Goal: Task Accomplishment & Management: Use online tool/utility

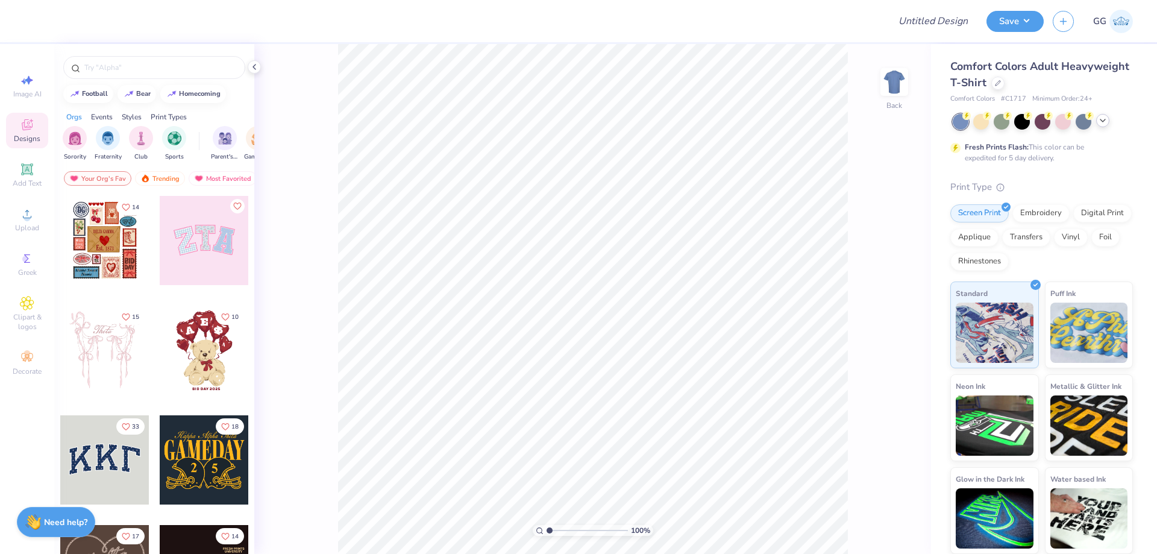
click at [1098, 120] on div at bounding box center [1102, 120] width 13 height 13
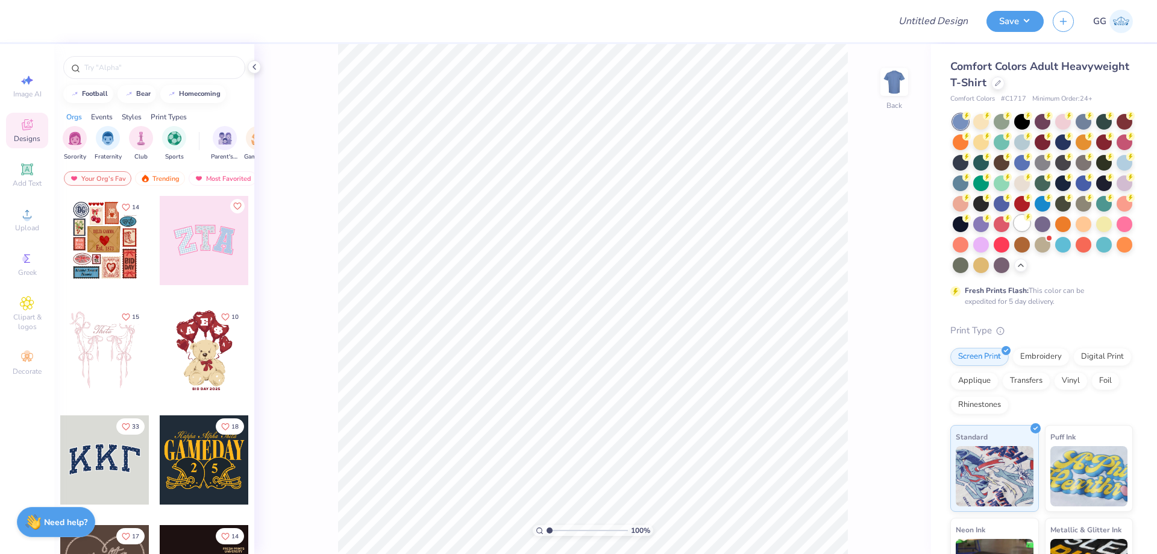
click at [1014, 231] on div at bounding box center [1022, 223] width 16 height 16
click at [1, 228] on div "Image AI Designs Add Text Upload Greek Clipart & logos Decorate" at bounding box center [27, 299] width 54 height 510
click at [13, 225] on div "Upload" at bounding box center [27, 220] width 42 height 36
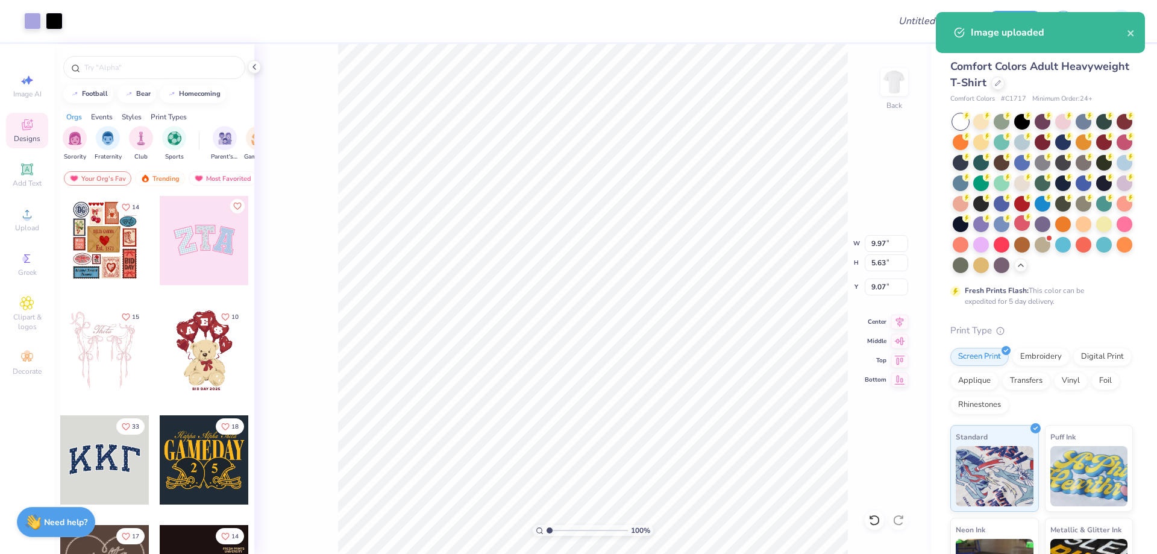
type input "9.97"
type input "5.63"
type input "3.00"
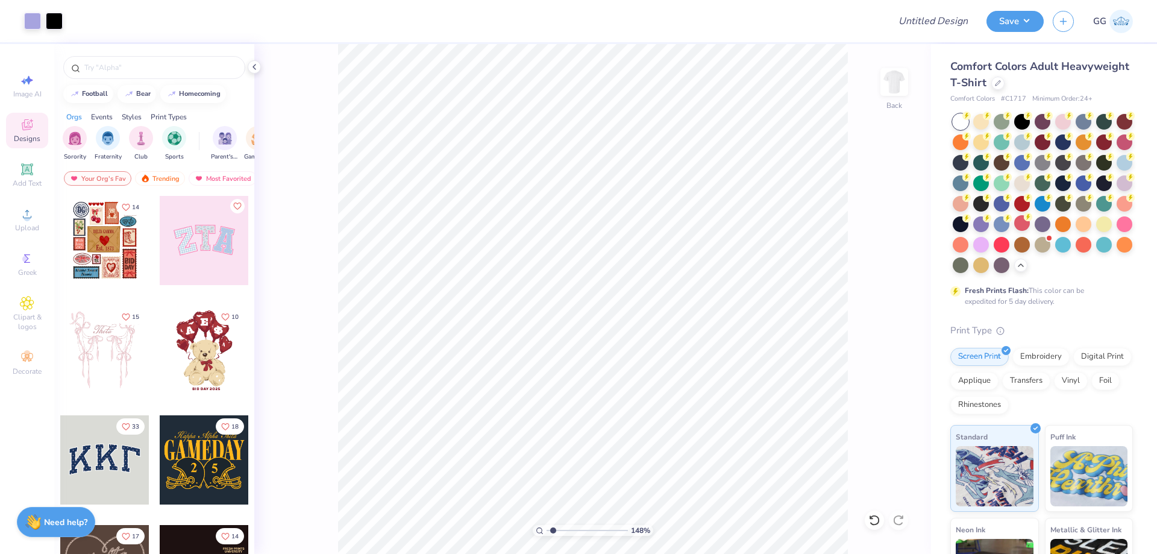
type input "1.48"
click at [553, 529] on input "range" at bounding box center [587, 530] width 81 height 11
click at [28, 180] on span "Add Text" at bounding box center [27, 183] width 29 height 10
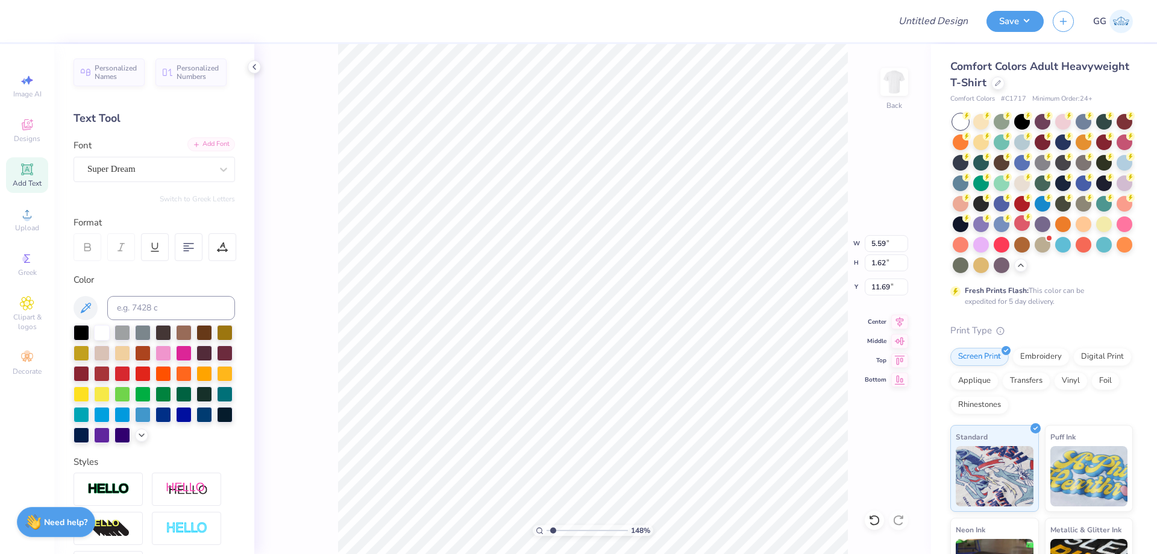
click at [202, 146] on div "Add Font" at bounding box center [211, 144] width 48 height 14
click at [87, 330] on div at bounding box center [82, 332] width 16 height 16
click at [213, 146] on div "Add Font" at bounding box center [211, 144] width 48 height 14
type input "5.80"
type input "1.59"
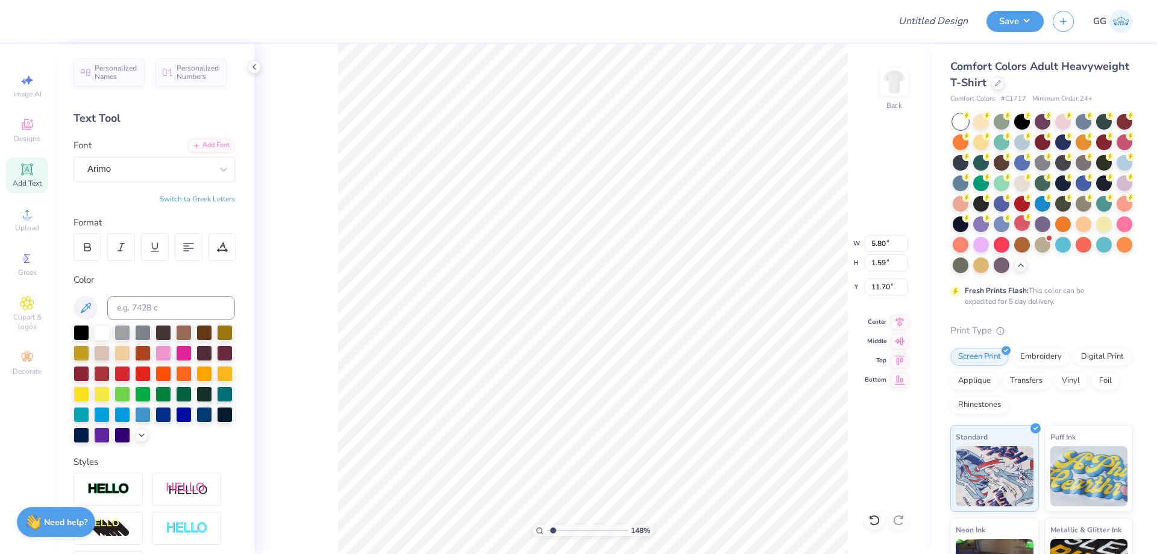
type input "11.70"
click at [213, 144] on div "Add Font" at bounding box center [211, 144] width 48 height 14
click at [212, 140] on div "Add Font" at bounding box center [211, 144] width 48 height 14
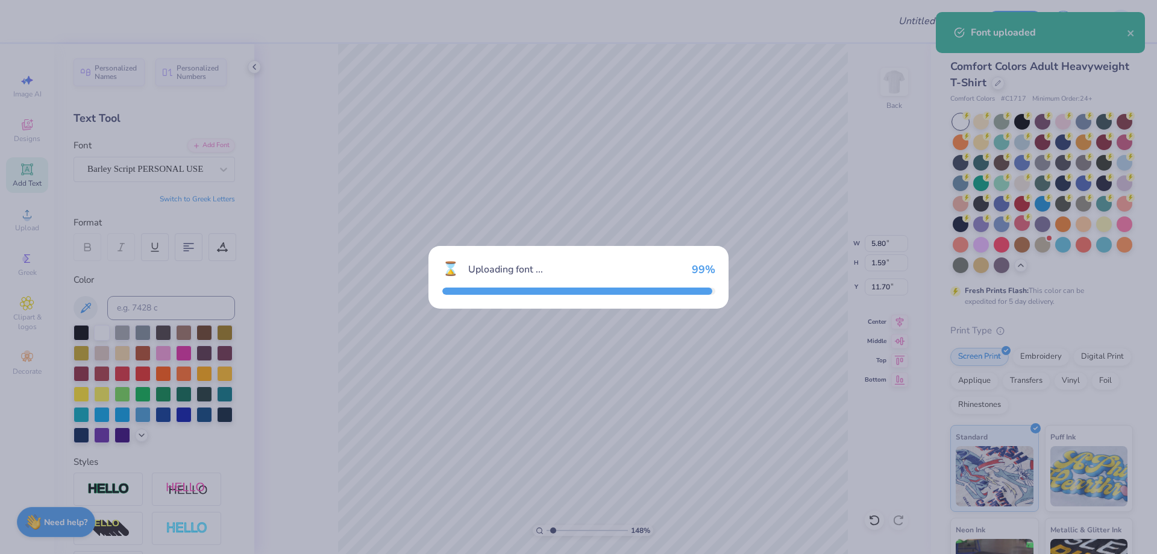
type input "5.92"
type input "2.06"
type input "11.47"
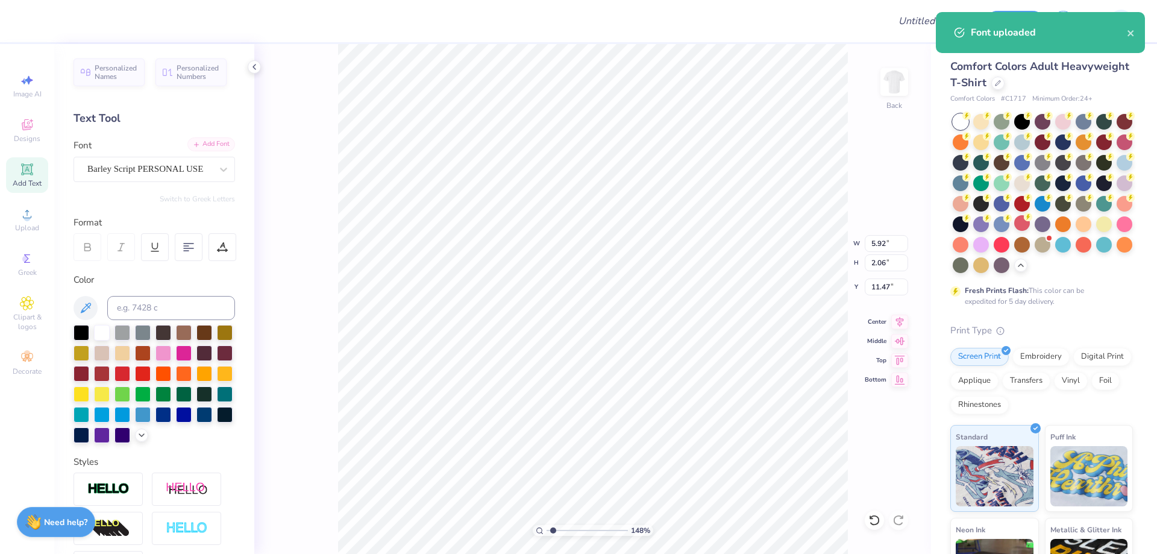
click at [213, 140] on div "Add Font" at bounding box center [211, 144] width 48 height 14
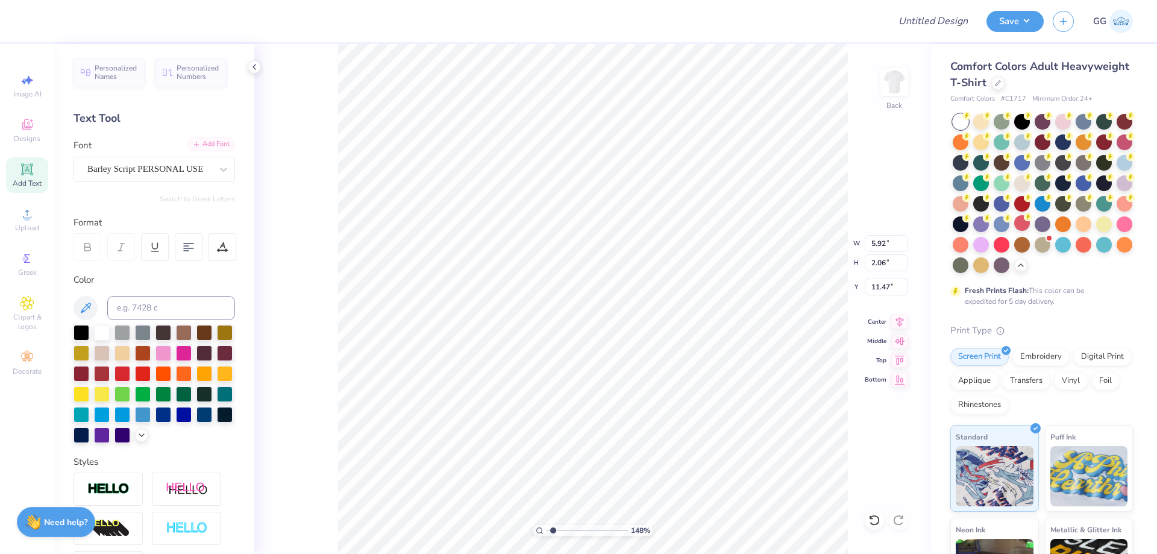
click at [216, 144] on div "Add Font" at bounding box center [211, 144] width 48 height 14
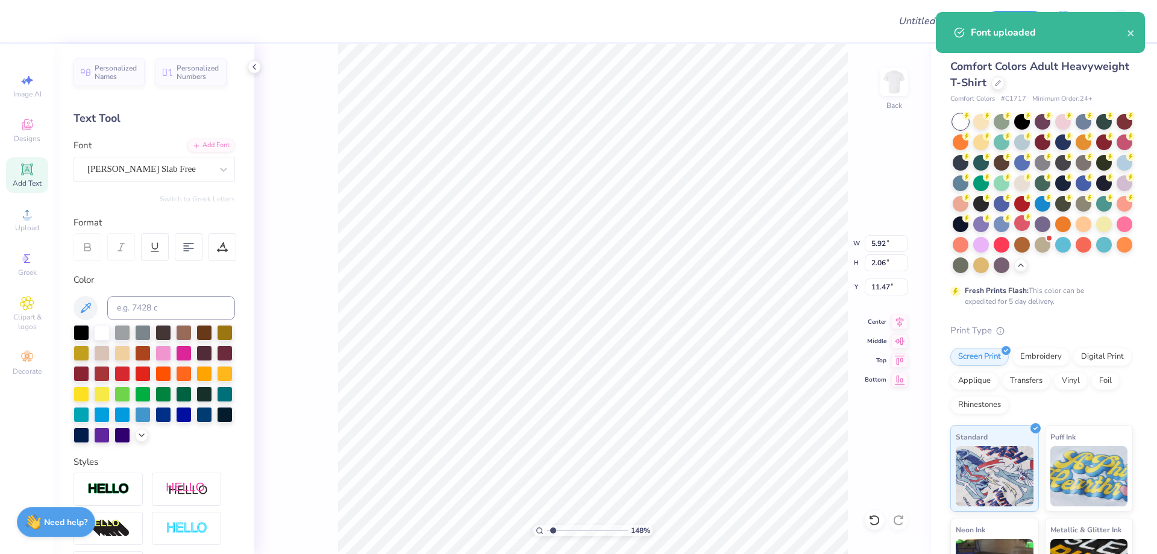
type input "2.72"
type input "1.62"
type input "11.69"
click at [212, 145] on div "Add Font" at bounding box center [211, 144] width 48 height 14
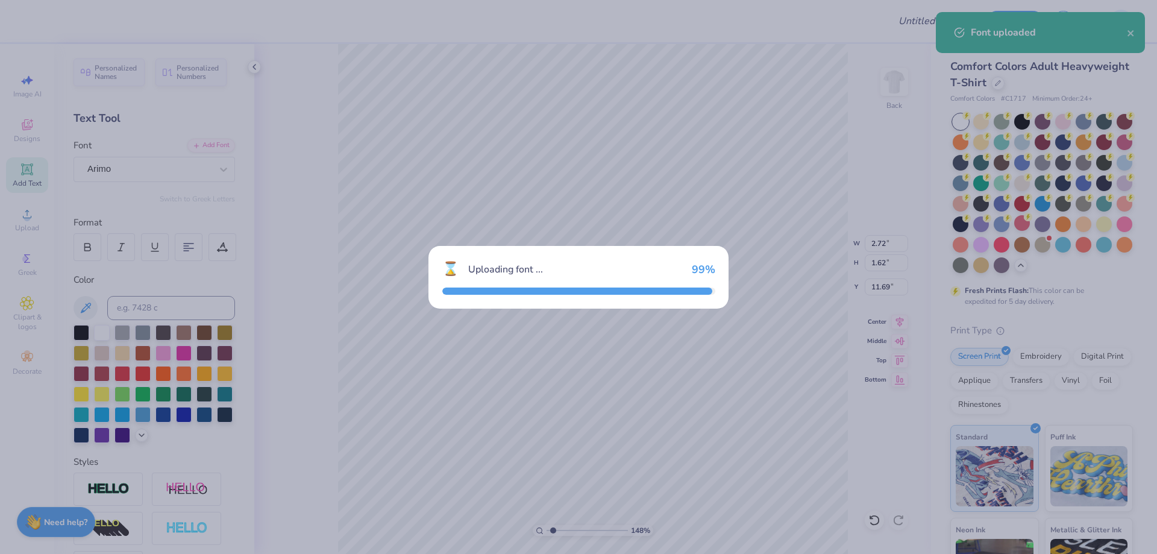
type input "5.80"
type input "1.59"
type input "11.70"
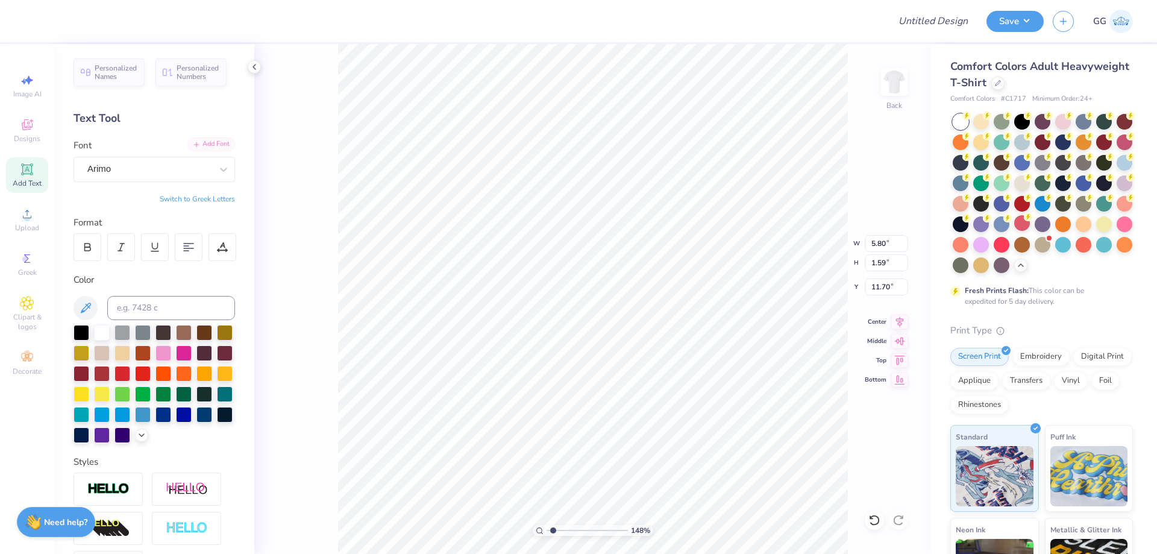
click at [219, 142] on div "Add Font" at bounding box center [211, 144] width 48 height 14
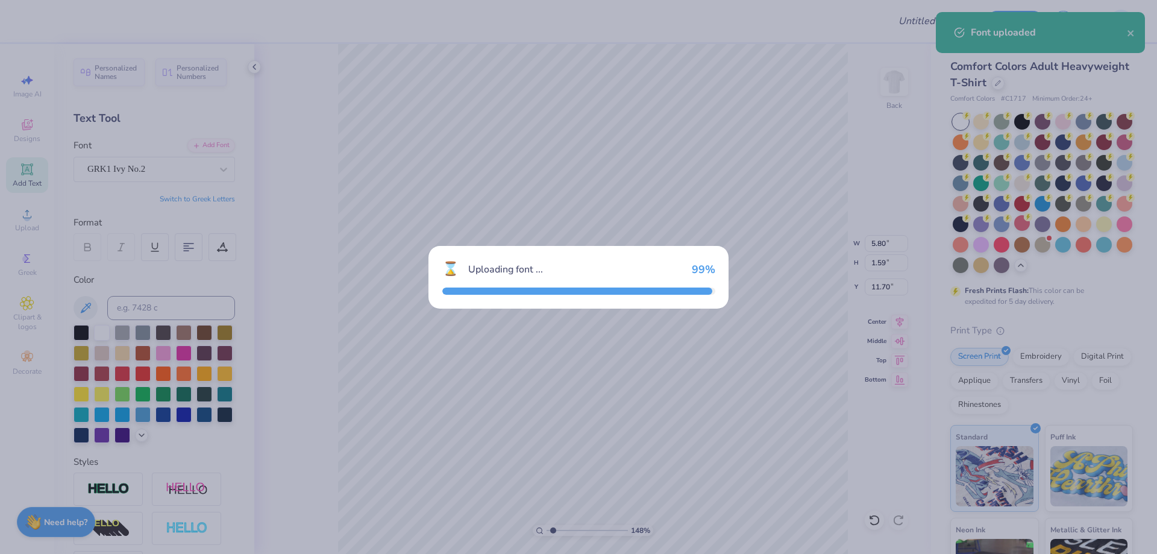
type input "6.09"
type input "1.68"
type input "11.66"
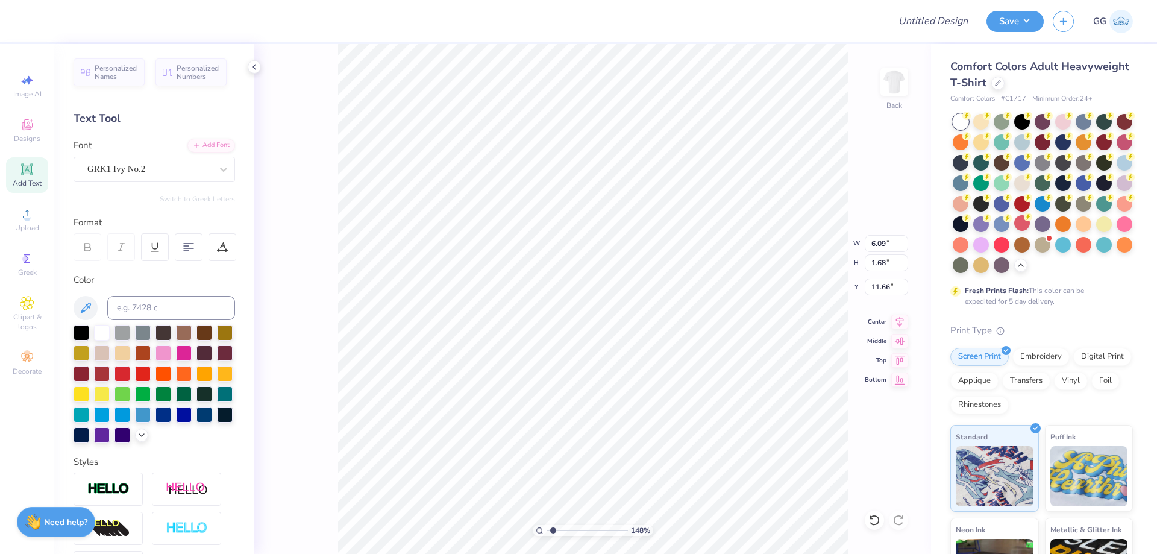
scroll to position [10, 2]
type textarea "ADP"
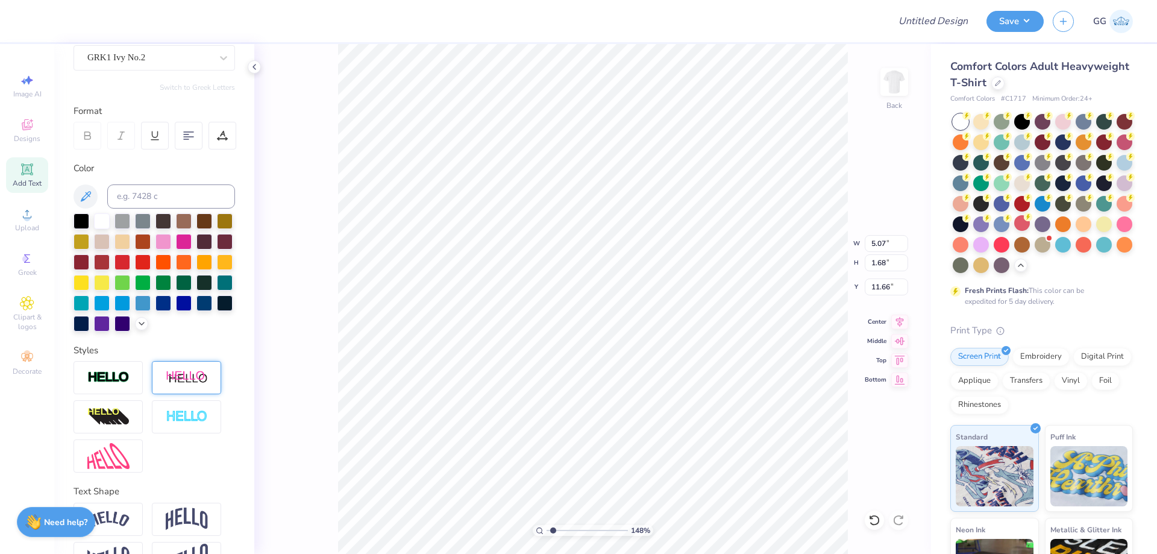
scroll to position [168, 0]
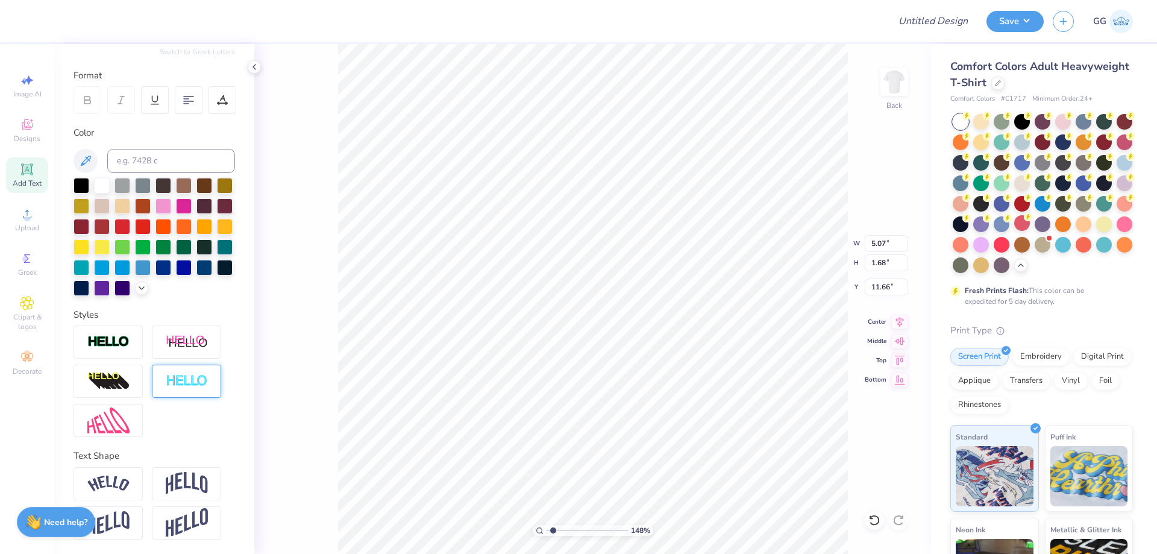
click at [180, 385] on img at bounding box center [187, 381] width 42 height 14
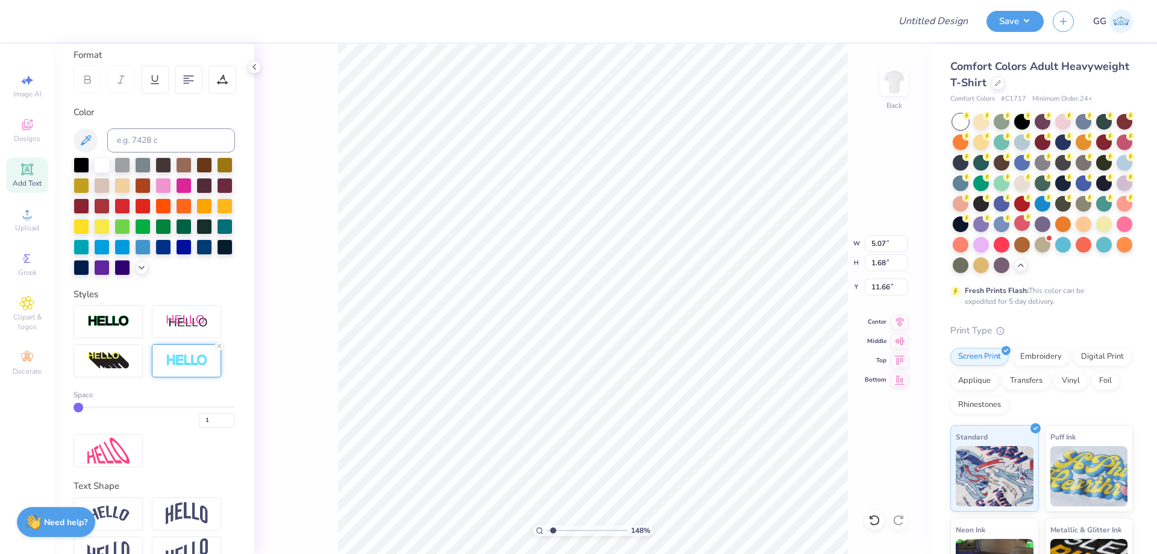
type input "5.10"
type input "1.71"
type input "11.64"
click at [219, 428] on input "2" at bounding box center [217, 420] width 36 height 15
type input "3"
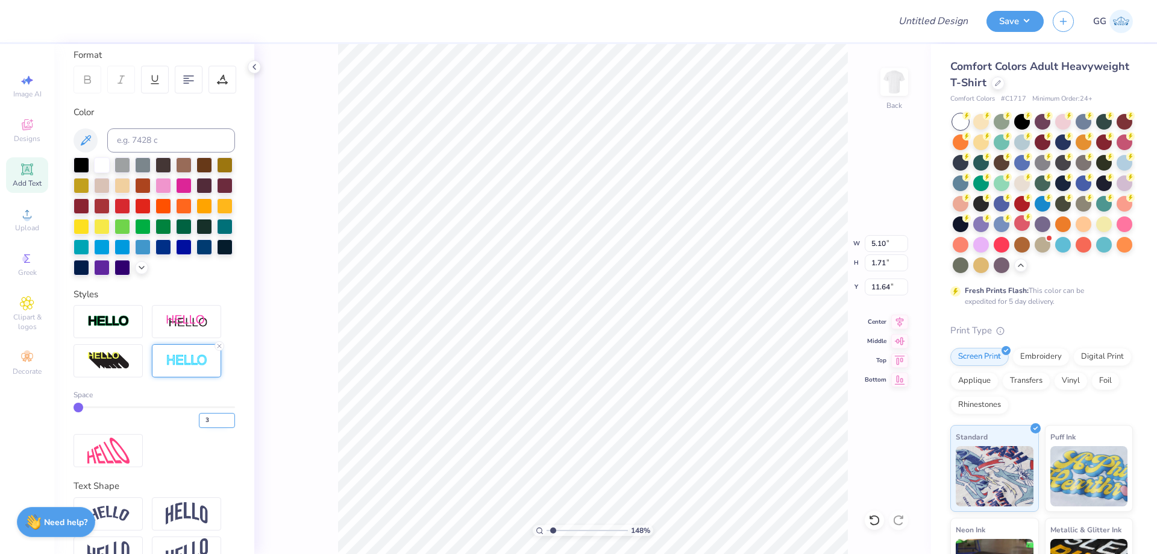
click at [219, 428] on input "3" at bounding box center [217, 420] width 36 height 15
type input "3"
type input "5.16"
type input "1.77"
type input "11.61"
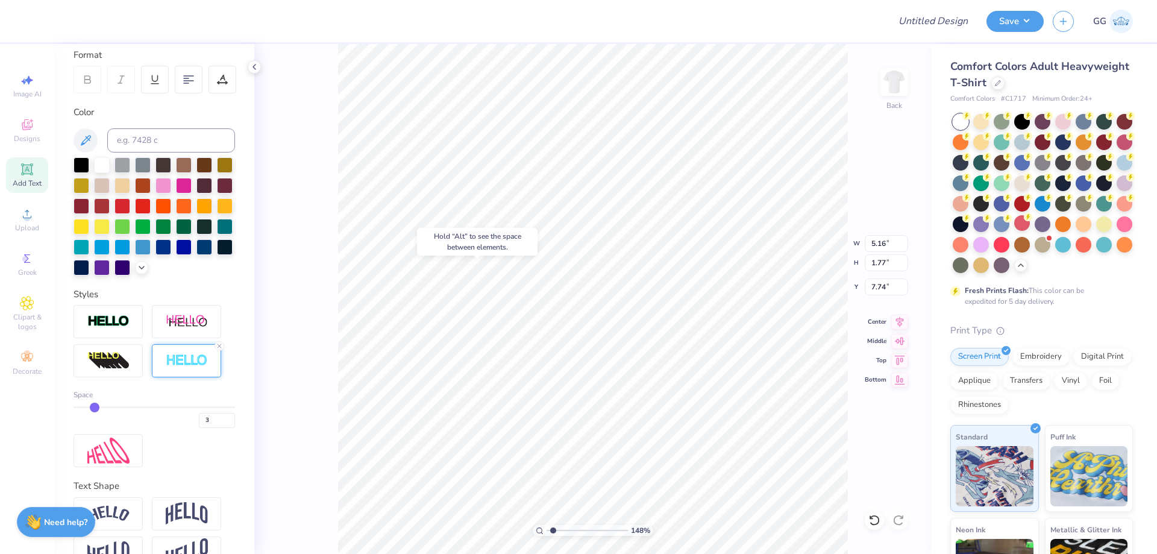
type input "7.74"
type input "2"
click at [222, 428] on input "2" at bounding box center [217, 420] width 36 height 15
type input "2"
type input "5.13"
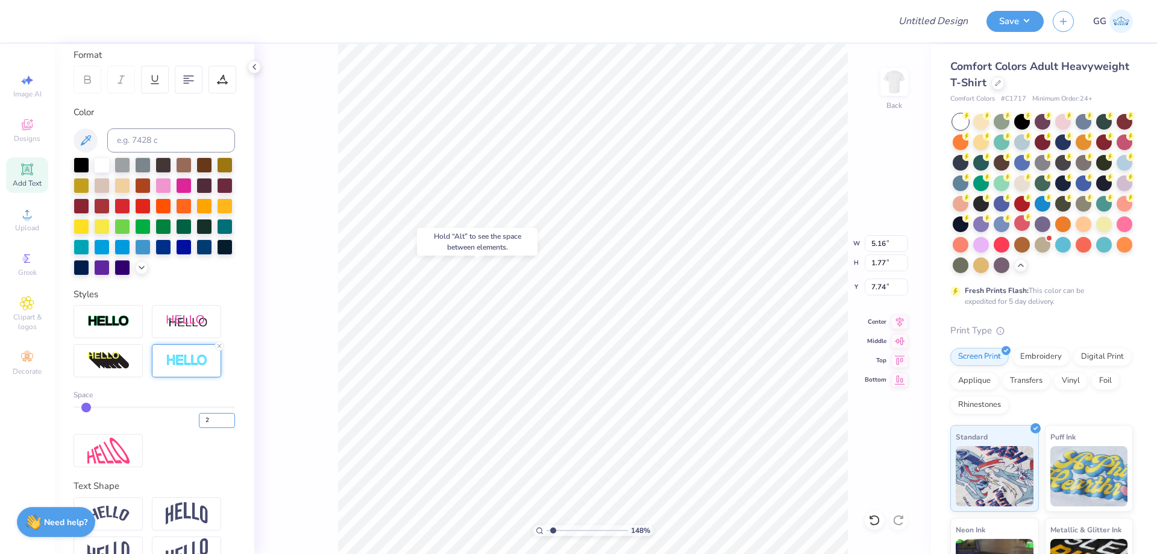
type input "1.74"
type input "3.00"
type input "9.37"
type input "3.18"
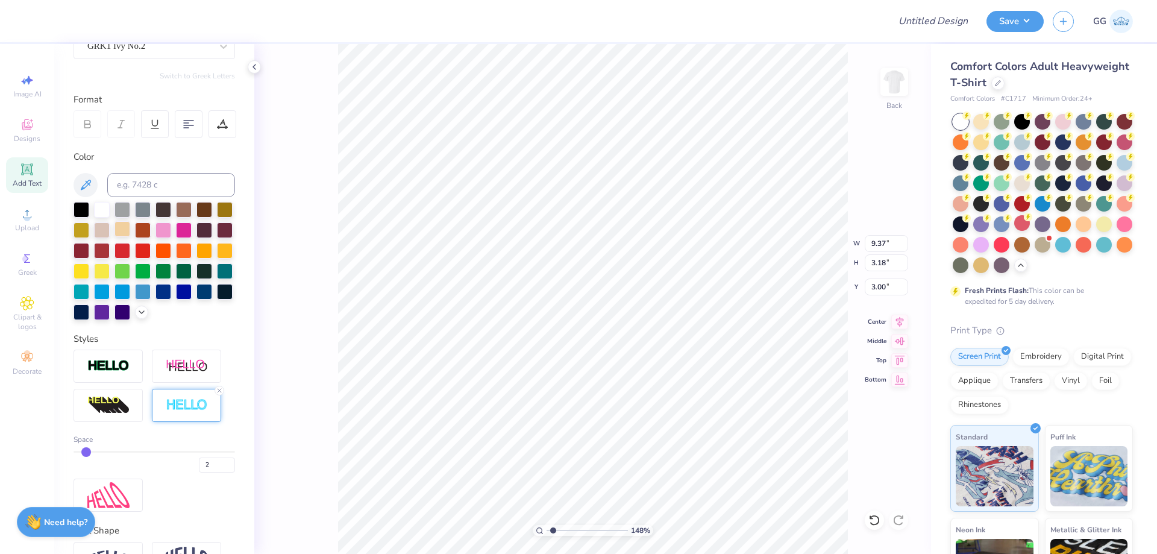
scroll to position [107, 0]
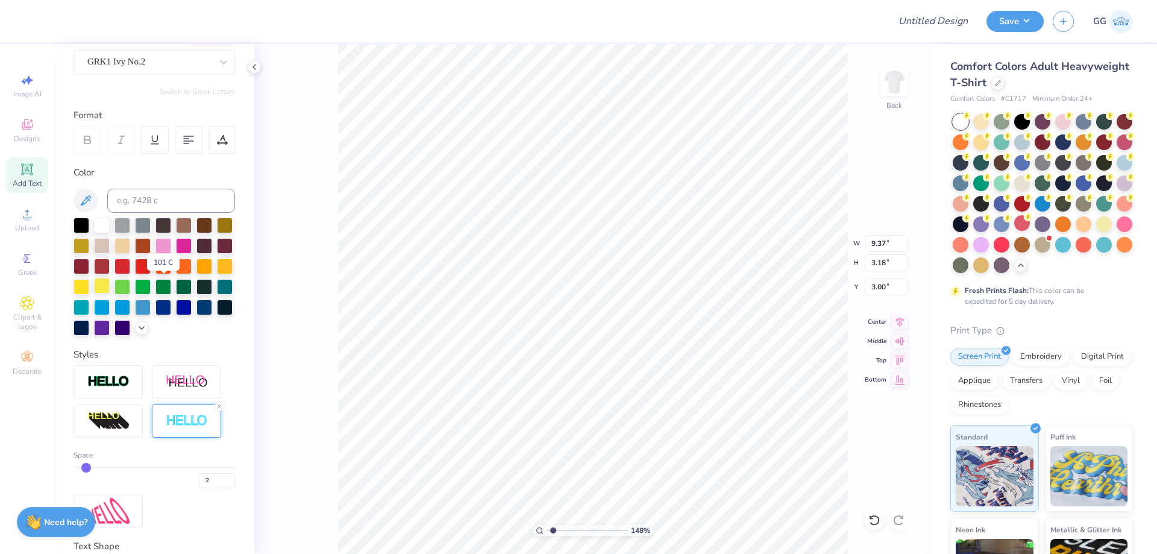
click at [110, 288] on div at bounding box center [102, 286] width 16 height 16
click at [171, 268] on div at bounding box center [163, 265] width 16 height 16
type input "9.86"
type input "3.35"
type input "1.78"
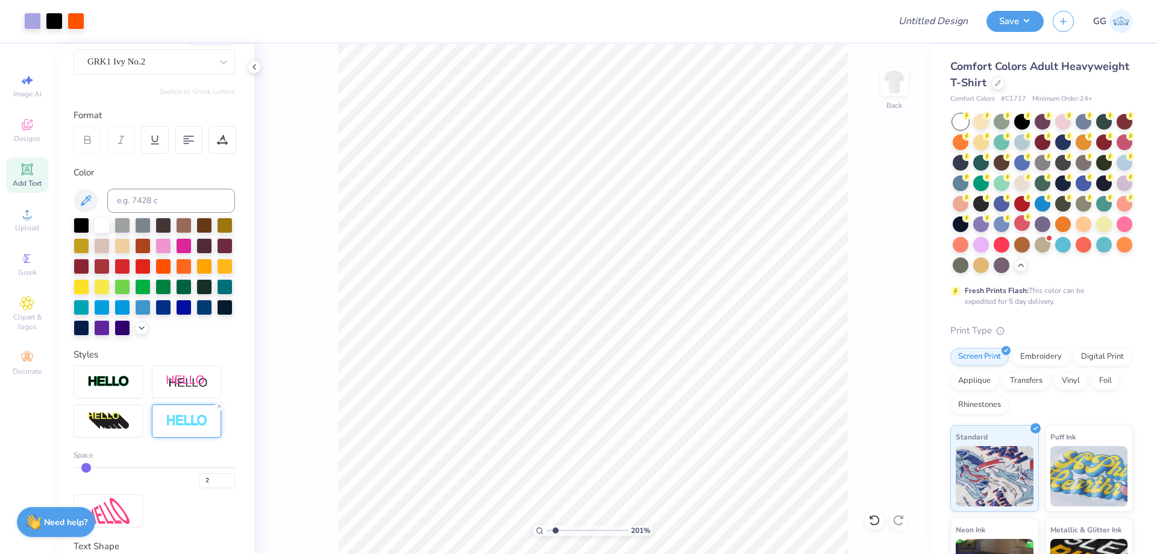
click at [556, 530] on input "range" at bounding box center [587, 530] width 81 height 11
type input "9.90"
type input "3.36"
type input "2.99"
click at [902, 283] on input "3" at bounding box center [886, 286] width 43 height 17
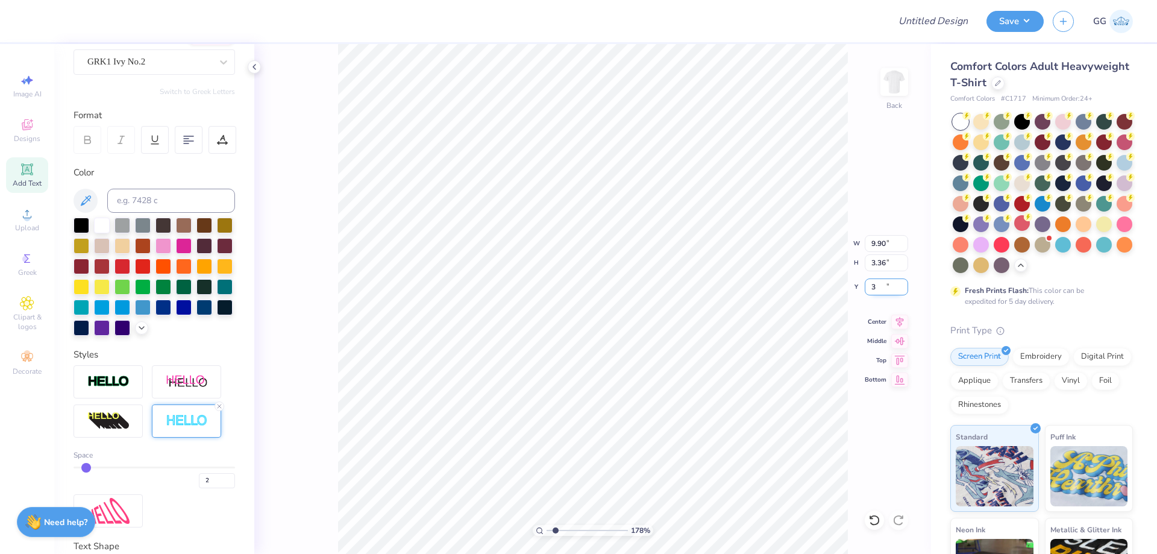
type input "3.00"
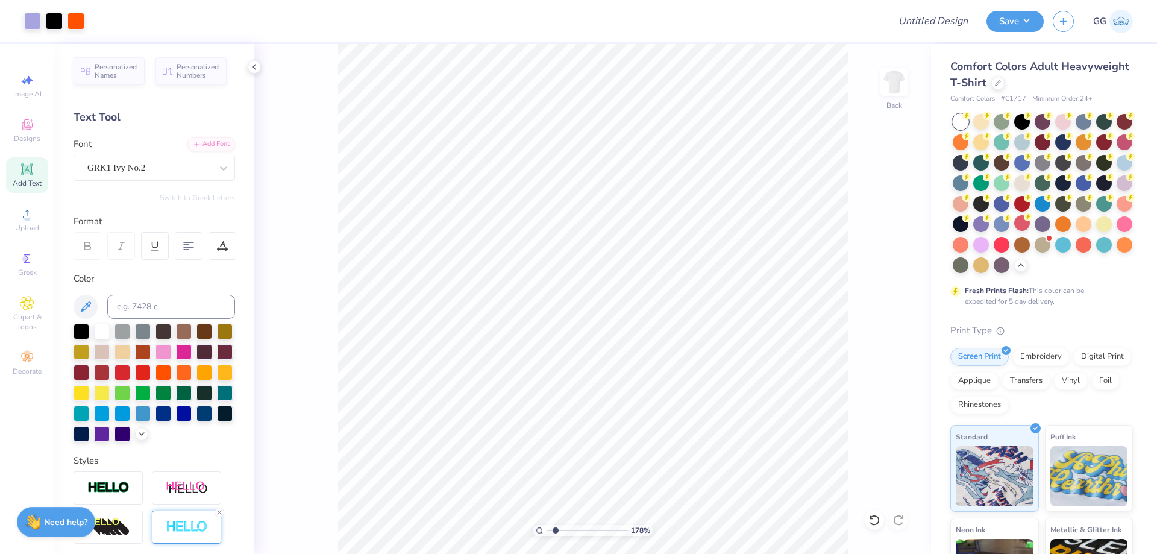
scroll to position [0, 0]
click at [38, 163] on div "Add Text" at bounding box center [27, 175] width 42 height 36
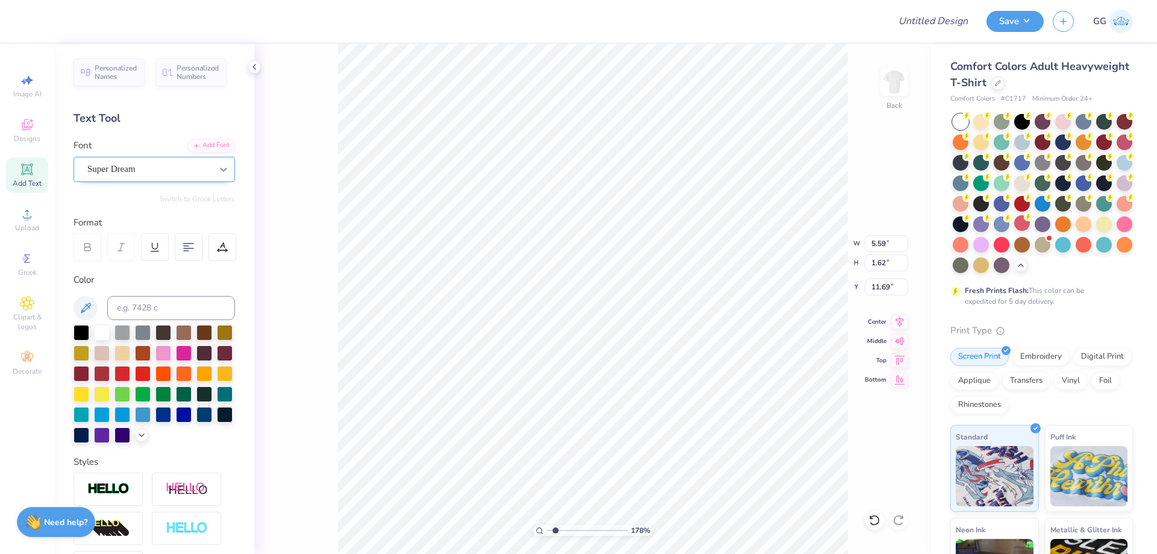
click at [221, 172] on div at bounding box center [224, 170] width 22 height 22
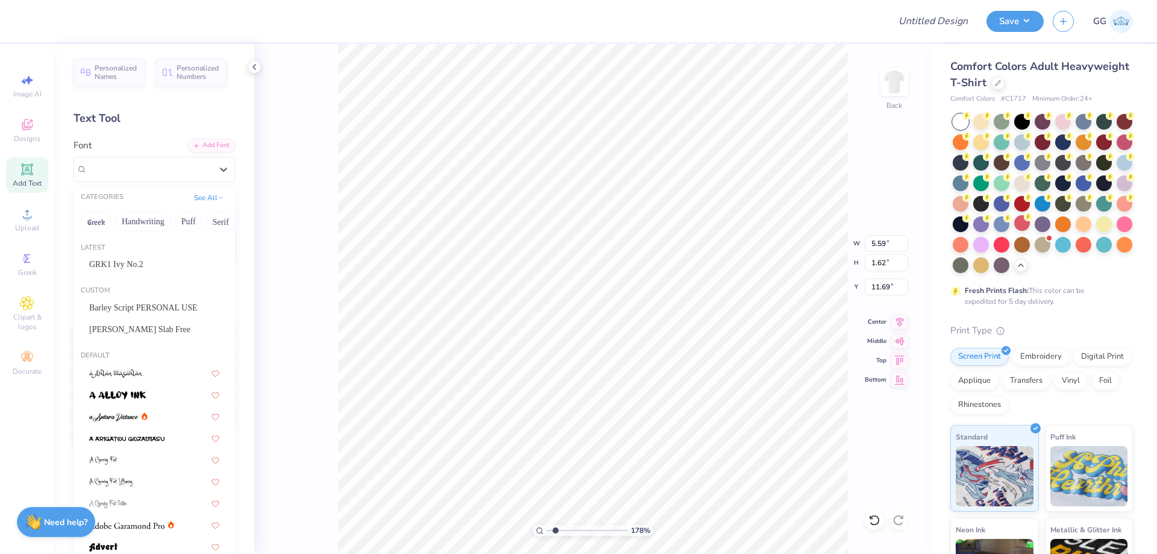
click at [162, 333] on div "Bondie Slab Free" at bounding box center [154, 329] width 130 height 13
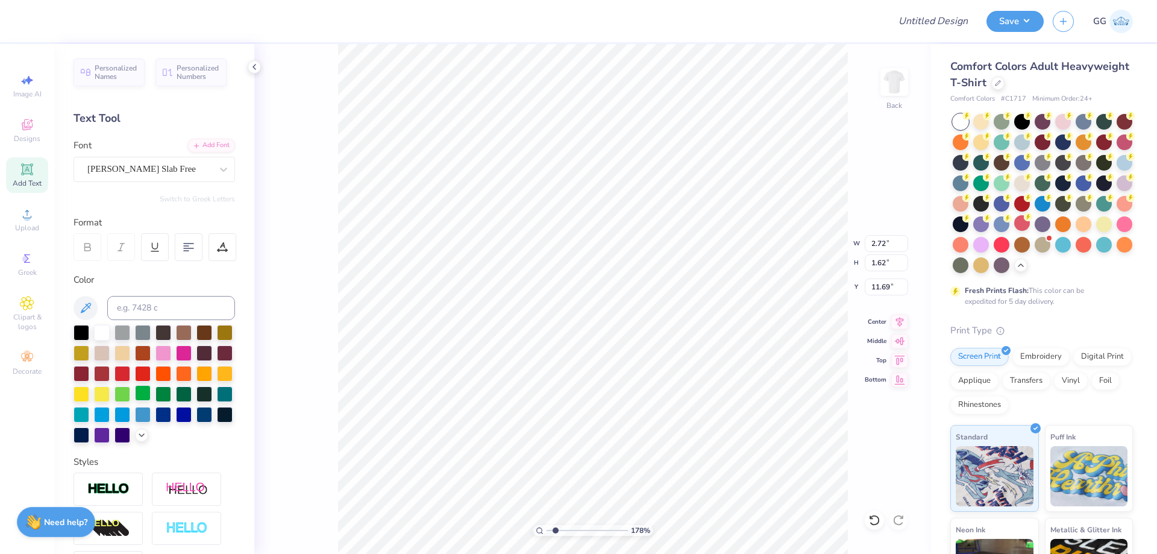
click at [151, 394] on div at bounding box center [143, 393] width 16 height 16
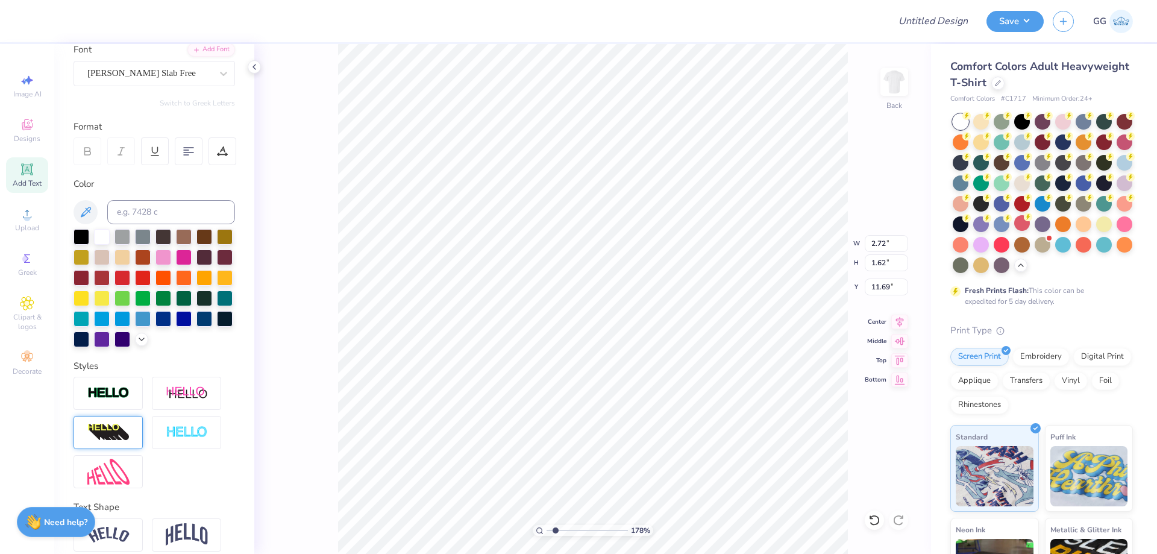
scroll to position [168, 0]
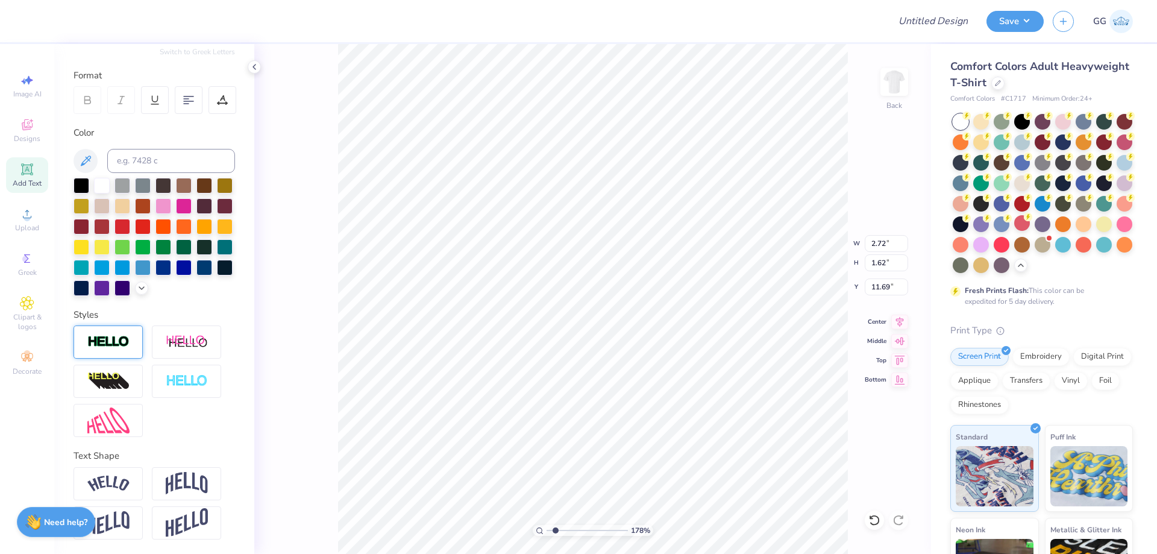
click at [115, 339] on img at bounding box center [108, 342] width 42 height 14
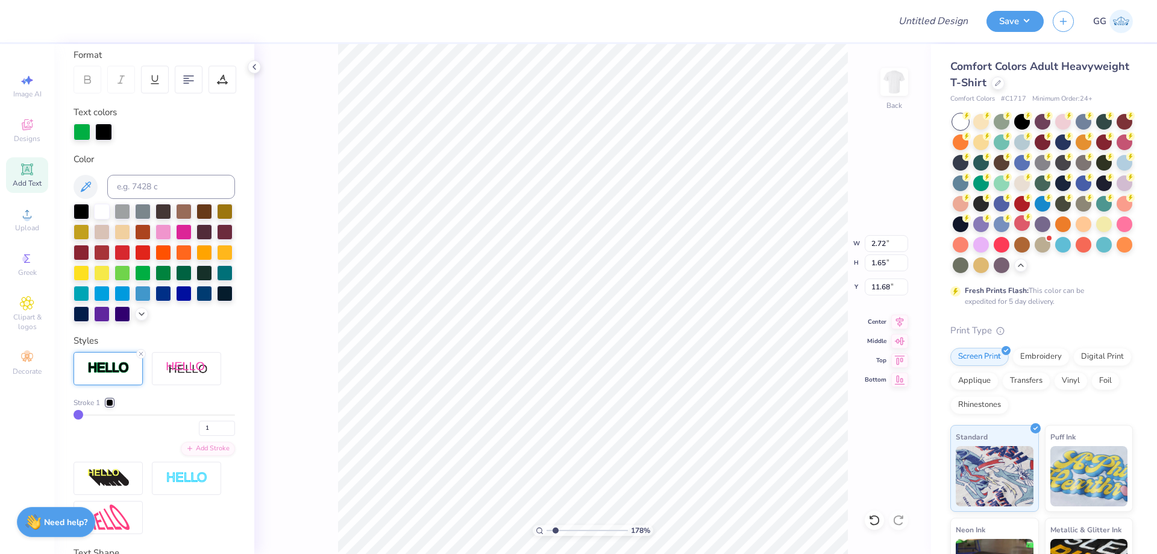
type input "2.75"
type input "1.65"
type input "11.68"
type textarea "FAMILY WEEKEND"
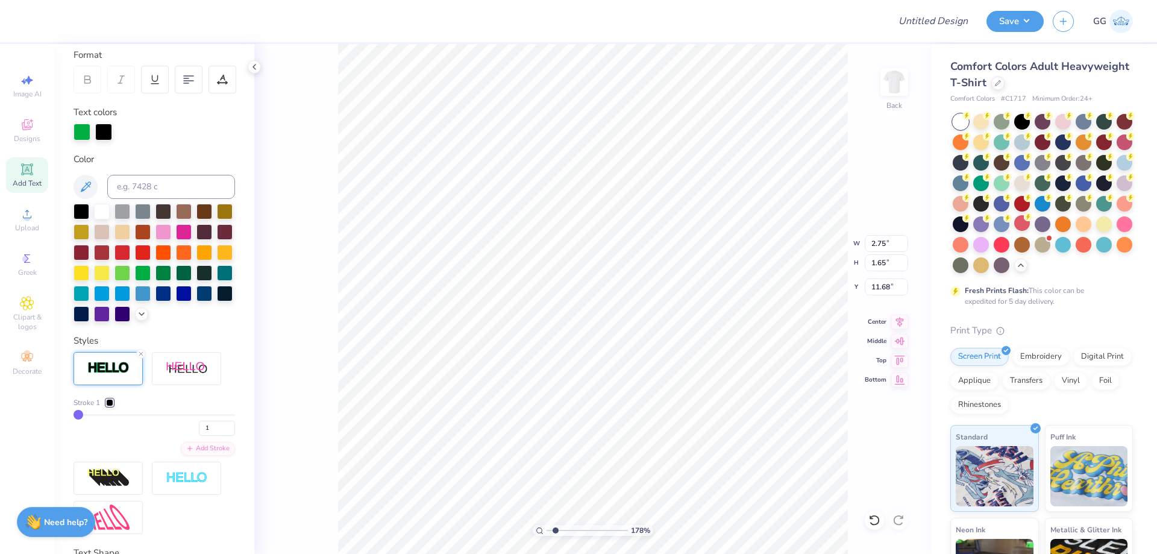
scroll to position [10, 5]
type input "6.98"
type input "6.53559765887044"
type input "6.89"
type input "4.38006543830562"
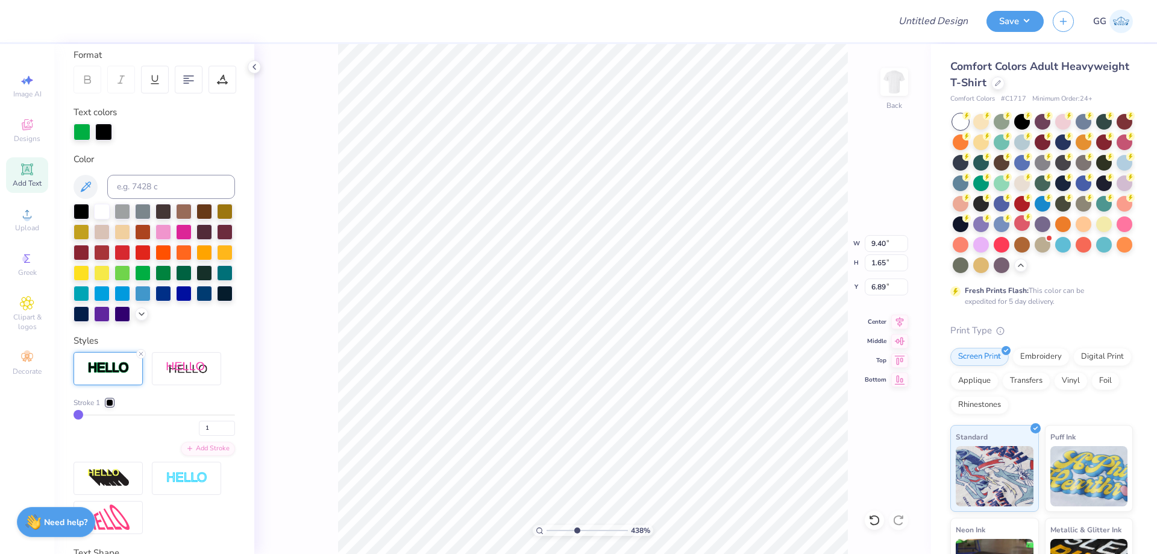
type input "9.97"
type input "1.75"
drag, startPoint x: 568, startPoint y: 529, endPoint x: 551, endPoint y: 534, distance: 18.1
type input "1.19"
click at [551, 534] on input "range" at bounding box center [587, 530] width 81 height 11
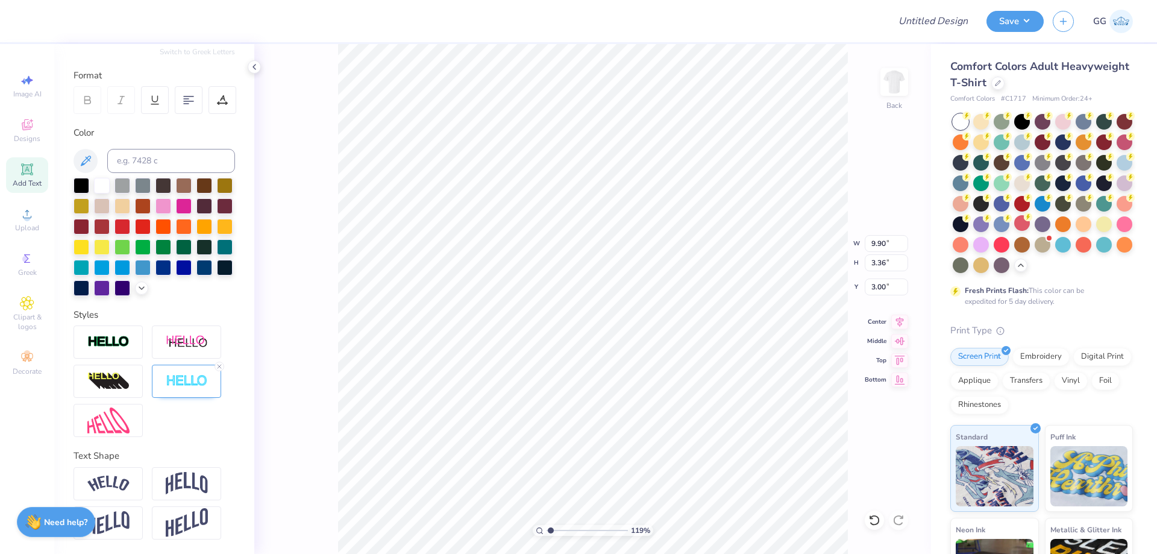
type input "9.97"
type input "5.63"
type input "11.04"
click at [32, 19] on div at bounding box center [32, 19] width 17 height 17
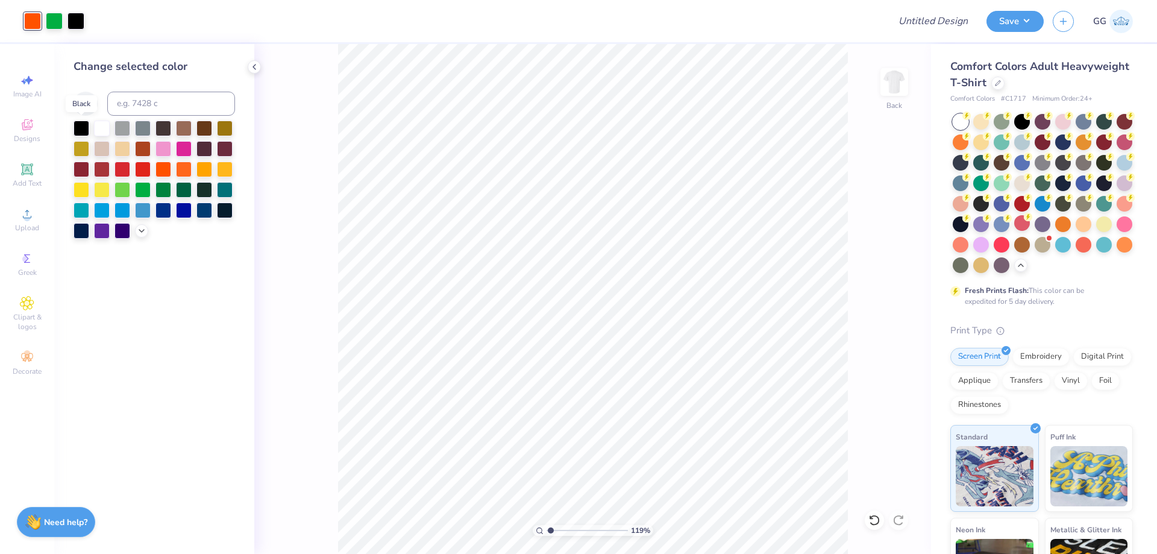
click at [82, 128] on div at bounding box center [82, 129] width 16 height 16
click at [52, 25] on div at bounding box center [54, 19] width 17 height 17
click at [141, 103] on input at bounding box center [171, 104] width 128 height 24
type input "2705"
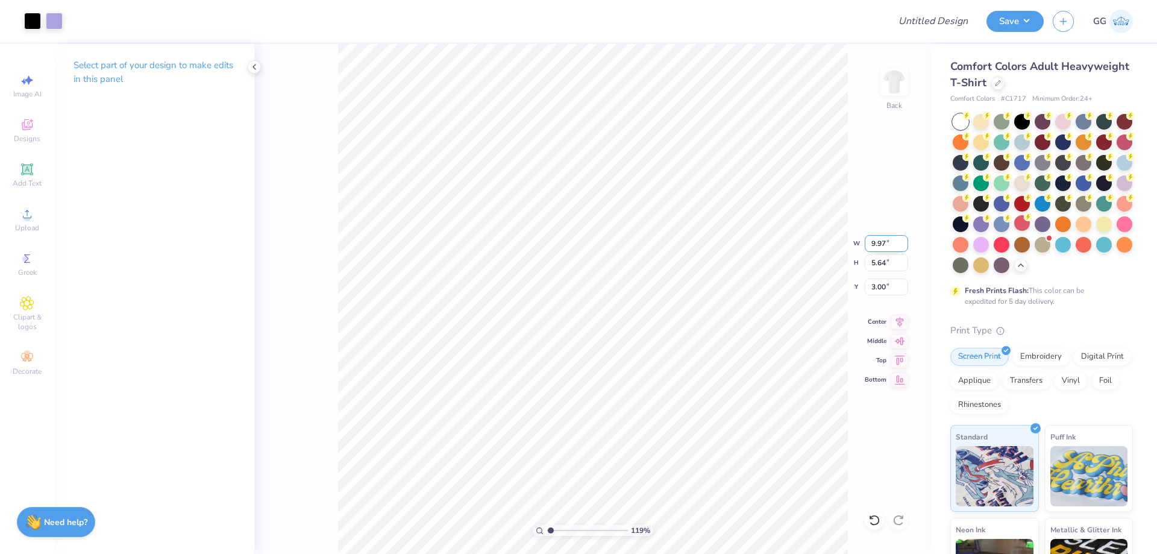
click at [881, 246] on input "9.97" at bounding box center [886, 243] width 43 height 17
type input "3.50"
type input "1.98"
type input "4.83"
type input "3.00"
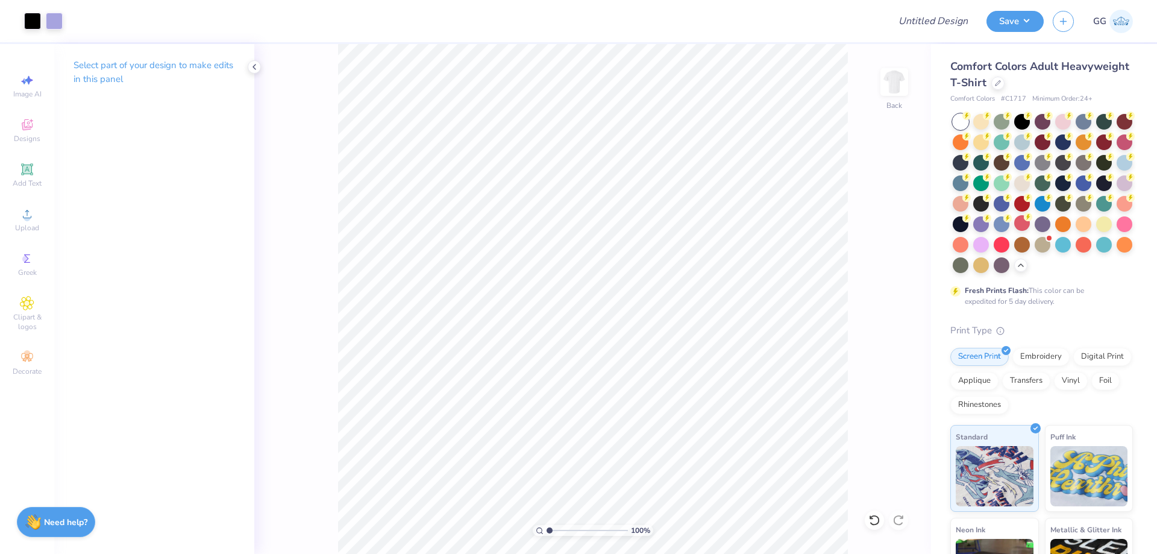
drag, startPoint x: 554, startPoint y: 532, endPoint x: 486, endPoint y: 517, distance: 70.3
type input "1"
click at [547, 525] on input "range" at bounding box center [587, 530] width 81 height 11
click at [891, 81] on img at bounding box center [894, 82] width 48 height 48
click at [915, 23] on input "Design Title" at bounding box center [918, 21] width 118 height 24
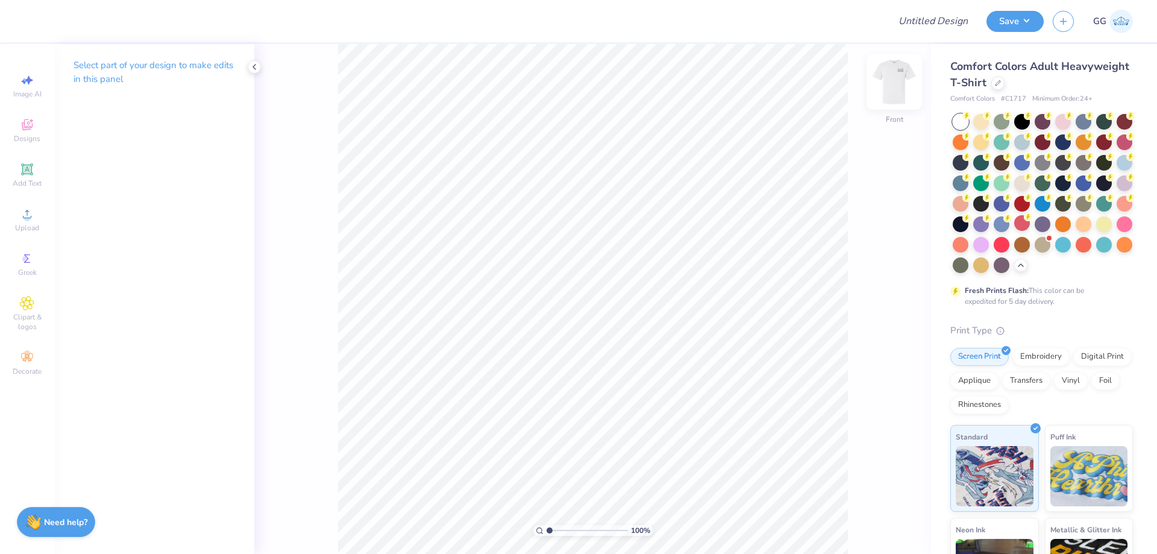
click at [890, 94] on div at bounding box center [894, 81] width 55 height 55
click at [885, 84] on img at bounding box center [894, 82] width 48 height 48
click at [27, 222] on div "Upload" at bounding box center [27, 220] width 42 height 36
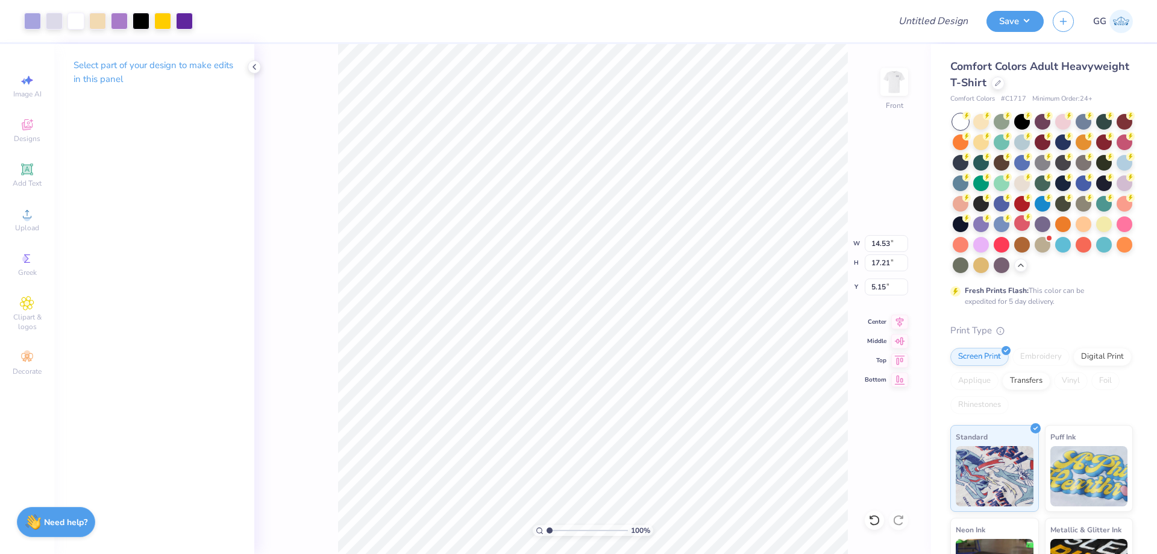
type input "10.62"
type input "12.57"
type input "3.00"
click at [883, 239] on input "10.62" at bounding box center [886, 243] width 43 height 17
type input "12.00"
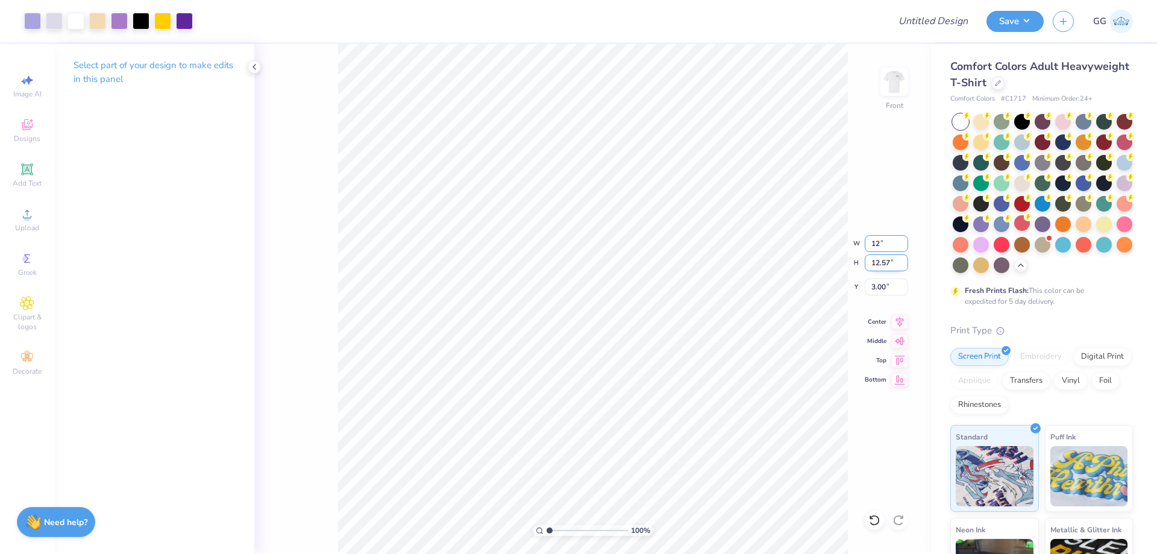
type input "14.21"
click at [879, 281] on input "2.18" at bounding box center [886, 286] width 43 height 17
type input "3.22"
type input "1.78"
click at [556, 530] on input "range" at bounding box center [587, 530] width 81 height 11
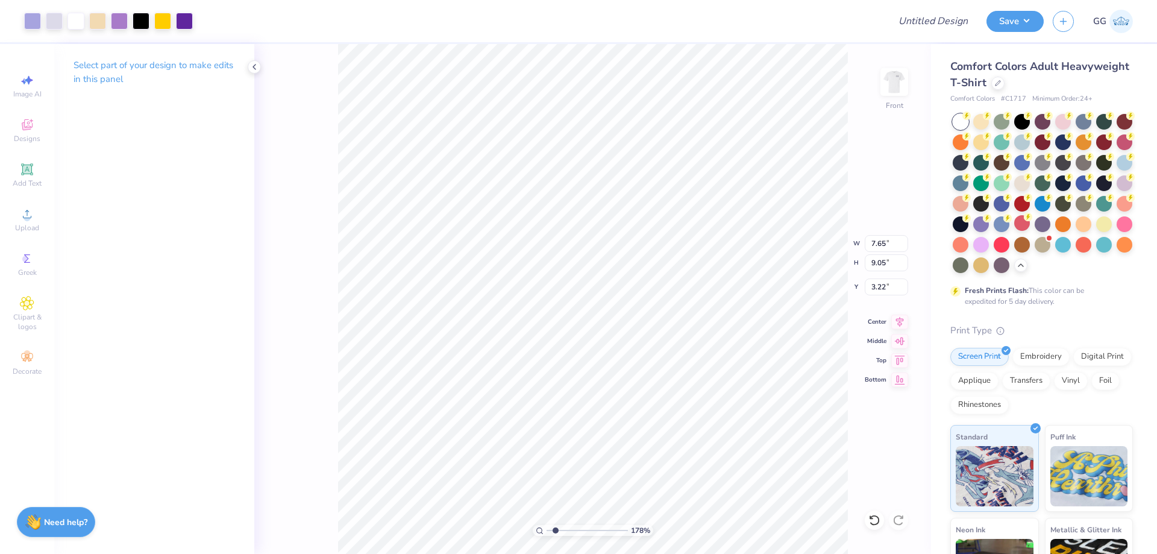
type input "7.65"
type input "9.05"
type input "1.80"
type input "7.44"
type input "8.81"
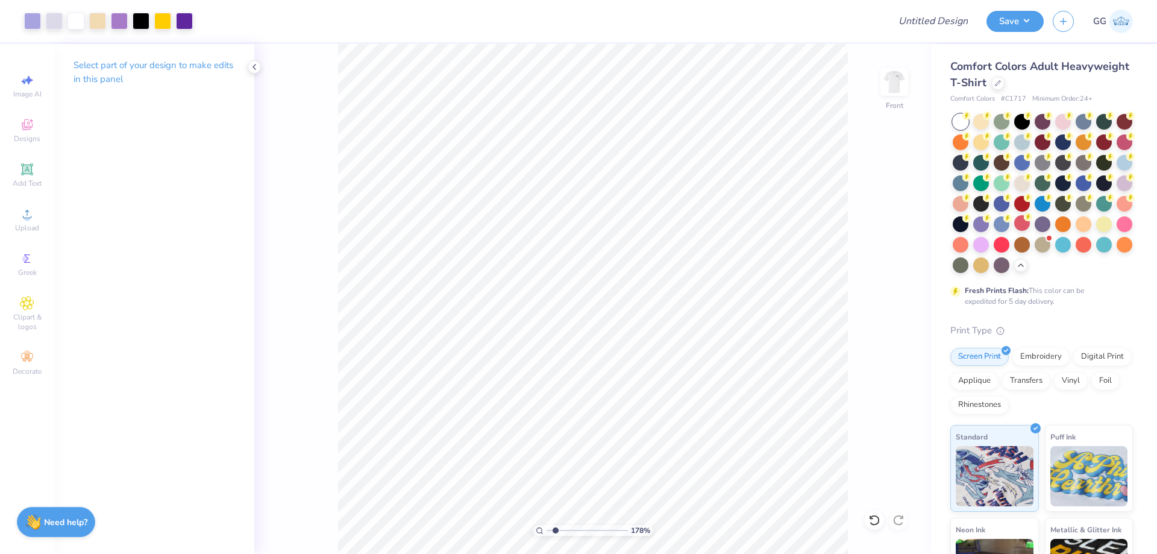
type input "2.53"
click at [562, 532] on input "range" at bounding box center [587, 530] width 81 height 11
click at [30, 181] on span "Add Text" at bounding box center [27, 183] width 29 height 10
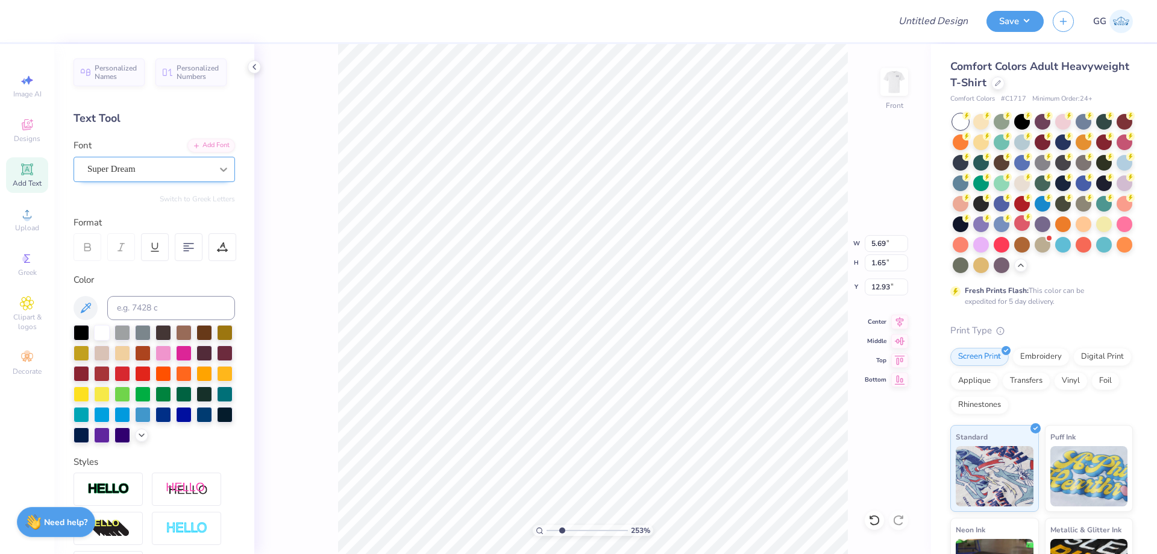
click at [220, 168] on icon at bounding box center [223, 170] width 7 height 4
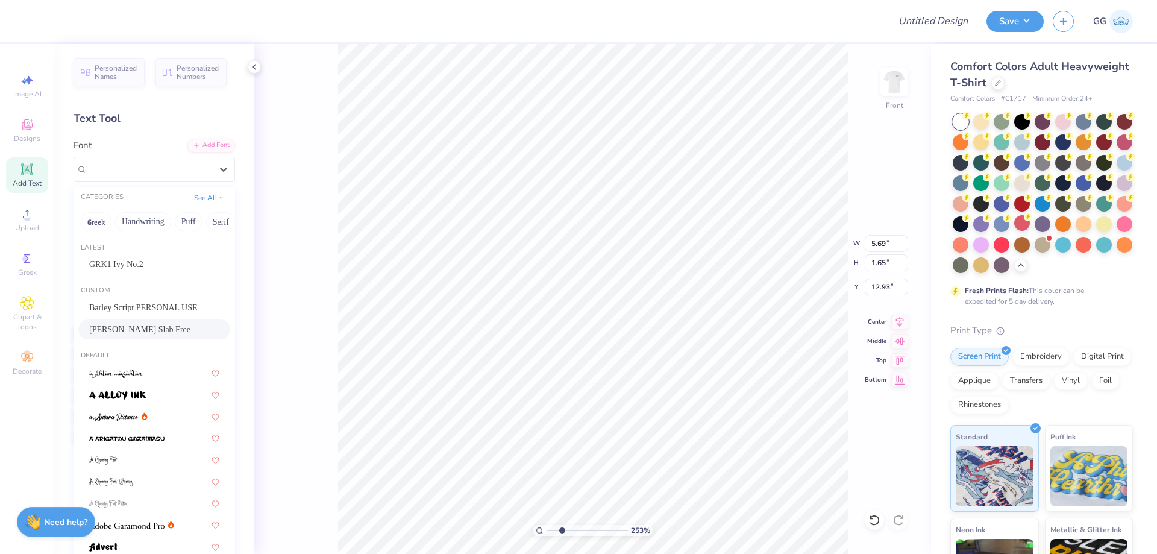
click at [148, 328] on div "Bondie Slab Free" at bounding box center [154, 329] width 130 height 13
type input "2.76"
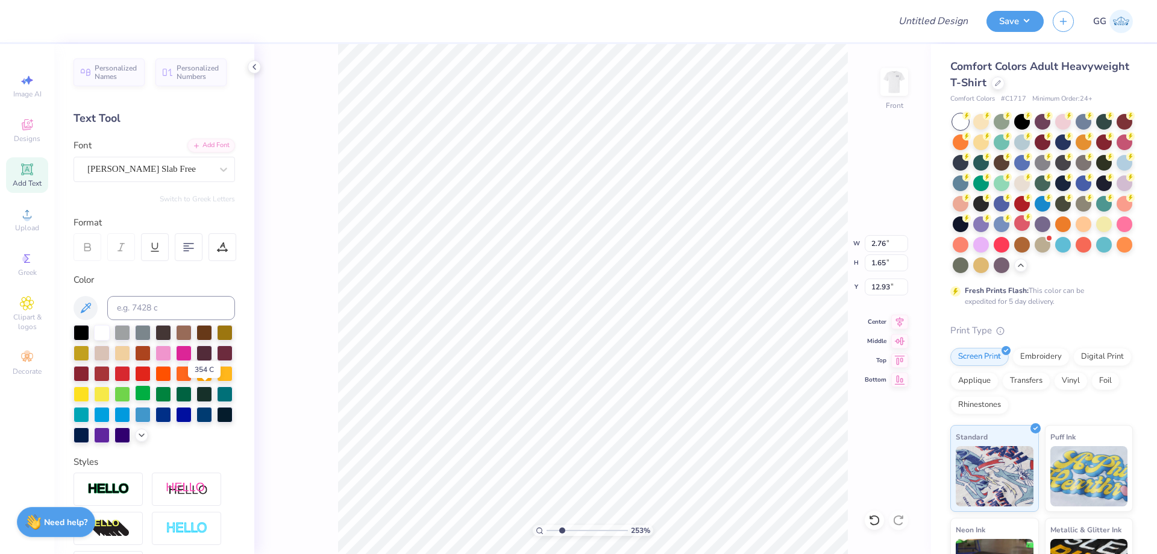
click at [151, 389] on div at bounding box center [143, 393] width 16 height 16
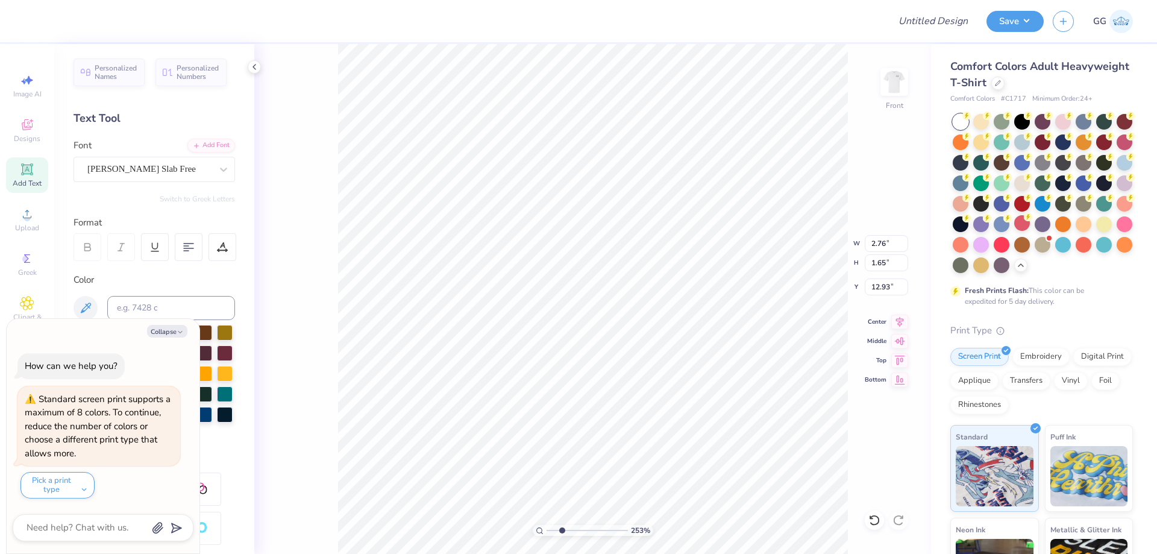
scroll to position [10, 2]
type textarea "x"
type textarea "f"
type textarea "x"
type textarea "fa"
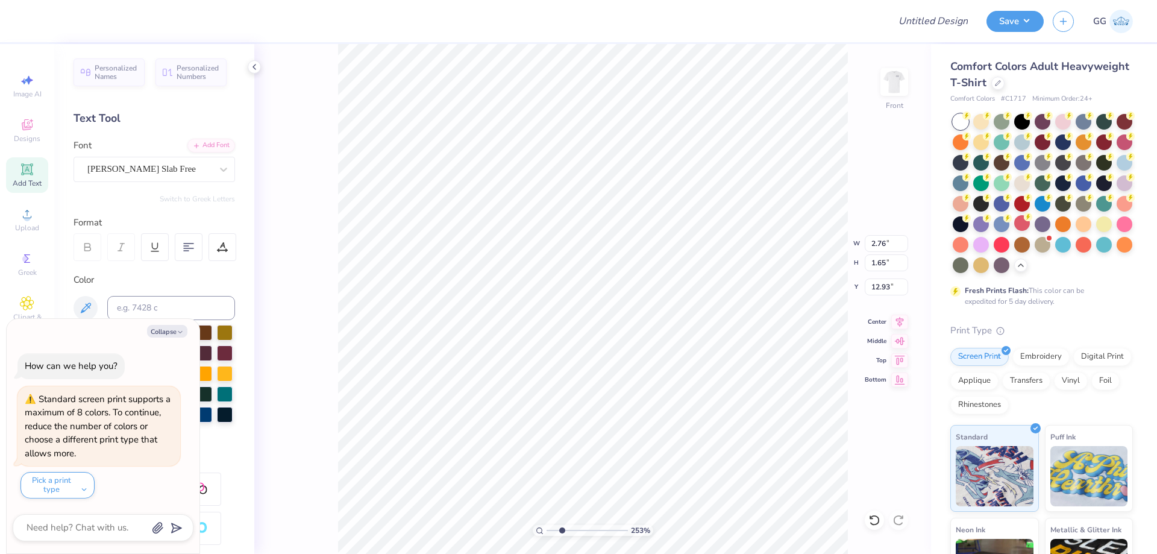
scroll to position [10, 1]
type textarea "x"
type textarea "fam"
type textarea "x"
type textarea "fami"
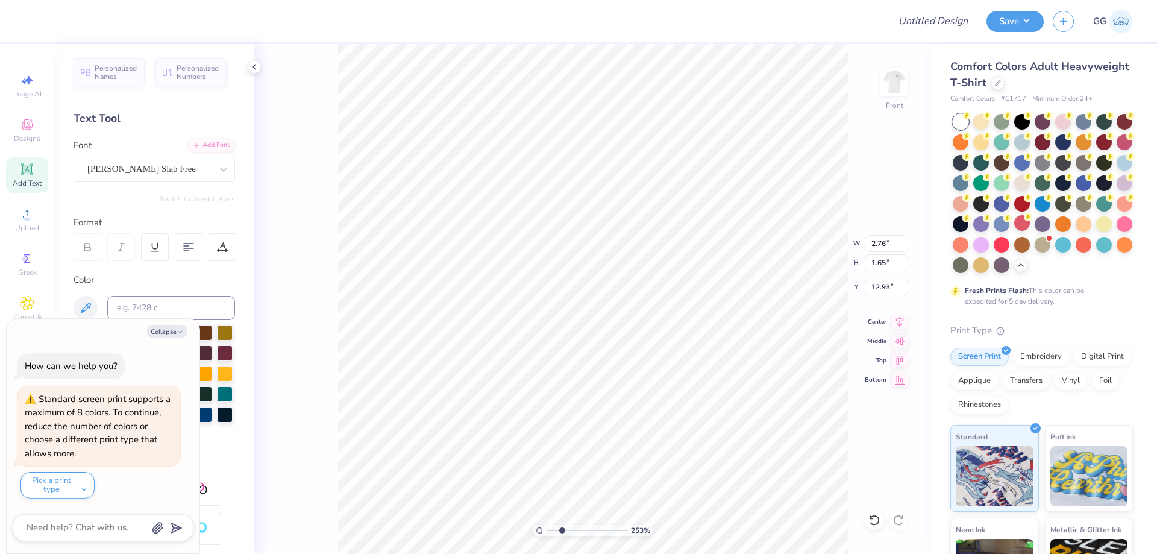
type textarea "x"
type textarea "famil"
type textarea "x"
type textarea "family"
type textarea "x"
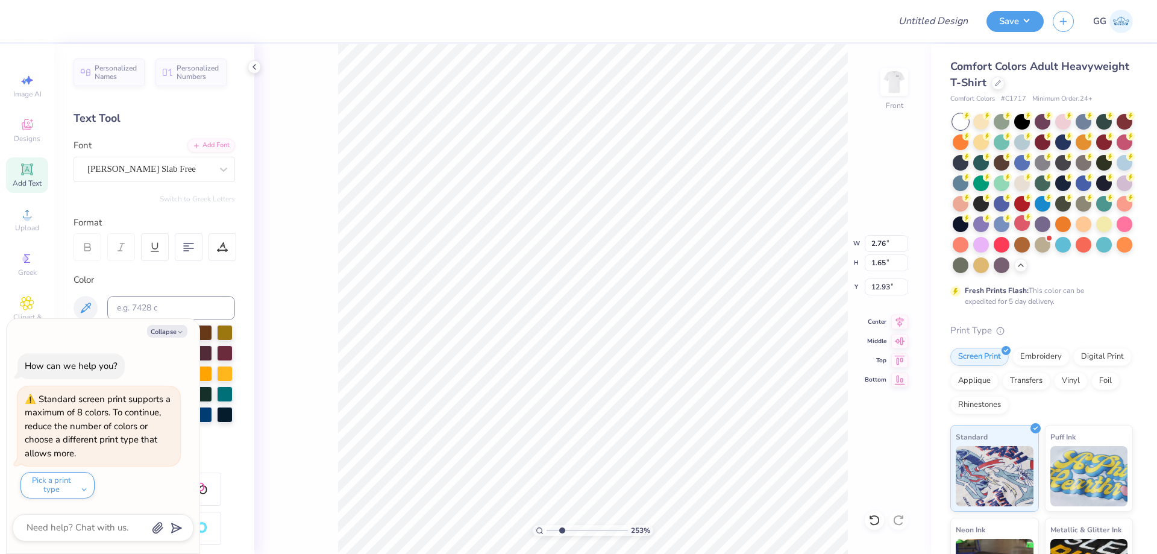
type textarea "family"
type textarea "x"
type textarea "family e"
type textarea "x"
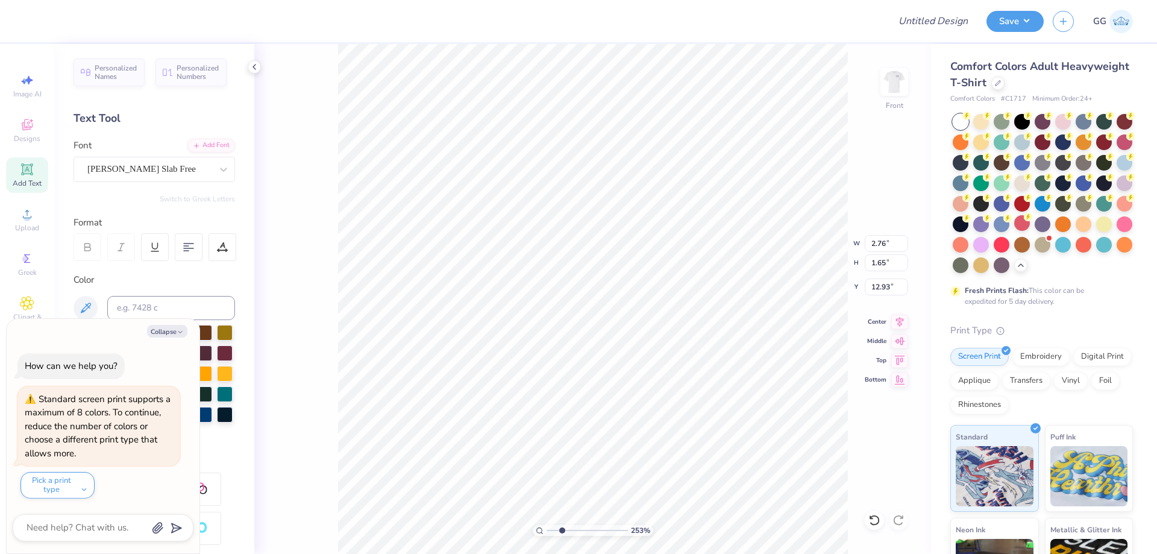
type textarea "family"
type textarea "x"
type textarea "family w"
type textarea "x"
type textarea "family ww"
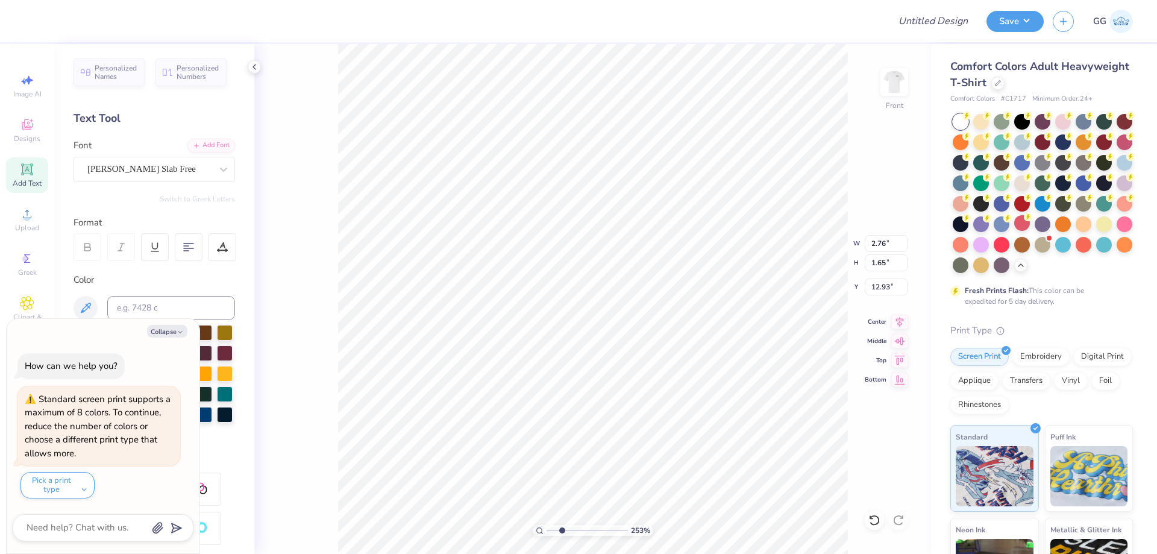
type textarea "x"
type textarea "family w"
type textarea "x"
type textarea "family we"
type textarea "x"
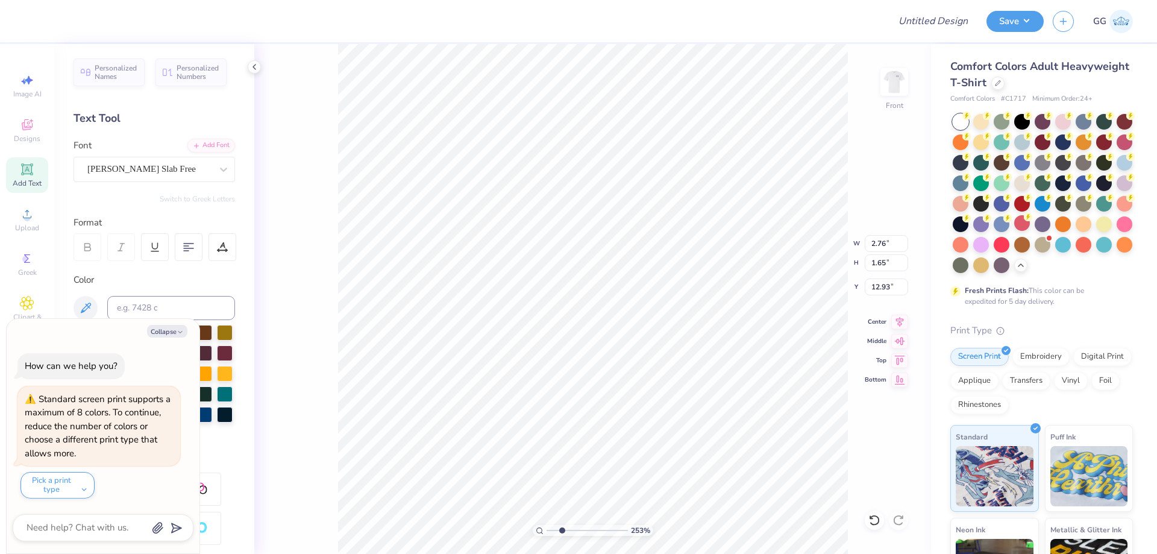
type textarea "family wee"
type textarea "x"
type textarea "family week"
type textarea "x"
type textarea "family weeke"
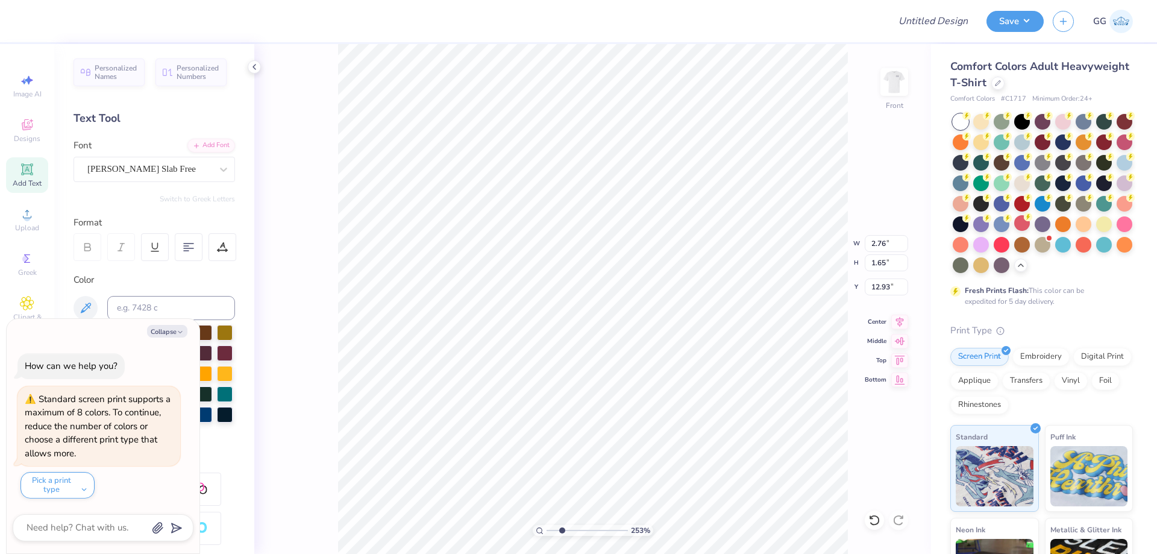
type textarea "x"
type textarea "family weeken"
type textarea "x"
type textarea "family weekend"
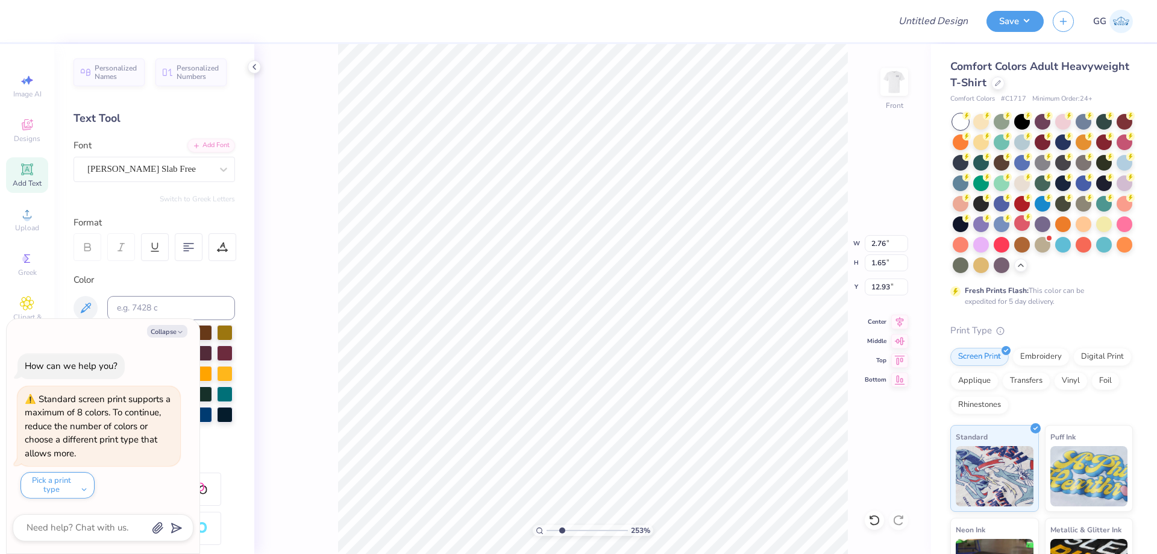
type input "9.52"
type textarea "x"
type input "3.27"
click at [568, 534] on input "range" at bounding box center [587, 530] width 81 height 11
type input "5.45"
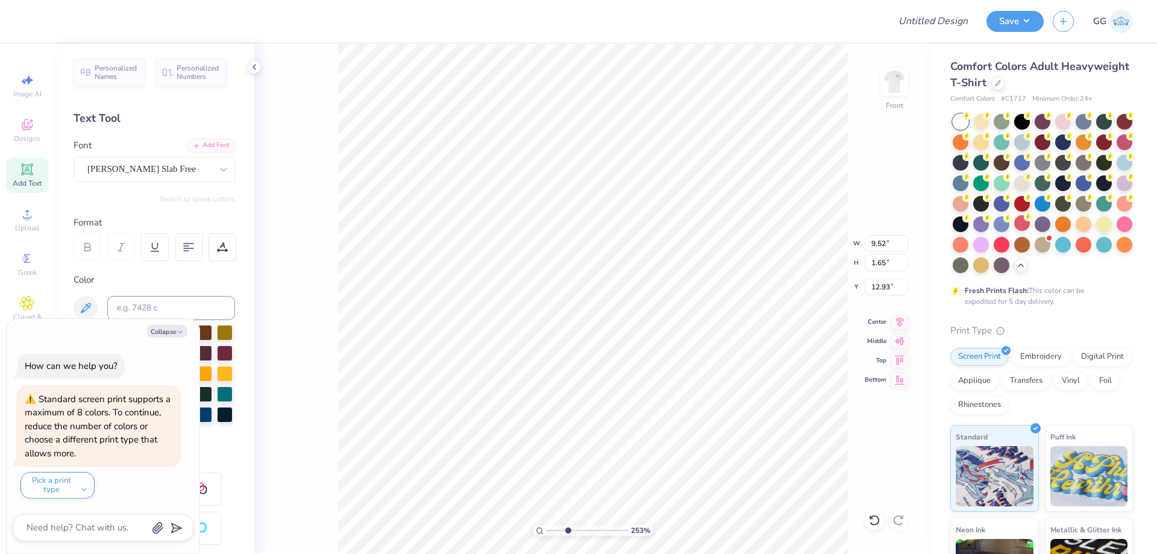
type input "0.94"
type textarea "x"
type input "4.17"
type input "10.85"
type textarea "x"
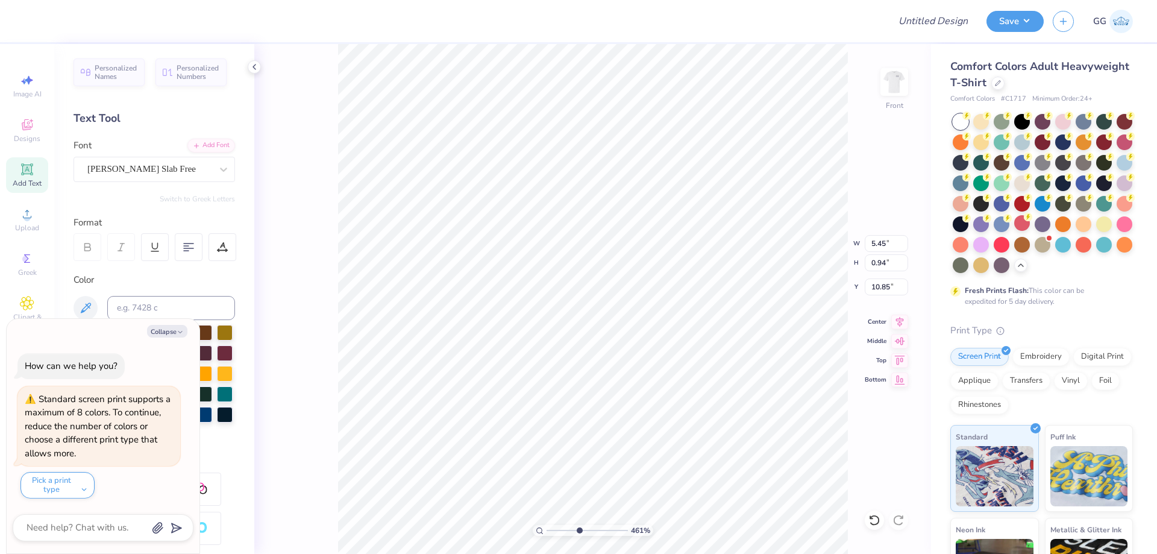
type input "4.61"
click at [579, 532] on input "range" at bounding box center [587, 530] width 81 height 11
type textarea "x"
type input "9.02"
type textarea "x"
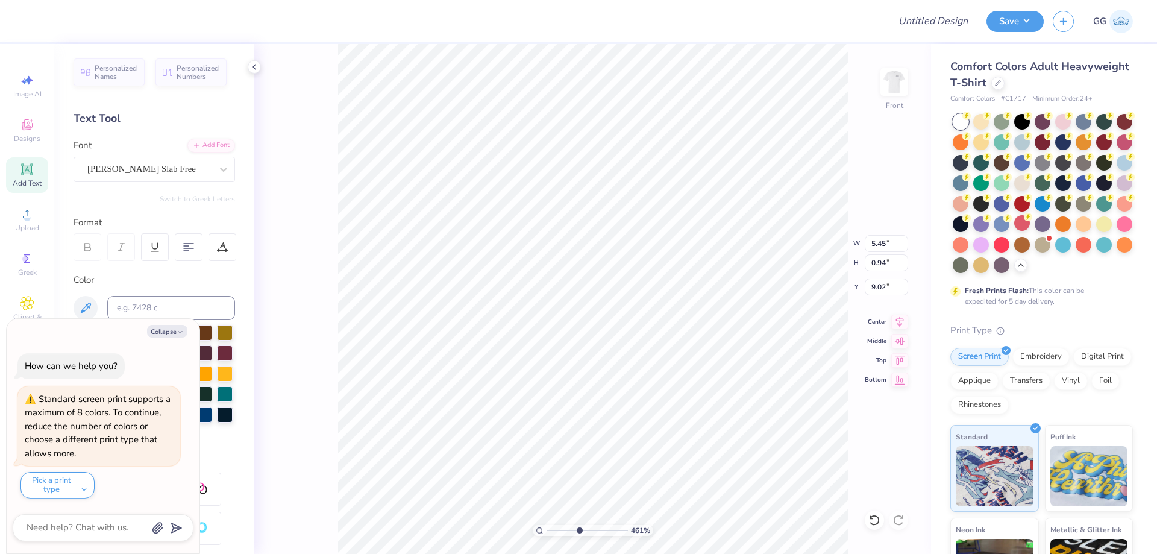
type input "3.57"
click at [570, 530] on input "range" at bounding box center [587, 530] width 81 height 11
type textarea "x"
type input "3.94565758709148"
type textarea "x"
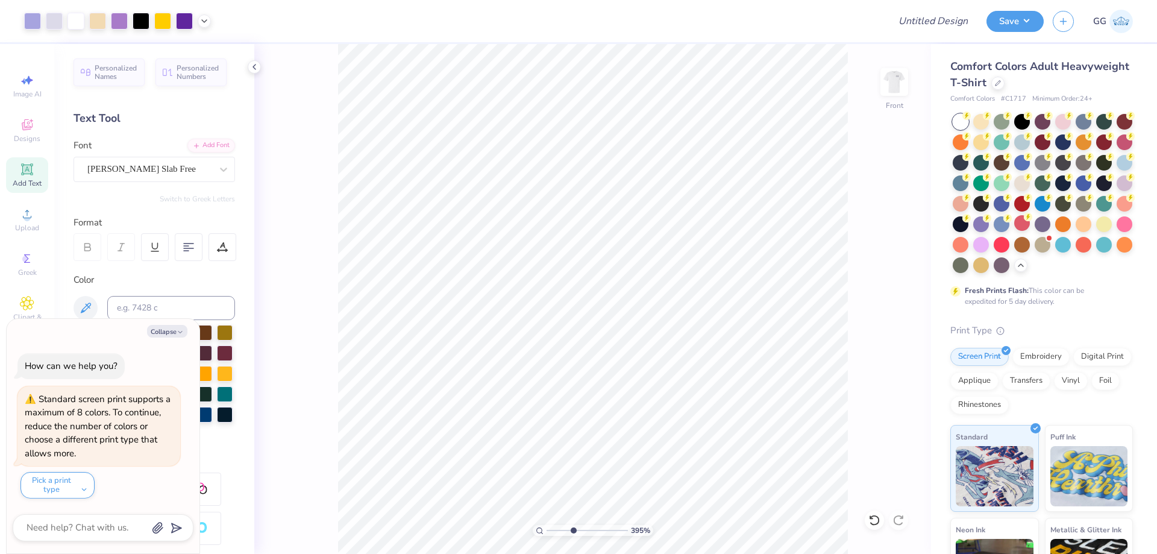
type input "3.94565758709148"
type textarea "x"
type input "4.36084420016039"
type textarea "x"
type input "6.69"
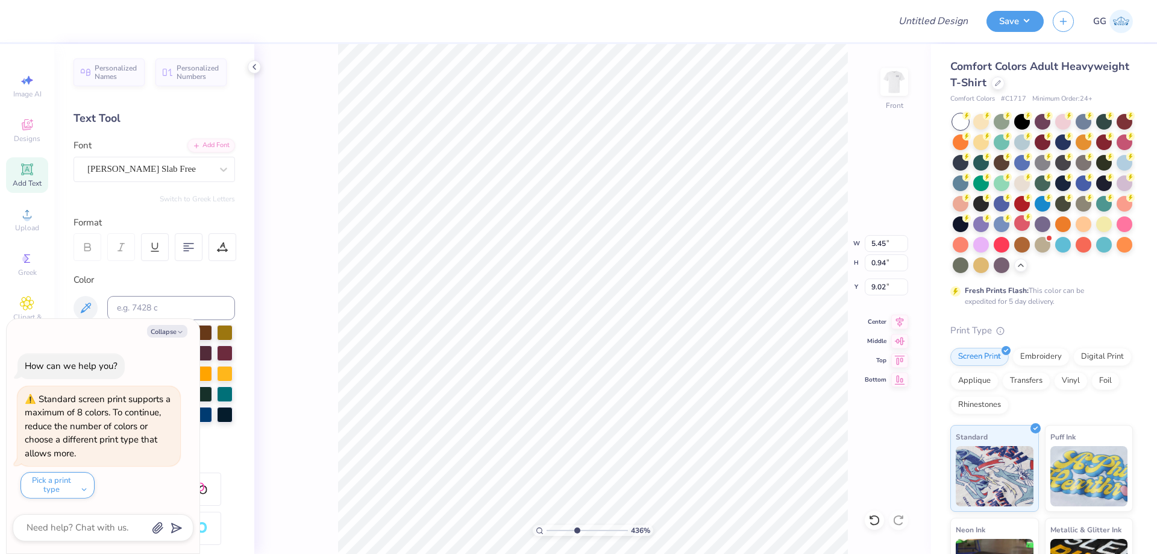
type input "1.16"
click at [573, 526] on input "range" at bounding box center [587, 530] width 81 height 11
click at [559, 527] on input "range" at bounding box center [587, 530] width 81 height 11
type input "3.67756832406261"
type textarea "x"
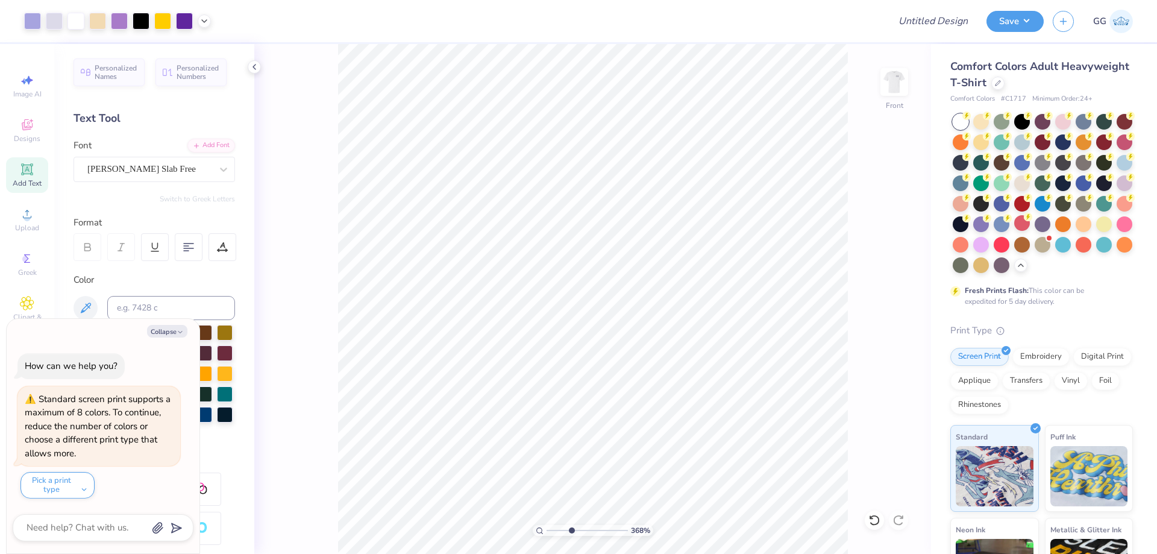
type input "3.67756832406261"
click at [159, 335] on button "Collapse" at bounding box center [167, 331] width 40 height 13
type textarea "x"
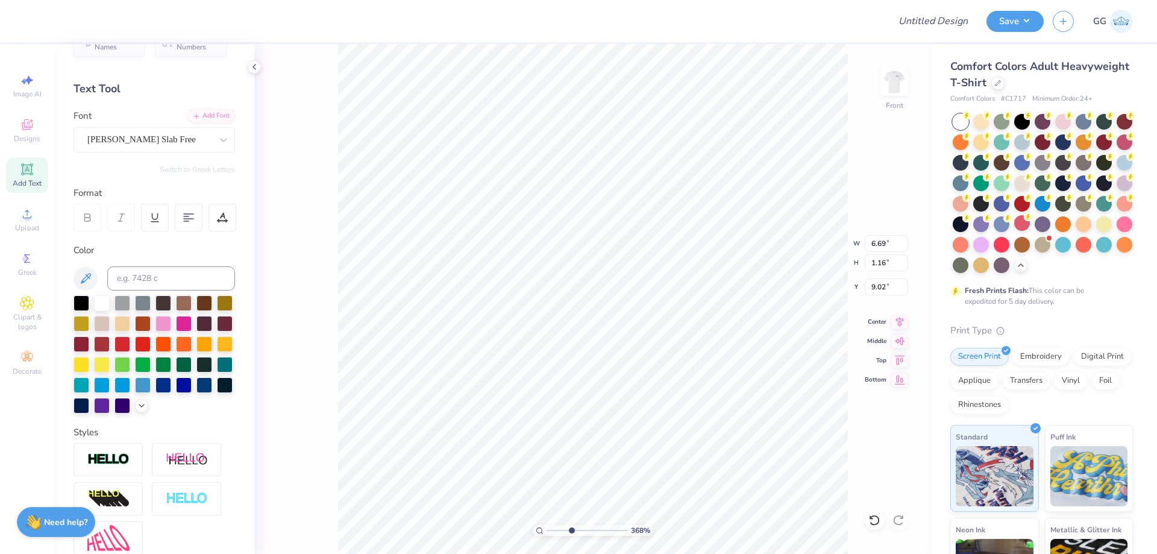
scroll to position [168, 0]
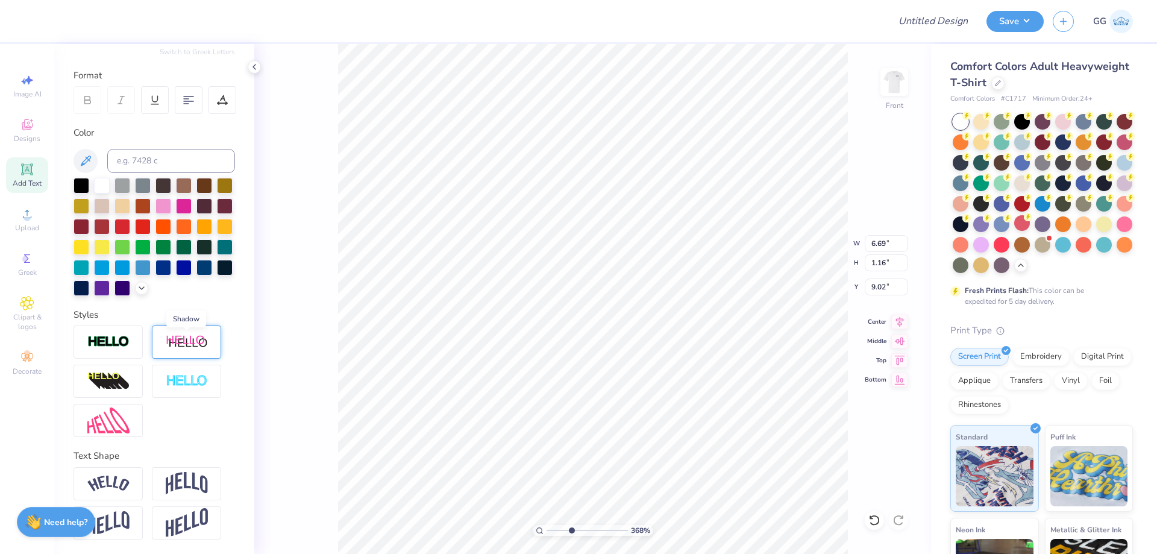
click at [197, 347] on img at bounding box center [187, 342] width 42 height 15
type input "3.67756832406261"
type input "8.03"
type input "1.27"
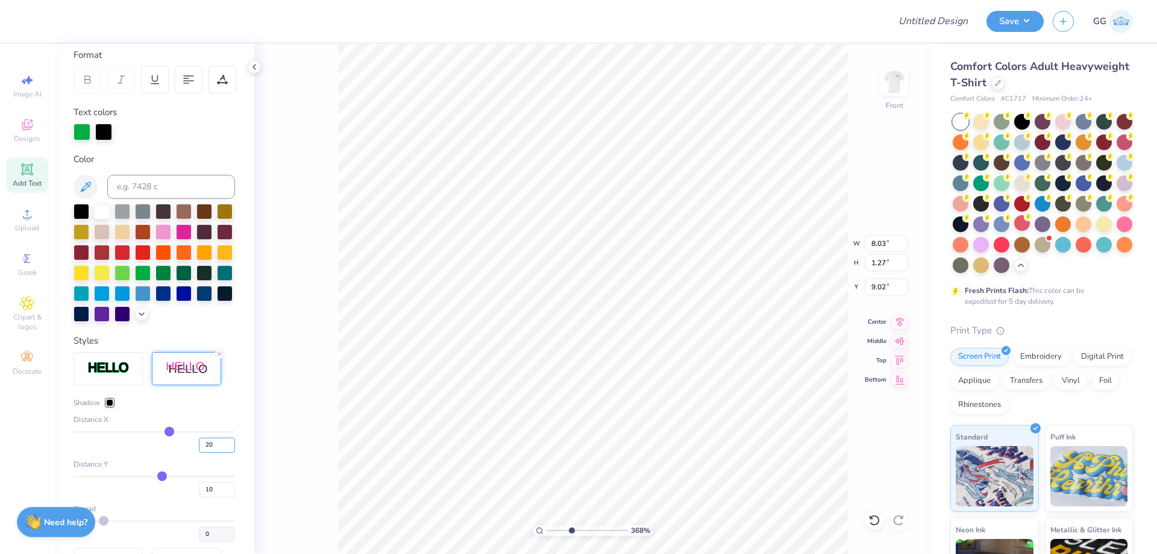
click at [205, 453] on input "20" at bounding box center [217, 445] width 36 height 15
type input "2"
type input "3.67756832406261"
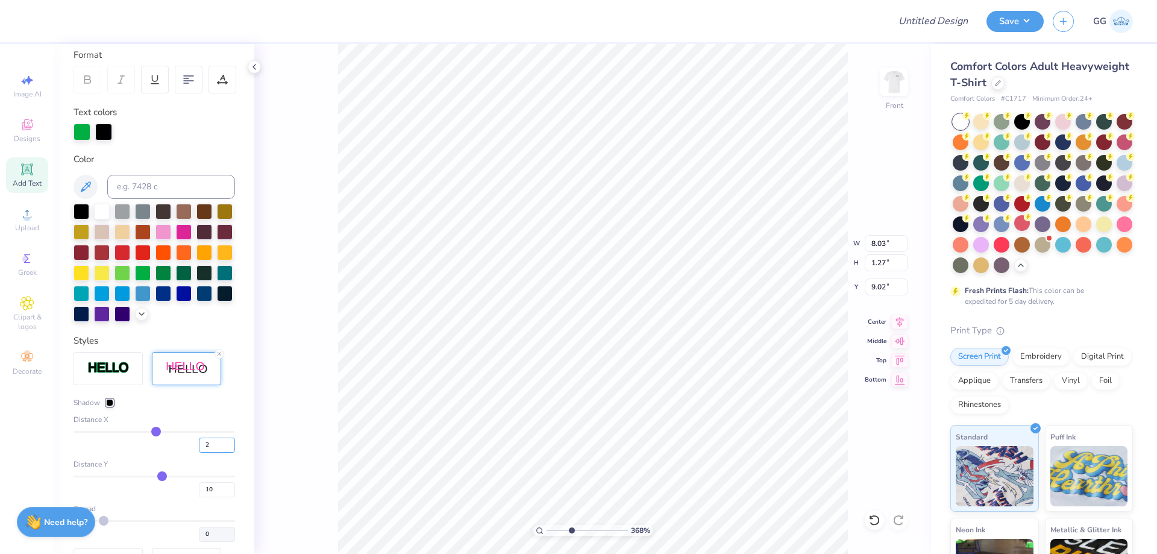
type input "6.83"
type input "0"
type input "3.67756832406261"
type input "6.69"
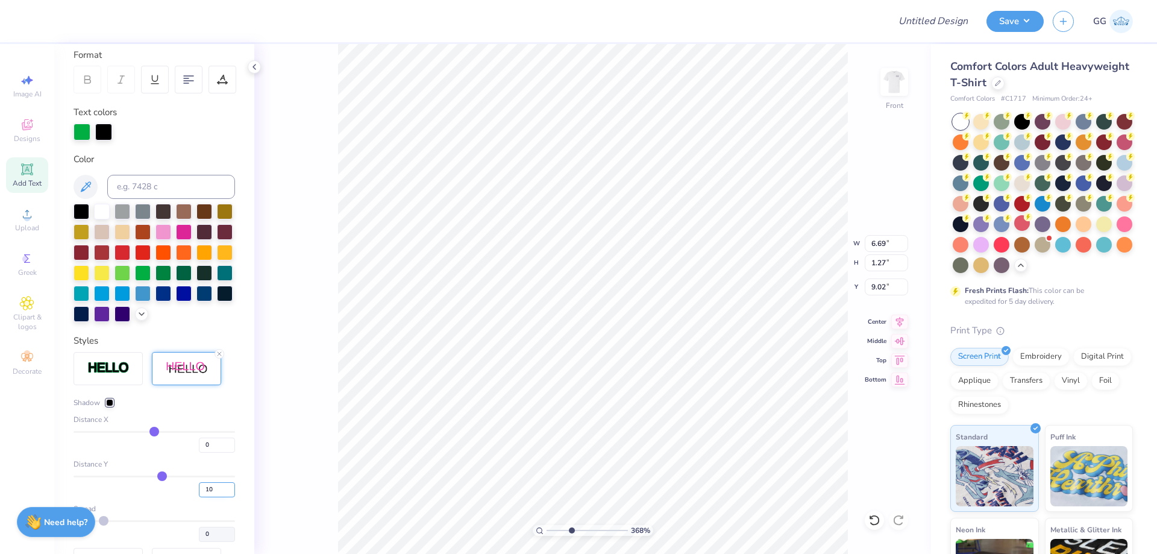
click at [208, 497] on input "10" at bounding box center [217, 489] width 36 height 15
type input "1"
type input "3.67756832406261"
type input "1.17"
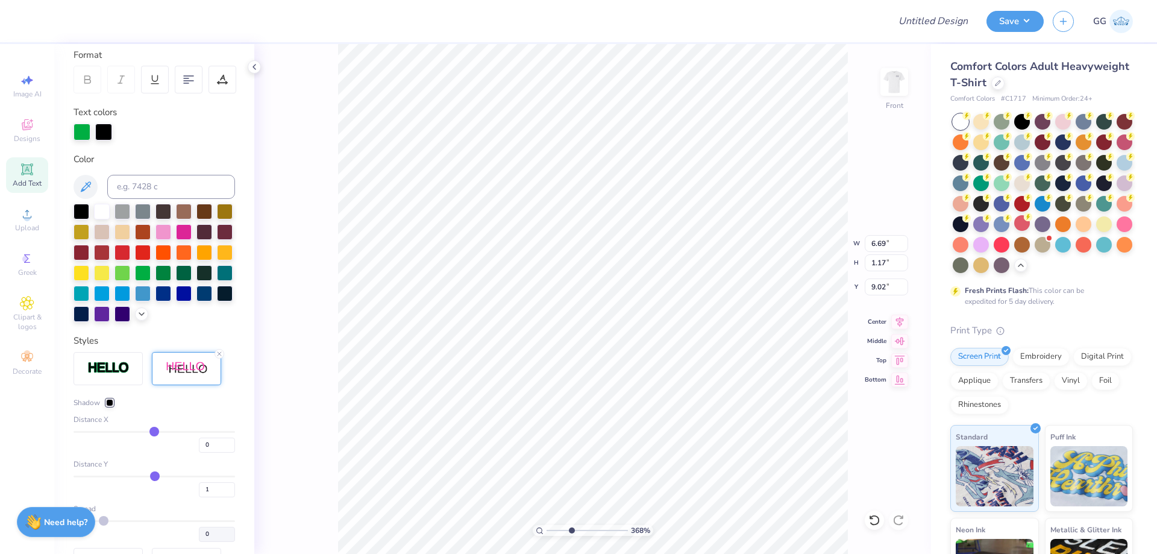
click at [107, 406] on div at bounding box center [109, 402] width 7 height 7
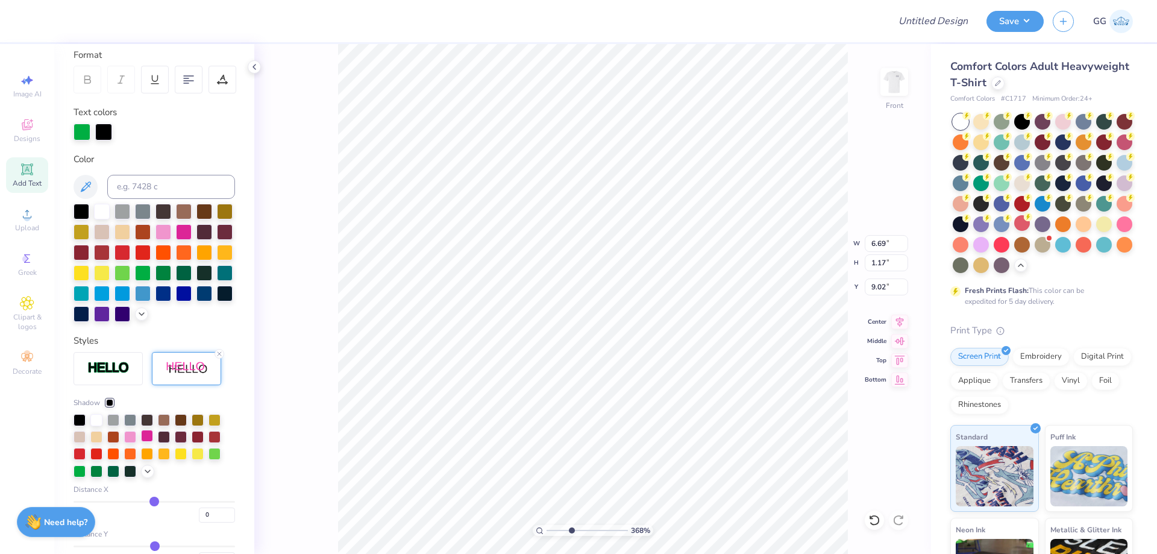
click at [145, 442] on div at bounding box center [147, 436] width 12 height 12
type input "3.67756832406261"
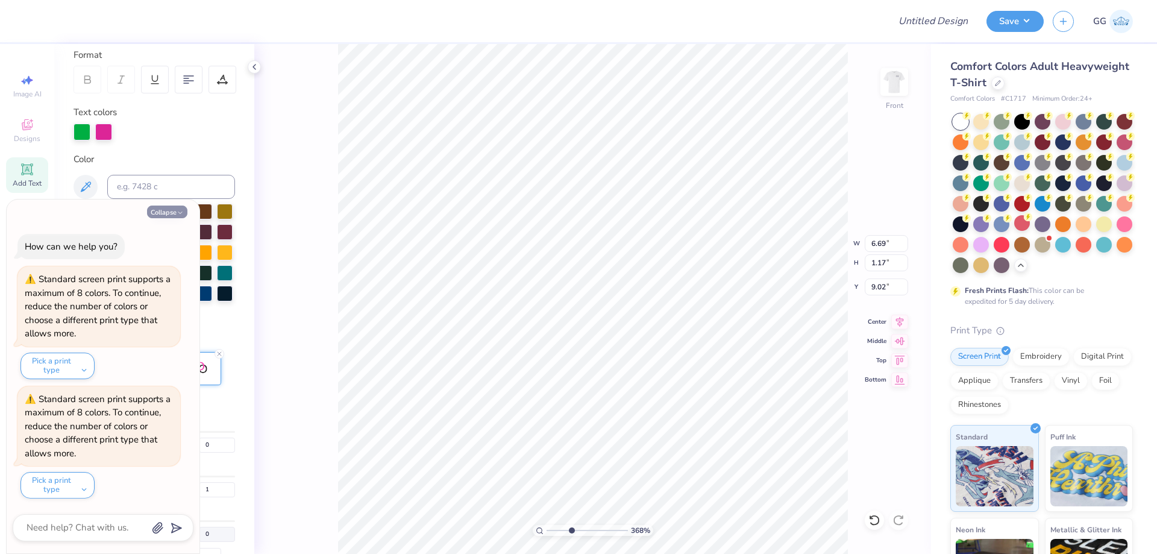
click at [170, 210] on button "Collapse" at bounding box center [167, 212] width 40 height 13
type textarea "x"
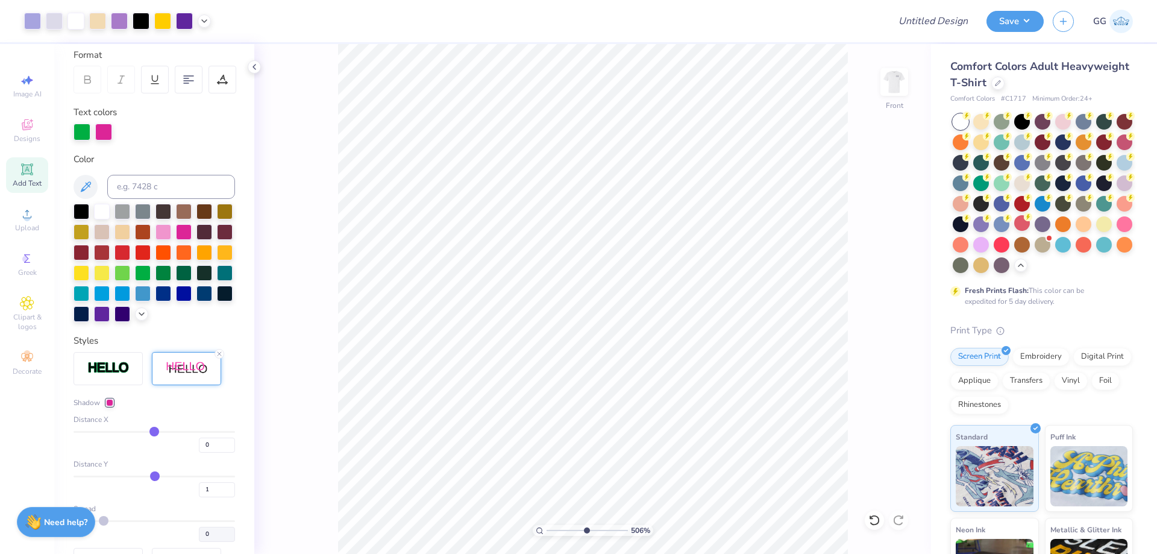
click at [586, 531] on input "range" at bounding box center [587, 530] width 81 height 11
click at [108, 406] on div at bounding box center [109, 402] width 7 height 7
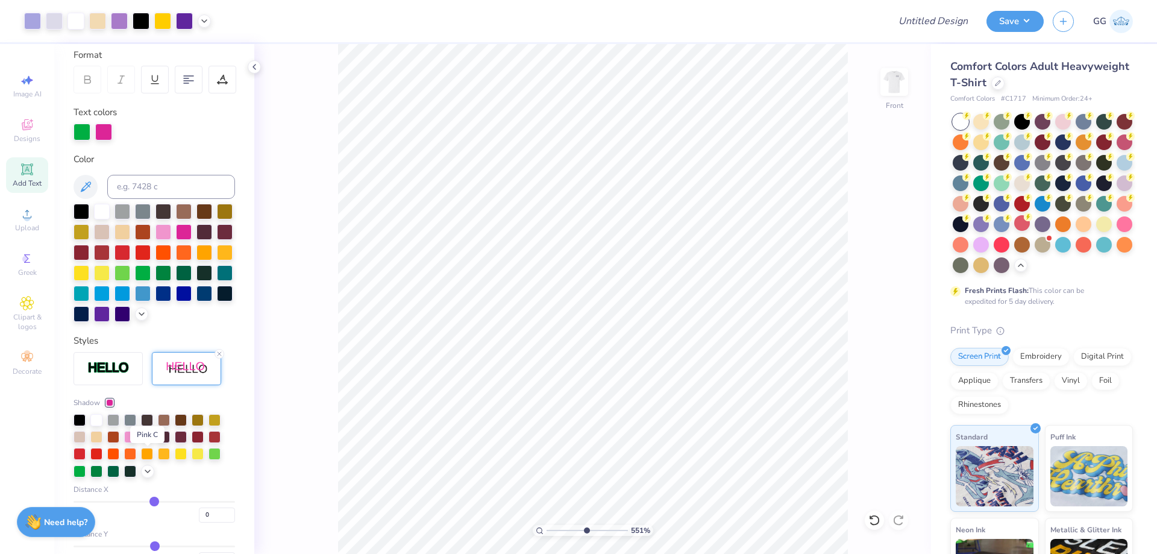
click at [146, 442] on div at bounding box center [147, 436] width 12 height 12
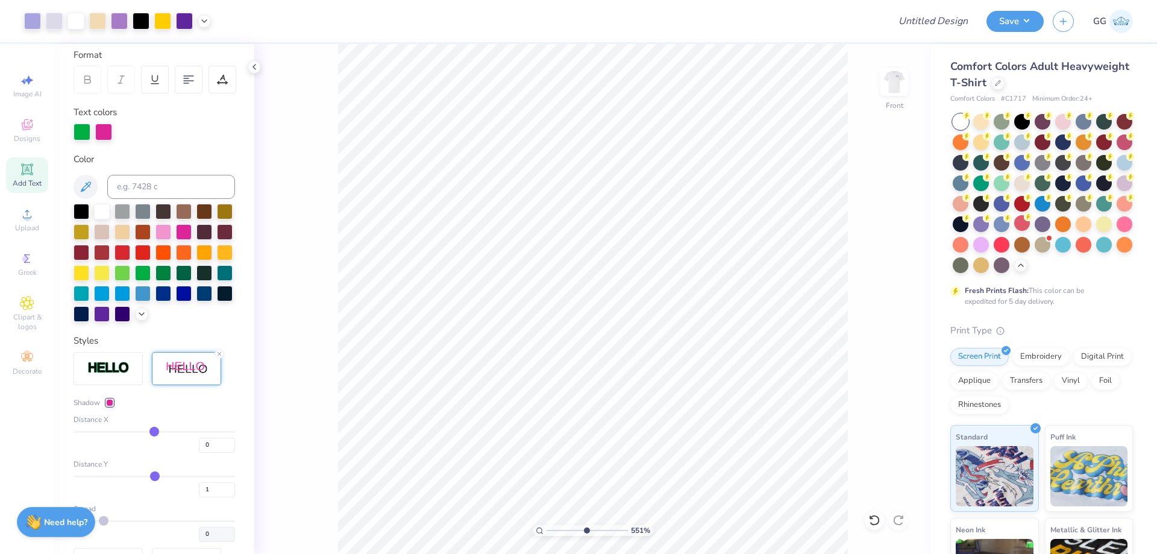
type input "3.12"
click at [567, 532] on input "range" at bounding box center [587, 530] width 81 height 11
click at [30, 176] on icon at bounding box center [27, 169] width 14 height 14
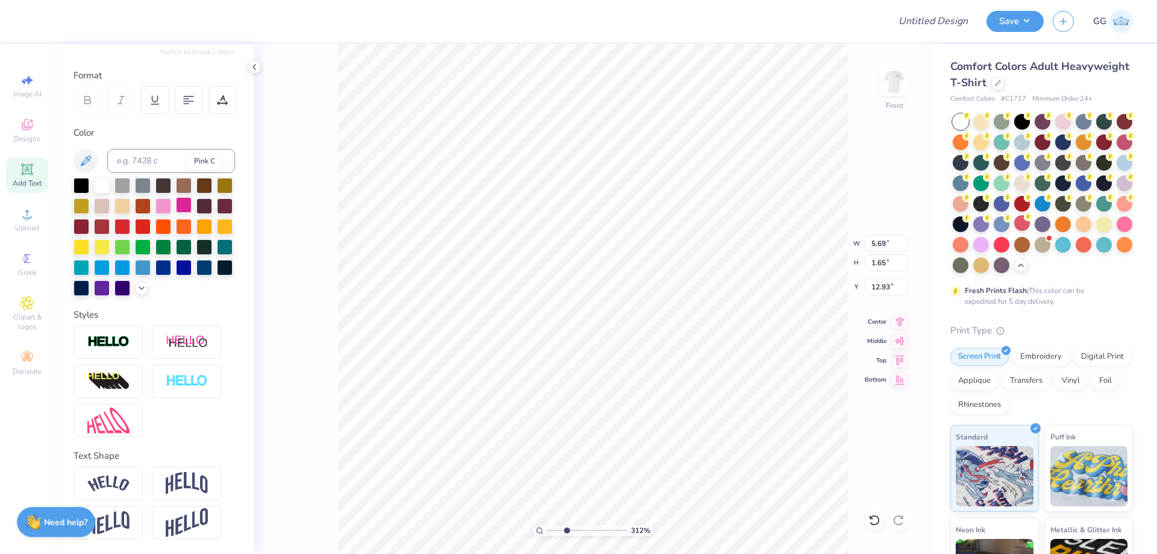
click at [192, 197] on div at bounding box center [184, 205] width 16 height 16
paste textarea "JAMES MADISON UNIVERSITY"
type textarea "JAMES MADISON UNIVERSITY"
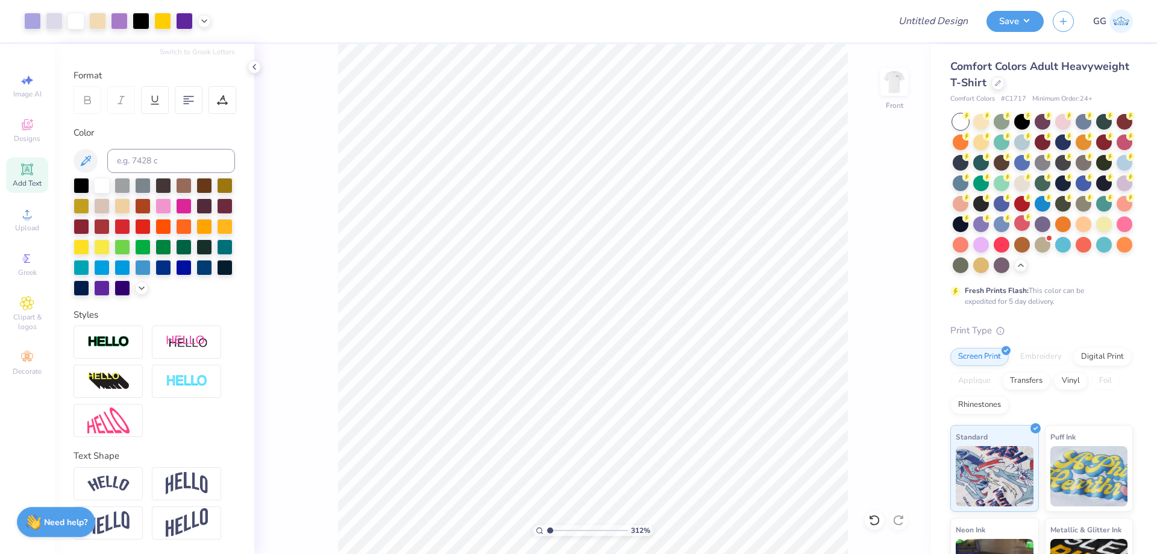
type input "1"
click at [547, 528] on input "range" at bounding box center [587, 530] width 81 height 11
type input "12.34"
type input "0.67"
type input "2.3"
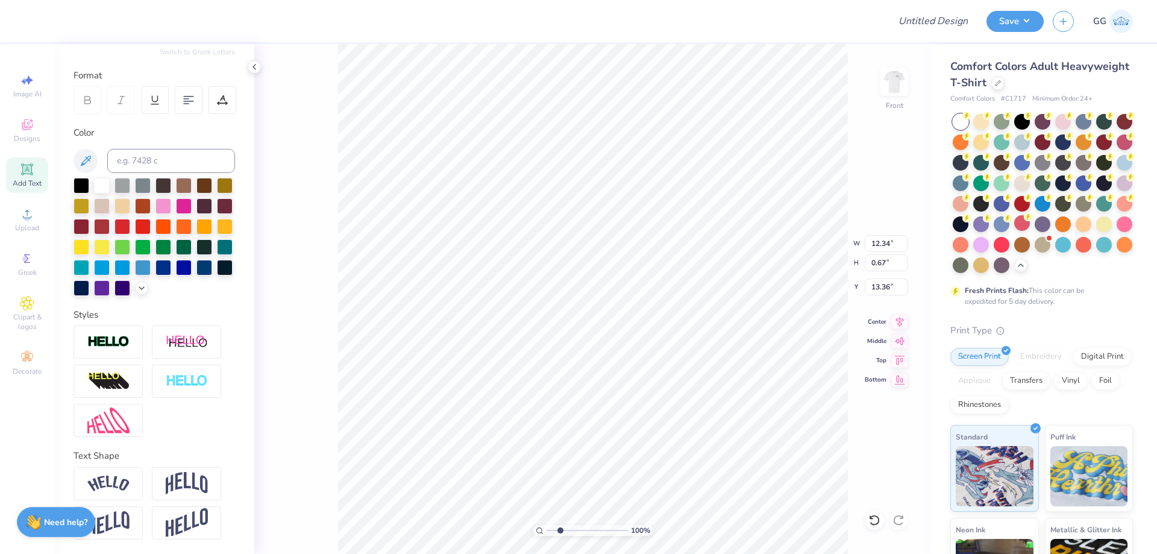
click at [560, 530] on input "range" at bounding box center [587, 530] width 81 height 11
type input "12.23"
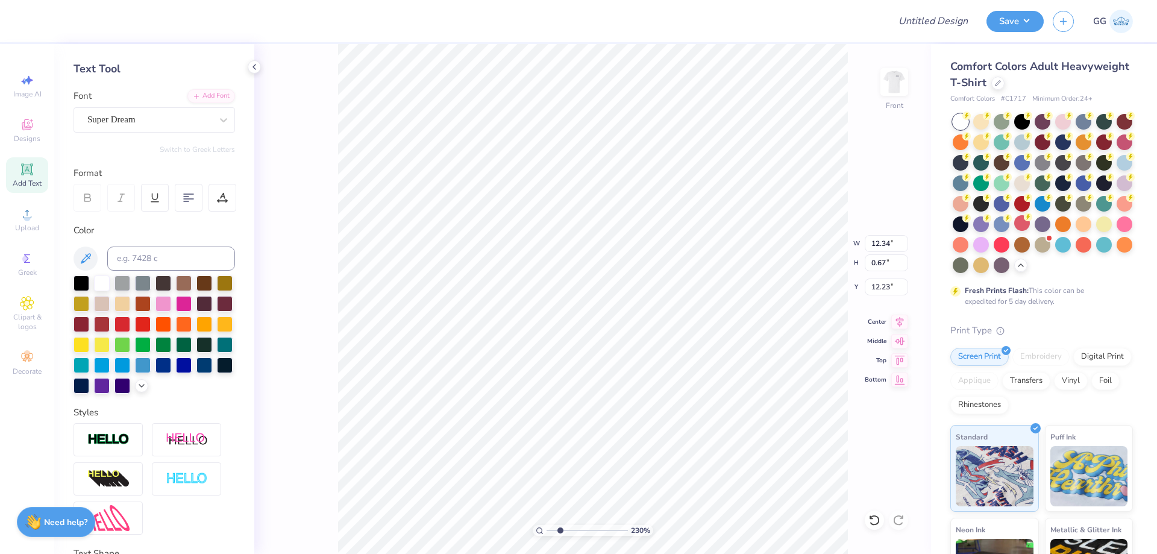
scroll to position [47, 0]
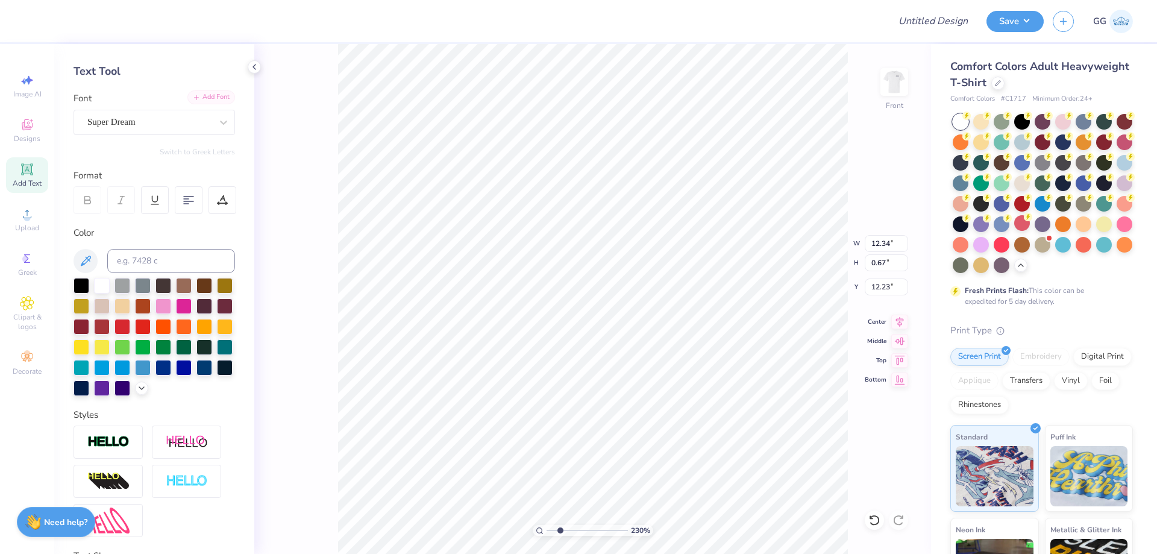
click at [204, 100] on div "Add Font" at bounding box center [211, 97] width 48 height 14
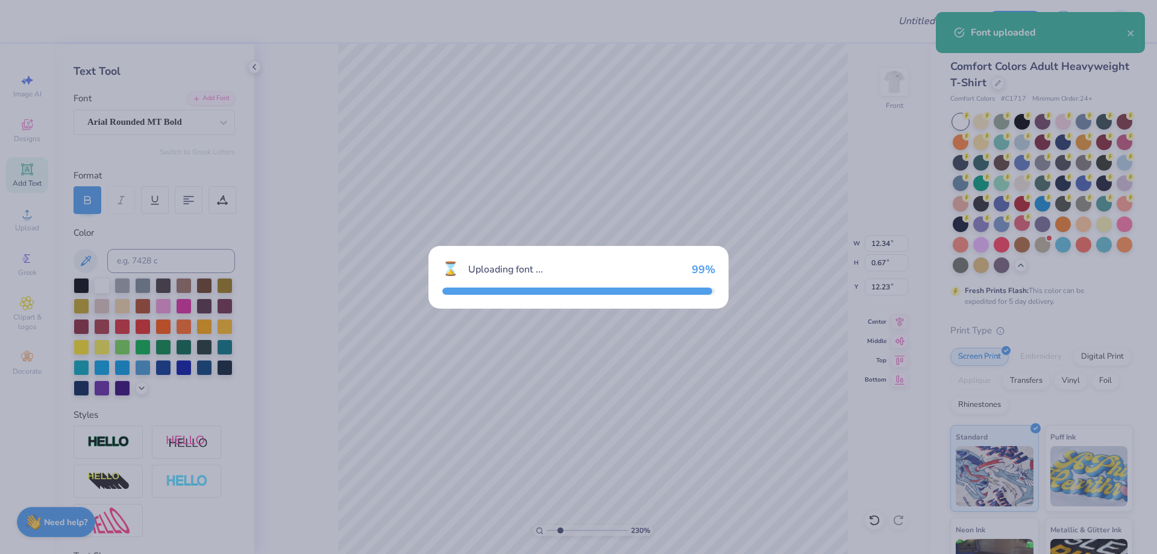
type input "13.68"
type input "0.68"
type input "12.22"
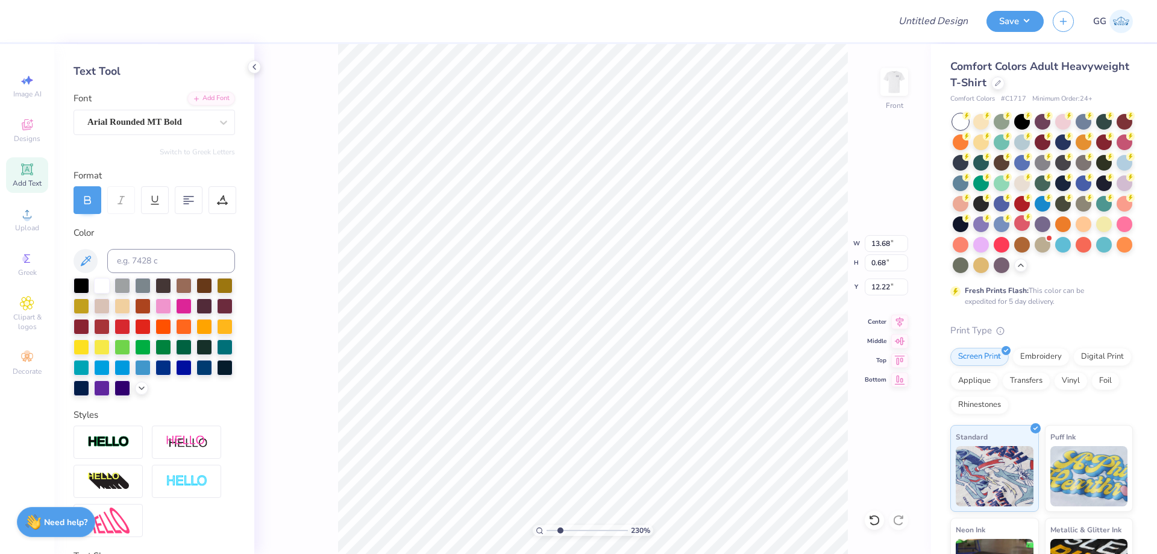
type input "7.28"
type input "0.36"
type input "3.64"
click at [571, 530] on input "range" at bounding box center [587, 530] width 81 height 11
type input "11.22"
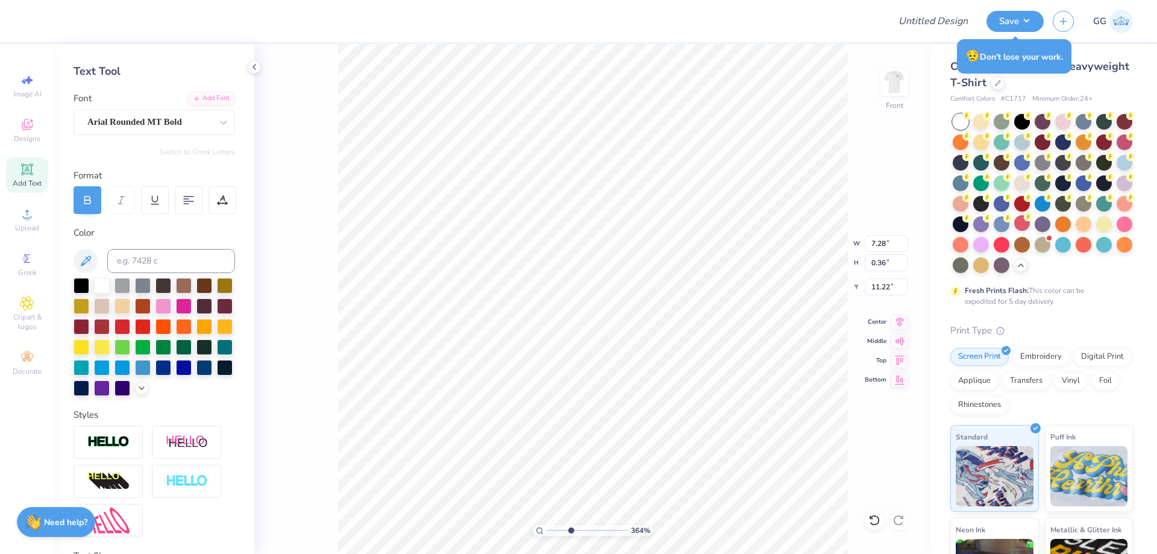
type input "4.46"
click at [577, 532] on input "range" at bounding box center [587, 530] width 81 height 11
type input "4.42"
type input "0.22"
type input "10.74"
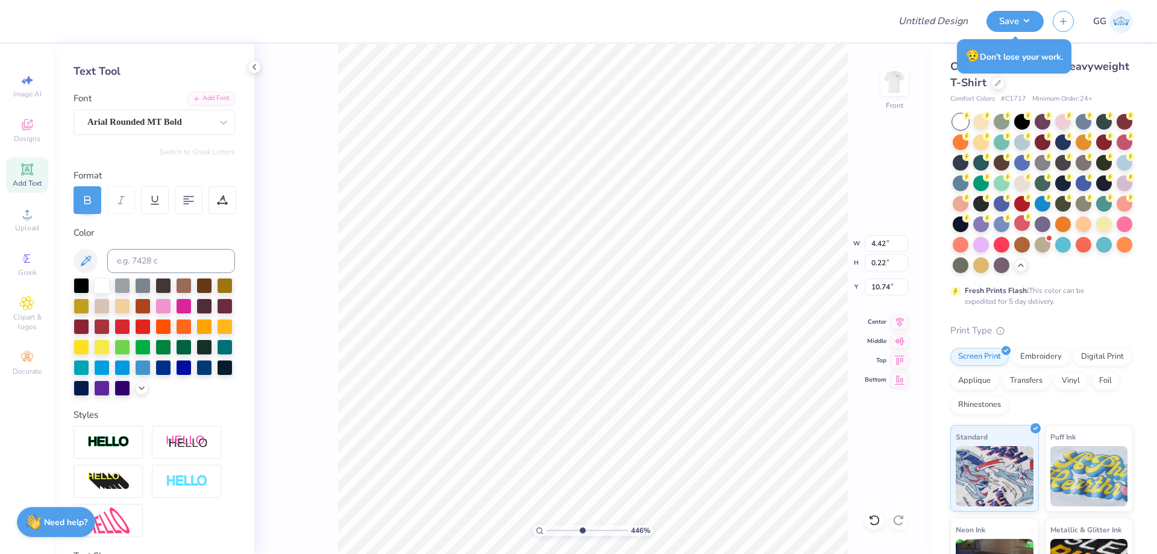
click at [582, 532] on input "range" at bounding box center [587, 530] width 81 height 11
type input "5.66"
click at [587, 531] on input "range" at bounding box center [587, 530] width 81 height 11
type input "10.67"
type input "4.12"
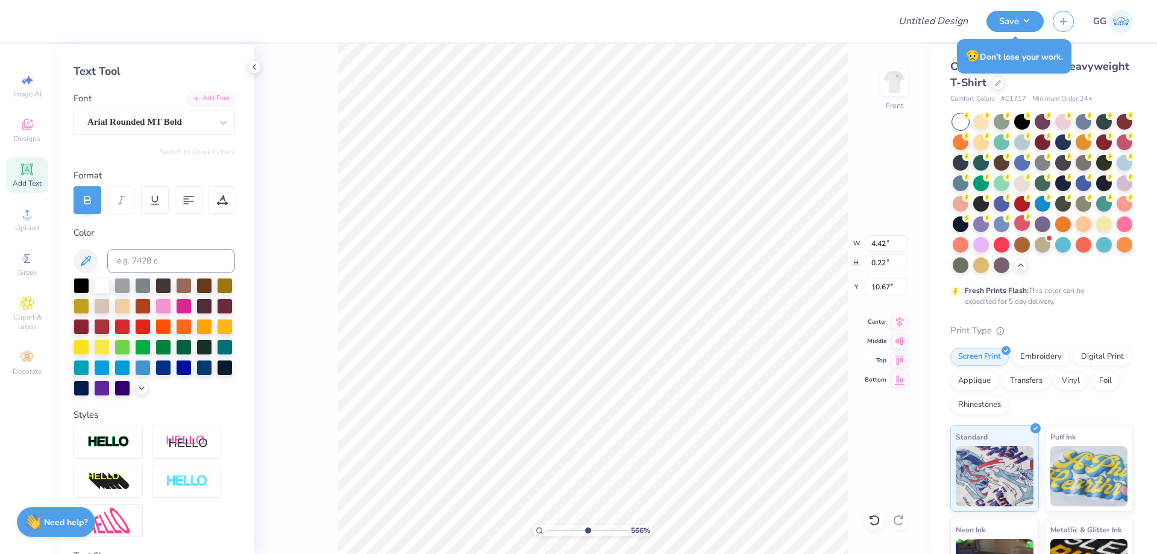
type input "0.21"
type input "4.04"
type input "0.20"
type input "10.41"
click at [594, 529] on input "range" at bounding box center [587, 530] width 81 height 11
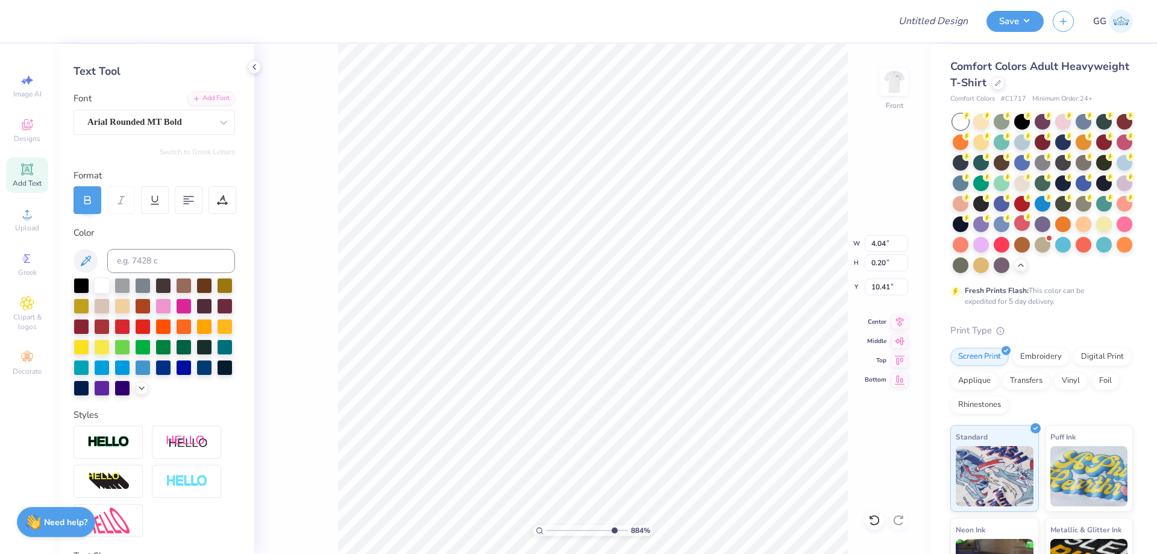
type input "8.8429024103279"
type input "4.03"
click at [590, 528] on input "range" at bounding box center [587, 530] width 81 height 11
type input "4.39"
click at [577, 529] on input "range" at bounding box center [587, 530] width 81 height 11
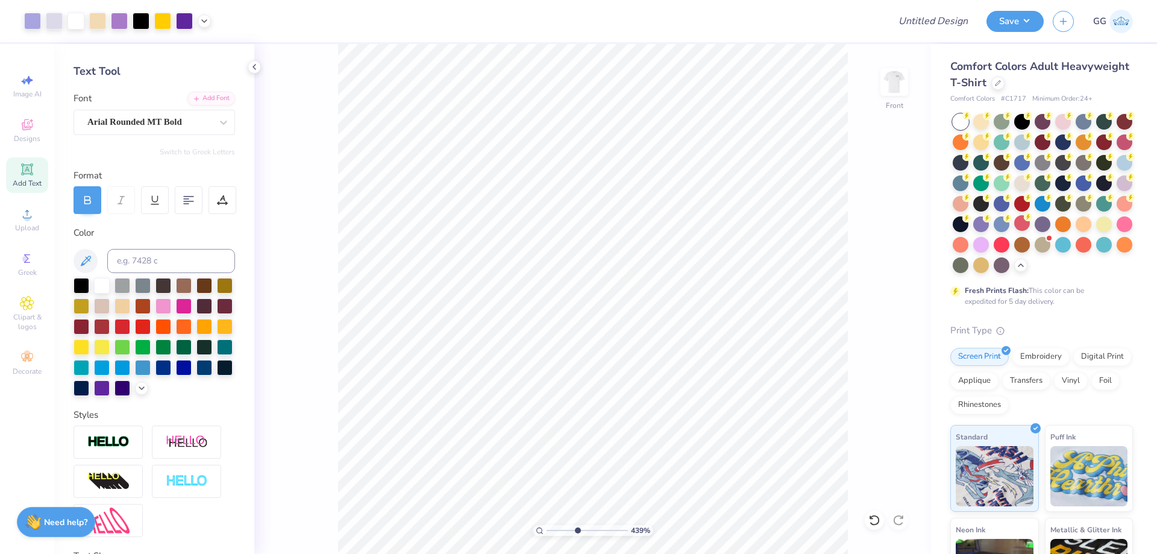
click at [30, 165] on icon at bounding box center [26, 168] width 11 height 11
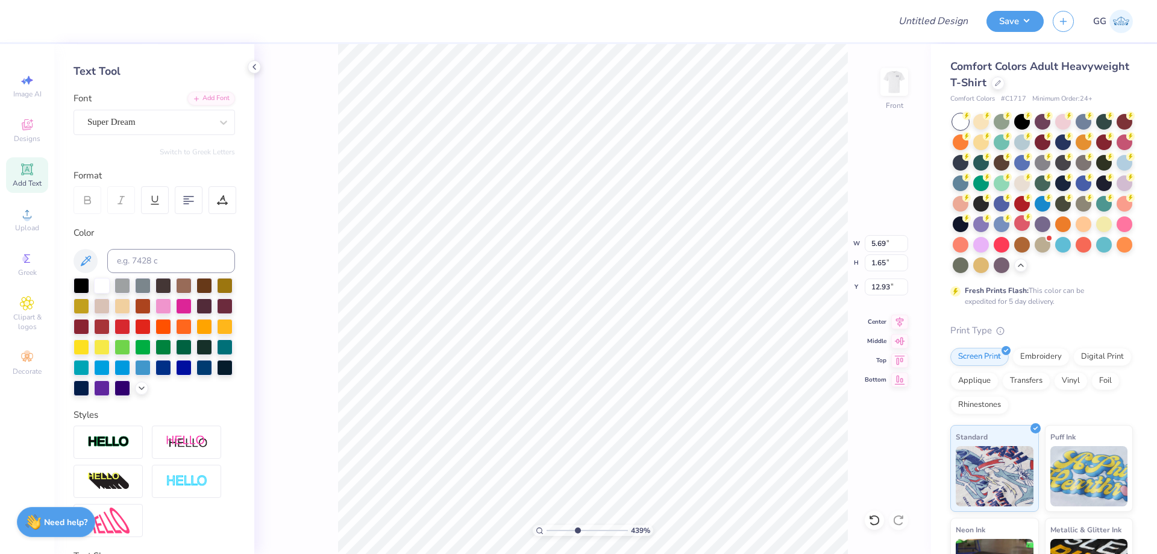
click at [220, 122] on icon at bounding box center [223, 123] width 7 height 4
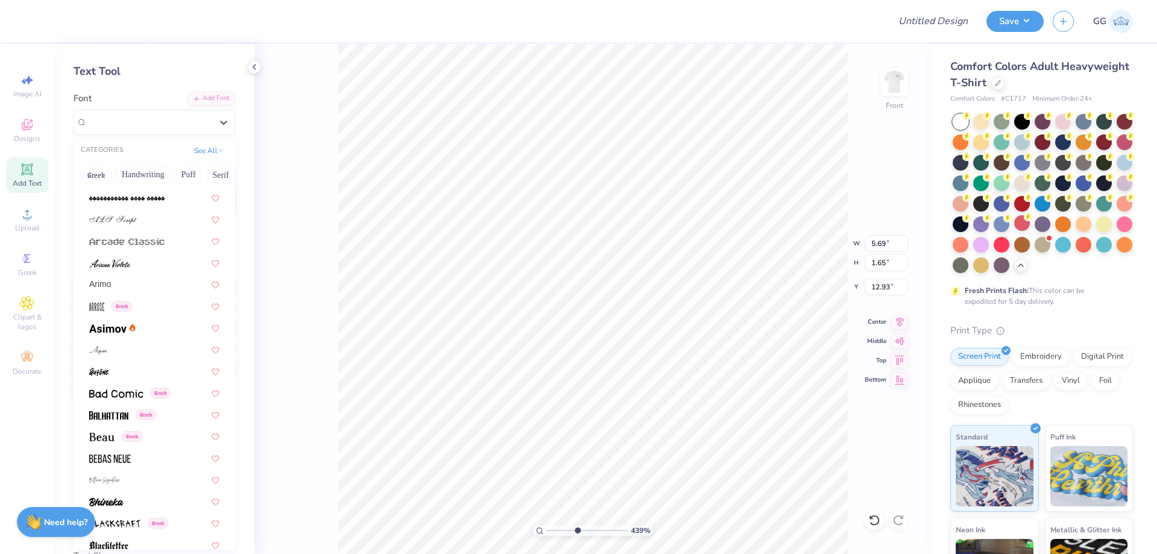
scroll to position [482, 0]
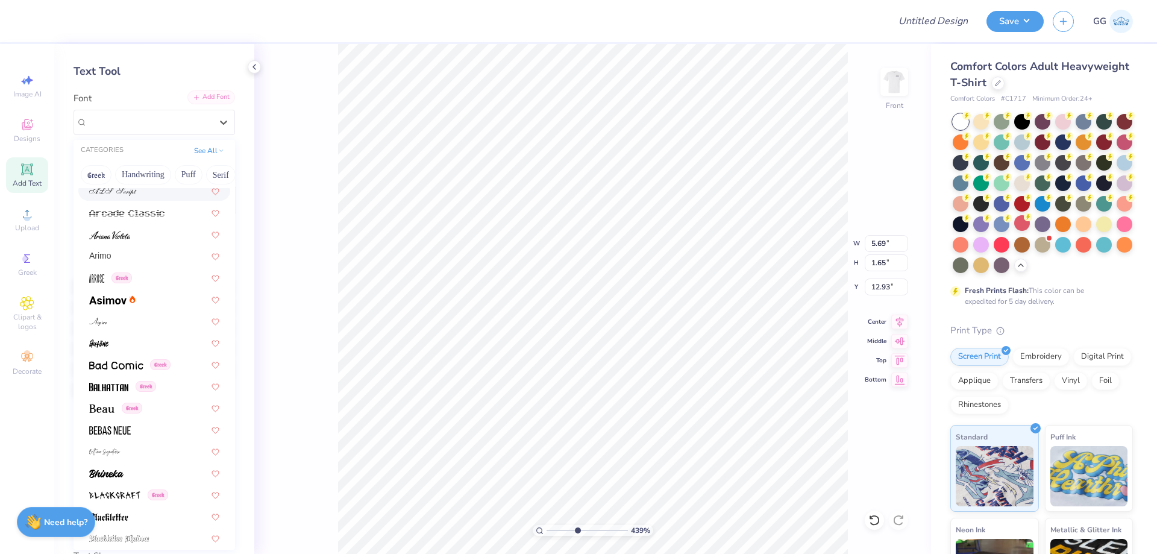
click at [205, 98] on div "Add Font" at bounding box center [211, 97] width 48 height 14
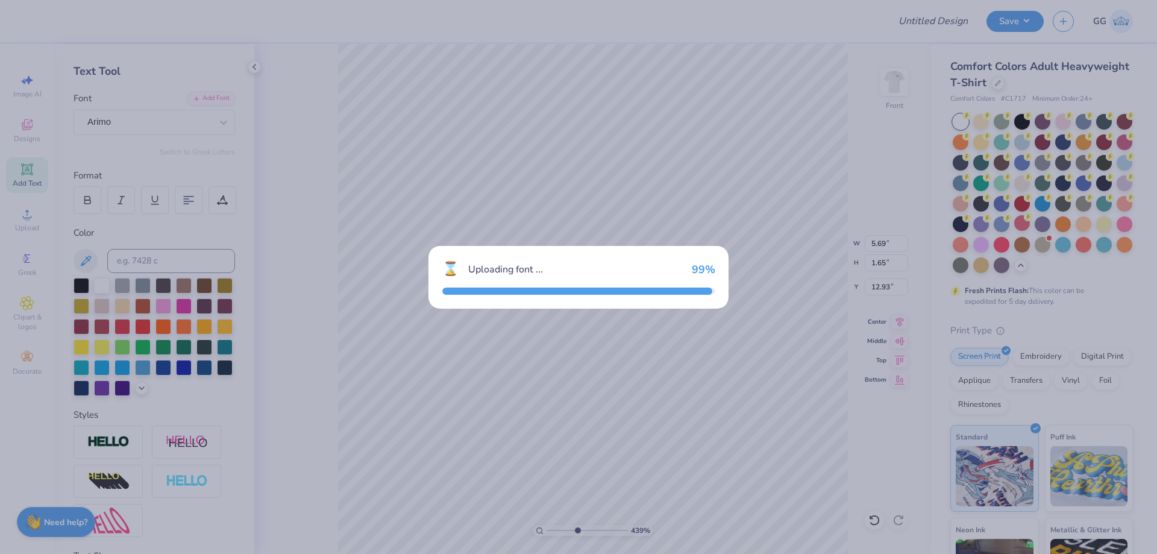
type input "5.90"
type input "1.62"
type input "12.94"
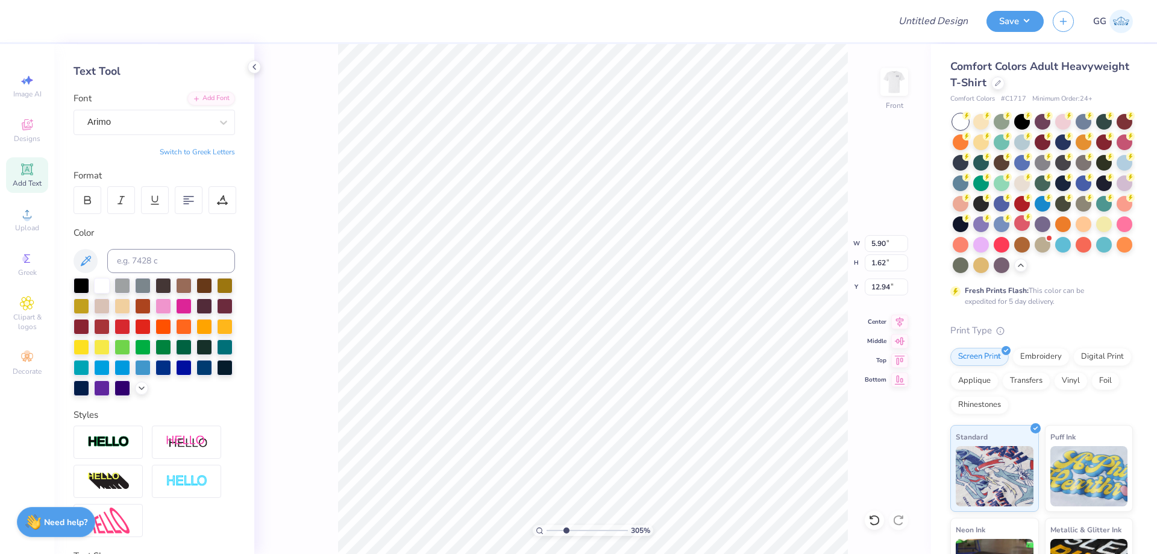
type input "2.9"
click at [565, 530] on input "range" at bounding box center [587, 530] width 81 height 11
click at [192, 308] on div at bounding box center [184, 305] width 16 height 16
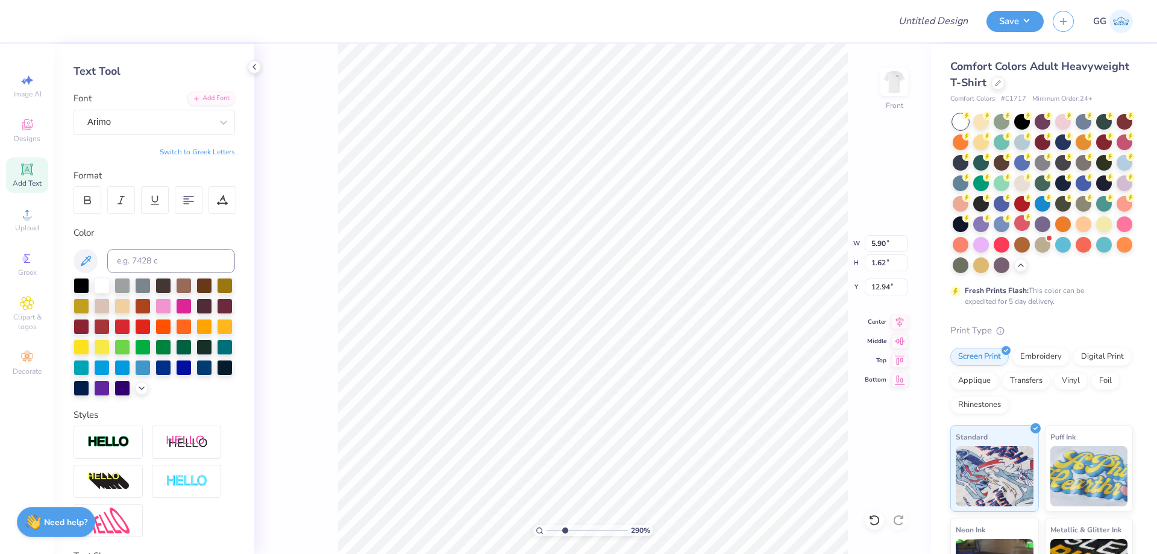
paste textarea "®"
type textarea "®"
click at [218, 123] on icon at bounding box center [224, 122] width 12 height 12
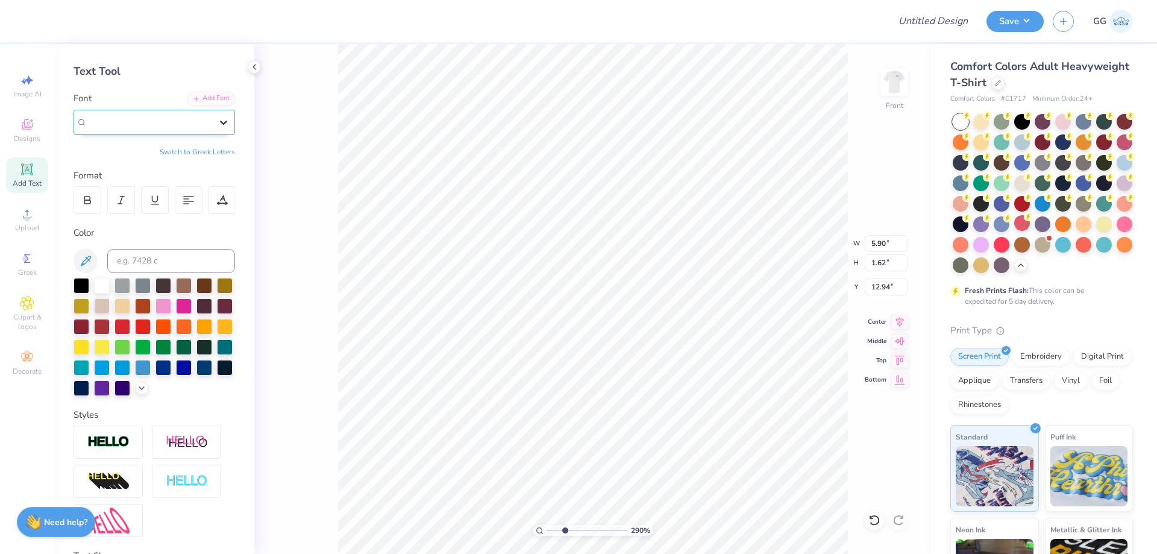
click at [220, 121] on icon at bounding box center [223, 123] width 7 height 4
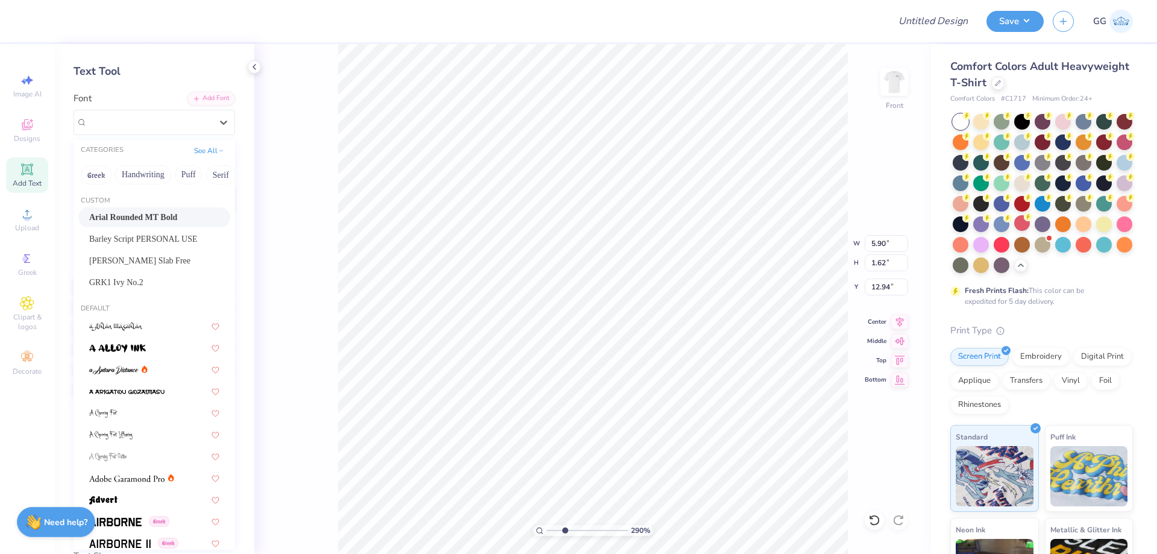
click at [157, 219] on span "Arial Rounded MT Bold" at bounding box center [133, 217] width 88 height 13
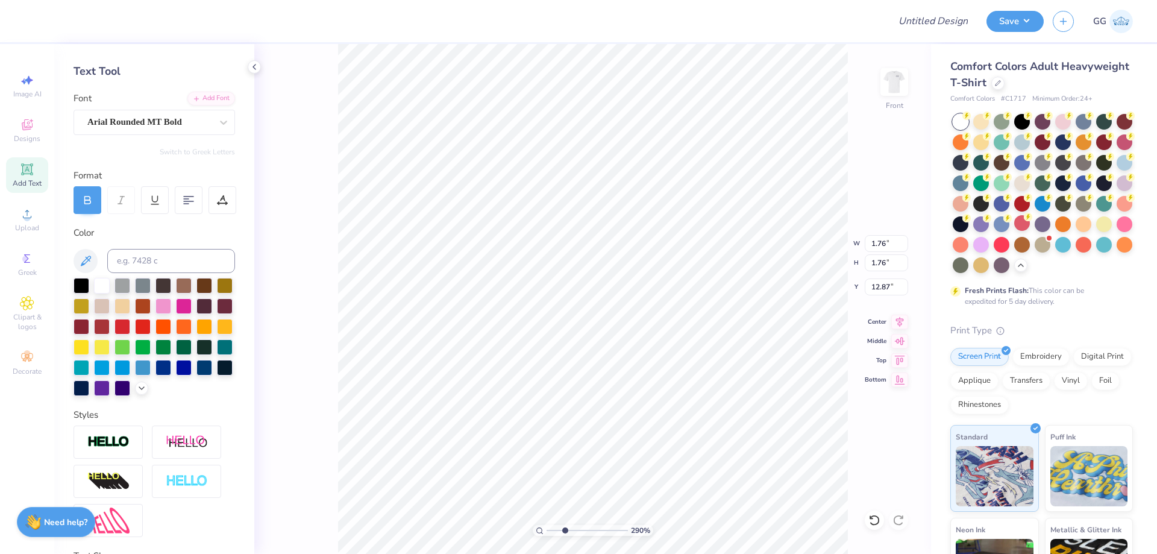
type input "0.49"
type input "10.72"
click at [586, 529] on input "range" at bounding box center [587, 530] width 81 height 11
click at [609, 532] on input "range" at bounding box center [587, 530] width 81 height 11
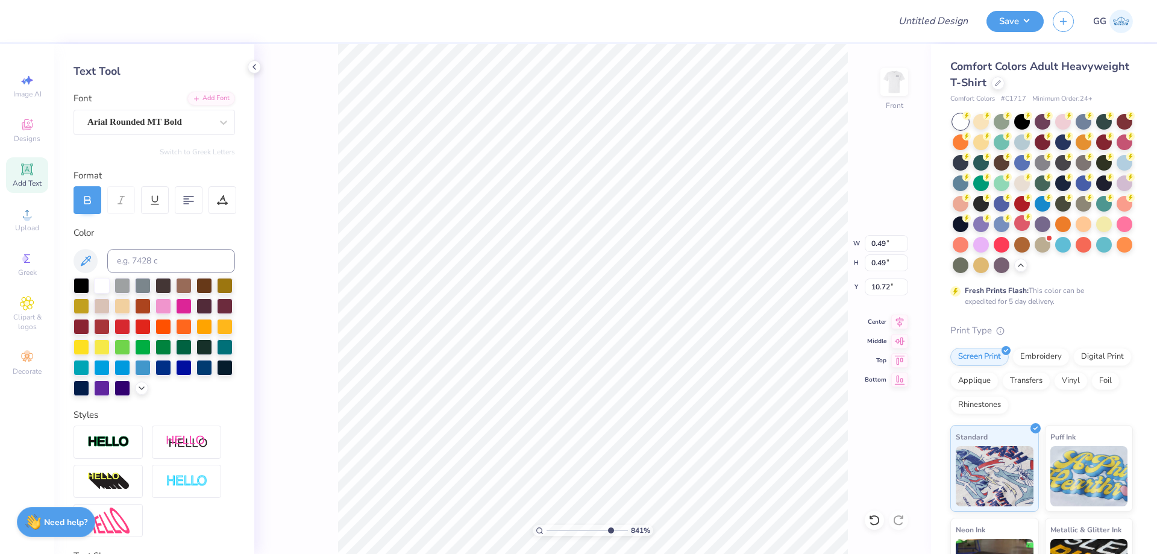
type input "9.53"
click at [618, 529] on input "range" at bounding box center [587, 530] width 81 height 11
type input "0.14"
type input "10.31"
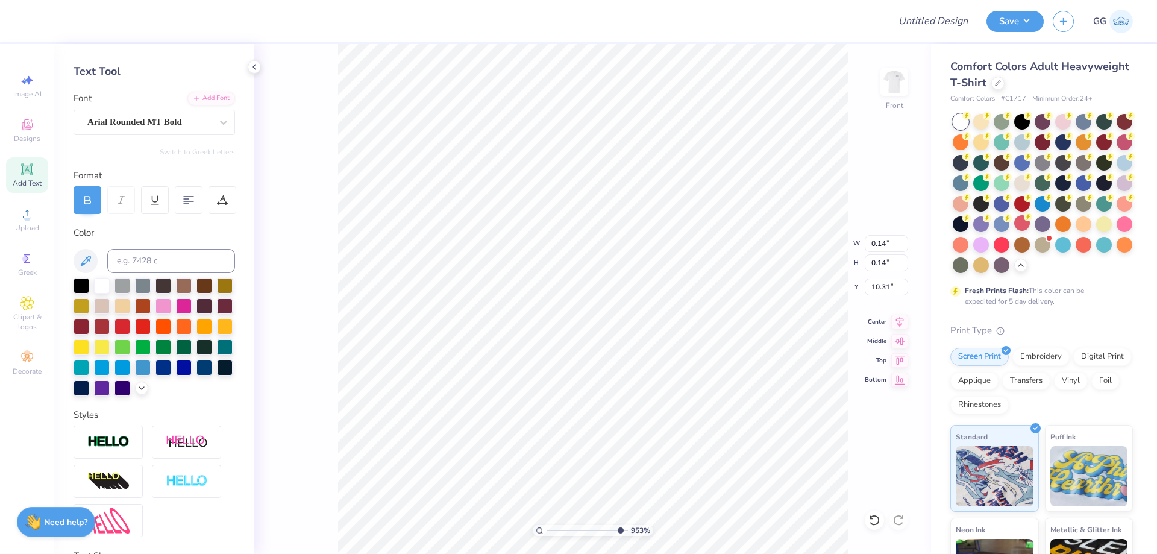
type input "0.18"
click at [905, 294] on input "10.31" at bounding box center [886, 286] width 43 height 17
click at [904, 292] on input "10.28" at bounding box center [886, 286] width 43 height 17
click at [903, 289] on input "10.27" at bounding box center [886, 286] width 43 height 17
click at [903, 289] on input "10.26" at bounding box center [886, 286] width 43 height 17
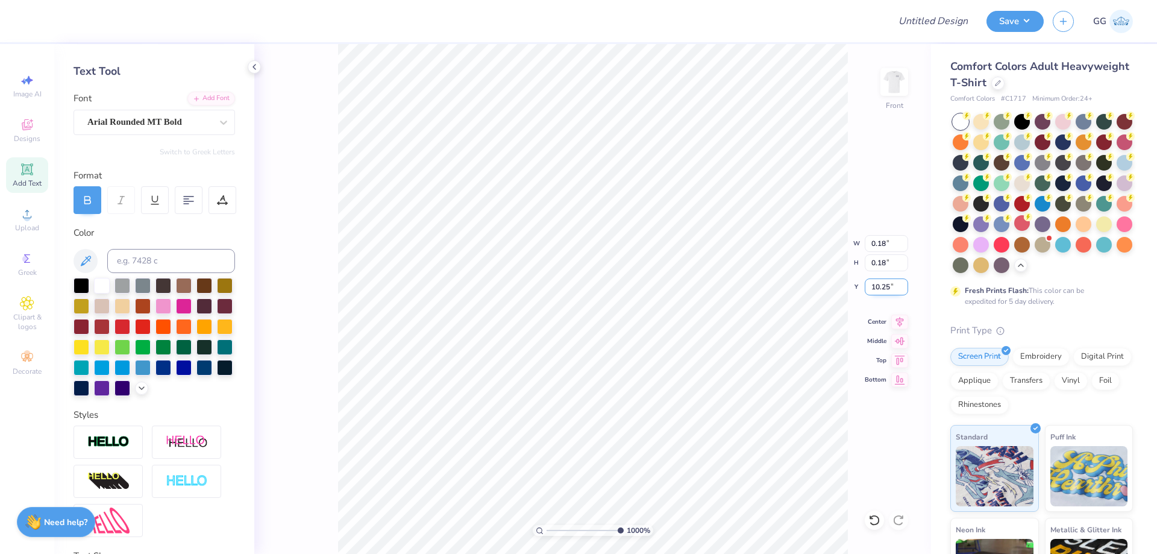
click at [903, 289] on input "10.25" at bounding box center [886, 286] width 43 height 17
click at [903, 289] on input "10.24" at bounding box center [886, 286] width 43 height 17
click at [905, 282] on input "10.25" at bounding box center [886, 286] width 43 height 17
click at [905, 282] on input "10.26" at bounding box center [886, 286] width 43 height 17
click at [905, 282] on input "10.27" at bounding box center [886, 286] width 43 height 17
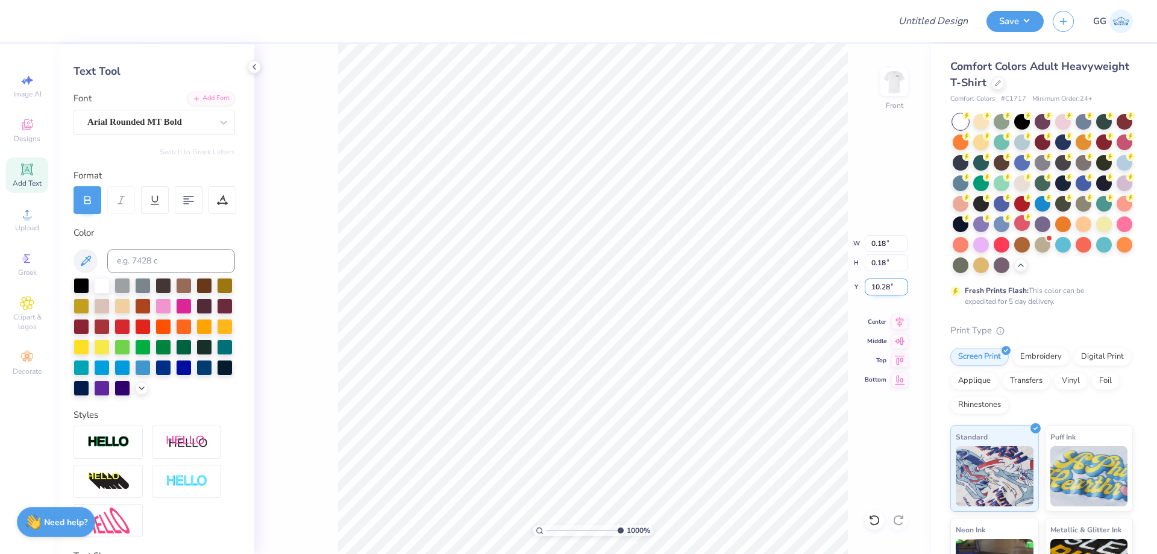
click at [905, 282] on input "10.28" at bounding box center [886, 286] width 43 height 17
click at [905, 282] on input "10.29" at bounding box center [886, 286] width 43 height 17
click at [905, 282] on input "10.3" at bounding box center [886, 286] width 43 height 17
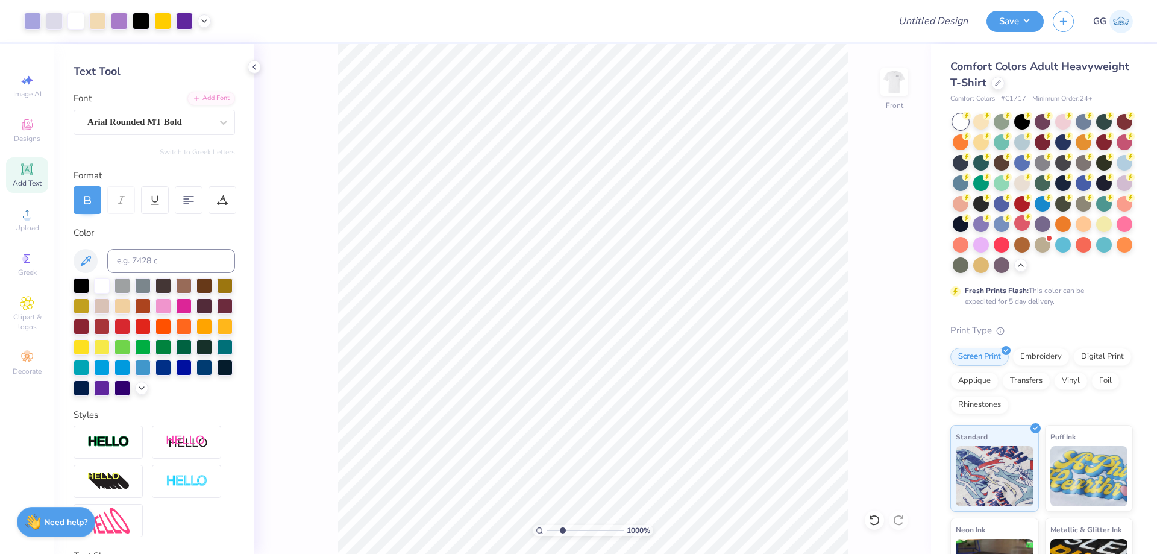
click at [562, 530] on input "range" at bounding box center [585, 530] width 77 height 11
click at [888, 84] on img at bounding box center [894, 82] width 48 height 48
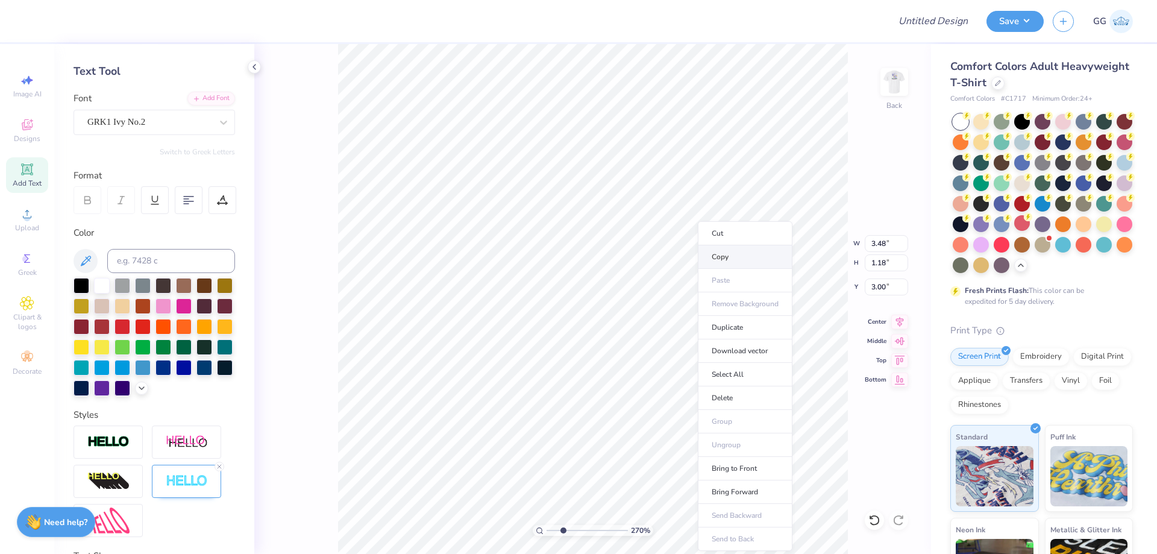
click at [741, 261] on li "Copy" at bounding box center [745, 257] width 95 height 24
click at [886, 88] on img at bounding box center [894, 82] width 48 height 48
click at [192, 302] on div at bounding box center [184, 305] width 16 height 16
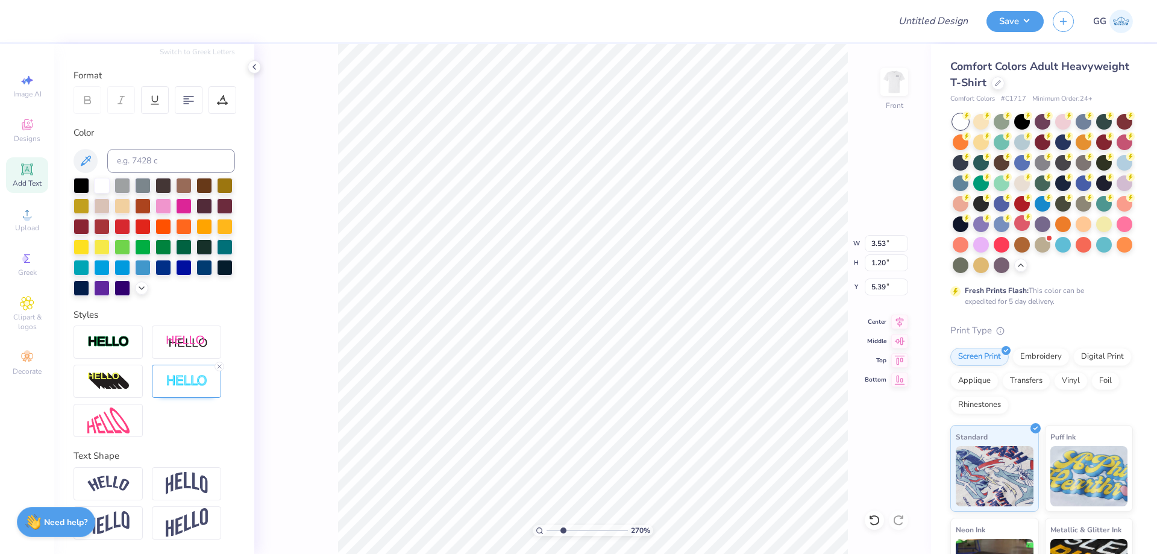
scroll to position [168, 0]
click at [178, 385] on img at bounding box center [187, 381] width 42 height 14
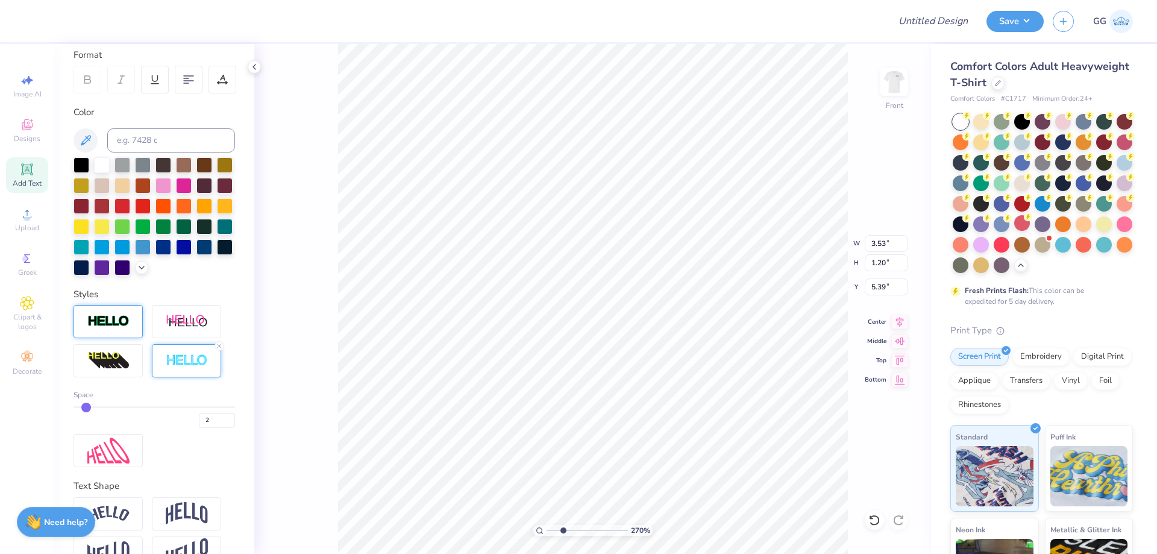
click at [128, 328] on img at bounding box center [108, 322] width 42 height 14
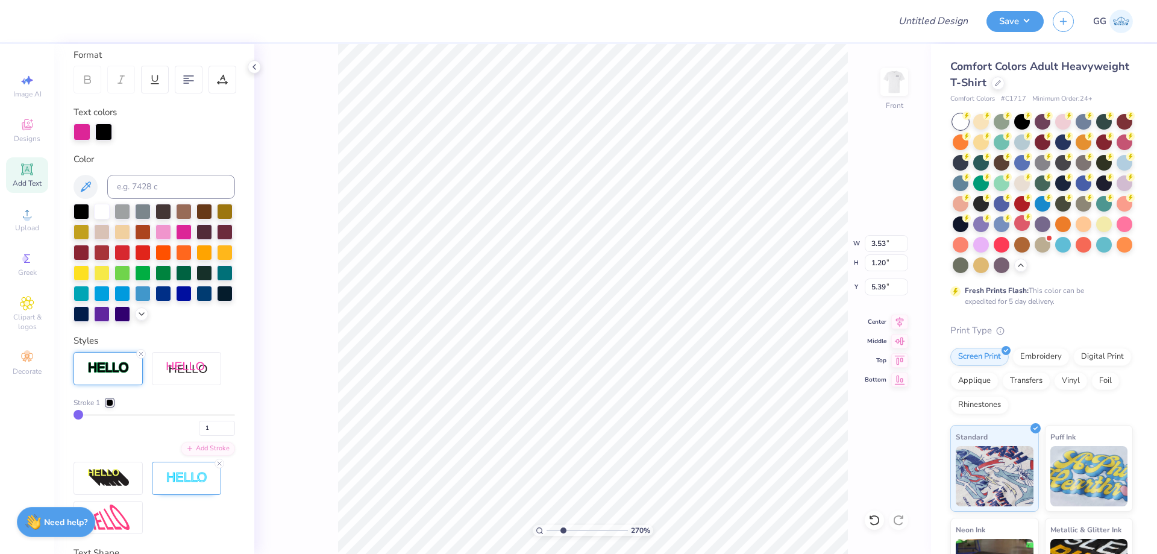
click at [218, 467] on icon at bounding box center [219, 463] width 7 height 7
click at [220, 436] on input "2" at bounding box center [217, 428] width 36 height 15
click at [220, 436] on input "3" at bounding box center [217, 428] width 36 height 15
click at [219, 436] on input "2" at bounding box center [217, 428] width 36 height 15
click at [108, 406] on div at bounding box center [109, 402] width 7 height 7
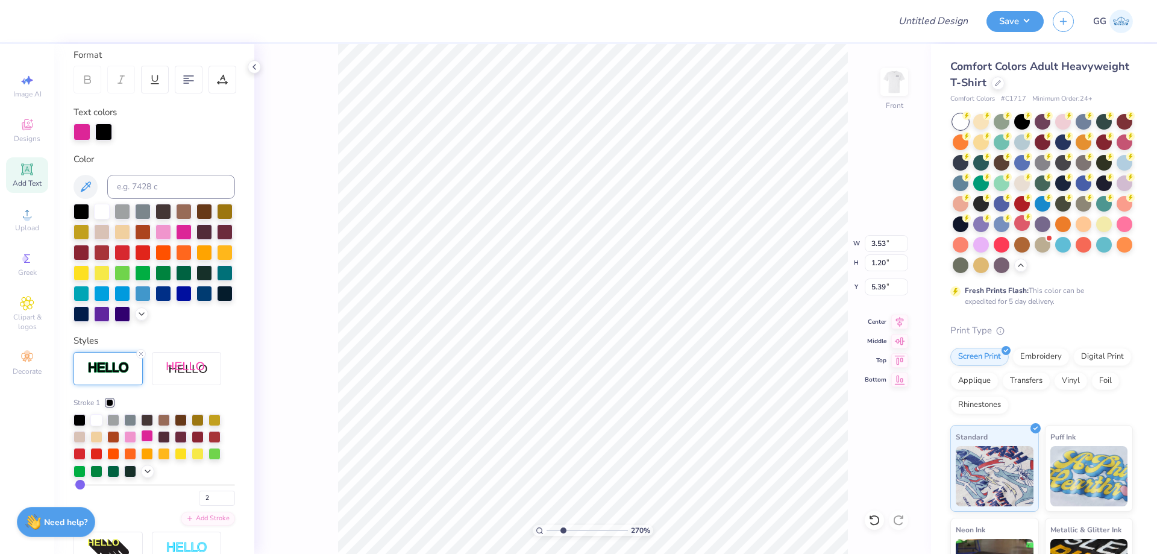
click at [149, 442] on div at bounding box center [147, 436] width 12 height 12
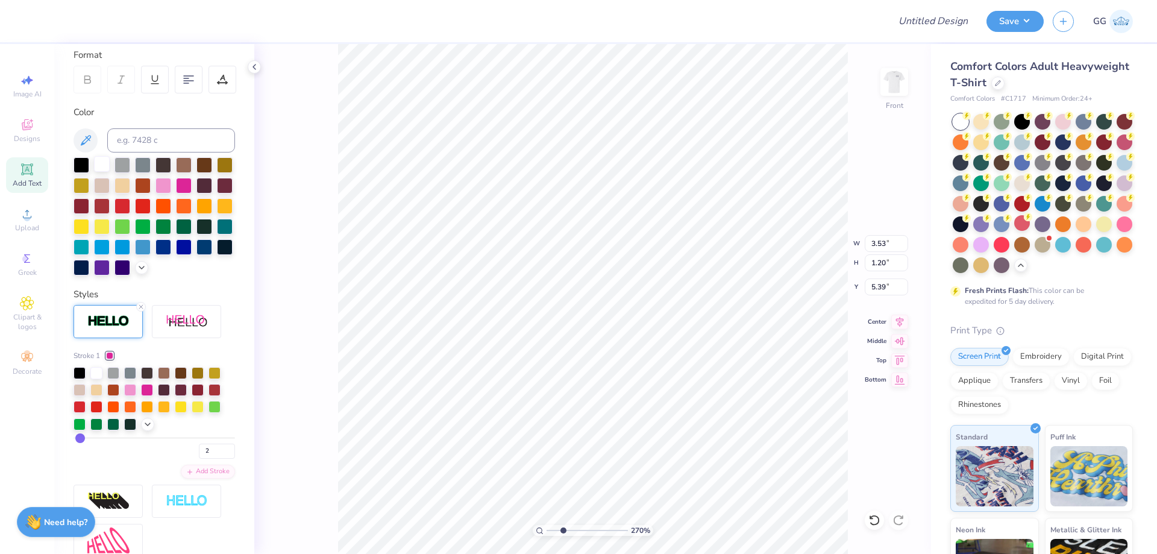
click at [101, 168] on div at bounding box center [102, 164] width 16 height 16
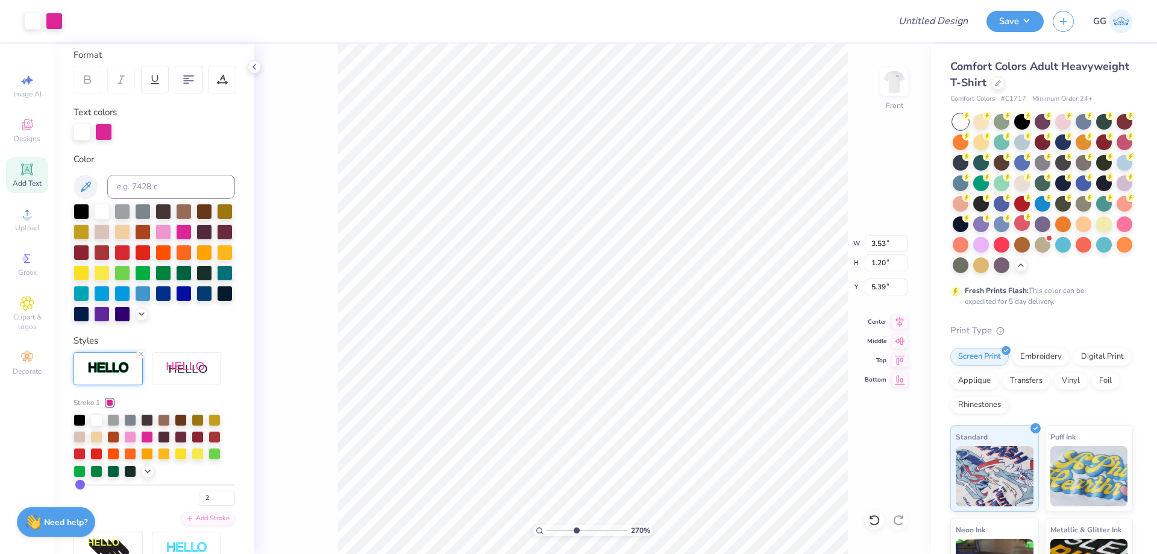
click at [576, 531] on input "range" at bounding box center [587, 530] width 81 height 11
click at [588, 531] on input "range" at bounding box center [587, 530] width 81 height 11
click at [509, 326] on li "Duplicate" at bounding box center [530, 328] width 95 height 24
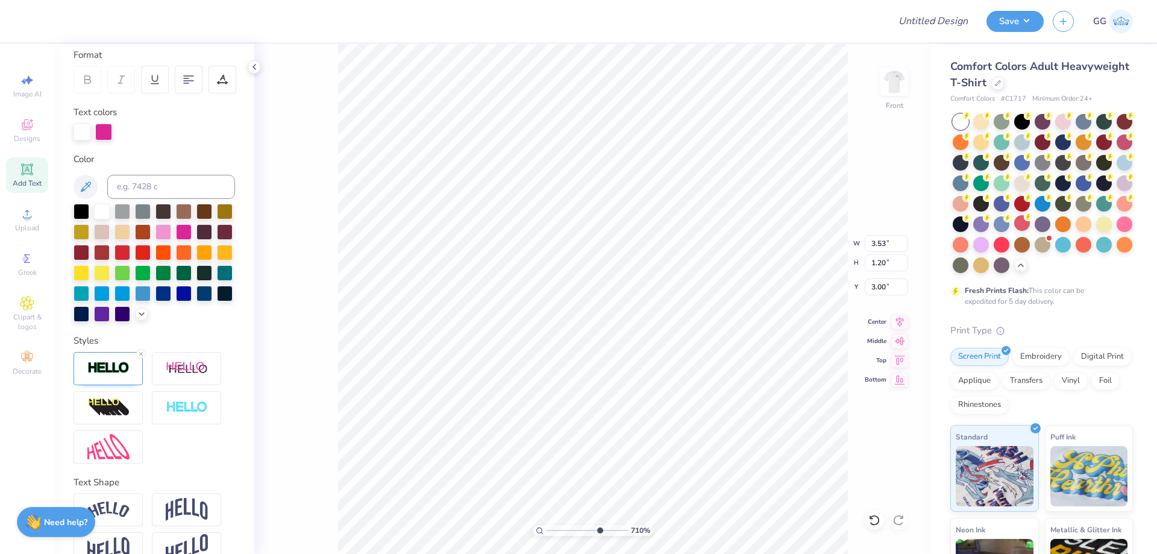
scroll to position [10, 1]
drag, startPoint x: 603, startPoint y: 531, endPoint x: 609, endPoint y: 529, distance: 7.1
click at [609, 531] on input "range" at bounding box center [587, 530] width 81 height 11
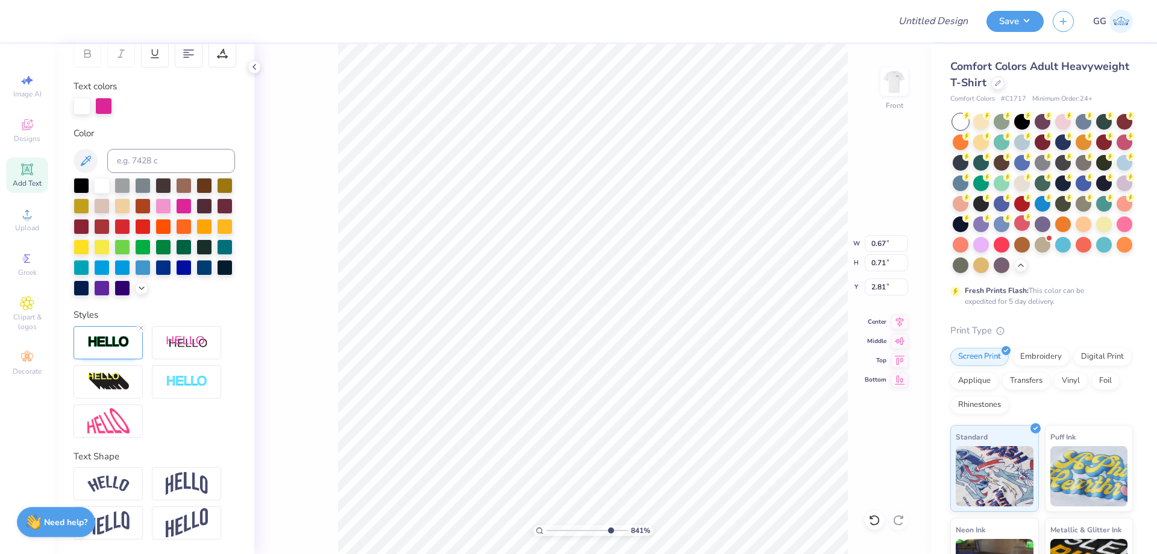
scroll to position [214, 0]
click at [178, 345] on img at bounding box center [187, 342] width 42 height 15
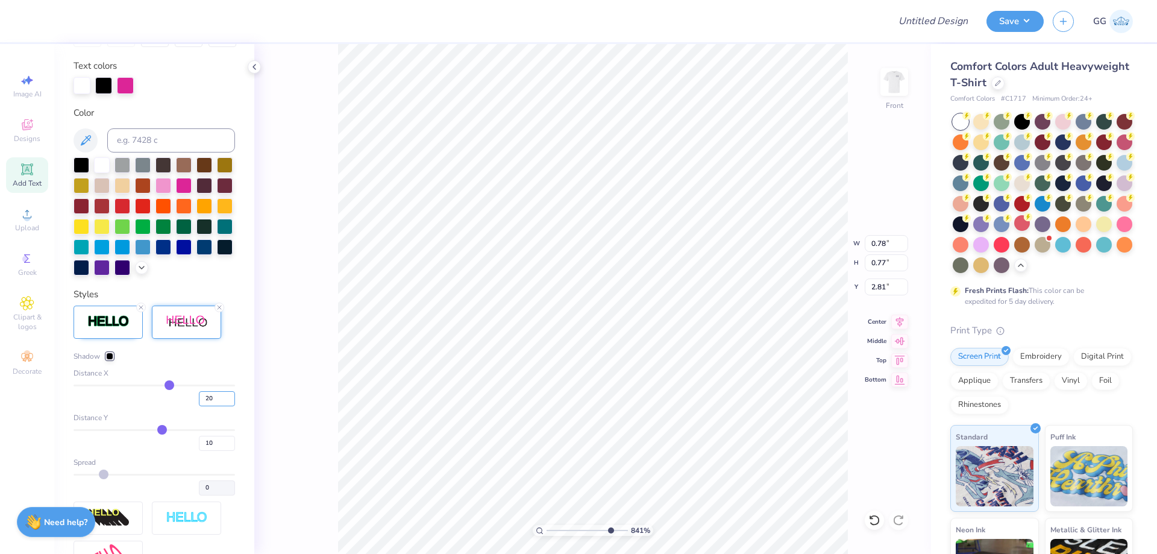
drag, startPoint x: 206, startPoint y: 415, endPoint x: 186, endPoint y: 413, distance: 20.6
click at [186, 406] on div "20" at bounding box center [155, 396] width 162 height 22
drag, startPoint x: 206, startPoint y: 463, endPoint x: 188, endPoint y: 465, distance: 18.2
click at [188, 451] on div "10" at bounding box center [155, 440] width 162 height 22
click at [181, 330] on img at bounding box center [187, 322] width 42 height 15
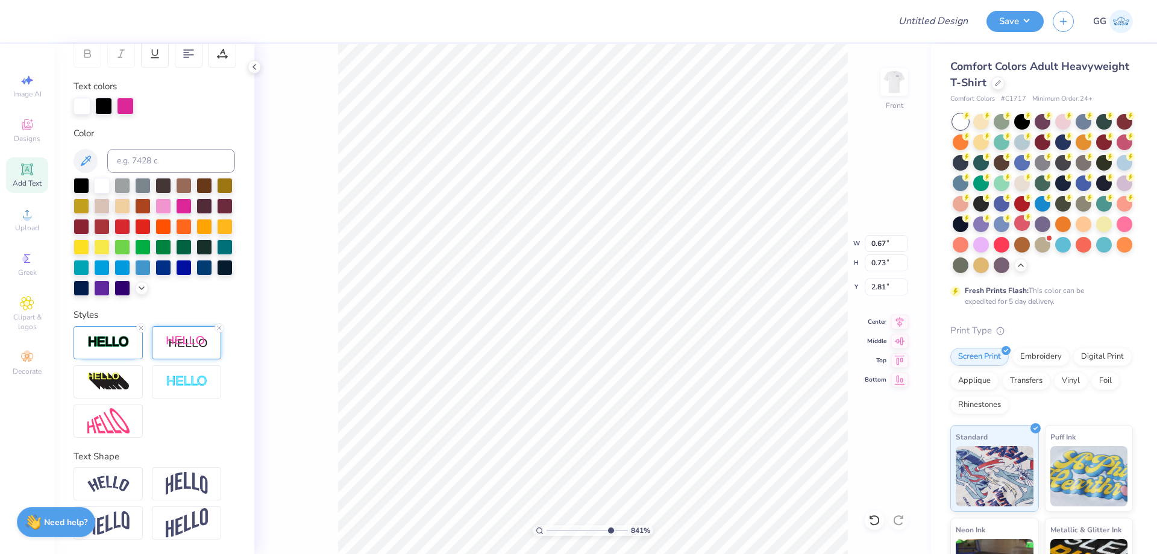
click at [178, 348] on img at bounding box center [187, 342] width 42 height 15
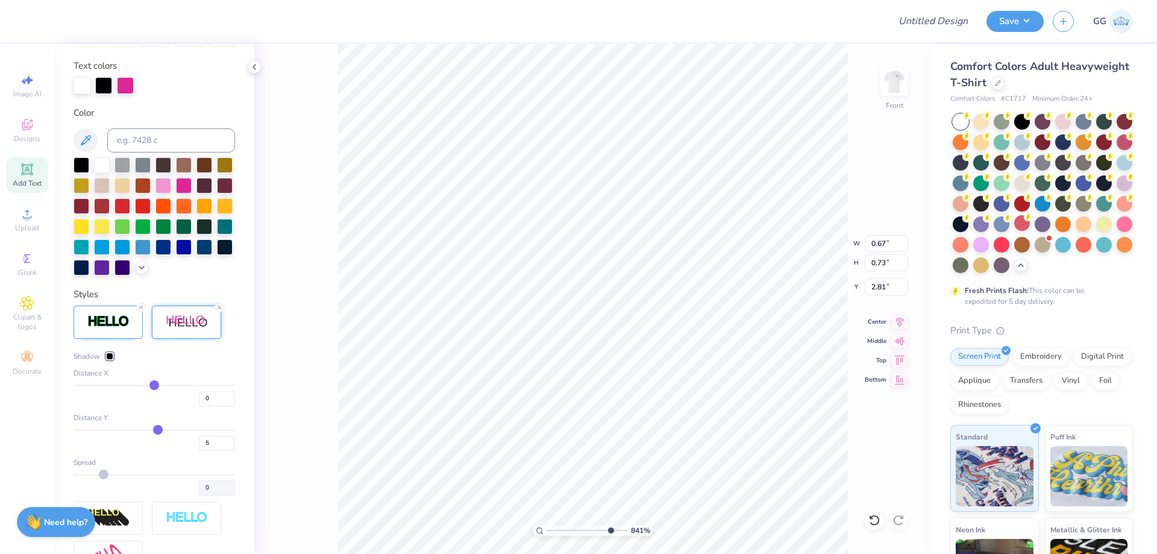
click at [108, 360] on div at bounding box center [109, 356] width 7 height 7
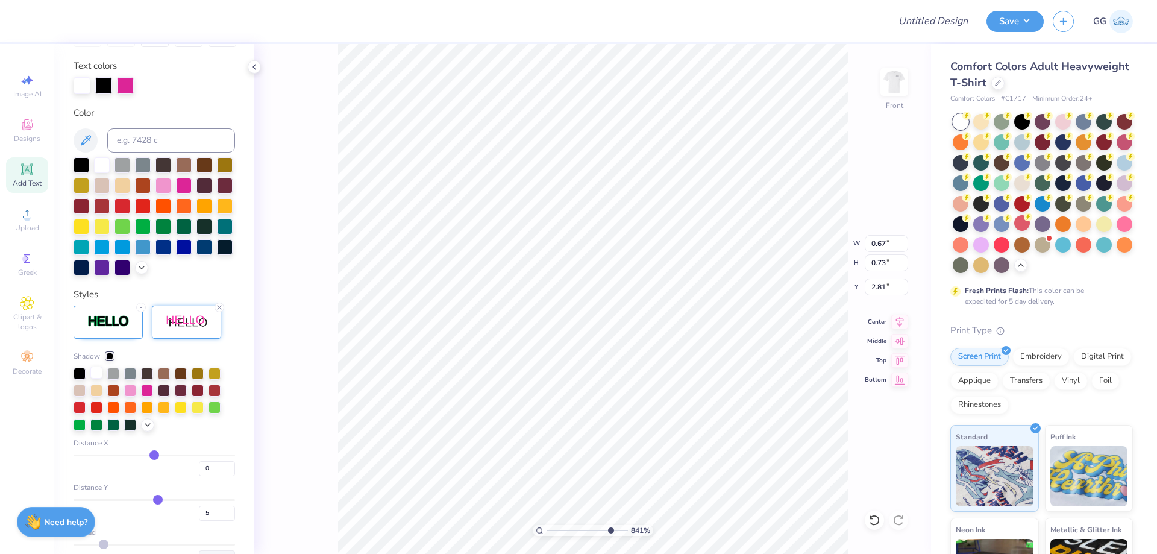
click at [96, 378] on div at bounding box center [96, 372] width 12 height 12
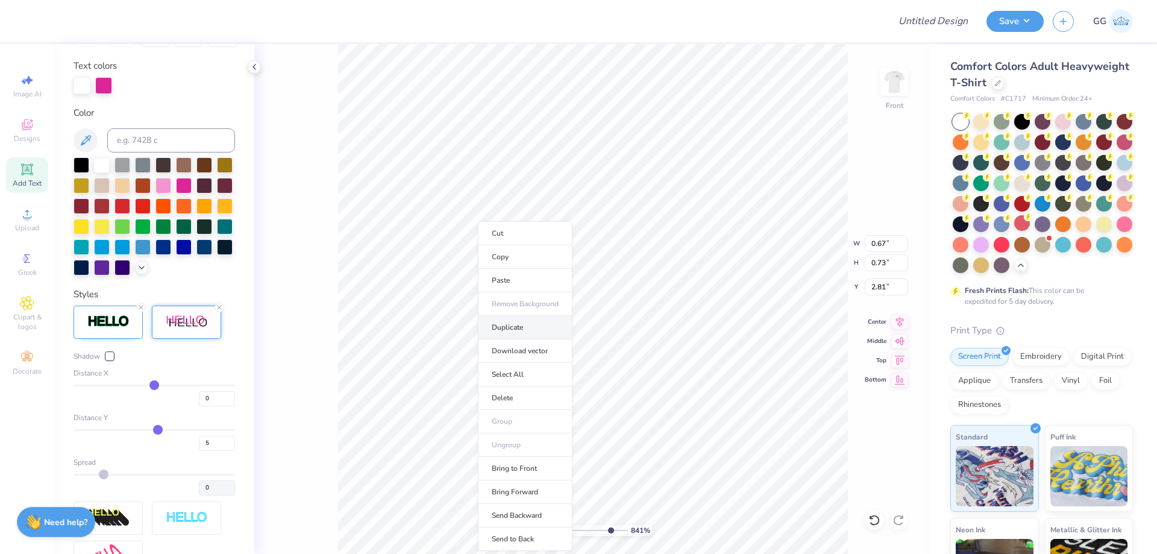
click at [523, 322] on li "Duplicate" at bounding box center [525, 328] width 95 height 24
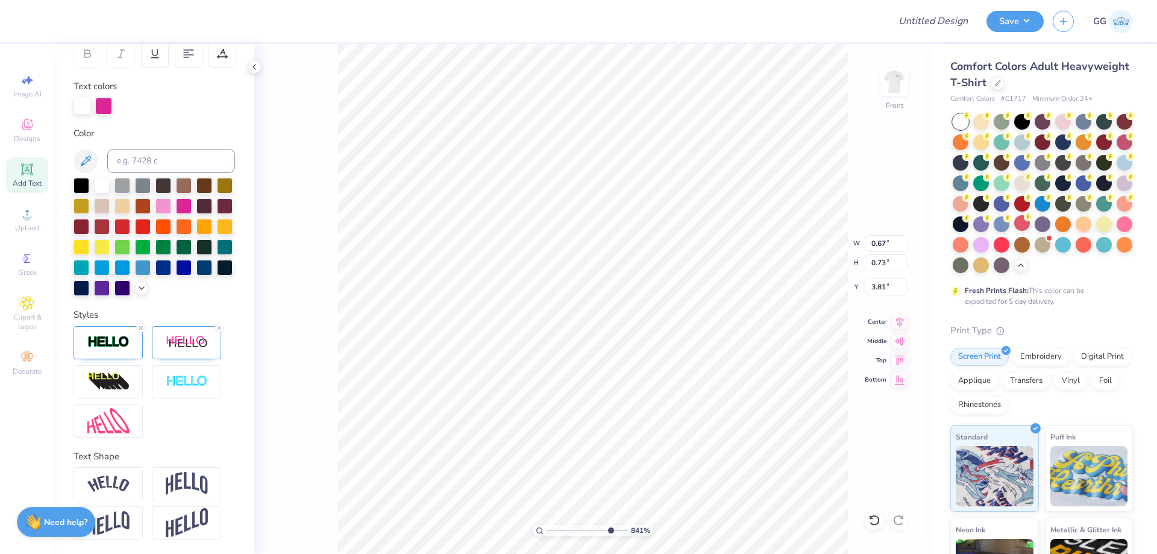
scroll to position [10, 1]
click at [523, 327] on li "Duplicate" at bounding box center [530, 328] width 95 height 24
click at [592, 530] on input "range" at bounding box center [587, 530] width 81 height 11
click at [596, 529] on input "range" at bounding box center [587, 530] width 81 height 11
drag, startPoint x: 571, startPoint y: 530, endPoint x: 552, endPoint y: 528, distance: 18.8
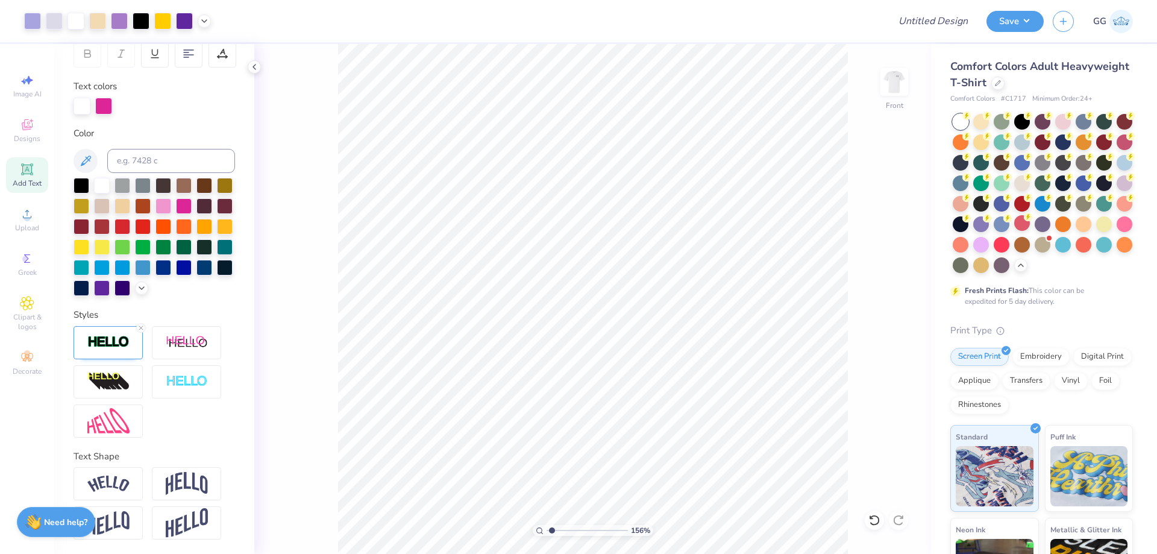
click at [552, 528] on input "range" at bounding box center [587, 530] width 81 height 11
click at [565, 526] on input "range" at bounding box center [587, 530] width 81 height 11
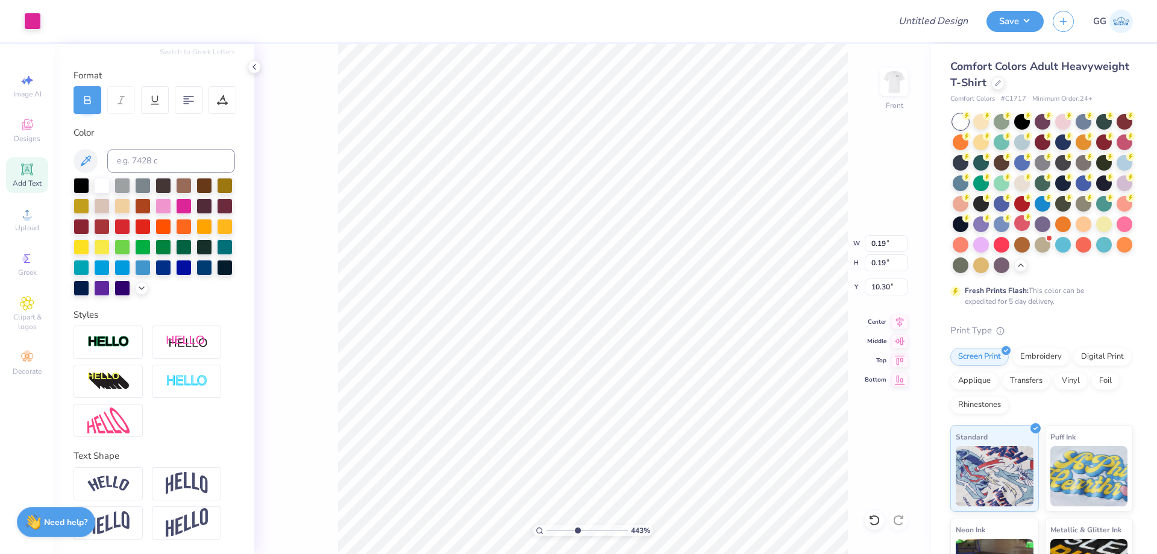
scroll to position [168, 0]
click at [647, 332] on li "Duplicate" at bounding box center [652, 328] width 95 height 24
click at [592, 530] on input "range" at bounding box center [587, 530] width 81 height 11
click at [608, 527] on input "range" at bounding box center [587, 530] width 81 height 11
click at [196, 225] on div at bounding box center [204, 226] width 16 height 16
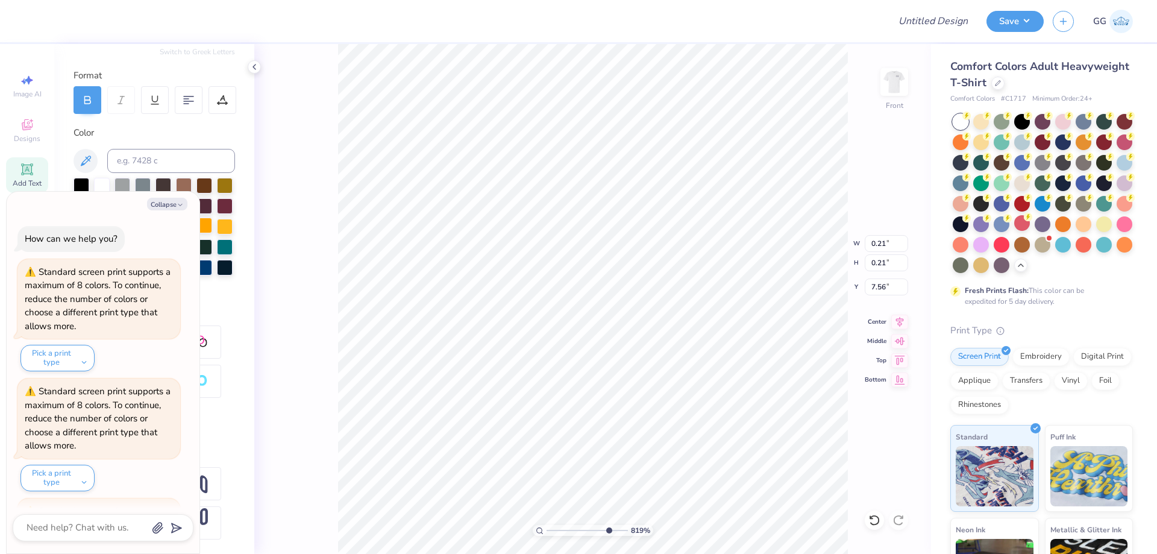
scroll to position [112, 0]
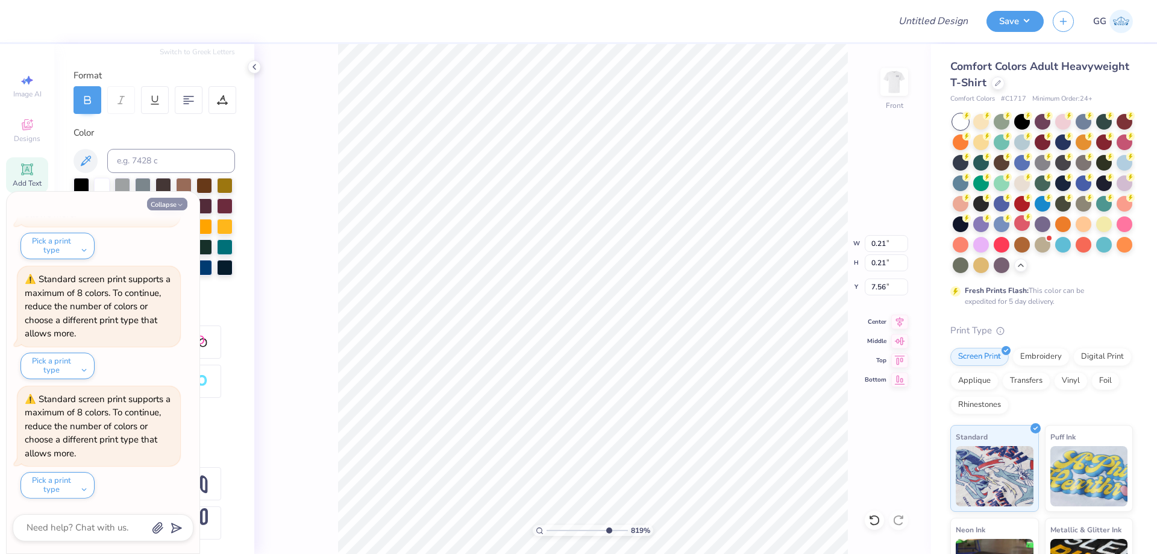
click at [181, 202] on icon "button" at bounding box center [180, 204] width 7 height 7
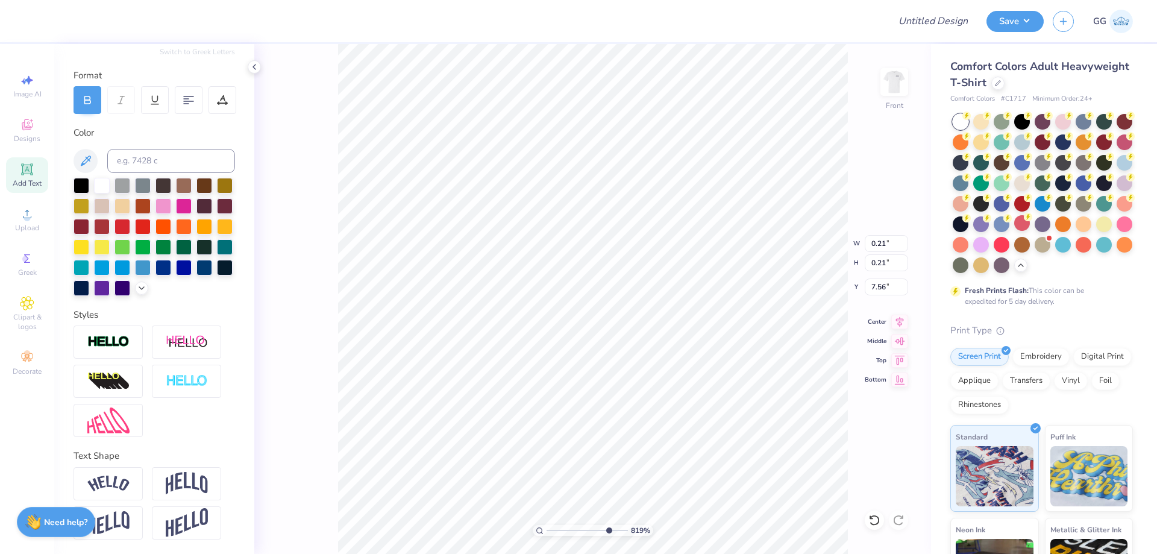
click at [34, 182] on span "Add Text" at bounding box center [27, 183] width 29 height 10
click at [554, 530] on input "range" at bounding box center [587, 530] width 81 height 11
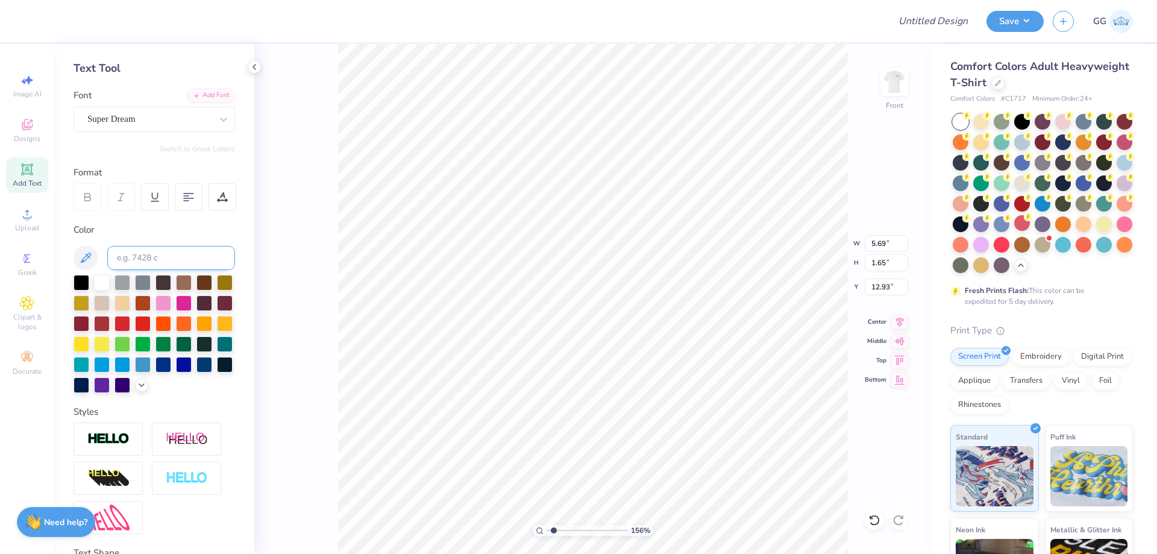
scroll to position [47, 0]
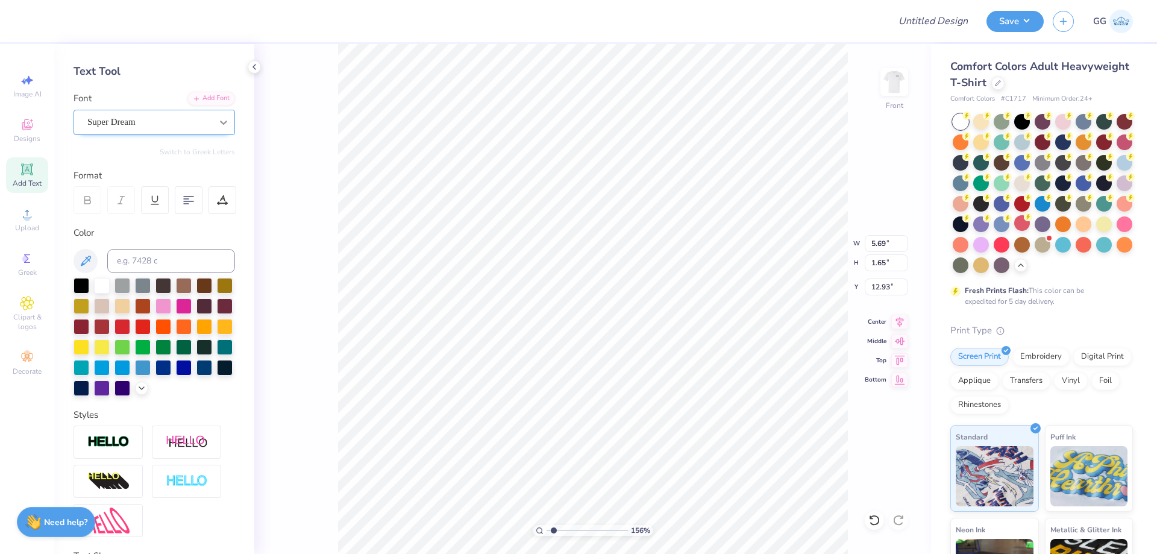
click at [218, 130] on div at bounding box center [224, 123] width 22 height 22
click at [130, 348] on div at bounding box center [123, 346] width 16 height 16
click at [208, 99] on div "Add Font" at bounding box center [211, 97] width 48 height 14
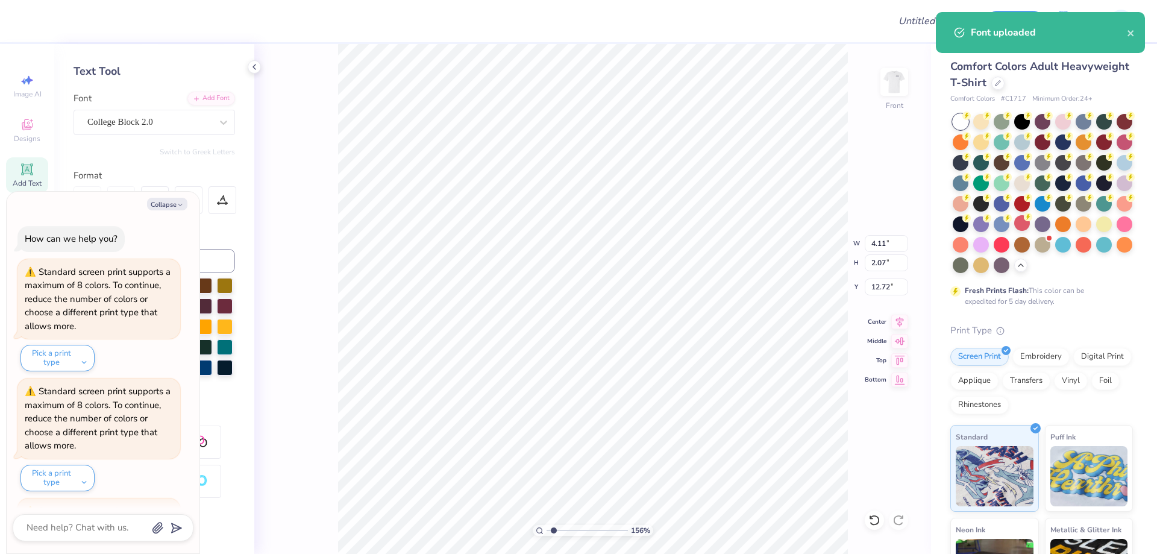
scroll to position [232, 0]
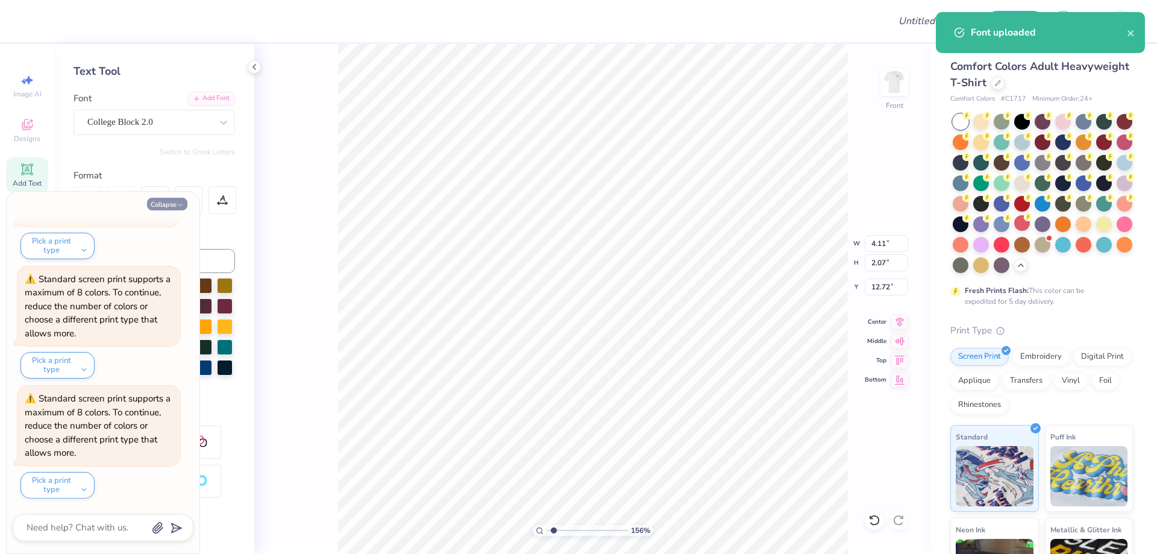
click at [179, 207] on icon "button" at bounding box center [180, 204] width 7 height 7
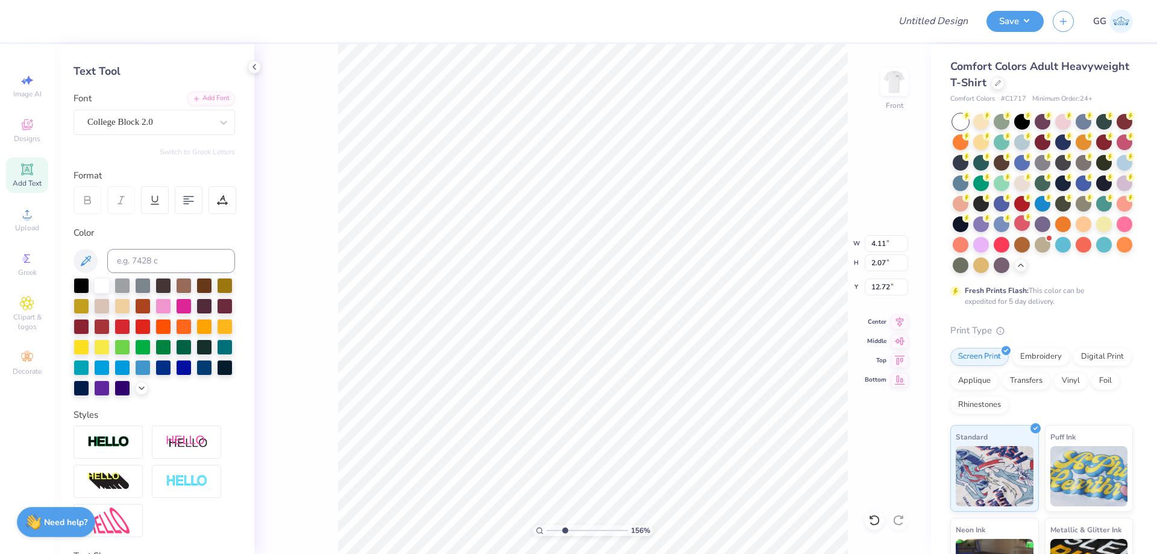
click at [565, 529] on input "range" at bounding box center [587, 530] width 81 height 11
click at [98, 449] on img at bounding box center [108, 442] width 42 height 14
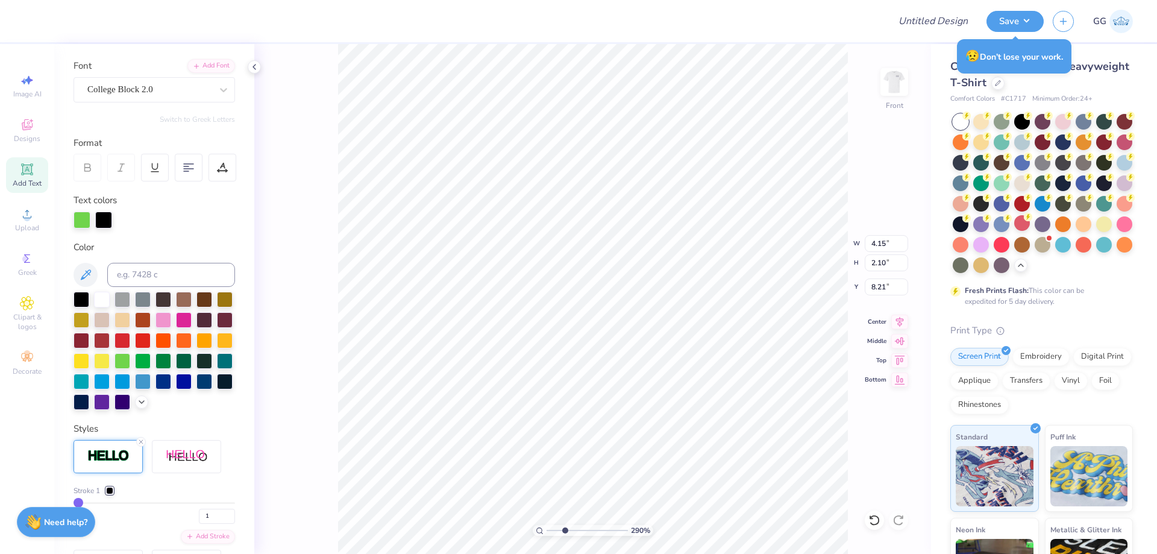
scroll to position [168, 0]
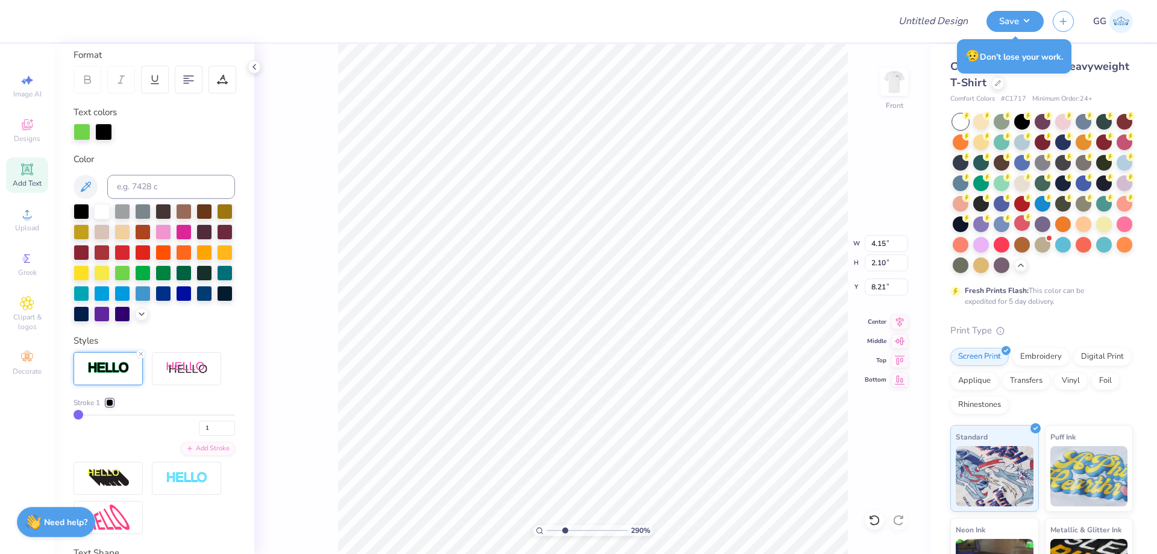
click at [110, 406] on div at bounding box center [109, 402] width 7 height 7
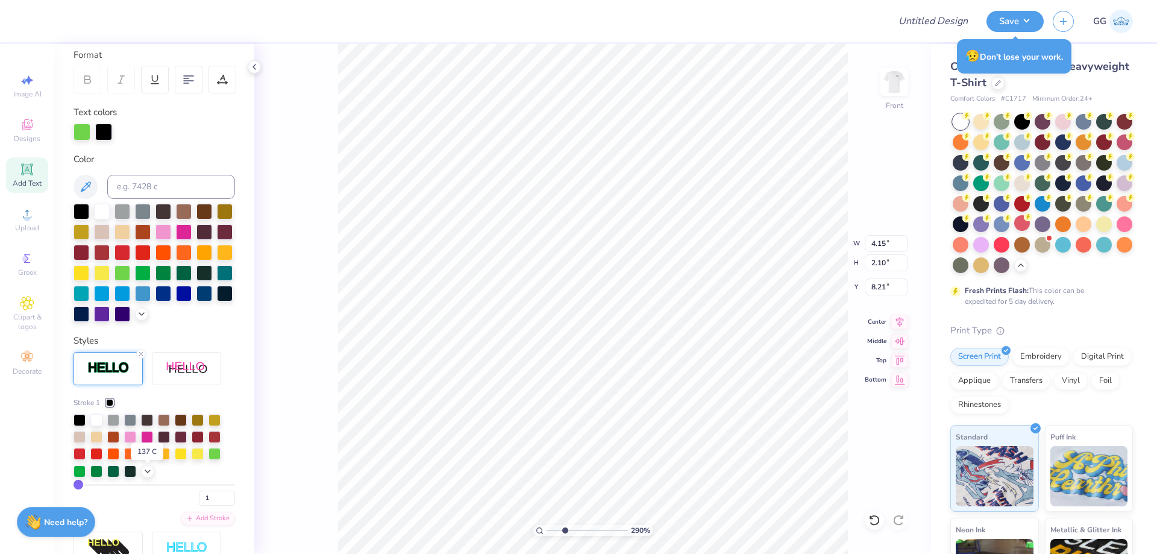
click at [145, 459] on div at bounding box center [147, 453] width 12 height 12
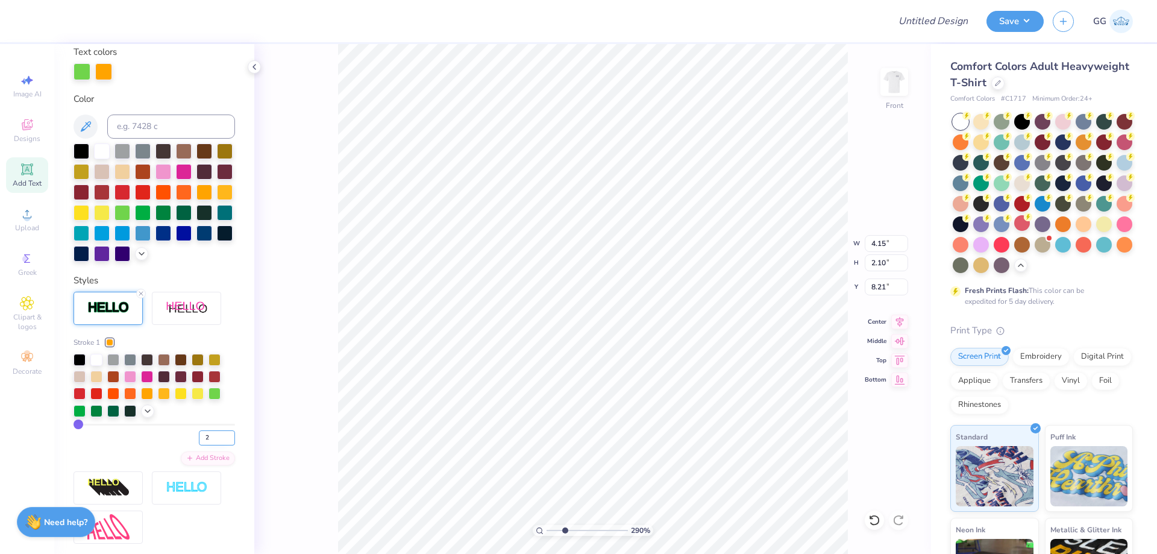
click at [221, 445] on input "2" at bounding box center [217, 437] width 36 height 15
click at [221, 445] on input "3" at bounding box center [217, 437] width 36 height 15
click at [573, 530] on input "range" at bounding box center [587, 530] width 81 height 11
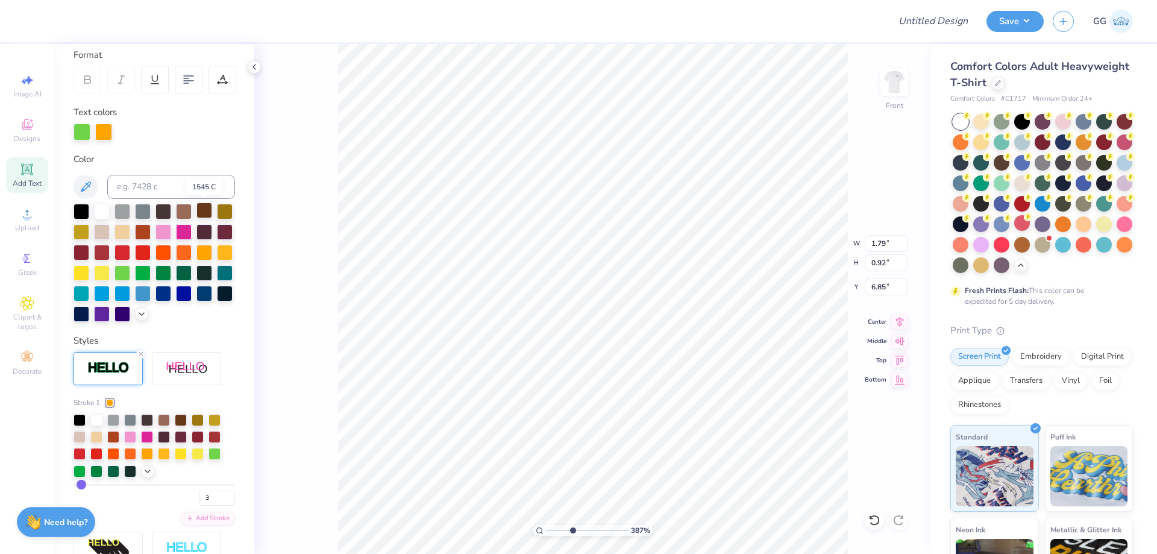
click at [203, 212] on div at bounding box center [204, 211] width 16 height 16
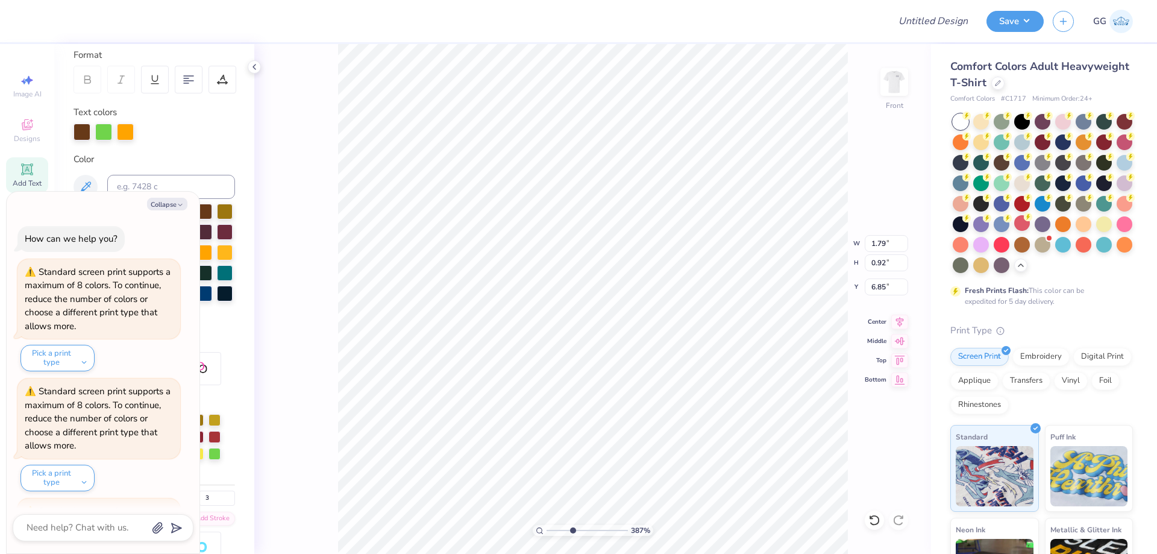
scroll to position [351, 0]
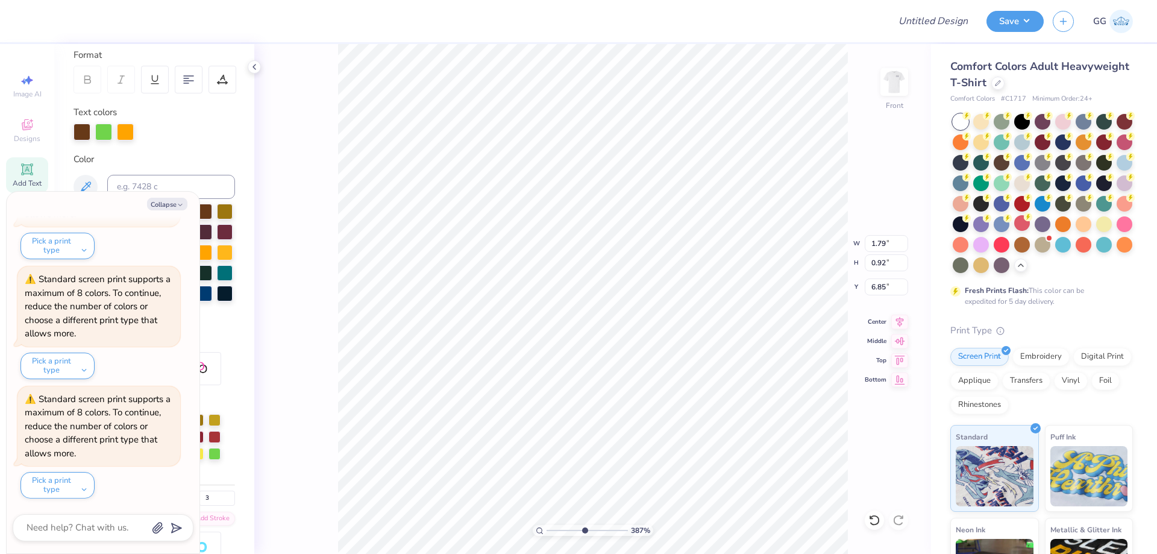
click at [584, 527] on input "range" at bounding box center [587, 530] width 81 height 11
click at [605, 529] on input "range" at bounding box center [587, 530] width 81 height 11
click at [178, 204] on icon "button" at bounding box center [180, 204] width 7 height 7
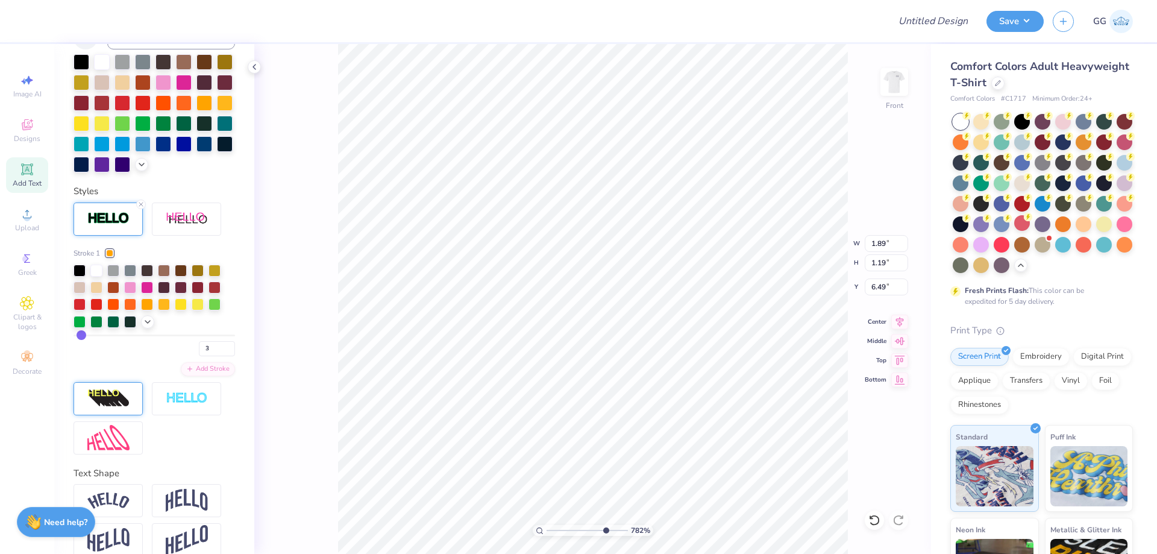
scroll to position [354, 0]
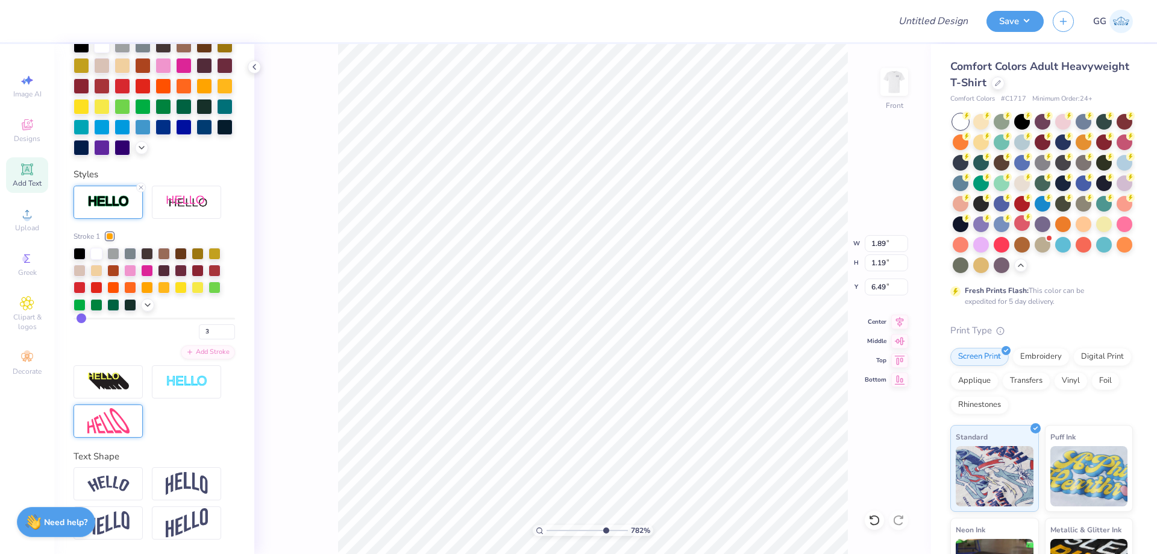
click at [116, 422] on img at bounding box center [108, 421] width 42 height 26
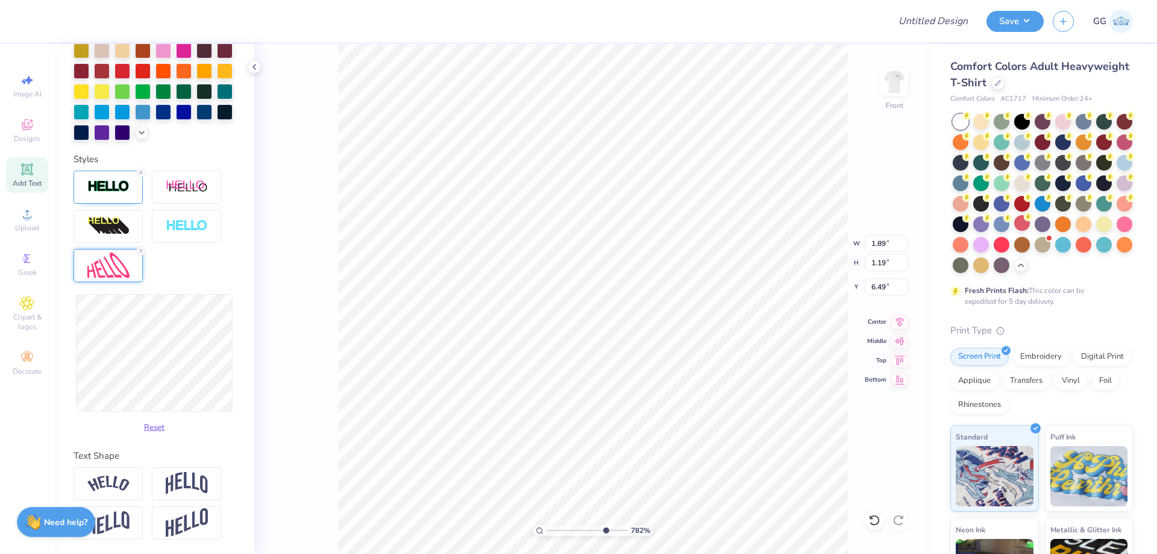
scroll to position [369, 0]
click at [582, 529] on input "range" at bounding box center [587, 530] width 81 height 11
click at [572, 530] on input "range" at bounding box center [587, 530] width 81 height 11
click at [558, 530] on input "range" at bounding box center [587, 530] width 81 height 11
click at [547, 529] on input "range" at bounding box center [587, 530] width 81 height 11
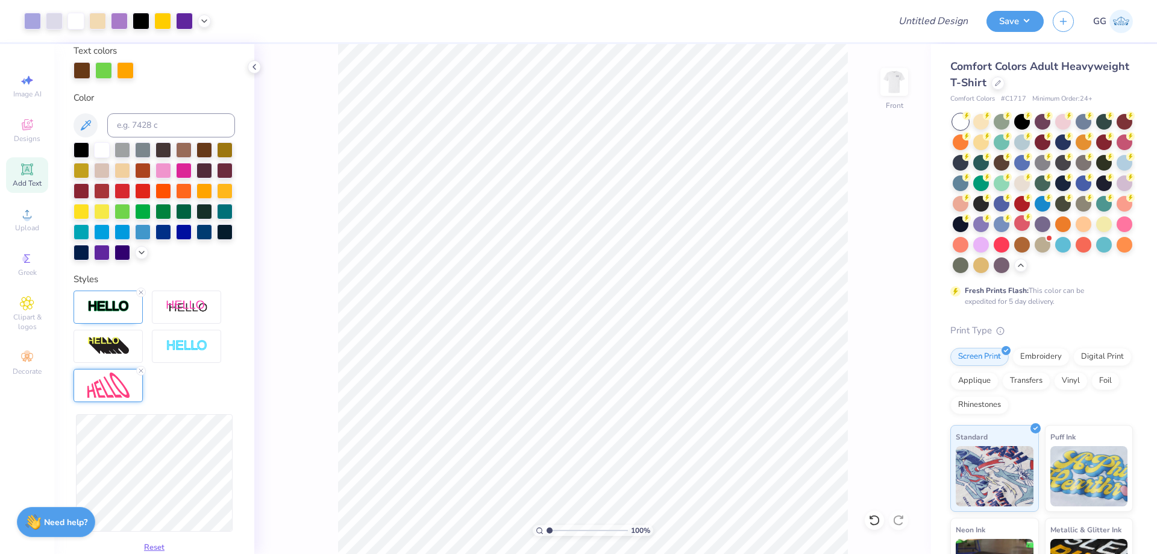
scroll to position [189, 0]
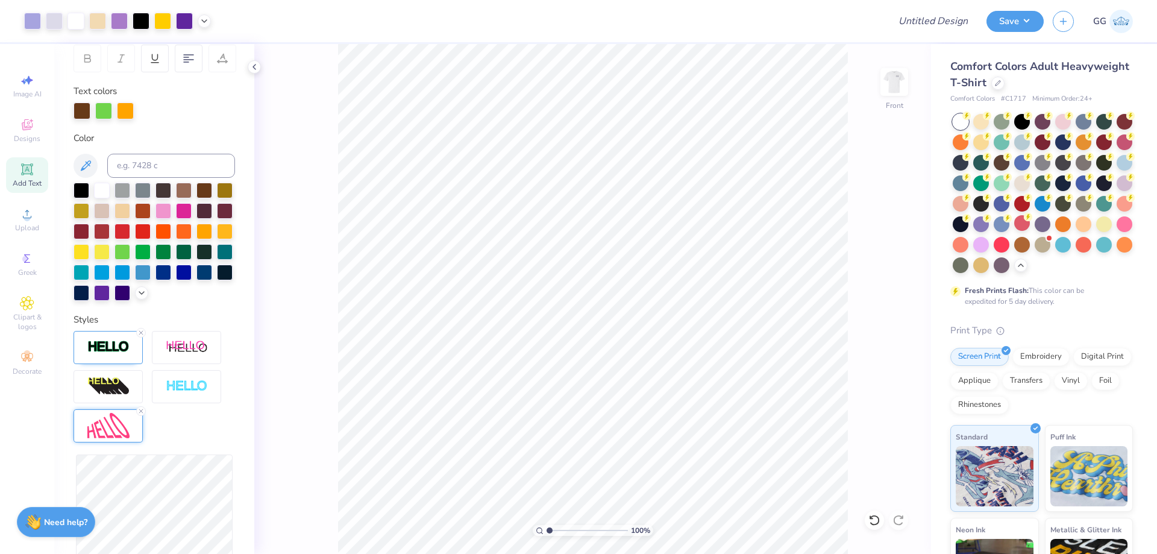
click at [30, 182] on span "Add Text" at bounding box center [27, 183] width 29 height 10
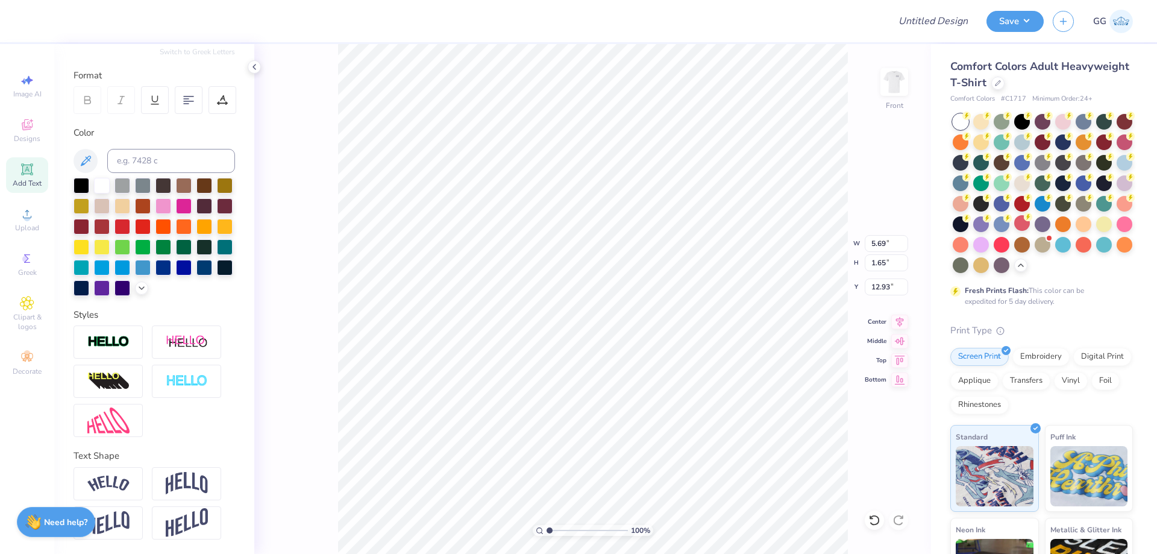
scroll to position [10, 4]
click at [192, 197] on div at bounding box center [184, 205] width 16 height 16
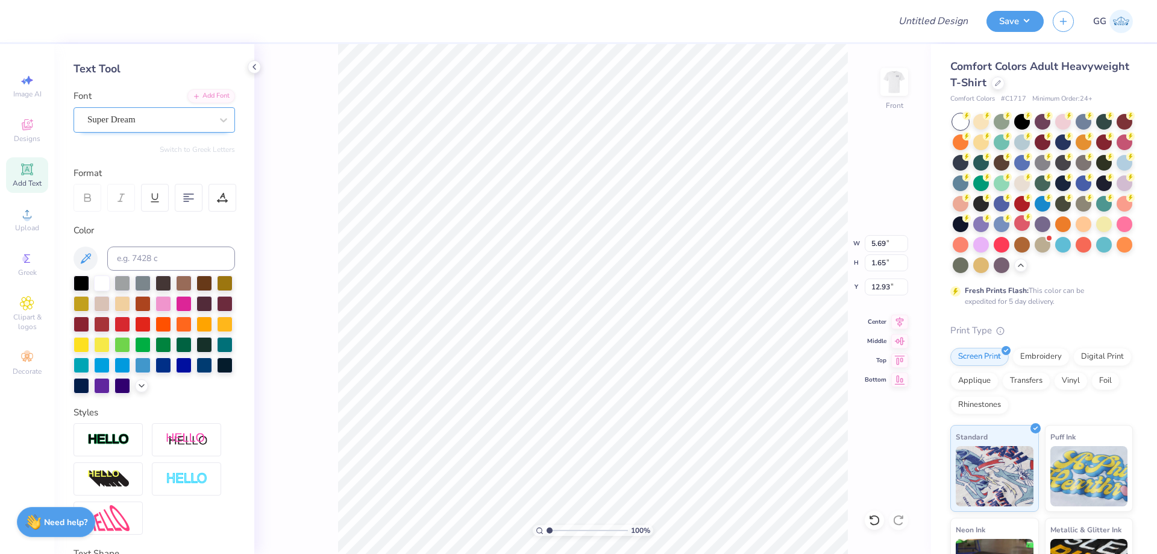
scroll to position [47, 0]
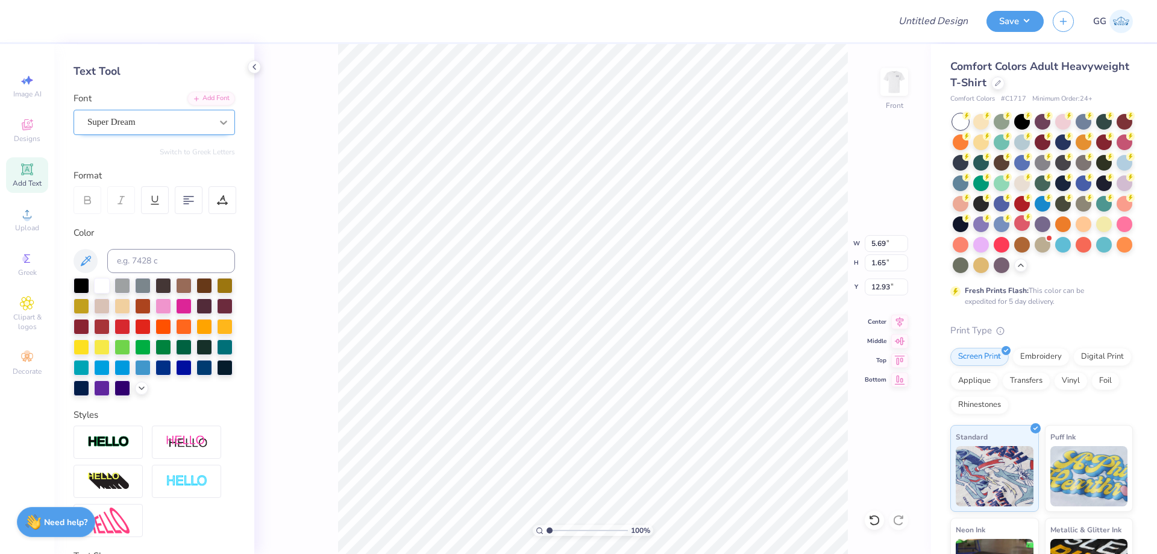
click at [223, 120] on div at bounding box center [224, 123] width 22 height 22
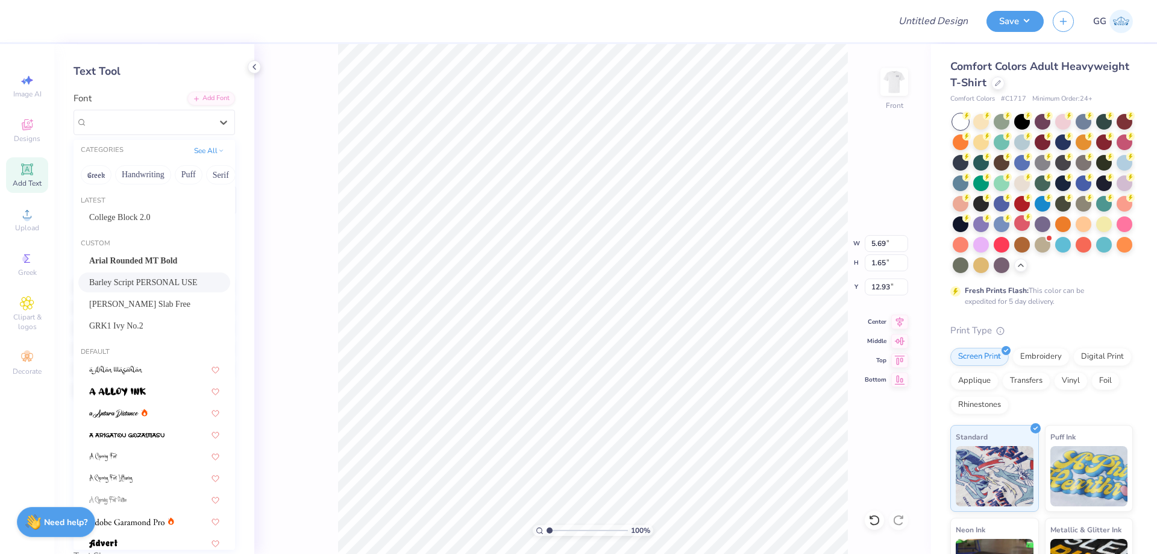
click at [158, 285] on span "Barley Script PERSONAL USE" at bounding box center [143, 282] width 108 height 13
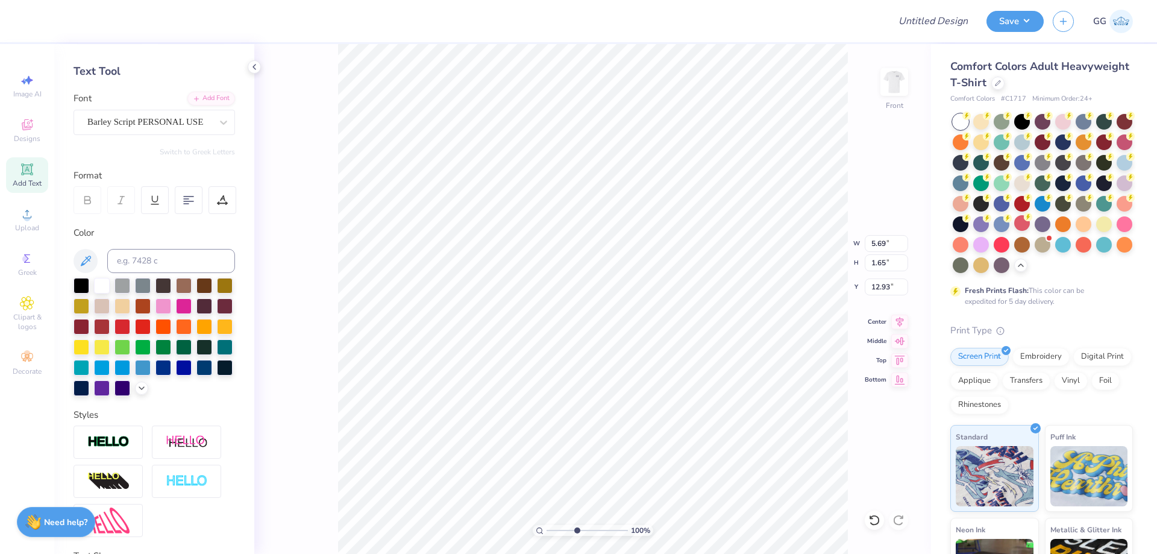
click at [576, 530] on input "range" at bounding box center [587, 530] width 81 height 11
click at [562, 530] on input "range" at bounding box center [587, 530] width 81 height 11
click at [934, 24] on input "Design Title" at bounding box center [918, 21] width 118 height 24
click at [558, 529] on input "range" at bounding box center [587, 530] width 81 height 11
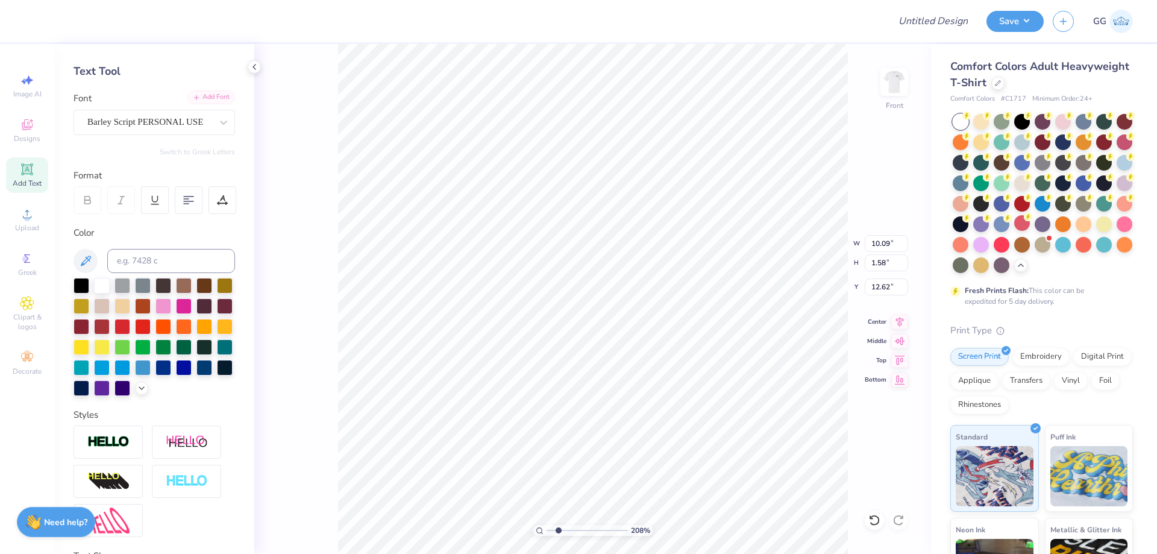
click at [203, 95] on div "Add Font" at bounding box center [211, 97] width 48 height 14
click at [940, 26] on input "Design Title" at bounding box center [918, 21] width 118 height 24
click at [999, 22] on button "Save" at bounding box center [1015, 19] width 57 height 21
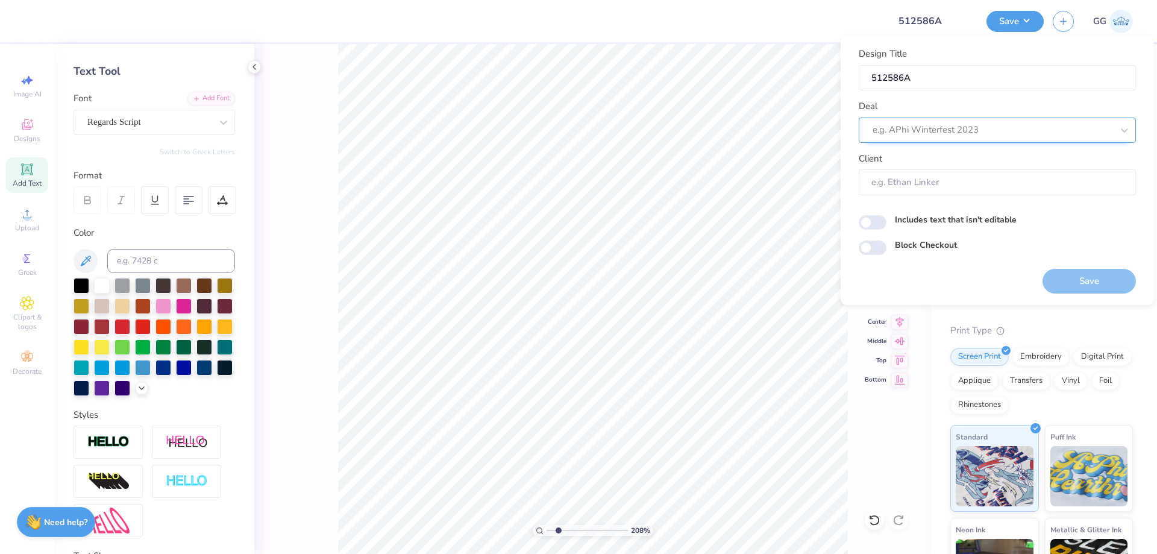
click at [947, 129] on div at bounding box center [993, 130] width 240 height 16
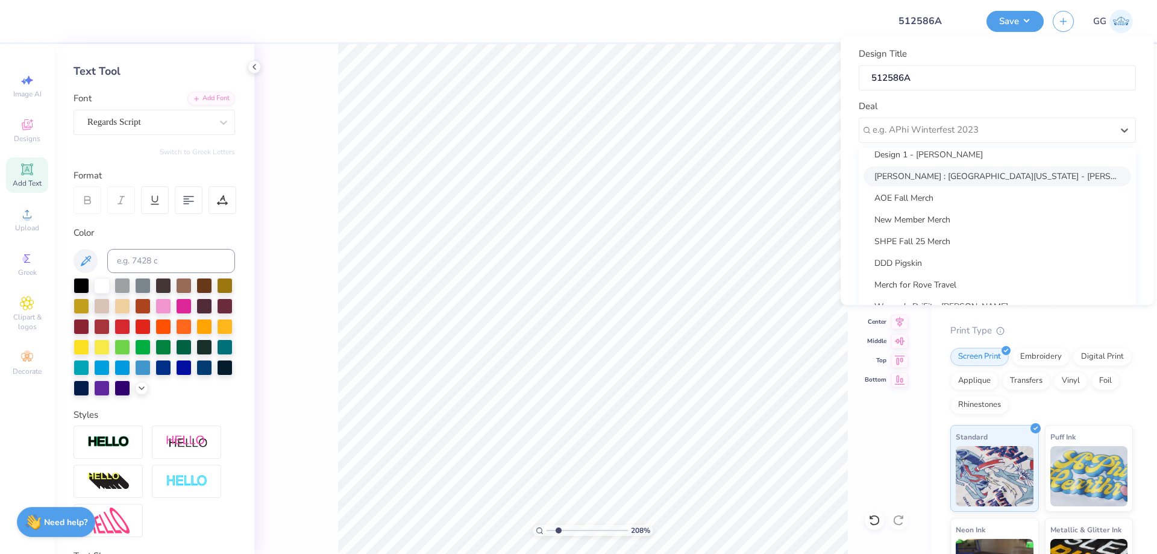
scroll to position [0, 0]
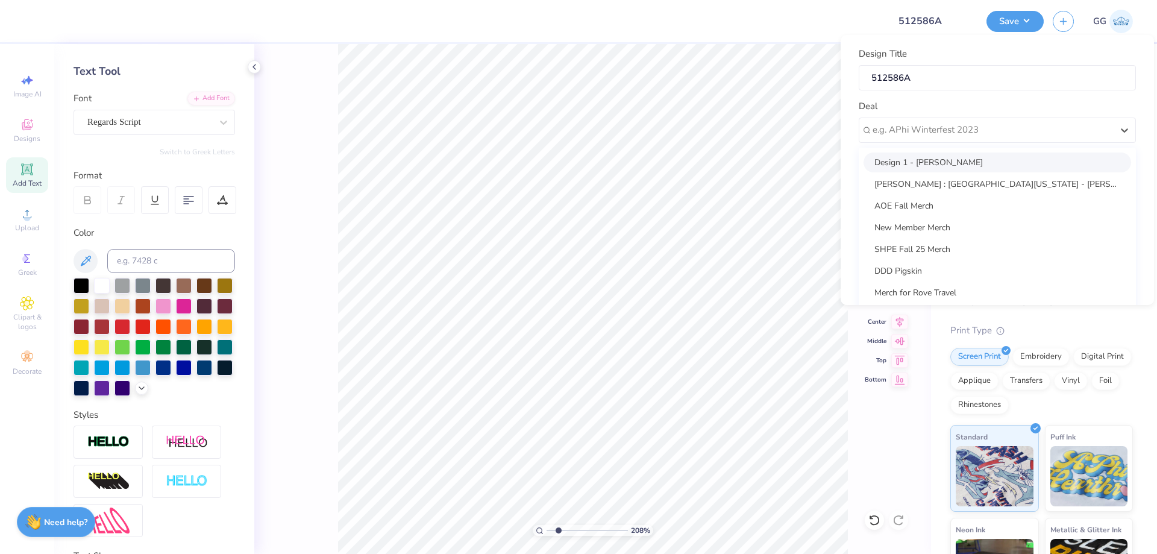
click at [915, 103] on div "Deal option Design 1 - Zoe Silverman focused, 1 of 50. 50 results available. Us…" at bounding box center [997, 120] width 277 height 43
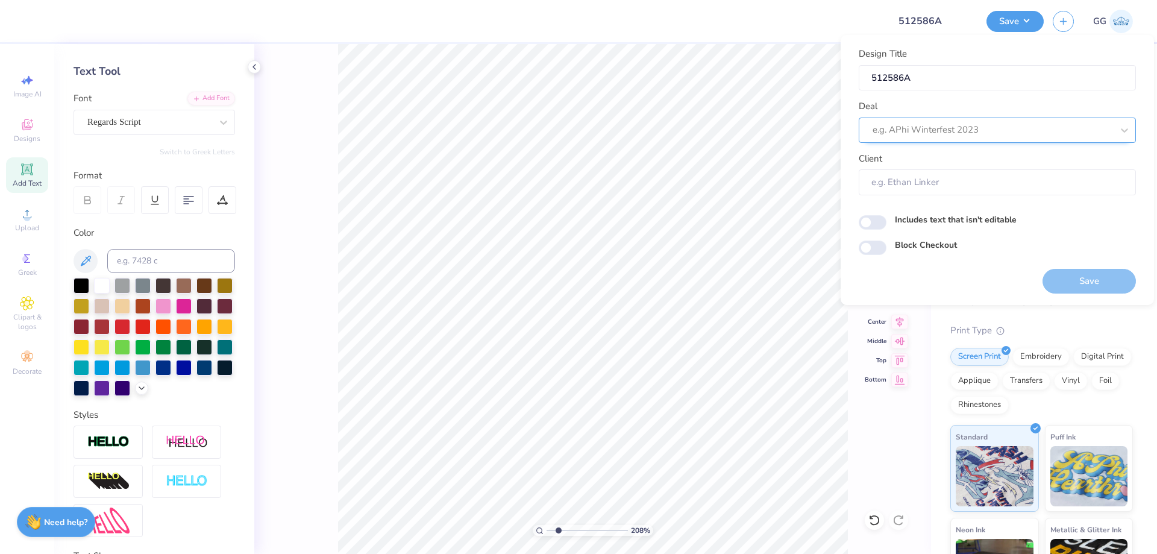
click at [1013, 130] on div at bounding box center [993, 130] width 240 height 16
click at [897, 130] on div at bounding box center [993, 132] width 240 height 16
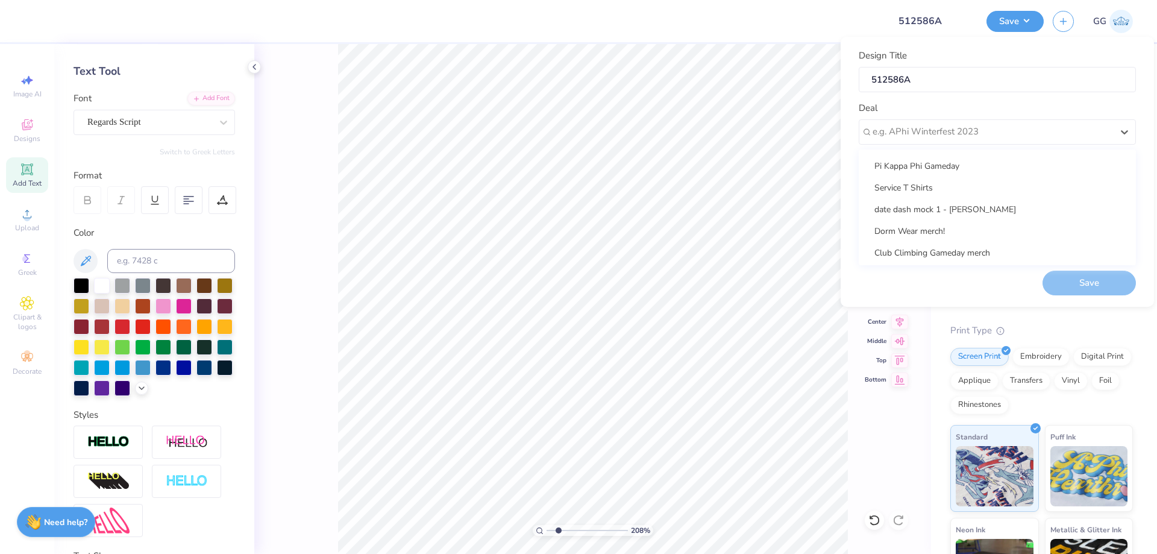
scroll to position [1519, 0]
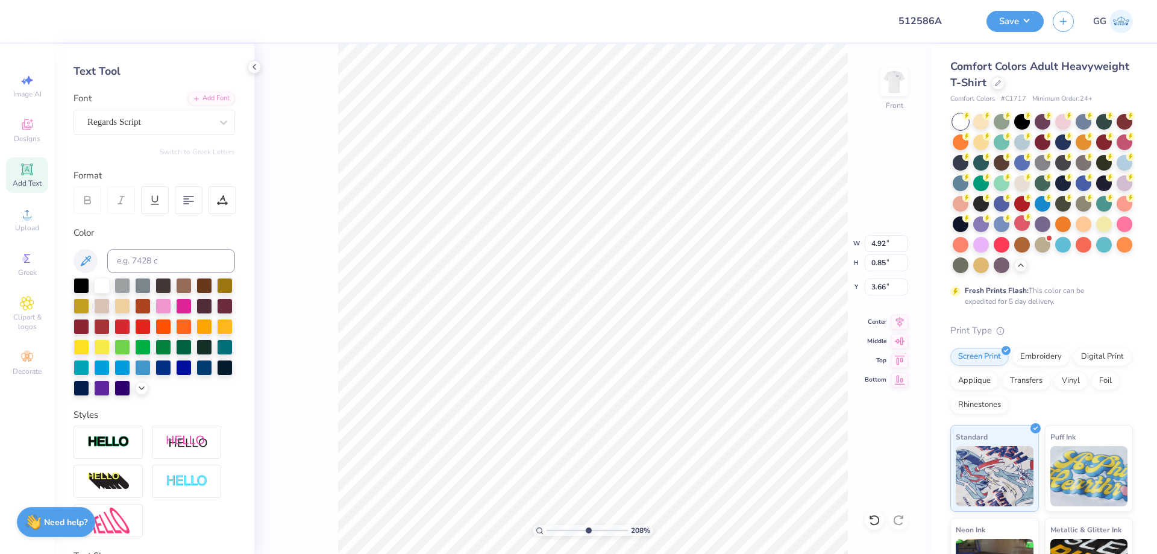
click at [588, 532] on input "range" at bounding box center [587, 530] width 81 height 11
click at [558, 530] on input "range" at bounding box center [587, 530] width 81 height 11
click at [584, 525] on input "range" at bounding box center [587, 530] width 81 height 11
click at [584, 530] on input "range" at bounding box center [587, 530] width 81 height 11
click at [594, 532] on input "range" at bounding box center [587, 530] width 81 height 11
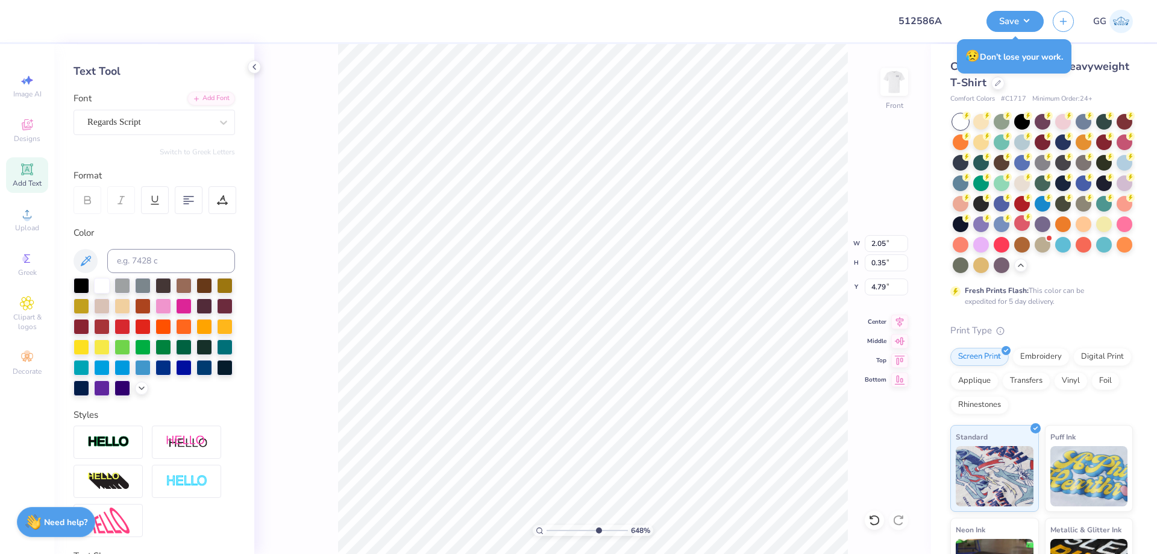
click at [597, 532] on input "range" at bounding box center [587, 530] width 81 height 11
click at [606, 530] on input "range" at bounding box center [587, 530] width 81 height 11
click at [612, 533] on input "range" at bounding box center [587, 530] width 81 height 11
click at [602, 529] on input "range" at bounding box center [587, 530] width 81 height 11
drag, startPoint x: 611, startPoint y: 530, endPoint x: 562, endPoint y: 527, distance: 49.0
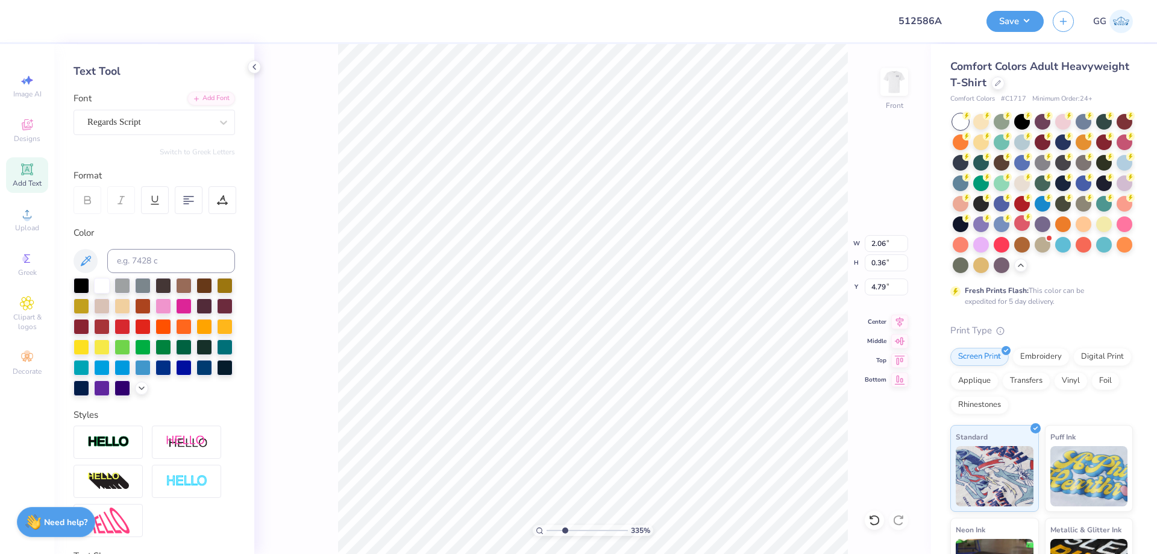
click at [562, 527] on input "range" at bounding box center [587, 530] width 81 height 11
click at [553, 531] on input "range" at bounding box center [587, 530] width 81 height 11
click at [563, 530] on input "range" at bounding box center [587, 530] width 81 height 11
click at [555, 532] on input "range" at bounding box center [587, 530] width 81 height 11
click at [36, 171] on div "Add Text" at bounding box center [27, 175] width 42 height 36
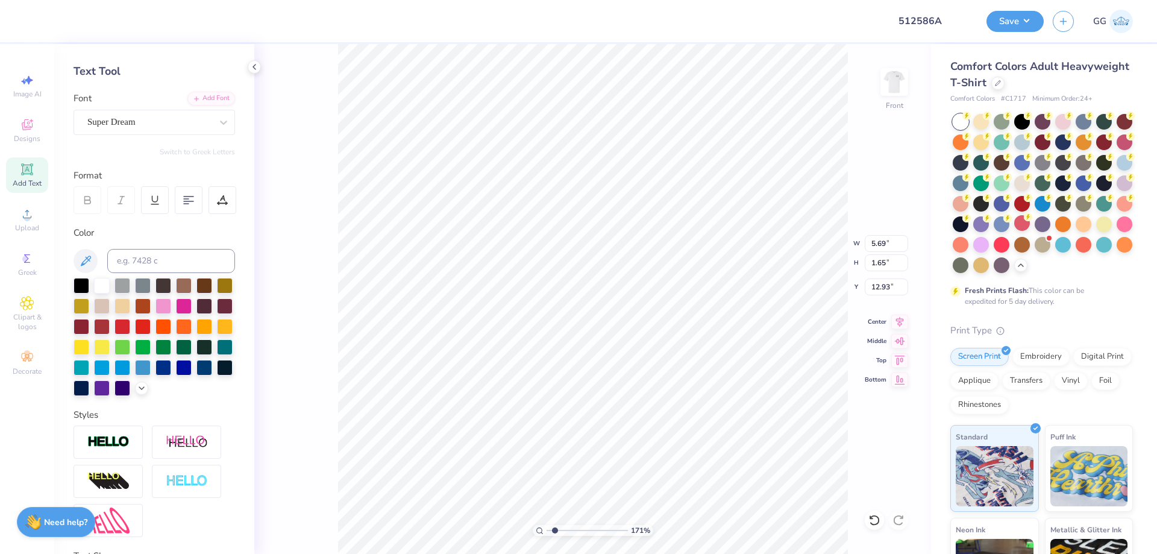
scroll to position [10, 3]
click at [151, 348] on div at bounding box center [143, 346] width 16 height 16
click at [219, 118] on icon at bounding box center [224, 122] width 12 height 12
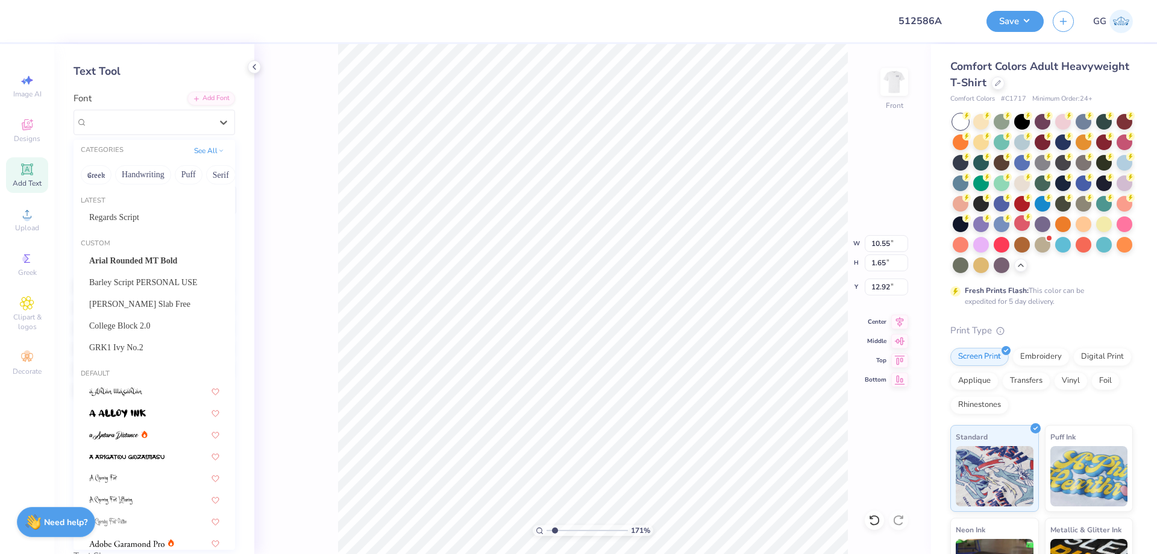
click at [320, 183] on div "171 % Front W 10.55 10.55 " H 1.65 1.65 " Y 12.92 12.92 " Center Middle Top Bot…" at bounding box center [592, 299] width 677 height 510
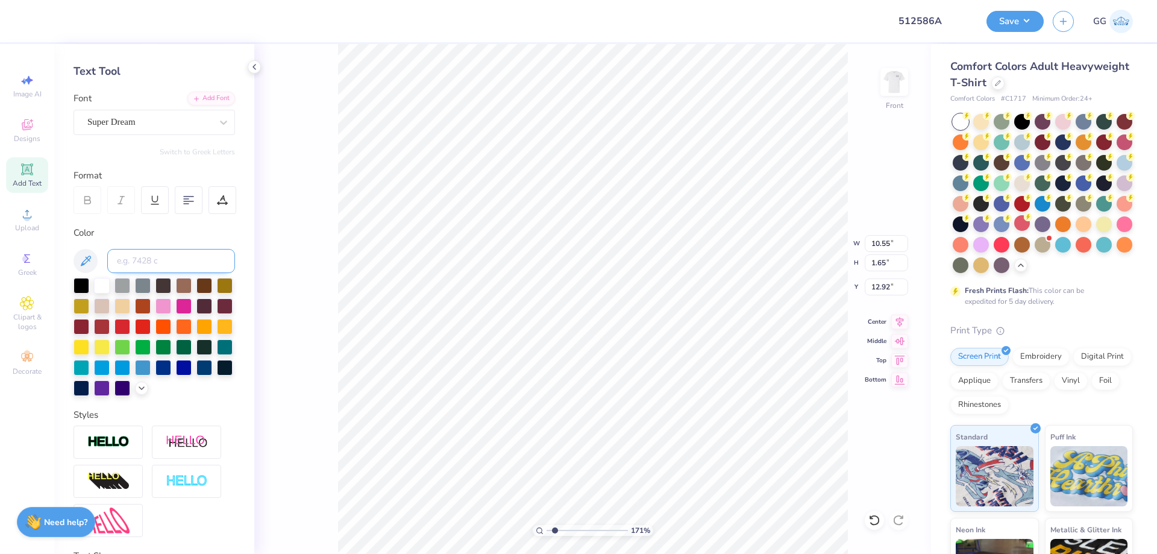
click at [176, 258] on input at bounding box center [171, 261] width 128 height 24
click at [1005, 25] on button "Save" at bounding box center [1015, 19] width 57 height 21
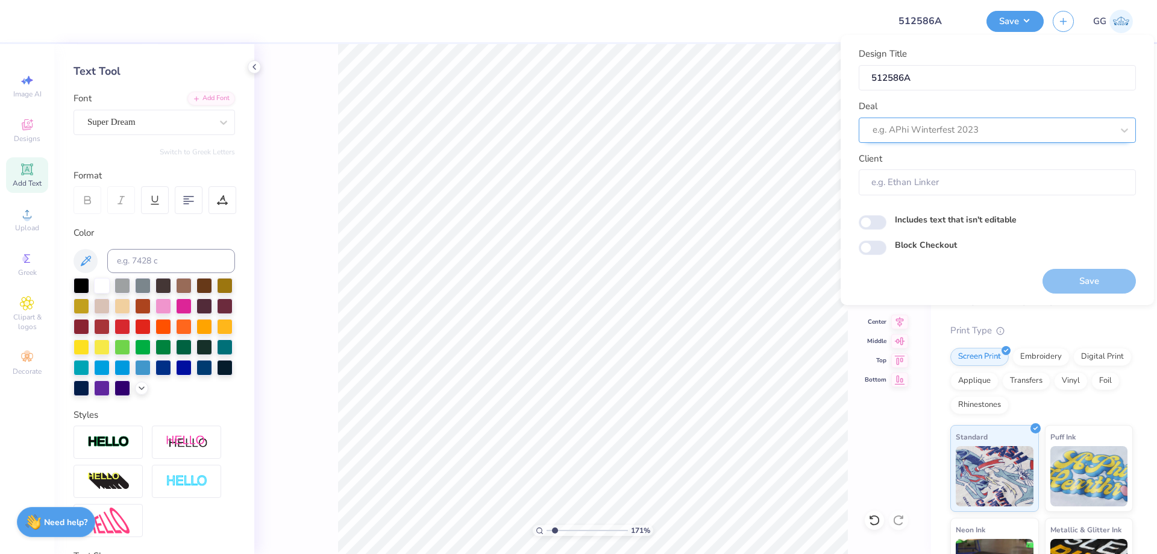
click at [897, 134] on div at bounding box center [993, 130] width 240 height 16
click at [940, 183] on div "Design Tool Gallery" at bounding box center [998, 184] width 268 height 20
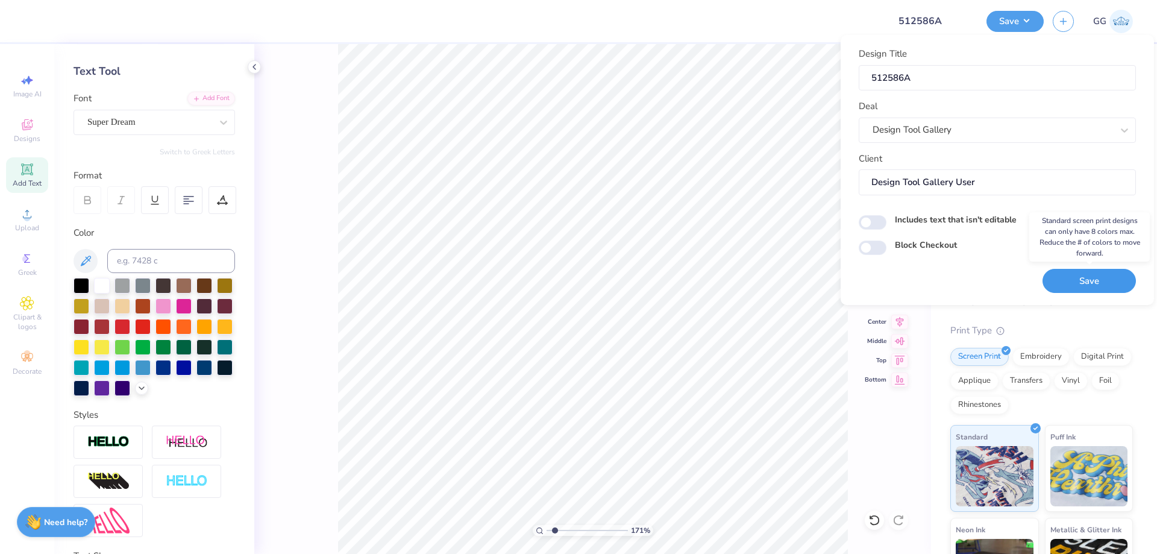
click at [1063, 281] on button "Save" at bounding box center [1089, 281] width 93 height 25
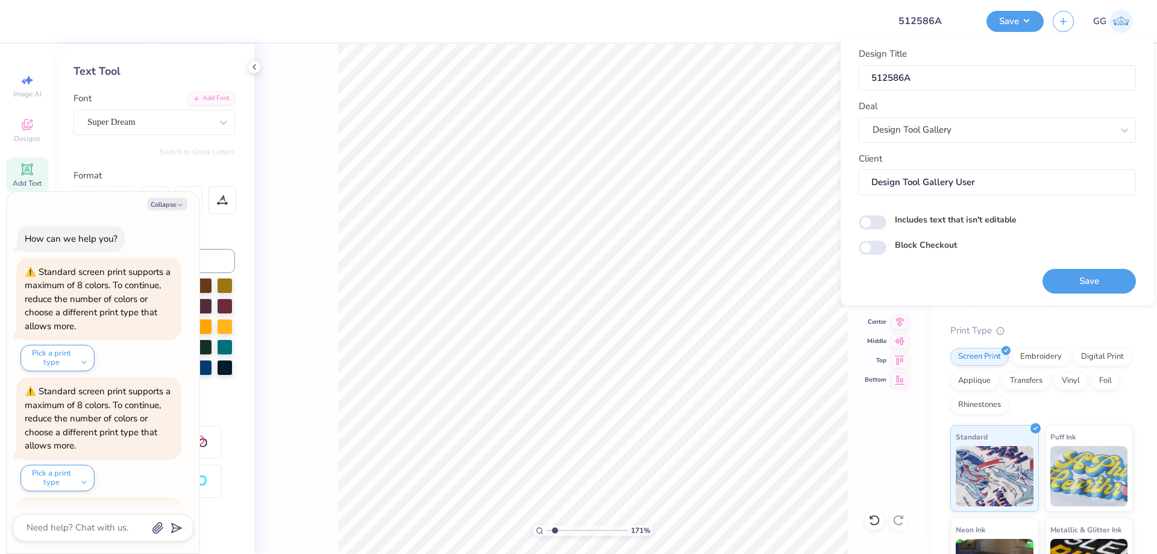
scroll to position [471, 0]
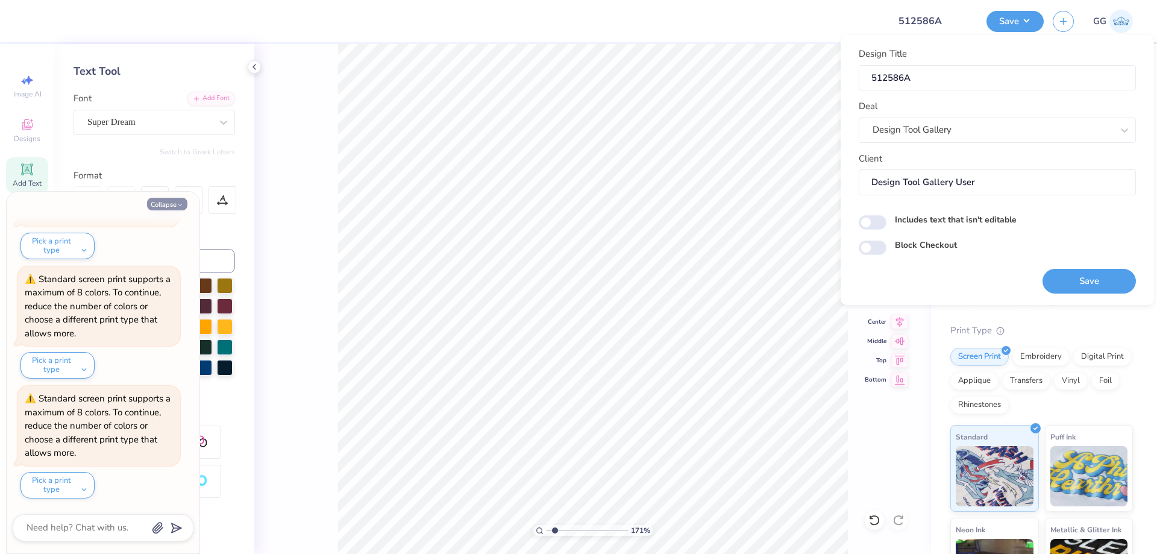
click at [174, 203] on button "Collapse" at bounding box center [167, 204] width 40 height 13
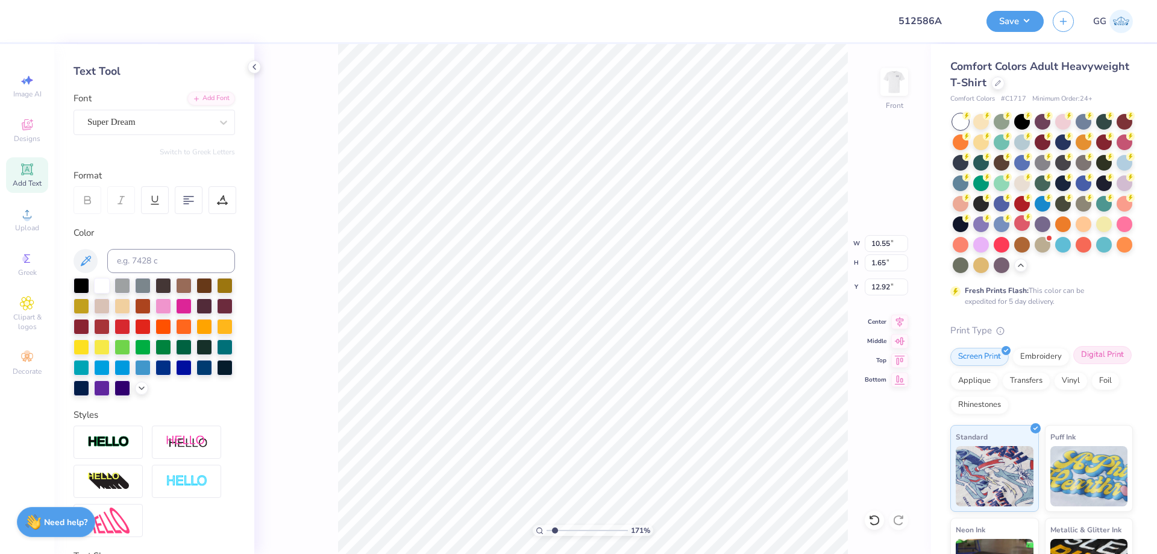
click at [1073, 364] on div "Digital Print" at bounding box center [1102, 355] width 58 height 18
click at [982, 374] on div "Applique" at bounding box center [974, 381] width 48 height 18
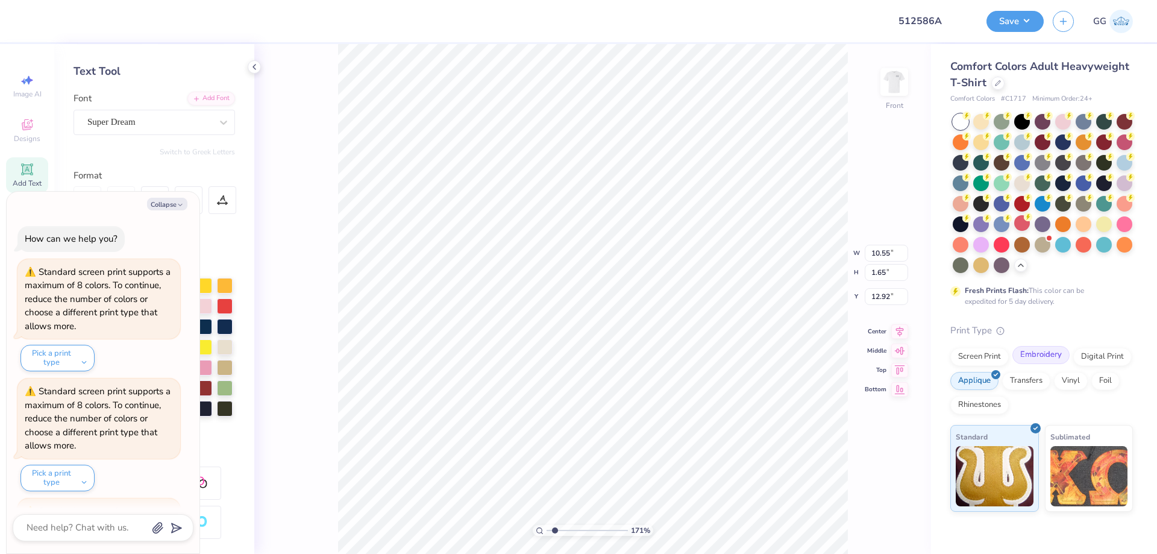
scroll to position [545, 0]
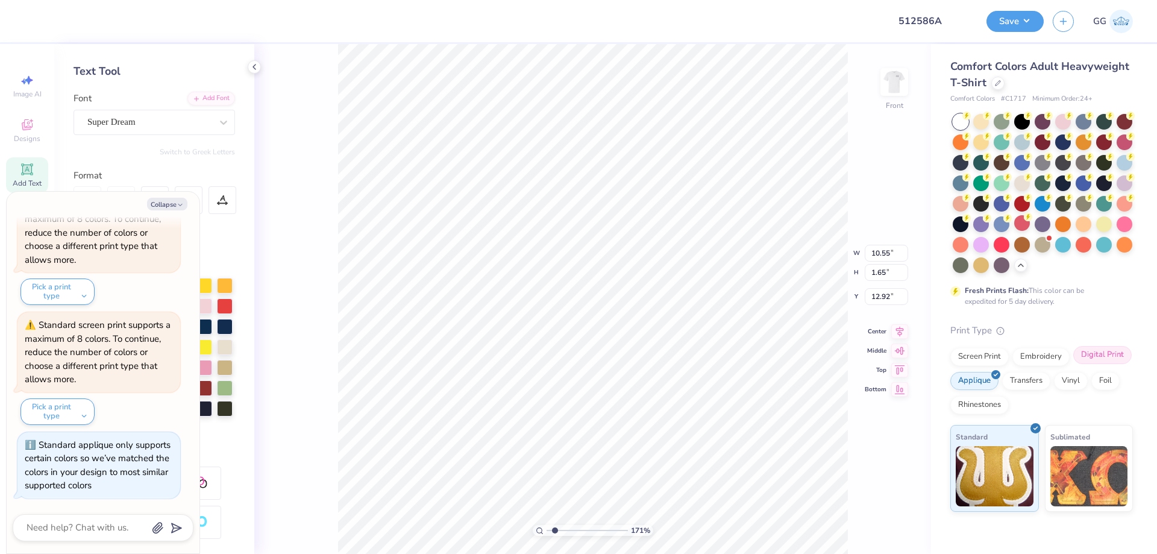
click at [1095, 359] on div "Digital Print" at bounding box center [1102, 355] width 58 height 18
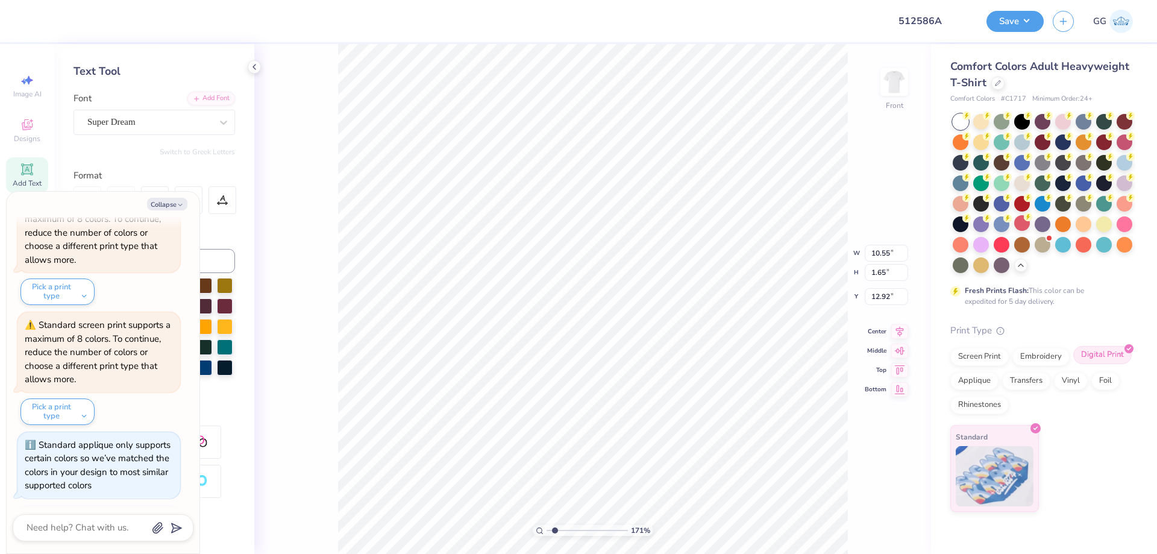
scroll to position [618, 0]
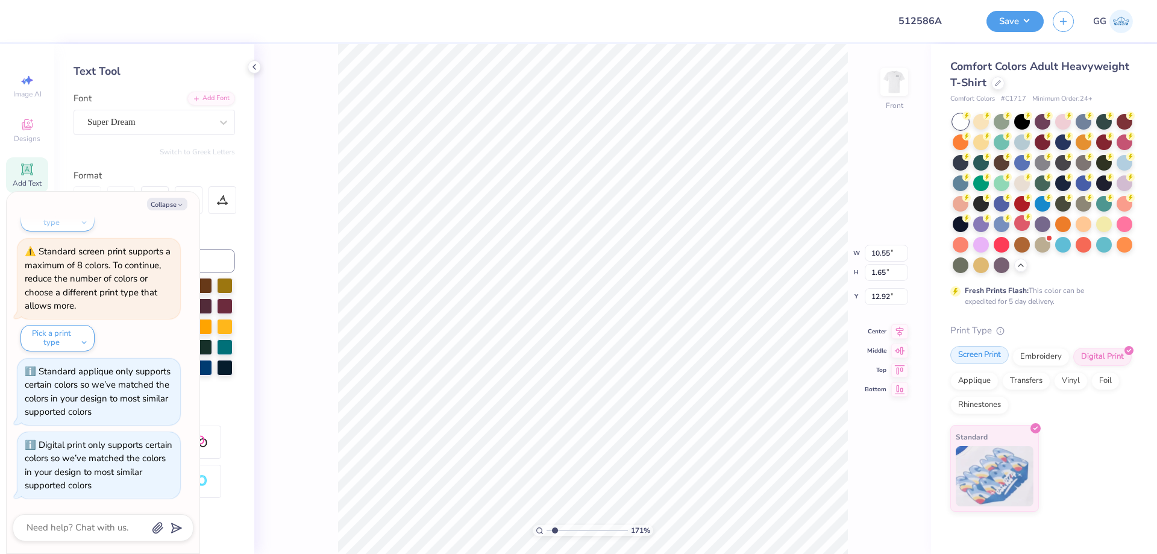
click at [970, 352] on div "Screen Print" at bounding box center [979, 355] width 58 height 18
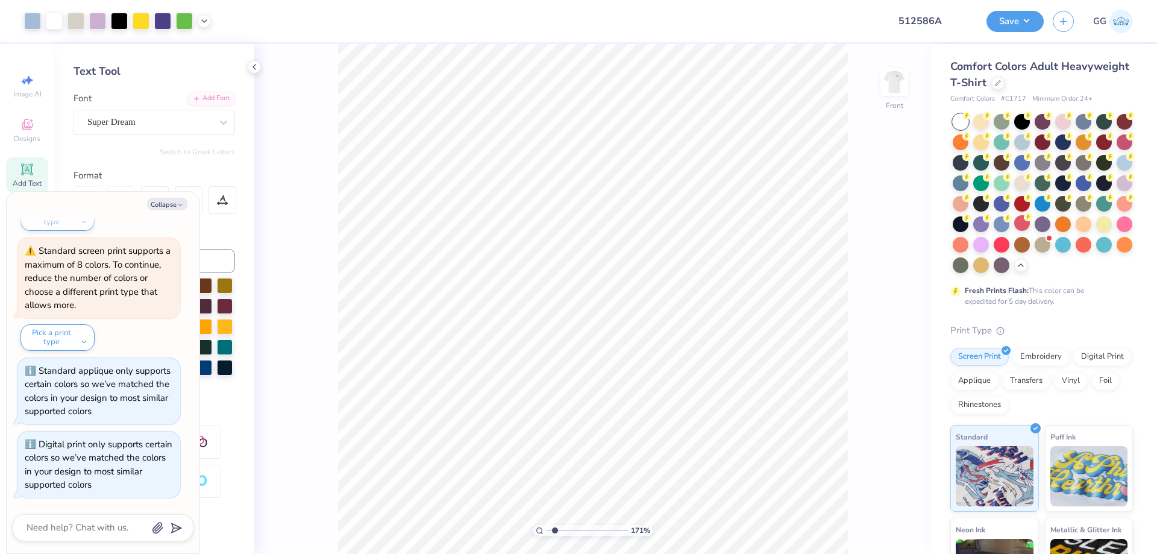
scroll to position [617, 0]
click at [174, 206] on button "Collapse" at bounding box center [167, 204] width 40 height 13
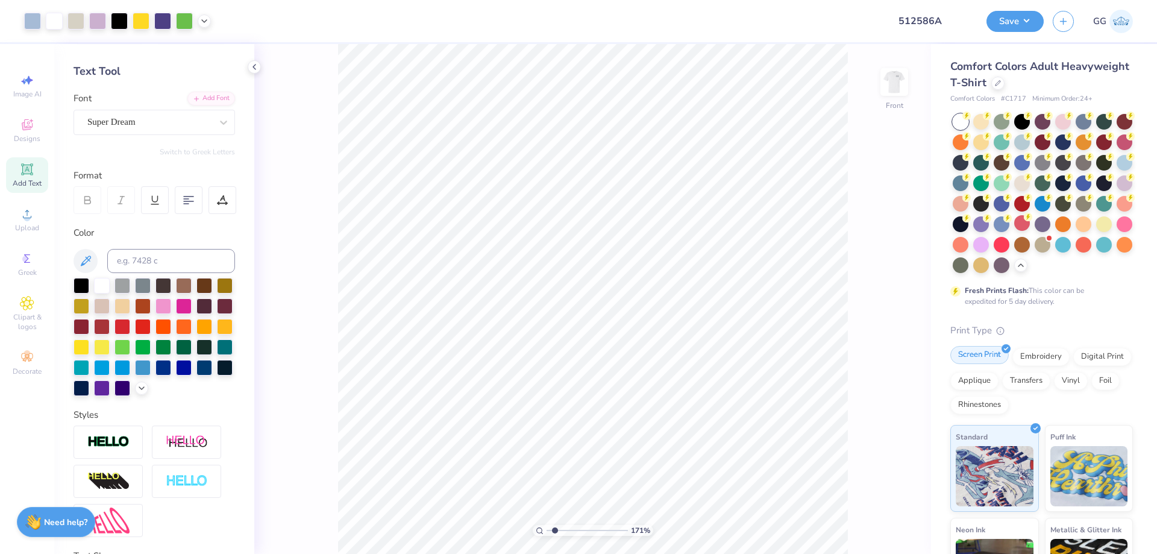
click at [1025, 366] on div "Embroidery" at bounding box center [1041, 357] width 57 height 18
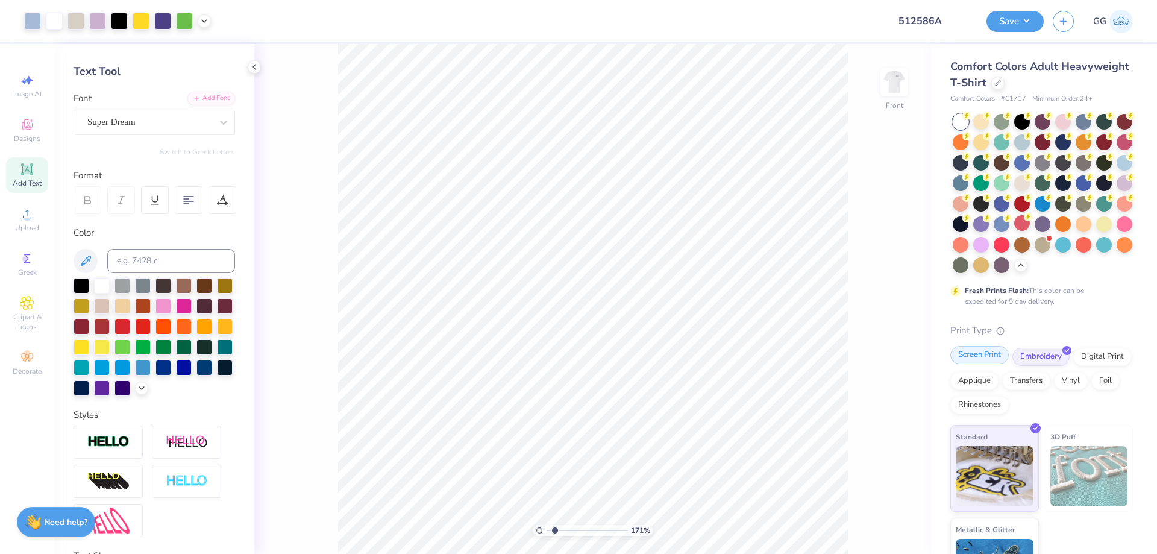
click at [970, 364] on div "Screen Print" at bounding box center [979, 355] width 58 height 18
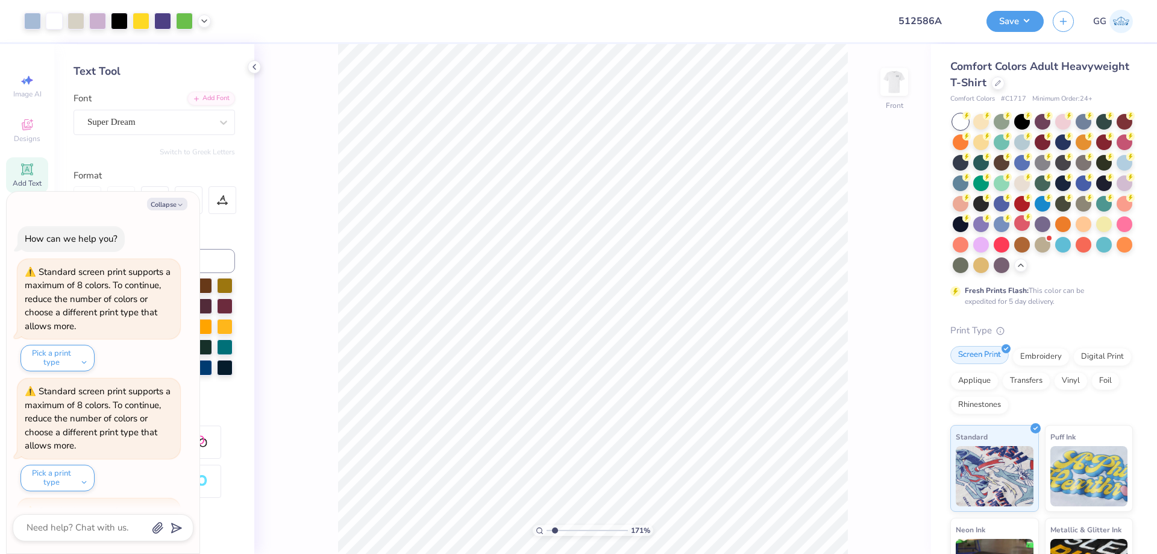
scroll to position [858, 0]
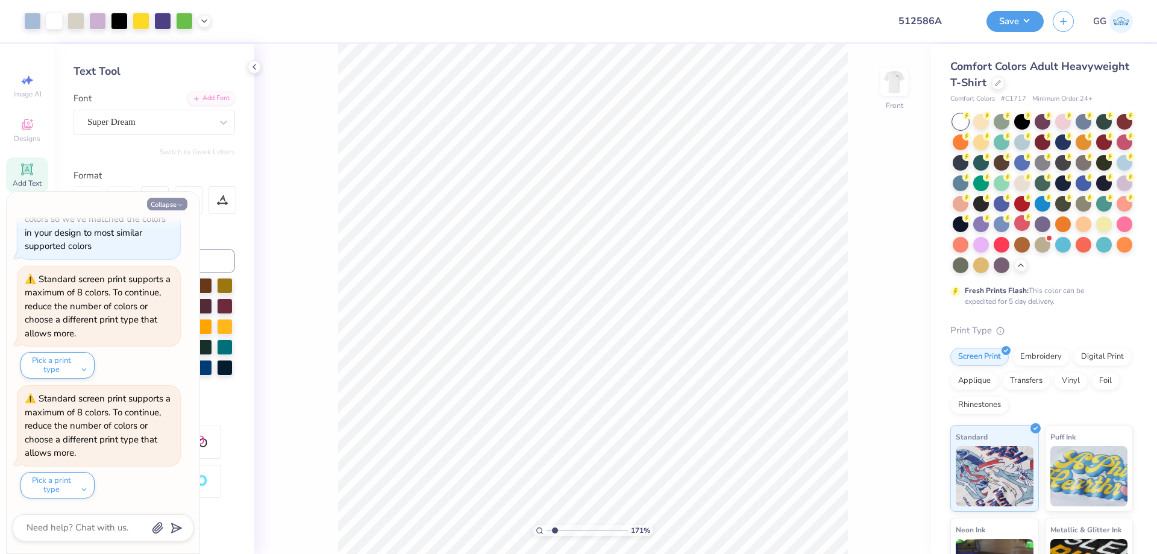
click at [171, 202] on button "Collapse" at bounding box center [167, 204] width 40 height 13
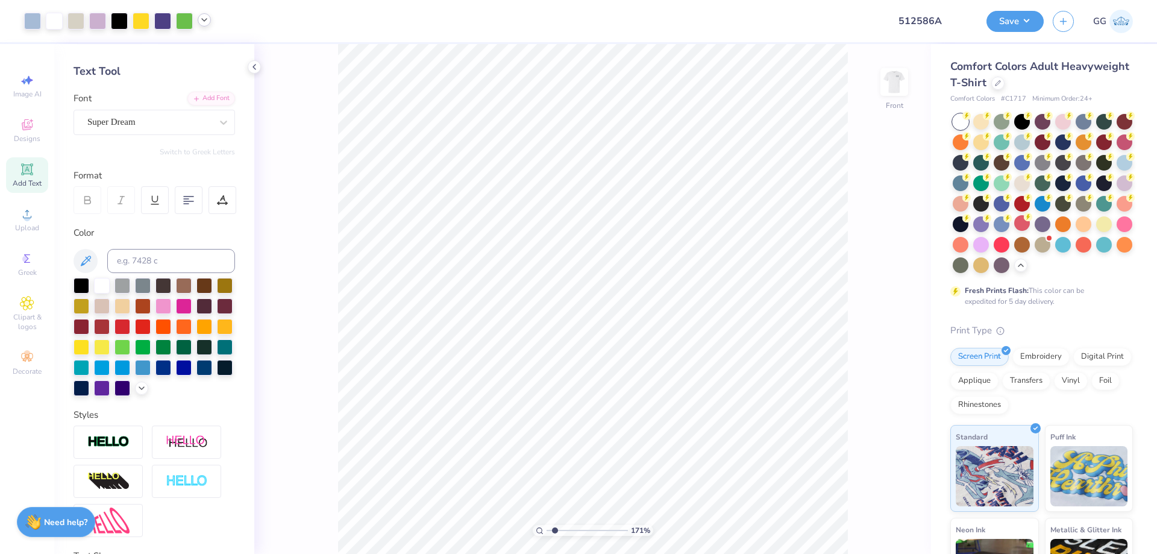
click at [203, 22] on icon at bounding box center [204, 20] width 10 height 10
click at [1073, 364] on div "Digital Print" at bounding box center [1102, 355] width 58 height 18
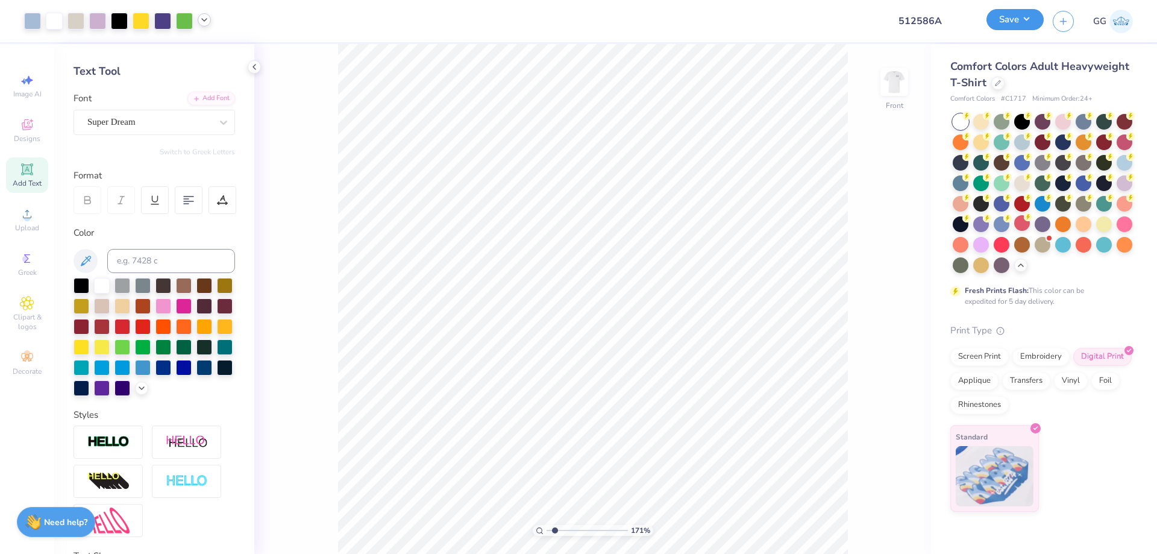
click at [1010, 26] on button "Save" at bounding box center [1015, 19] width 57 height 21
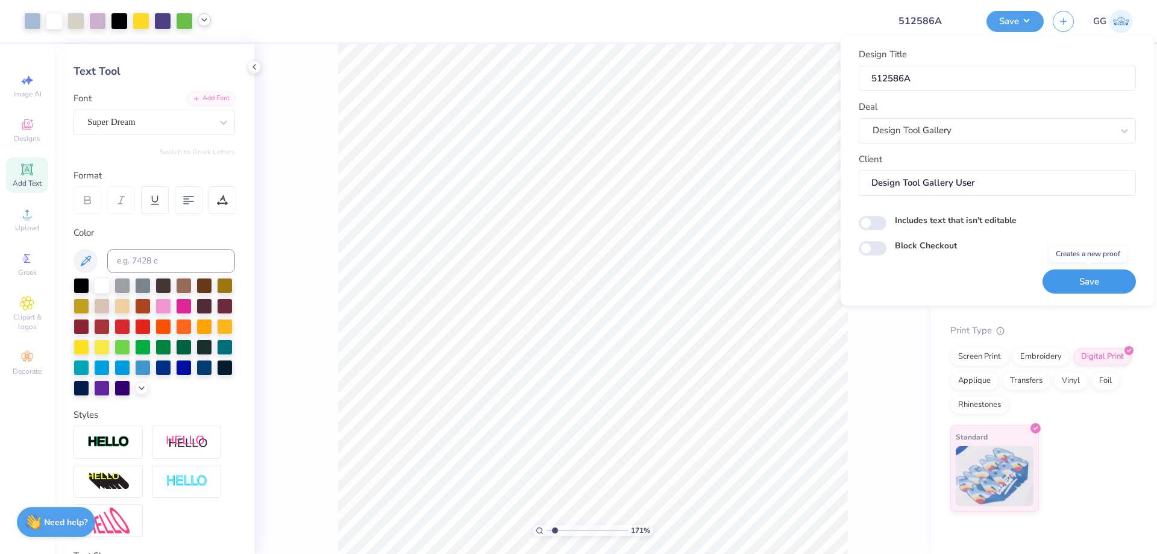
click at [1075, 286] on button "Save" at bounding box center [1089, 281] width 93 height 25
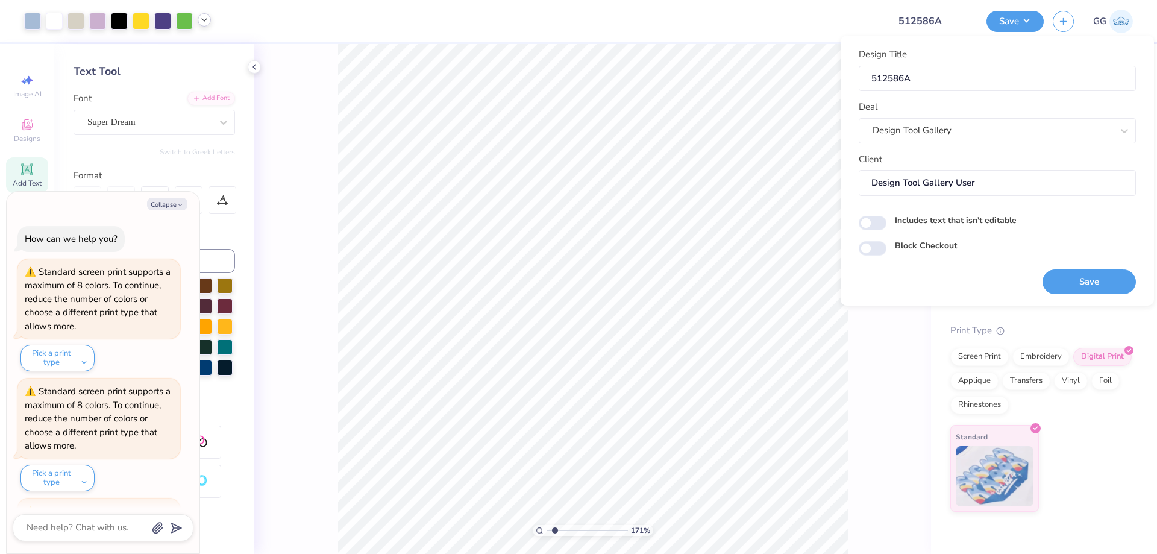
scroll to position [904, 0]
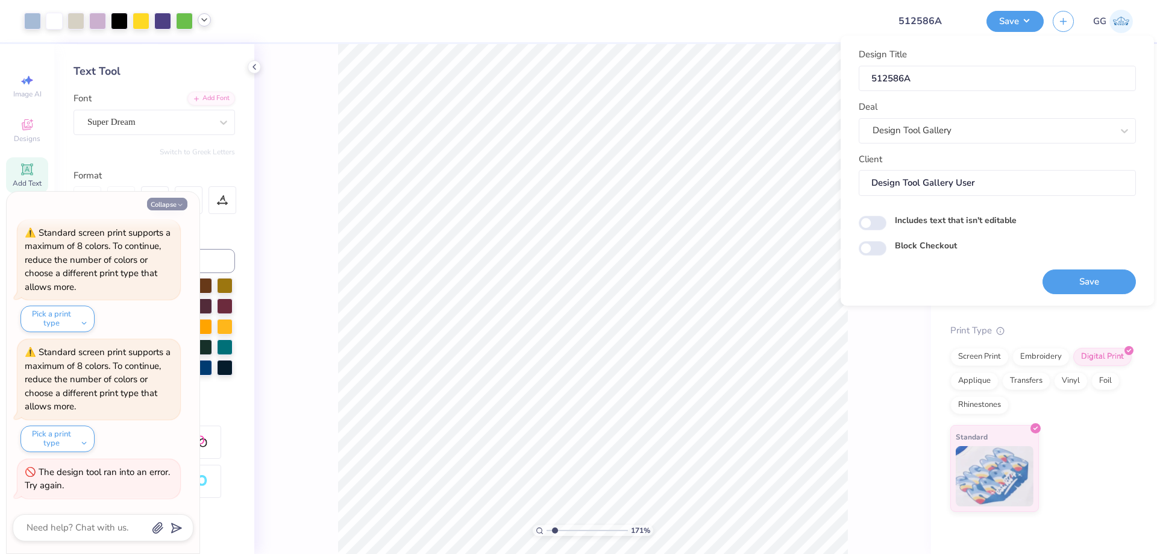
click at [164, 203] on button "Collapse" at bounding box center [167, 204] width 40 height 13
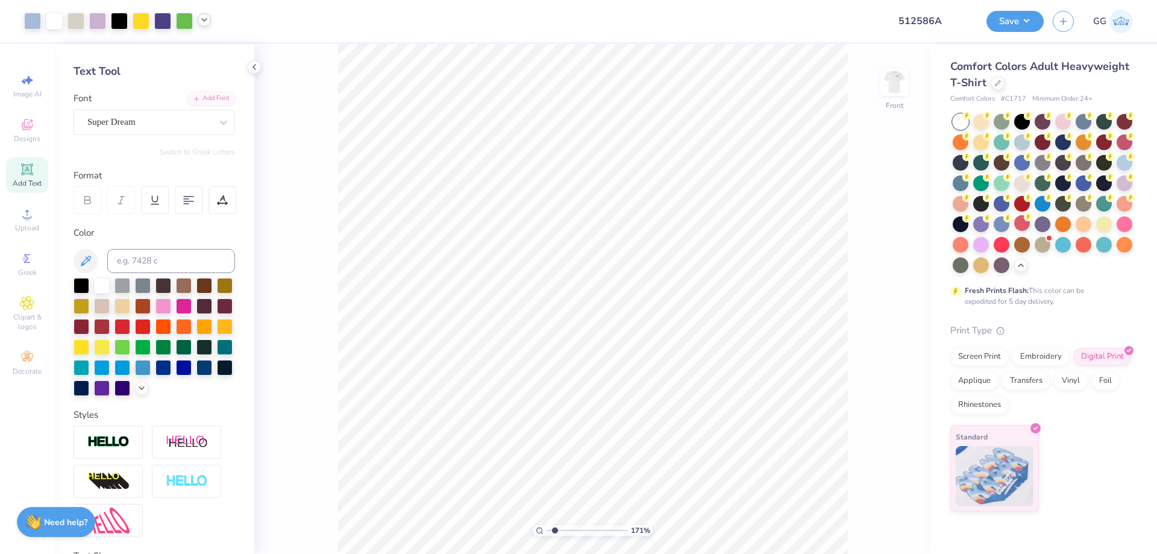
click at [1017, 10] on div "Save GG" at bounding box center [1072, 21] width 171 height 42
click at [1014, 16] on button "Save" at bounding box center [1015, 19] width 57 height 21
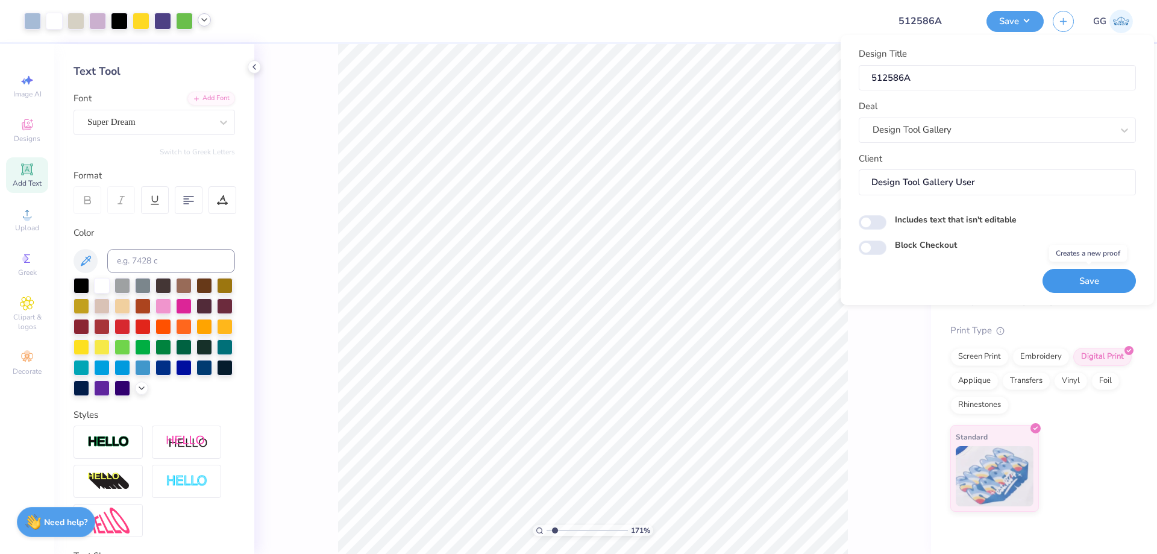
click at [1079, 276] on button "Save" at bounding box center [1089, 281] width 93 height 25
click at [871, 250] on input "Block Checkout" at bounding box center [873, 247] width 28 height 14
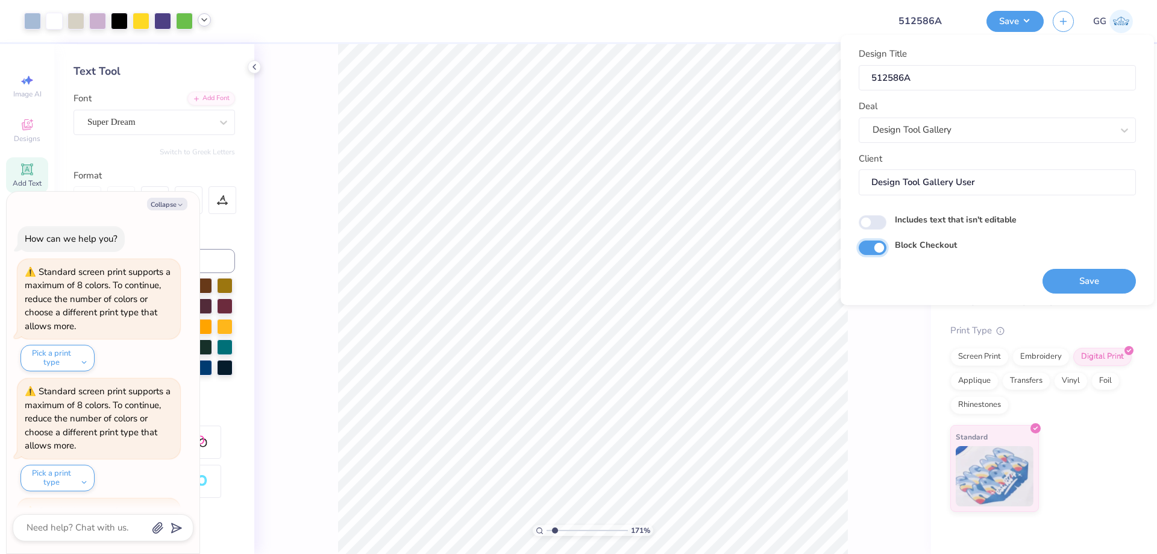
scroll to position [950, 0]
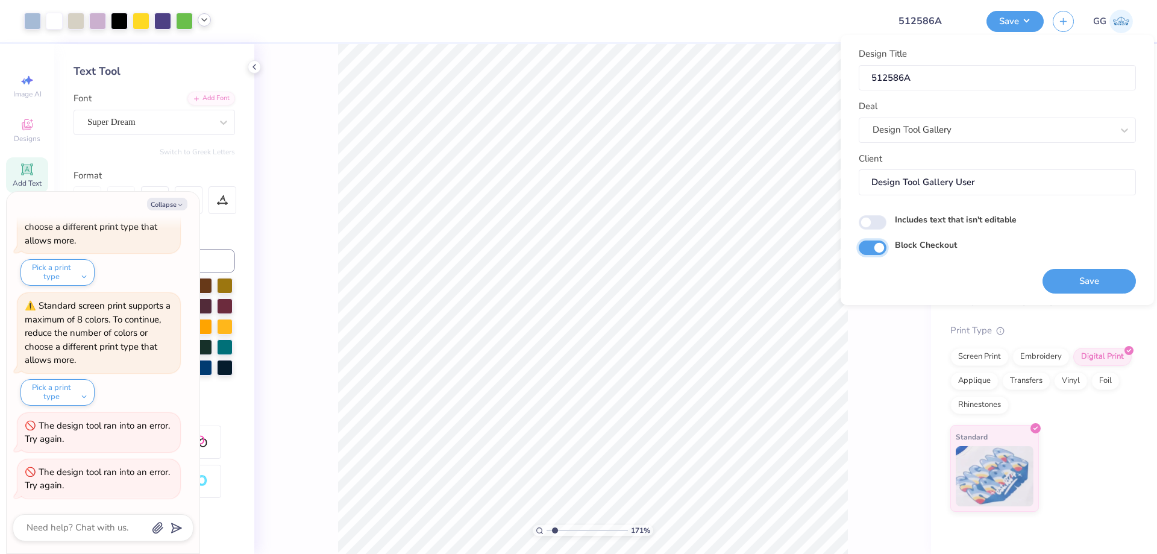
click at [873, 248] on input "Block Checkout" at bounding box center [873, 247] width 28 height 14
click at [873, 250] on input "Block Checkout" at bounding box center [873, 247] width 28 height 14
click at [1088, 279] on button "Save" at bounding box center [1089, 281] width 93 height 25
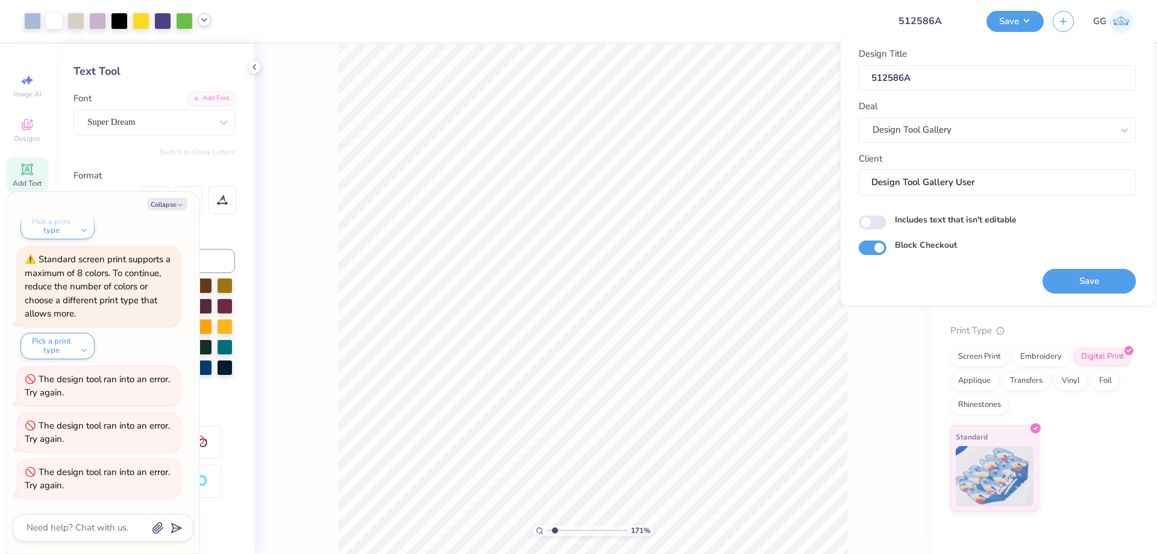
drag, startPoint x: 554, startPoint y: 528, endPoint x: 530, endPoint y: 528, distance: 24.1
click at [547, 528] on input "range" at bounding box center [587, 530] width 81 height 11
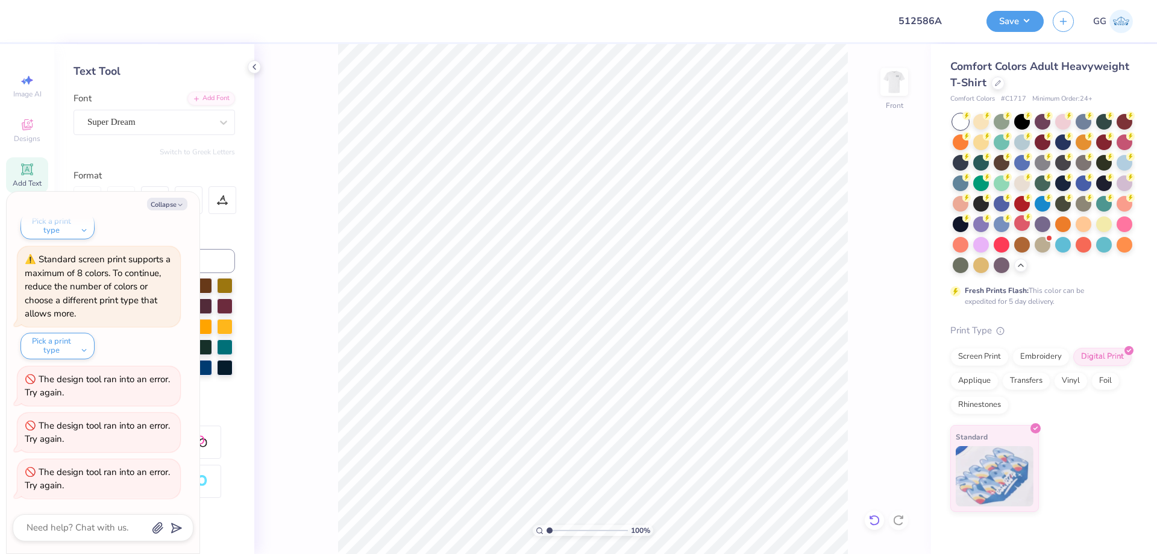
click at [873, 517] on icon at bounding box center [874, 520] width 10 height 11
click at [1002, 20] on button "Save" at bounding box center [1015, 19] width 57 height 21
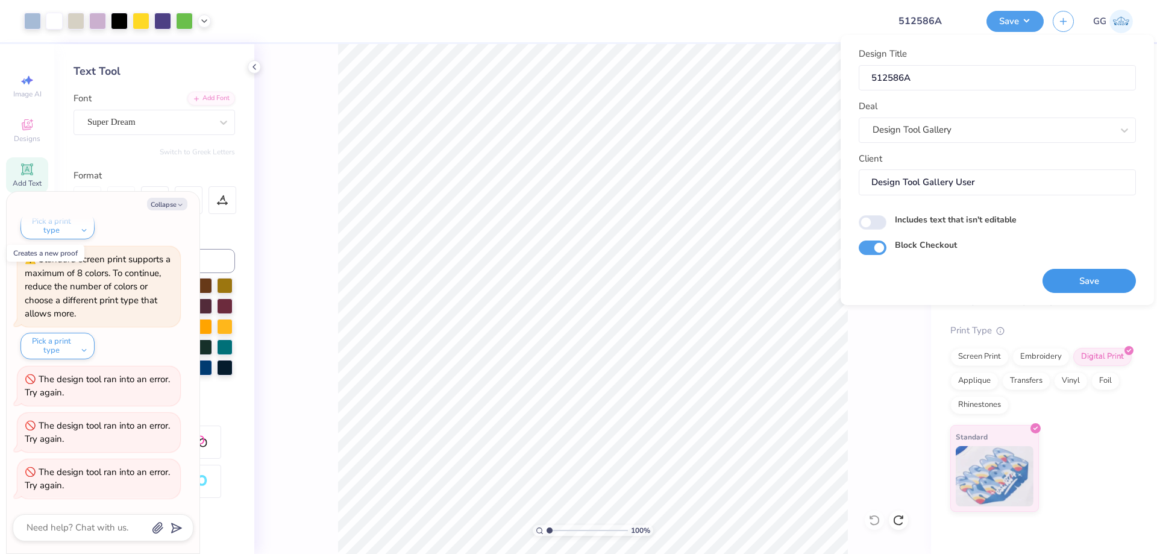
click at [1085, 287] on button "Save" at bounding box center [1089, 281] width 93 height 25
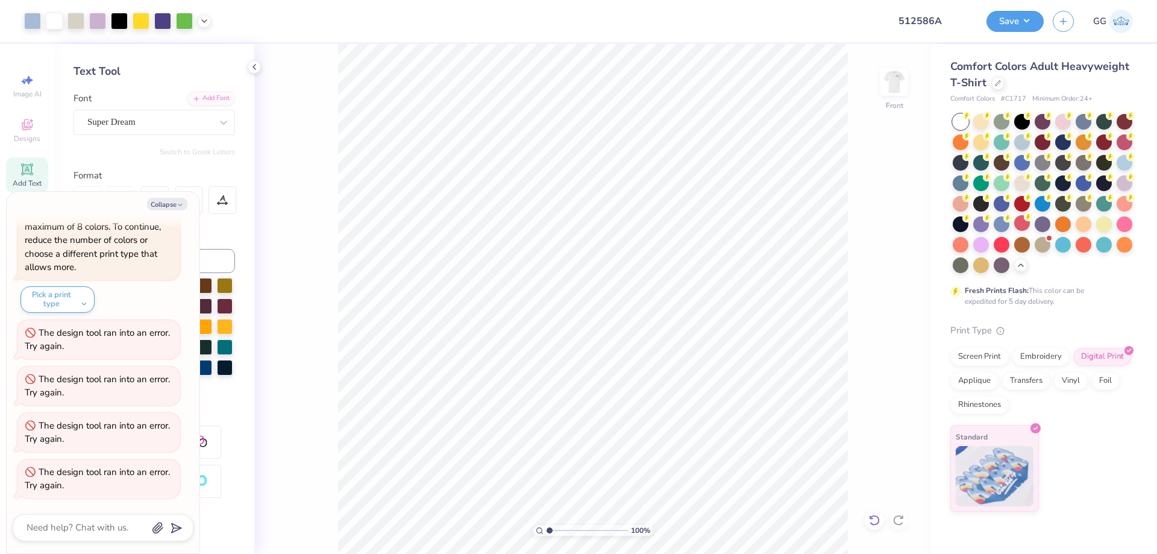
click at [870, 518] on icon at bounding box center [875, 520] width 12 height 12
click at [895, 323] on icon at bounding box center [899, 320] width 17 height 14
click at [558, 527] on input "range" at bounding box center [587, 530] width 81 height 11
click at [876, 518] on icon at bounding box center [875, 520] width 12 height 12
click at [552, 530] on input "range" at bounding box center [587, 530] width 81 height 11
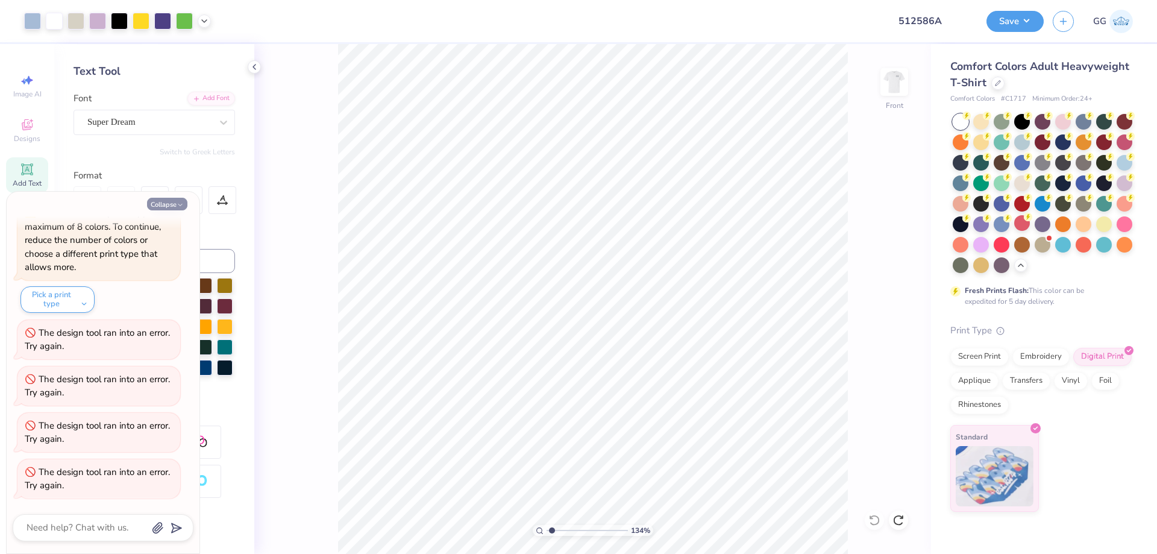
click at [175, 204] on button "Collapse" at bounding box center [167, 204] width 40 height 13
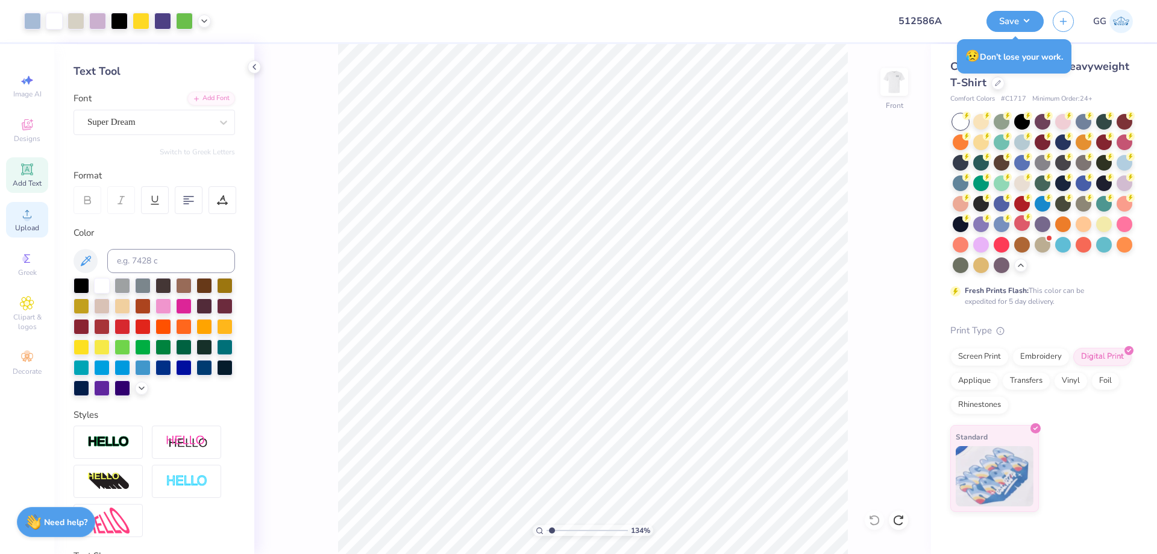
click at [28, 216] on circle at bounding box center [27, 218] width 7 height 7
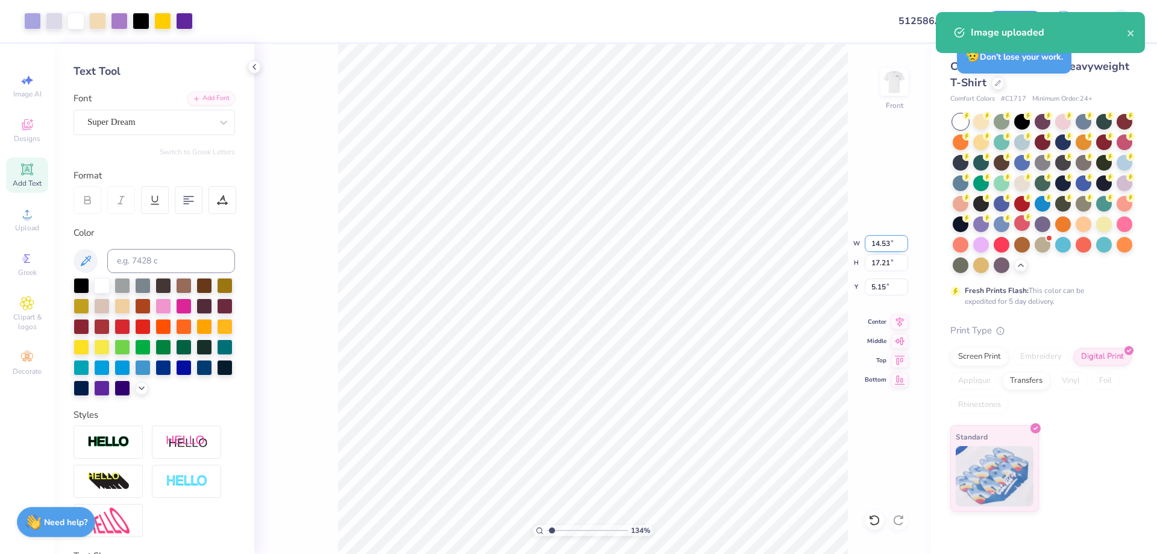
click at [886, 244] on input "14.53" at bounding box center [886, 243] width 43 height 17
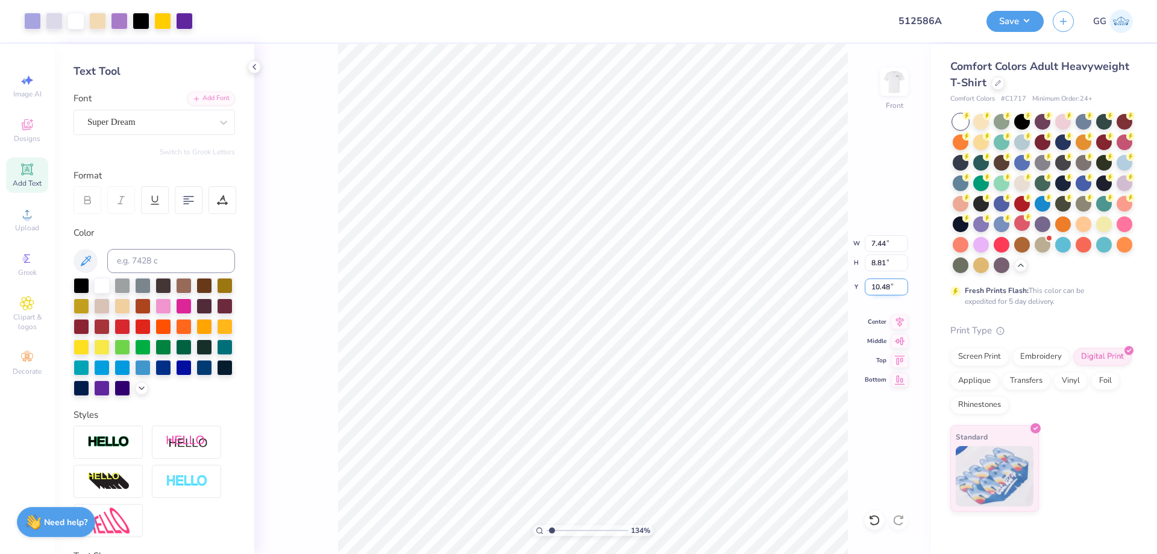
click at [884, 287] on input "10.48" at bounding box center [886, 286] width 43 height 17
click at [558, 531] on input "range" at bounding box center [587, 530] width 81 height 11
click at [565, 531] on input "range" at bounding box center [587, 530] width 81 height 11
click at [580, 532] on input "range" at bounding box center [587, 530] width 81 height 11
click at [592, 532] on input "range" at bounding box center [587, 530] width 81 height 11
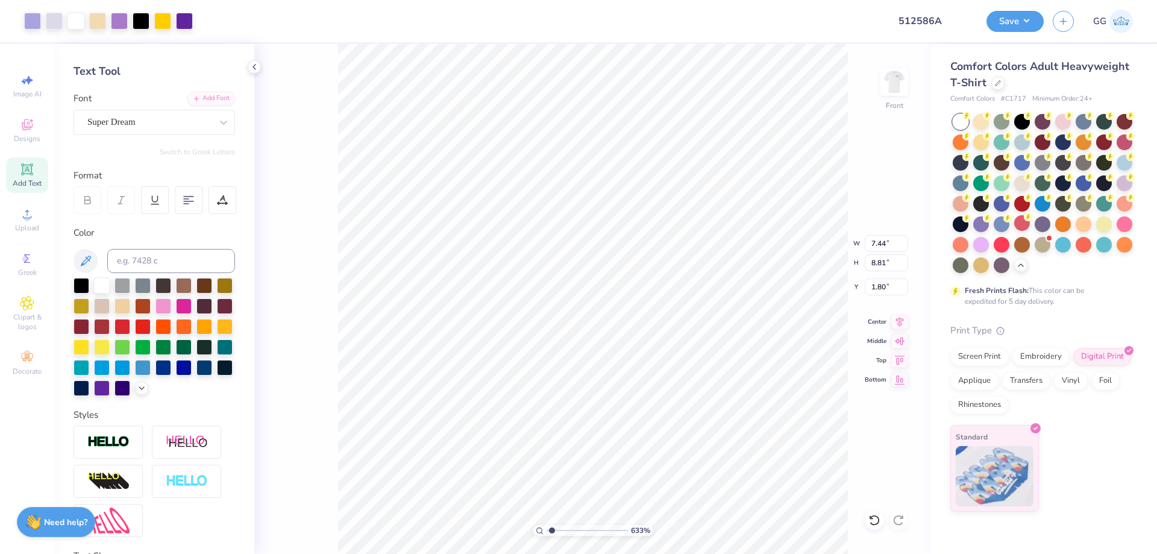
click at [552, 529] on input "range" at bounding box center [587, 530] width 81 height 11
drag, startPoint x: 552, startPoint y: 530, endPoint x: 542, endPoint y: 530, distance: 9.6
click at [547, 530] on input "range" at bounding box center [587, 530] width 81 height 11
click at [600, 455] on li "Send to Back" at bounding box center [603, 456] width 95 height 24
click at [1007, 16] on button "Save" at bounding box center [1015, 19] width 57 height 21
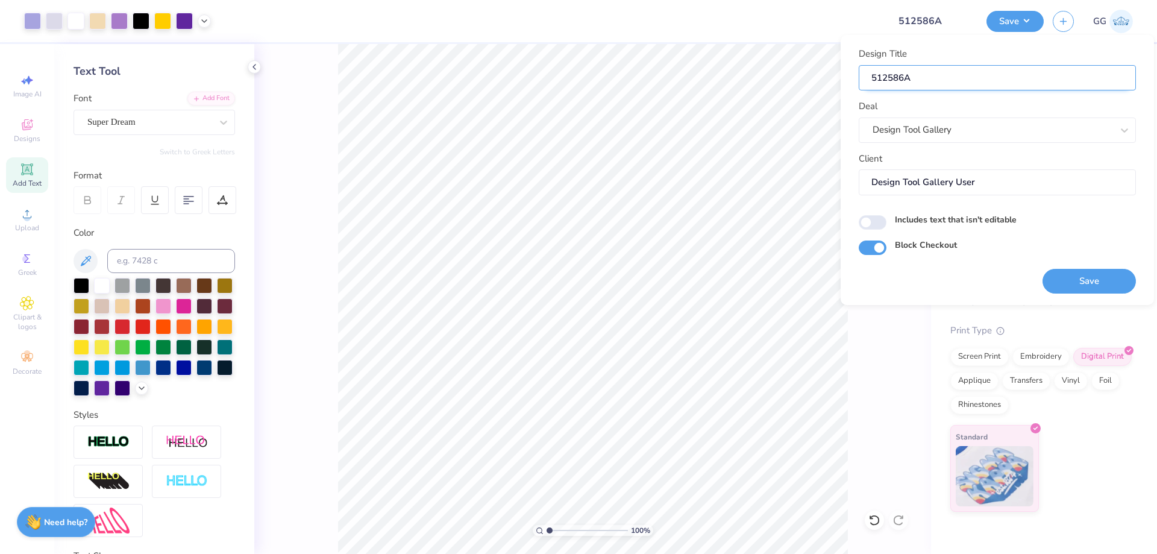
click at [872, 77] on input "512586A" at bounding box center [997, 78] width 277 height 26
click at [1076, 279] on button "Save" at bounding box center [1089, 281] width 93 height 25
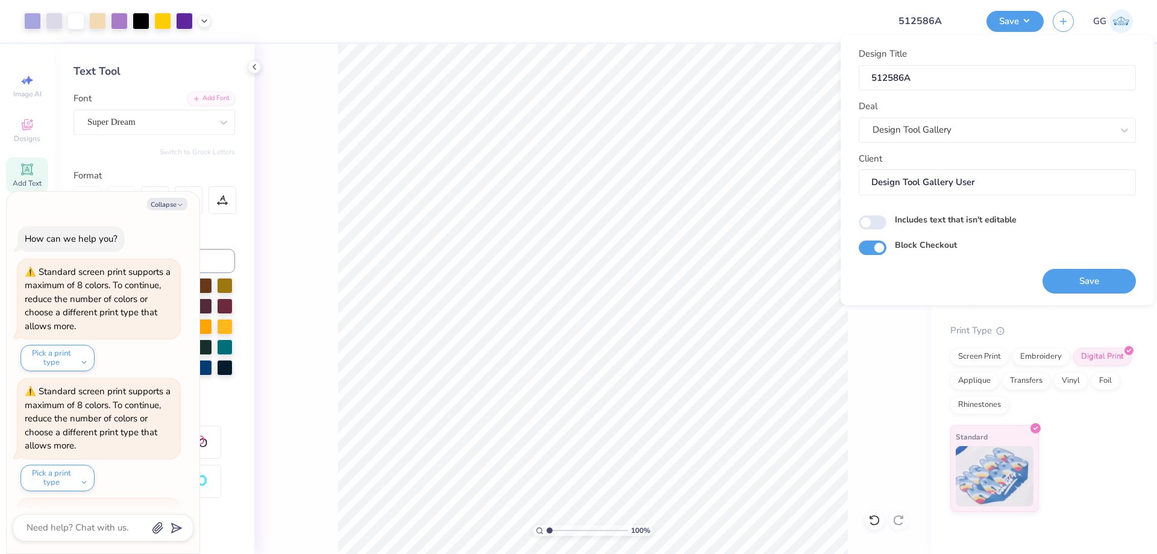
scroll to position [1090, 0]
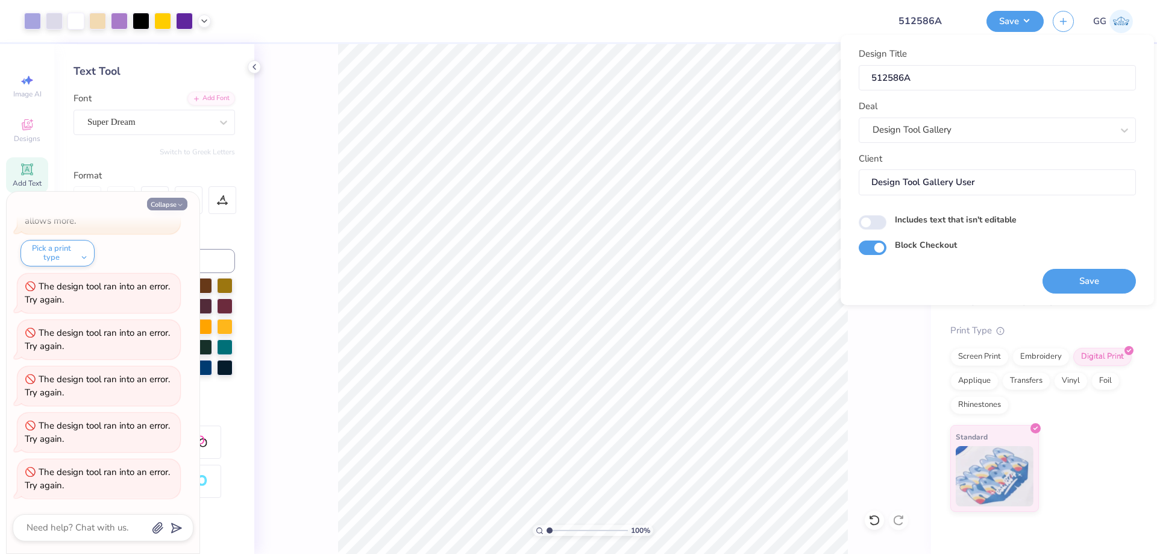
click at [175, 204] on button "Collapse" at bounding box center [167, 204] width 40 height 13
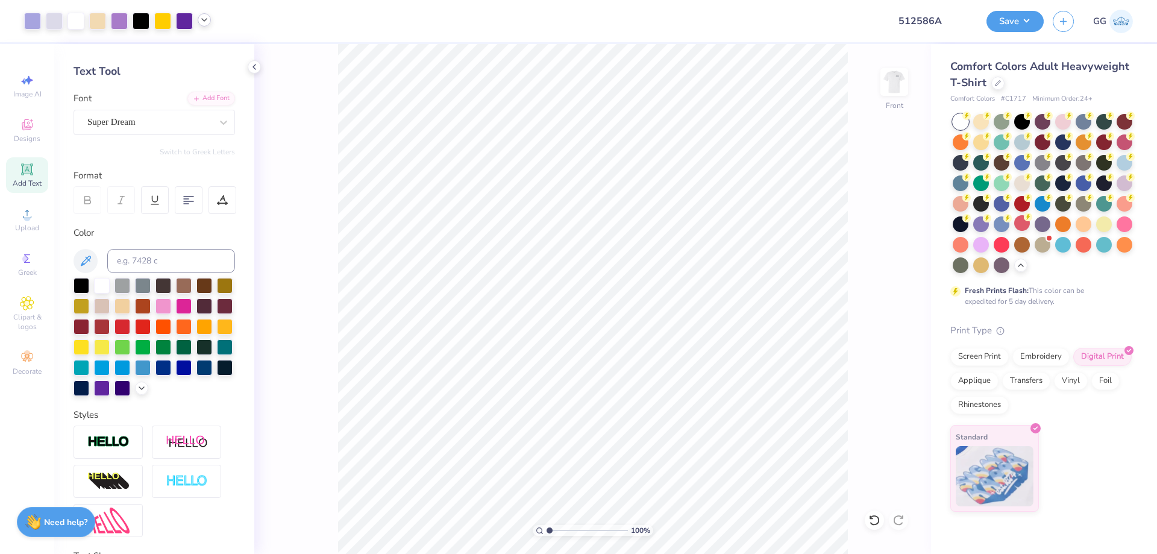
click at [204, 25] on icon at bounding box center [204, 20] width 10 height 10
click at [187, 54] on div at bounding box center [192, 50] width 17 height 17
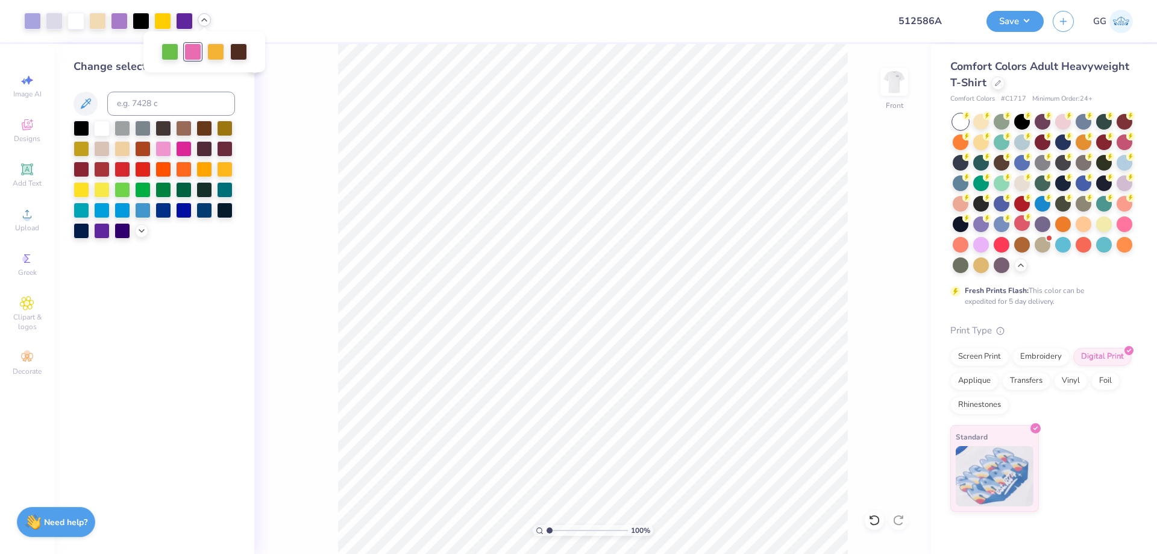
click at [183, 148] on div at bounding box center [184, 149] width 16 height 16
click at [168, 52] on div at bounding box center [170, 50] width 17 height 17
click at [143, 185] on div at bounding box center [143, 189] width 16 height 16
click at [215, 49] on div at bounding box center [215, 50] width 17 height 17
click at [178, 171] on div at bounding box center [184, 170] width 16 height 16
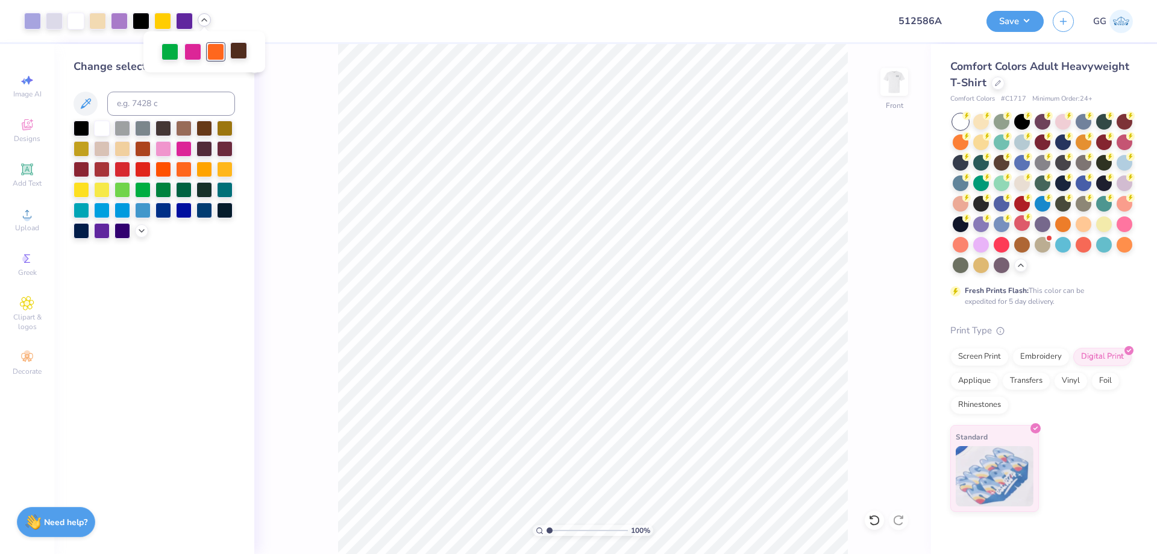
click at [236, 47] on div at bounding box center [238, 50] width 17 height 17
click at [226, 148] on div at bounding box center [225, 148] width 16 height 16
click at [256, 63] on icon at bounding box center [255, 67] width 10 height 10
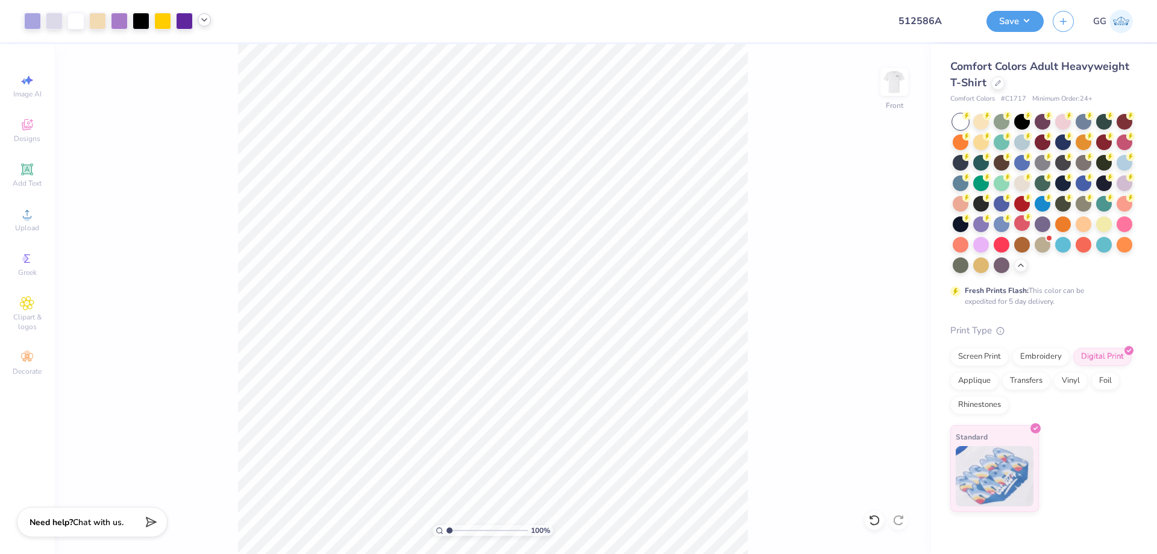
click at [207, 24] on icon at bounding box center [204, 20] width 10 height 10
click at [249, 53] on div at bounding box center [250, 50] width 17 height 17
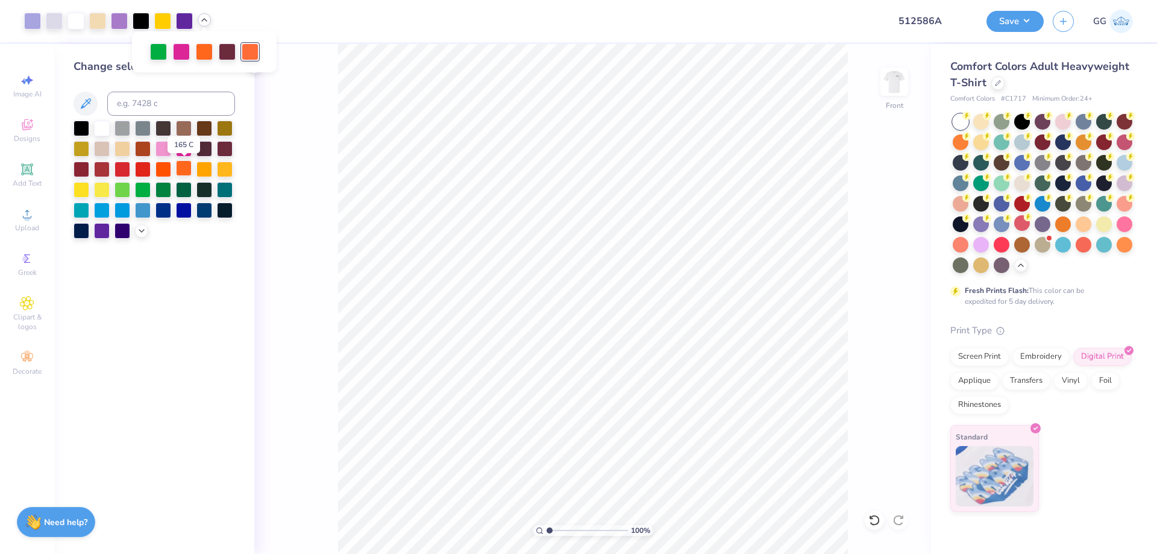
click at [185, 169] on div at bounding box center [184, 168] width 16 height 16
click at [1005, 27] on button "Save" at bounding box center [1015, 19] width 57 height 21
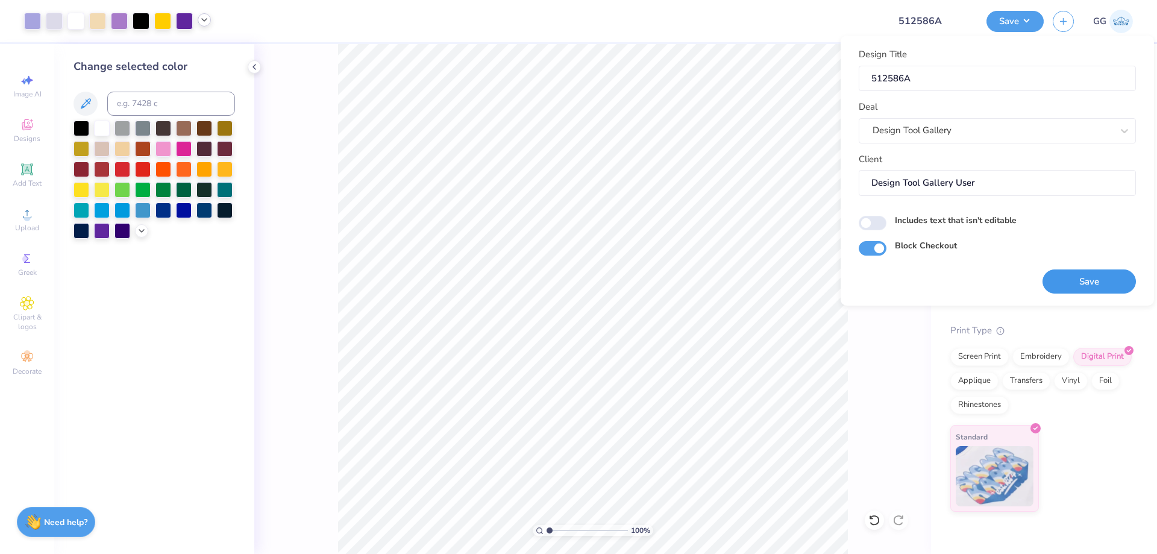
click at [1072, 277] on button "Save" at bounding box center [1089, 281] width 93 height 25
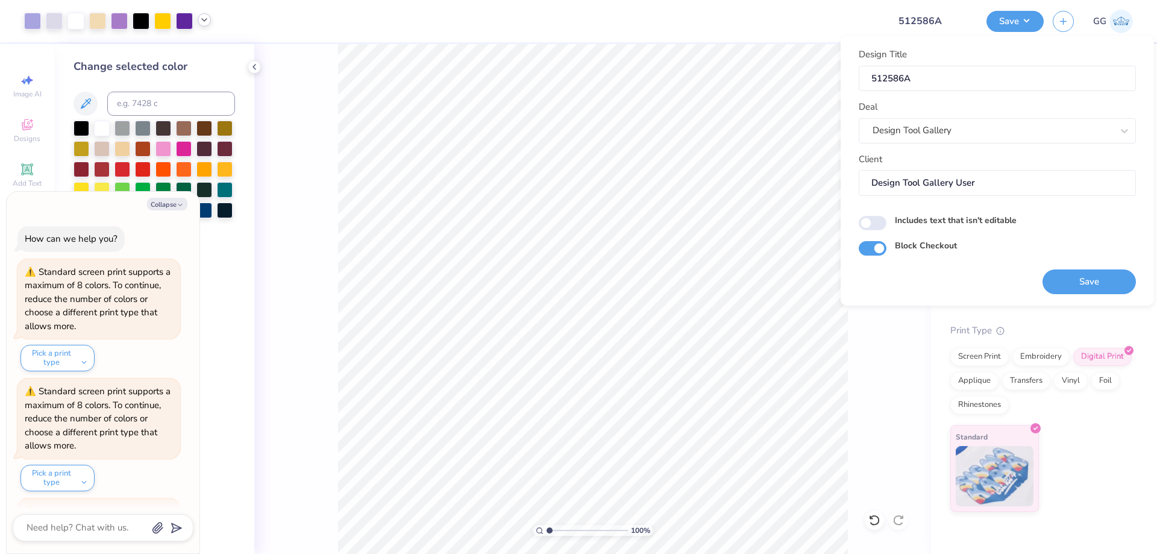
scroll to position [1136, 0]
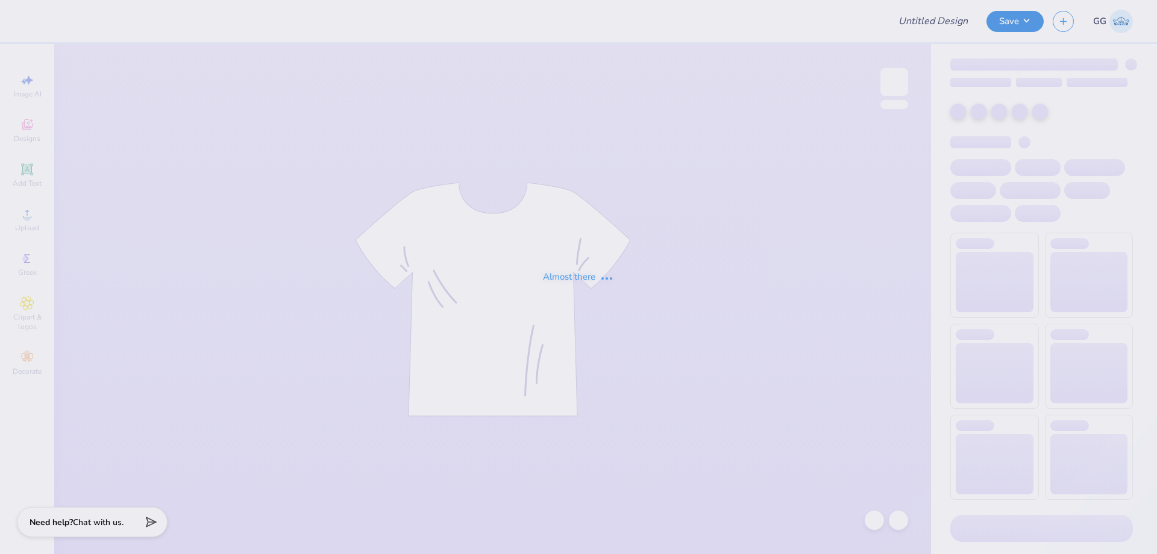
type input "pw 3"
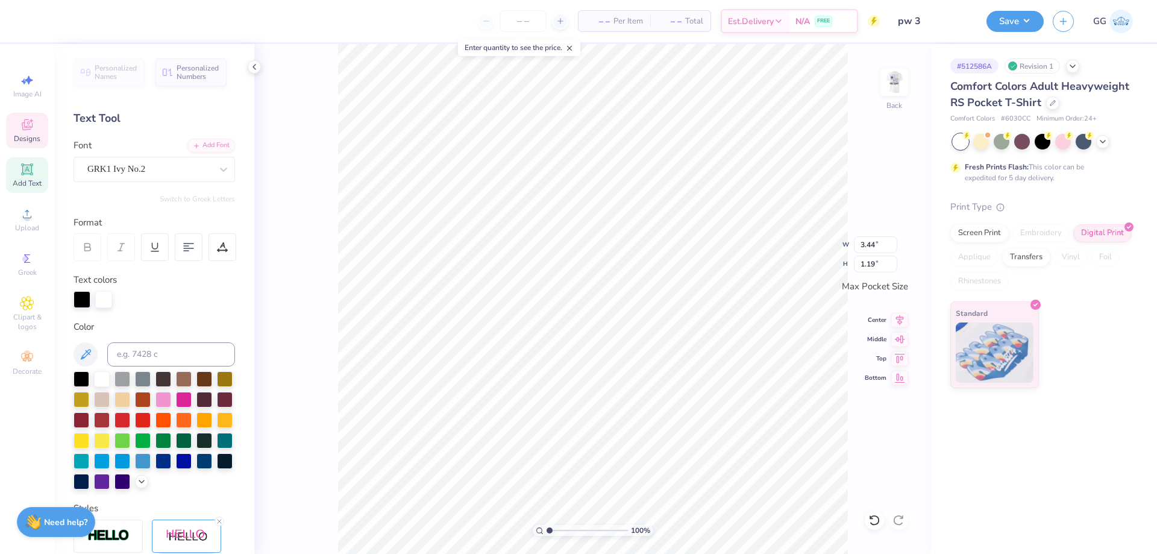
scroll to position [10, 2]
type input "3.05"
click at [566, 534] on input "range" at bounding box center [587, 530] width 81 height 11
click at [622, 213] on li "Copy" at bounding box center [638, 210] width 95 height 24
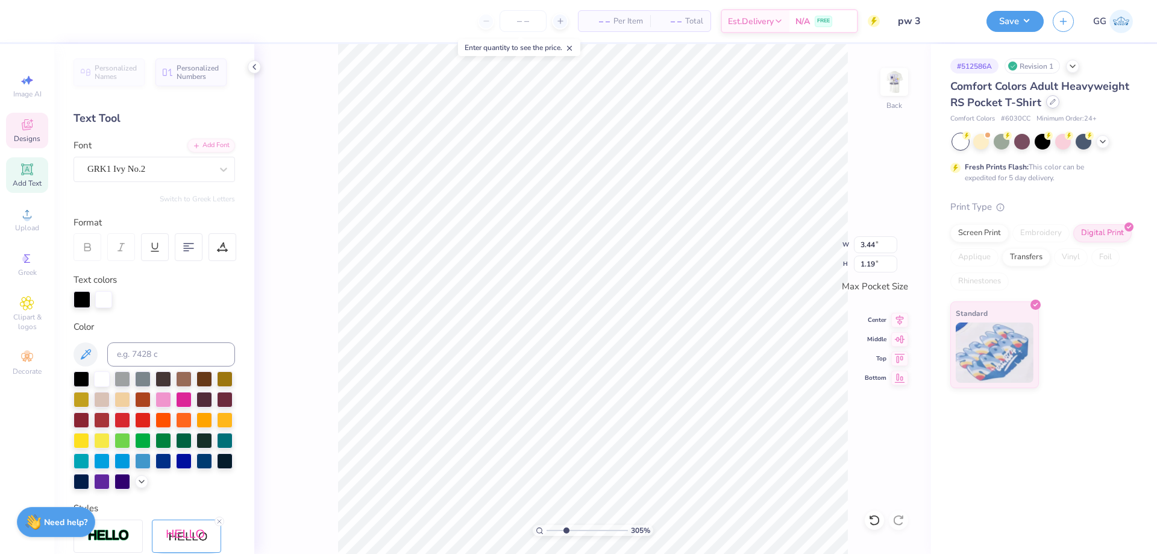
click at [1050, 101] on icon at bounding box center [1053, 102] width 6 height 6
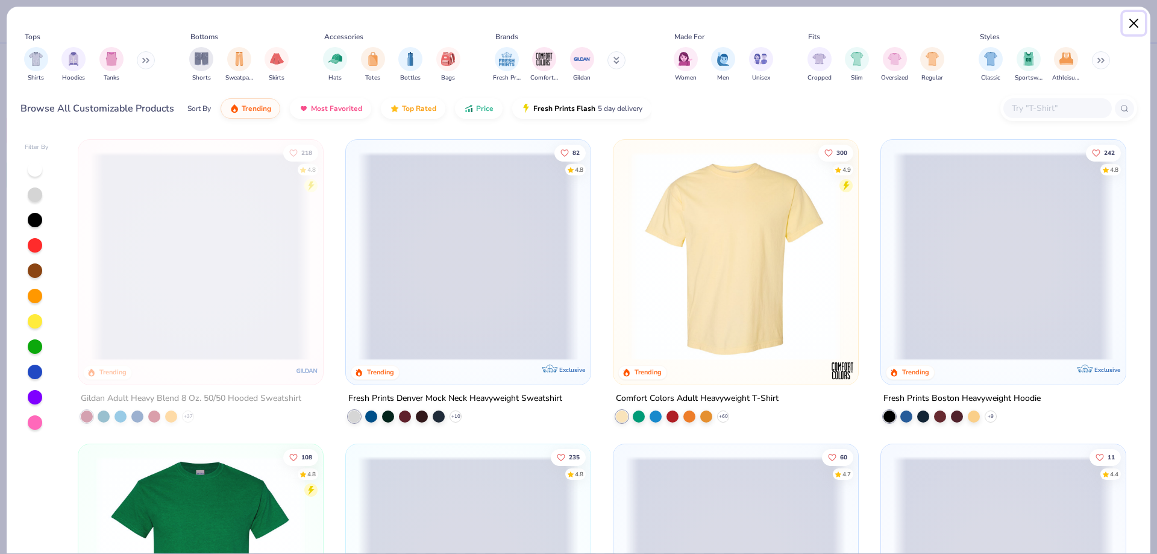
click at [1128, 26] on button "Close" at bounding box center [1134, 23] width 23 height 23
click at [1136, 25] on button "Close" at bounding box center [1134, 23] width 23 height 23
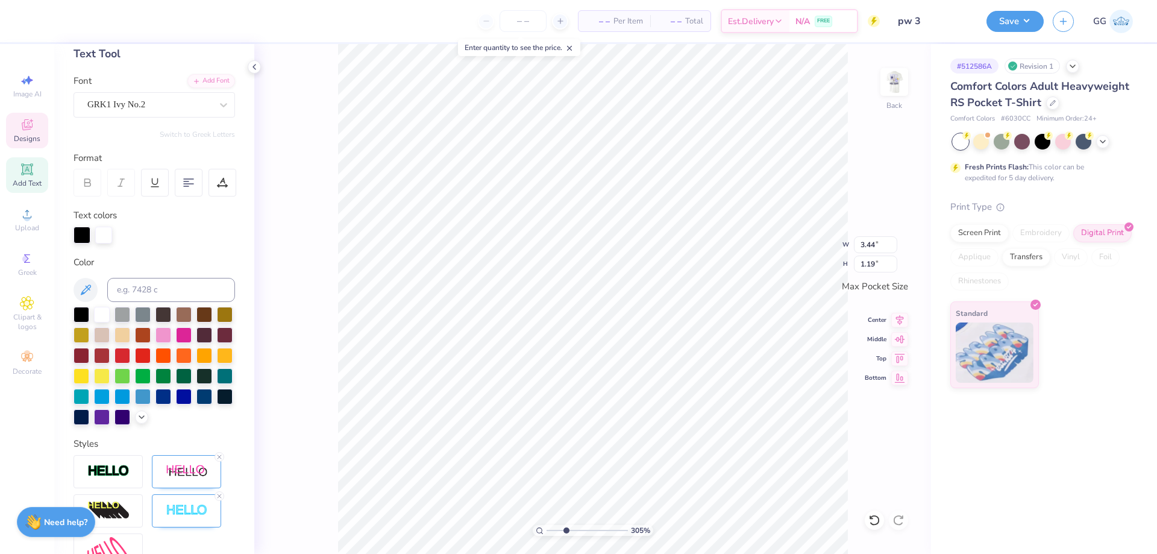
scroll to position [181, 0]
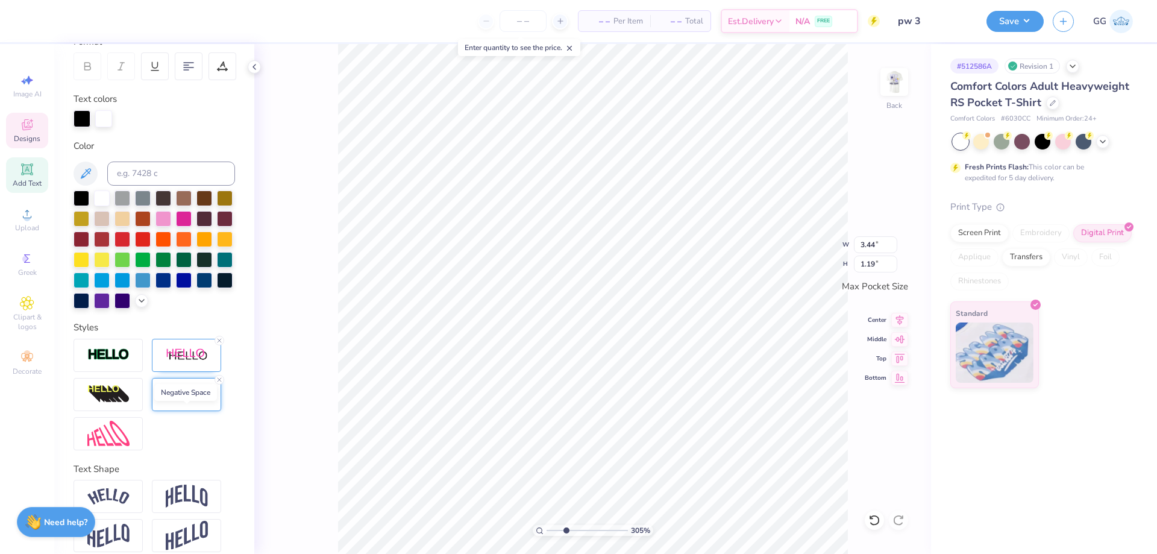
click at [188, 401] on img at bounding box center [187, 395] width 42 height 14
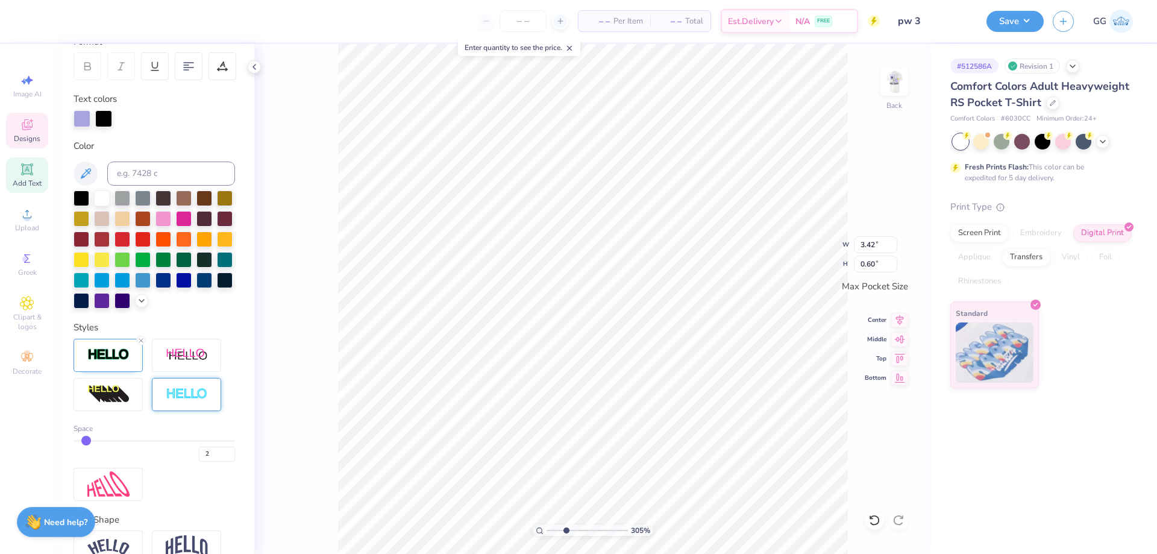
type input "3.42"
type input "0.60"
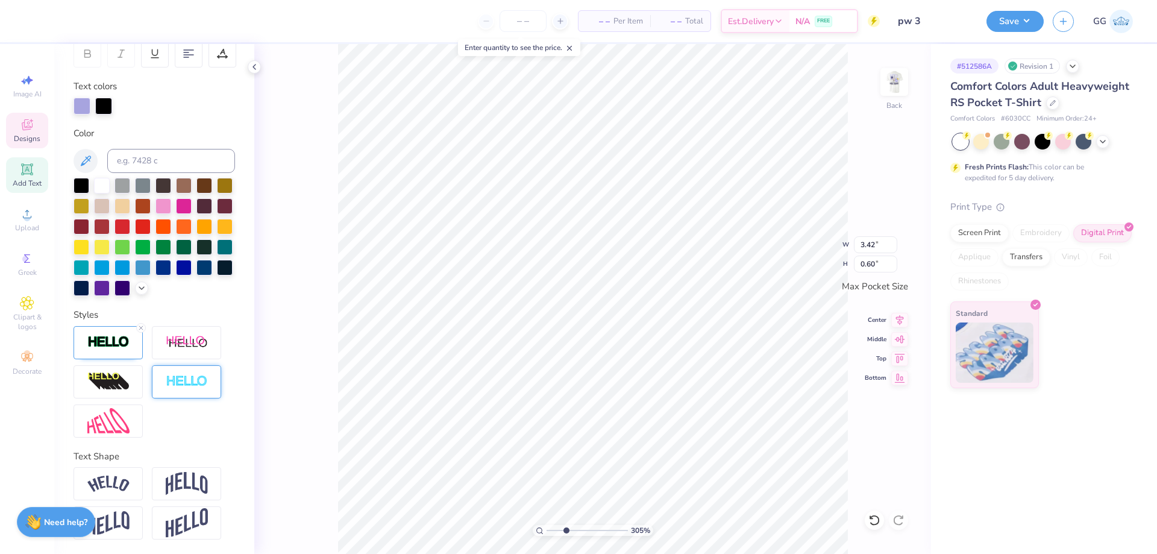
scroll to position [214, 0]
click at [122, 357] on div at bounding box center [108, 342] width 69 height 33
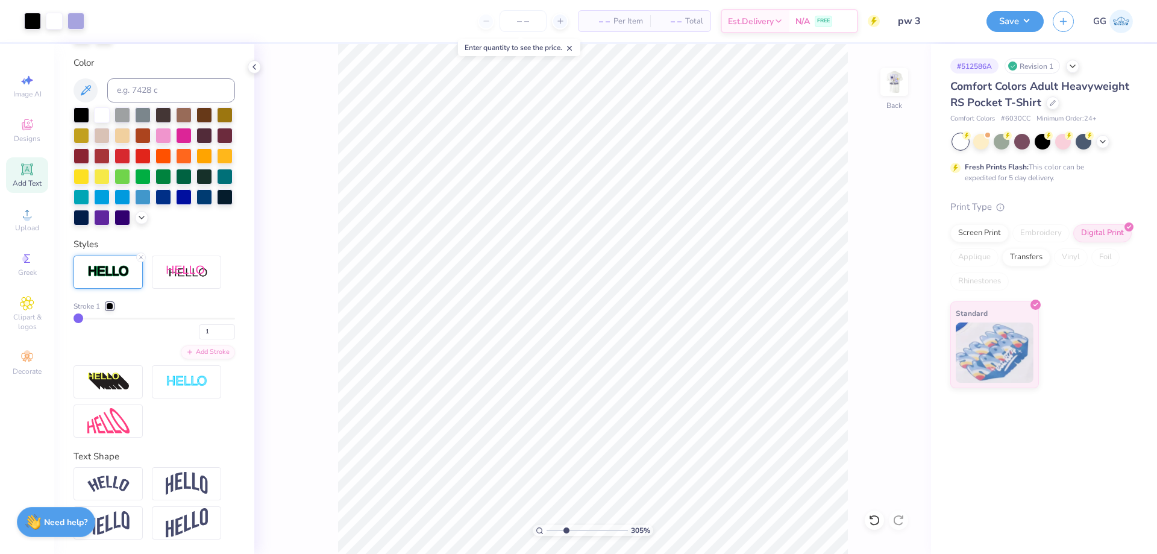
scroll to position [0, 0]
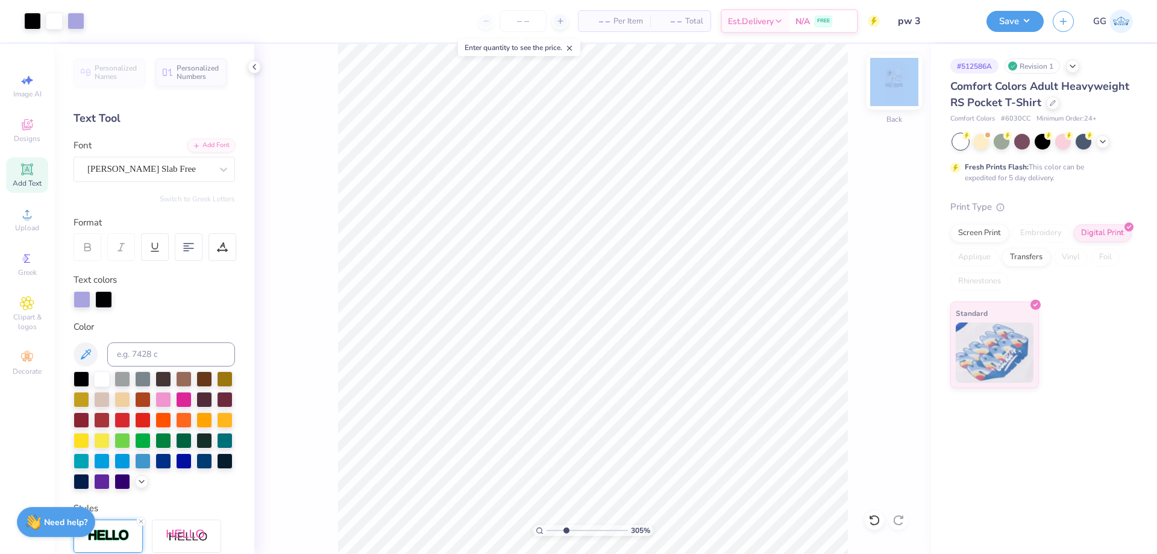
click at [910, 79] on div at bounding box center [894, 81] width 55 height 55
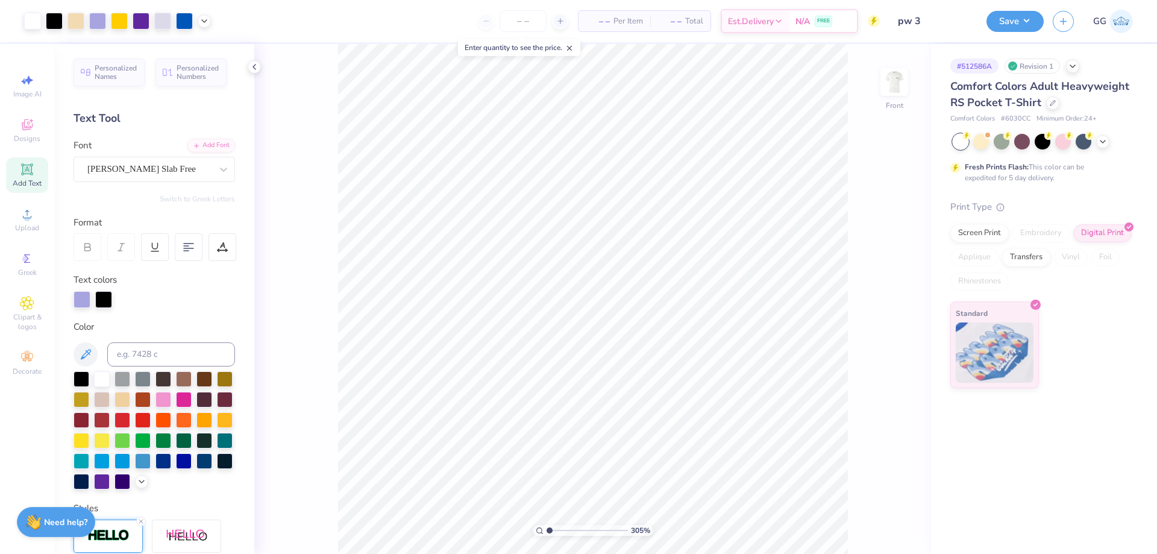
click at [547, 529] on input "range" at bounding box center [587, 530] width 81 height 11
click at [205, 21] on icon at bounding box center [204, 20] width 10 height 10
type input "1.63"
click at [554, 533] on input "range" at bounding box center [587, 530] width 81 height 11
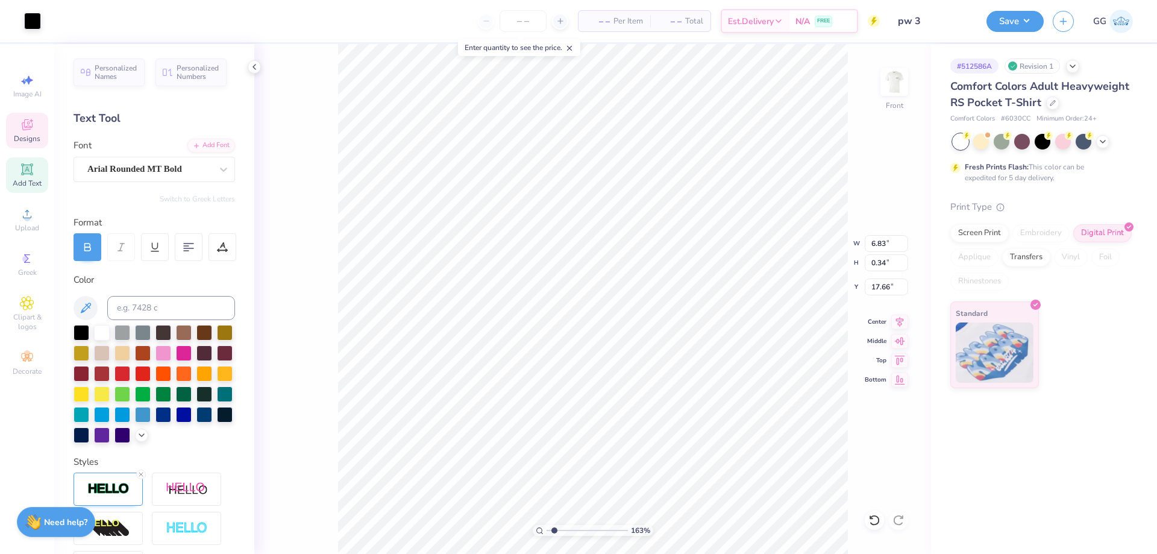
type input "0.35"
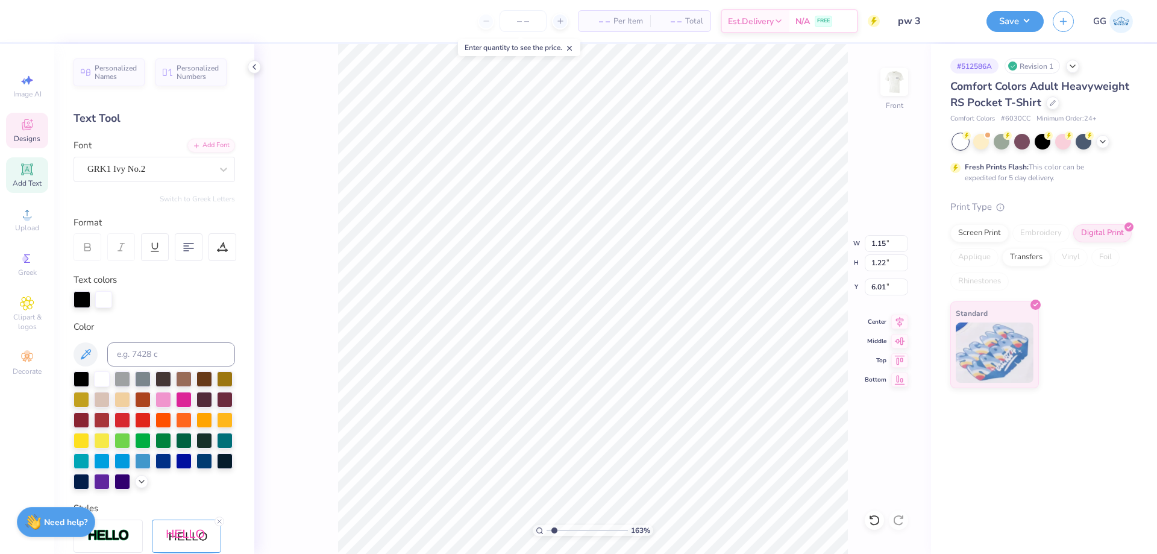
type input "1.15"
type input "1.22"
type input "6.01"
type input "1.05"
type input "1.24"
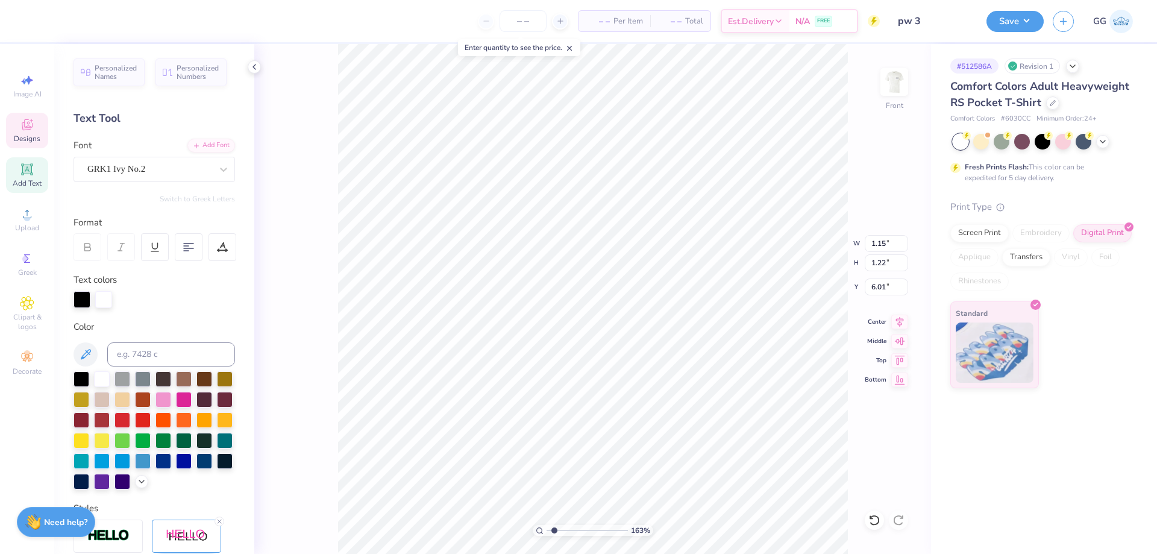
type input "7.34"
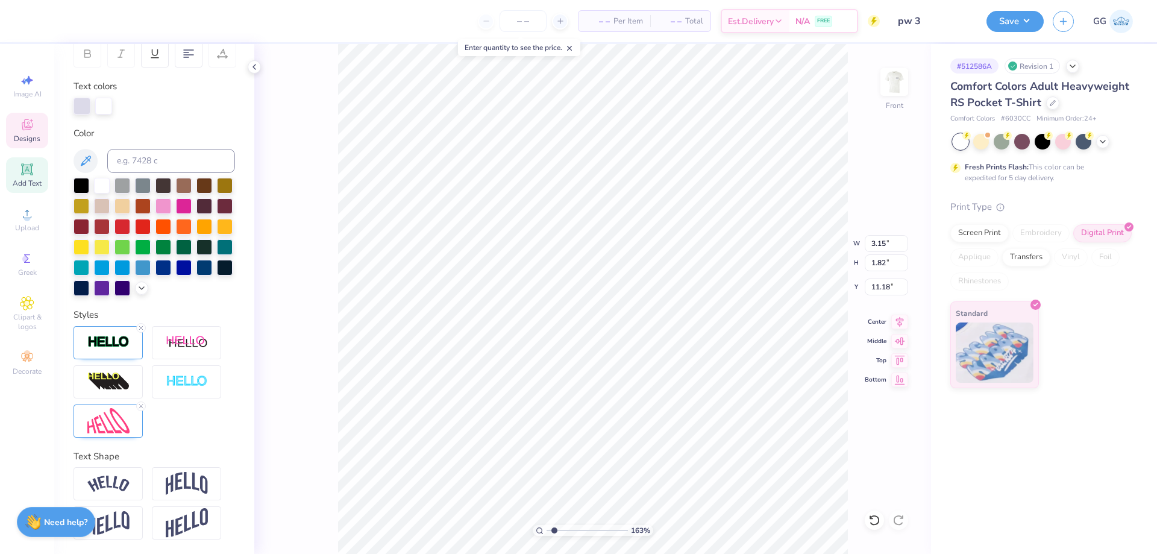
scroll to position [214, 0]
click at [118, 347] on img at bounding box center [108, 342] width 42 height 14
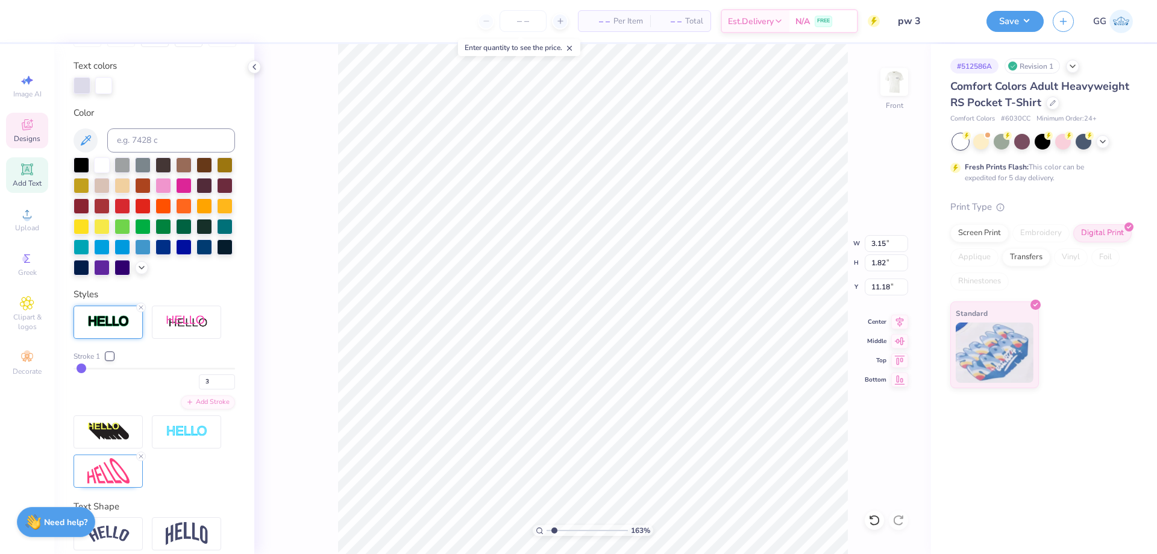
click at [116, 328] on img at bounding box center [108, 322] width 42 height 14
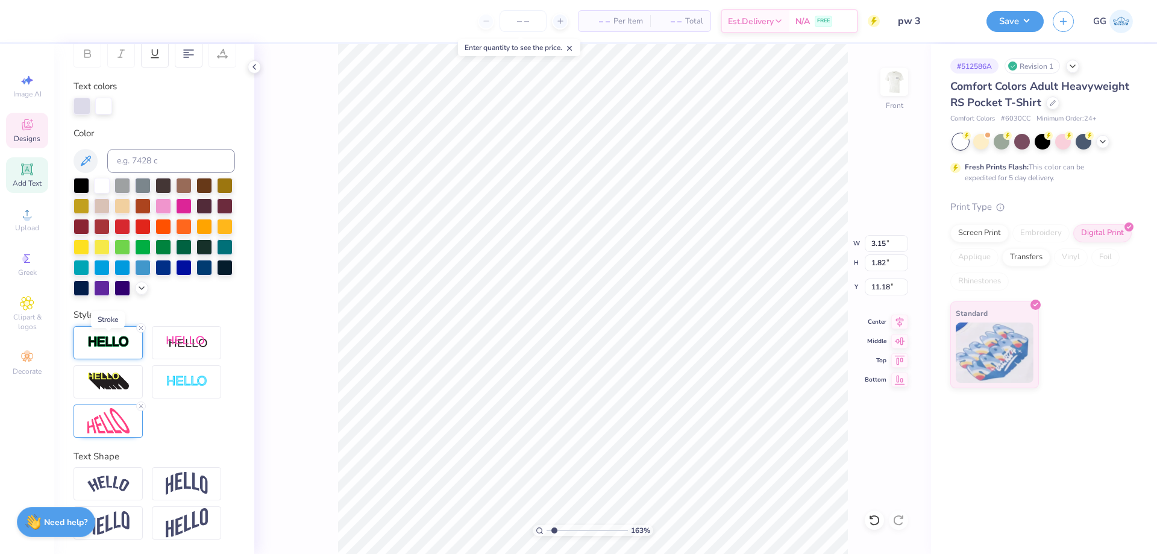
click at [115, 341] on img at bounding box center [108, 342] width 42 height 14
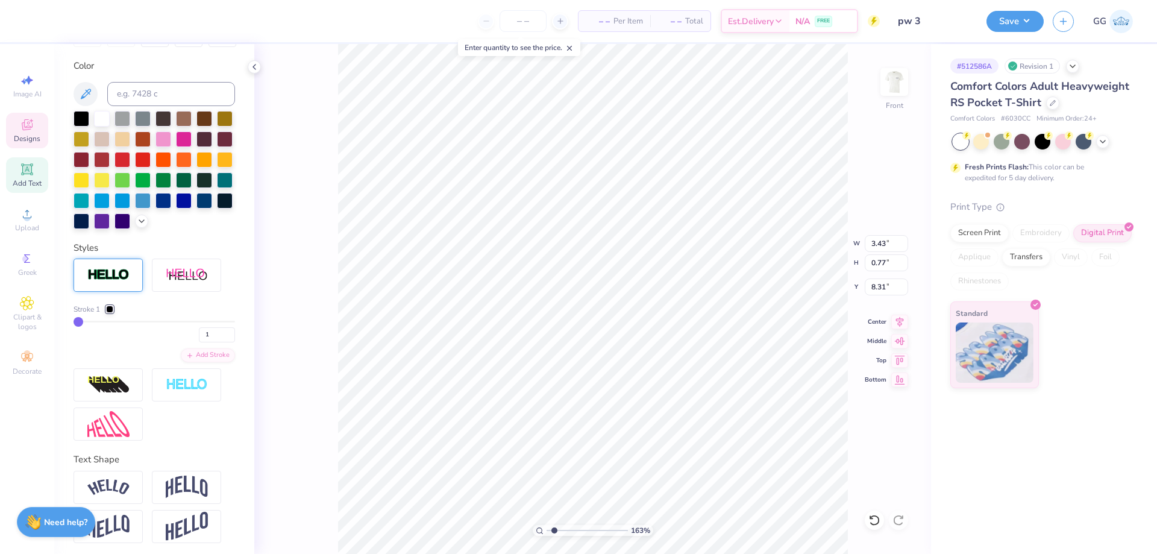
type input "3.43"
type input "0.77"
type input "8.31"
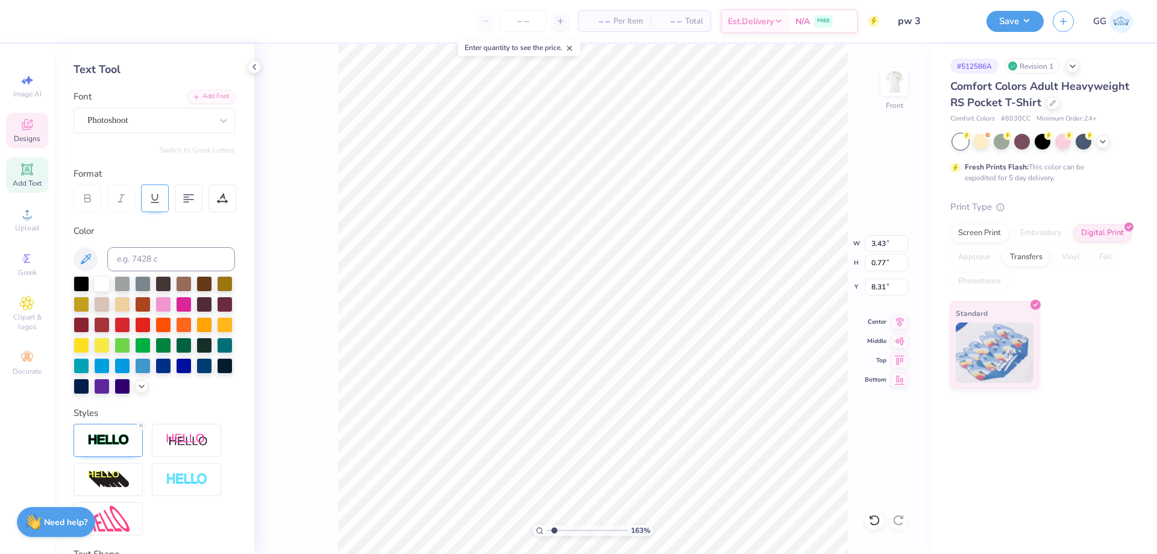
scroll to position [0, 0]
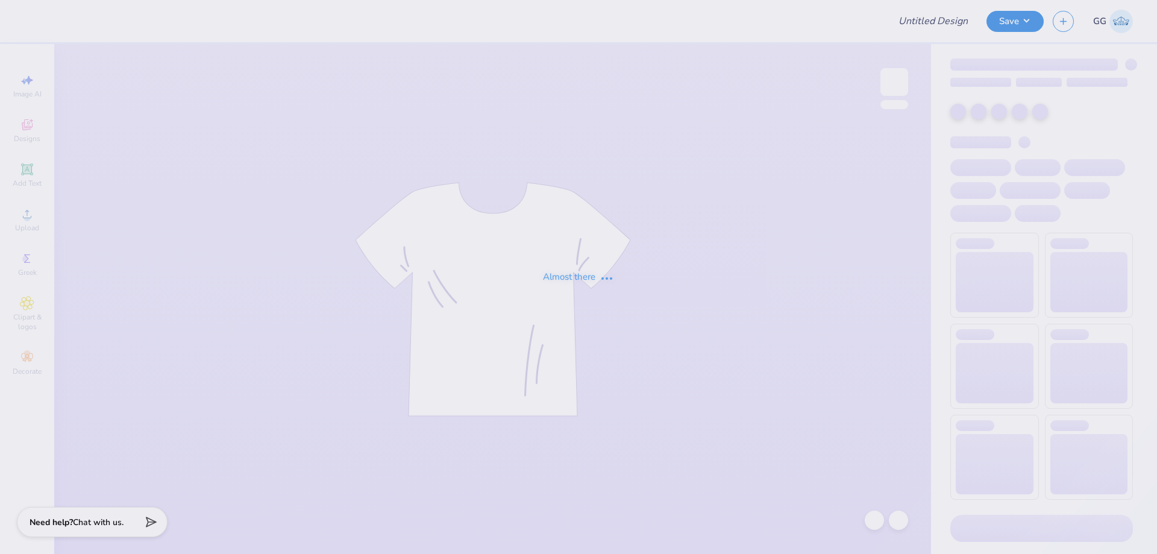
type input "pw 3"
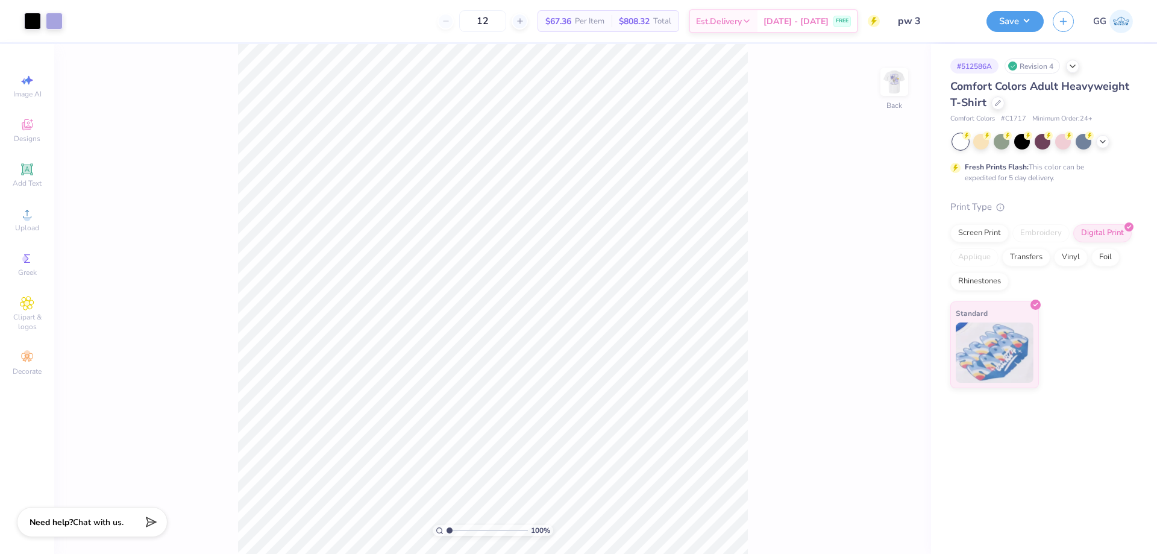
click at [893, 87] on img at bounding box center [894, 82] width 24 height 24
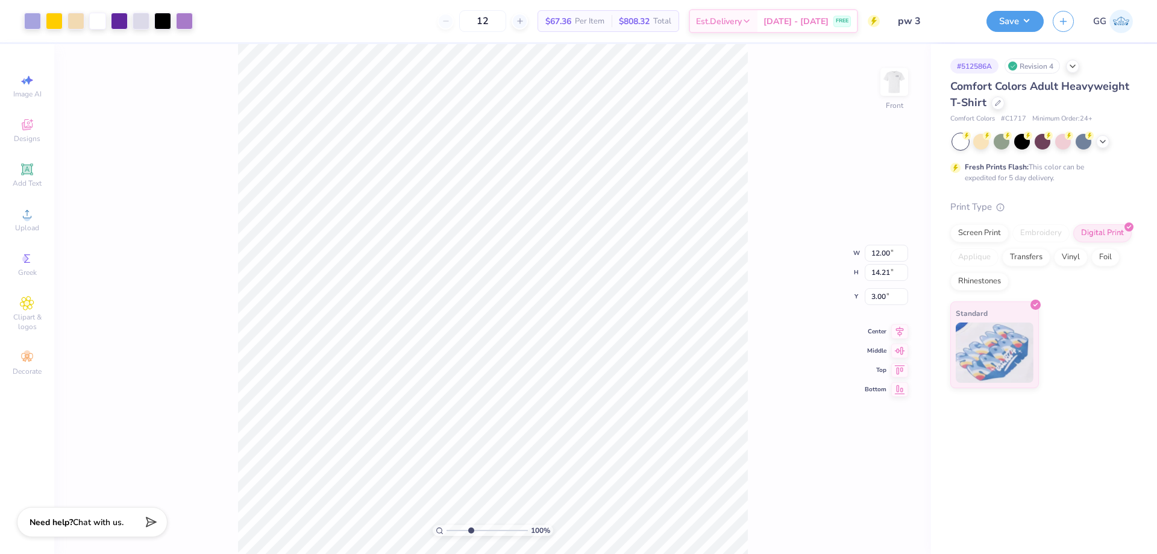
click at [471, 529] on input "range" at bounding box center [487, 530] width 81 height 11
click at [460, 529] on input "range" at bounding box center [487, 530] width 81 height 11
click at [476, 530] on input "range" at bounding box center [487, 530] width 81 height 11
type input "2.3"
click at [460, 529] on input "range" at bounding box center [487, 530] width 81 height 11
